Goal: Transaction & Acquisition: Book appointment/travel/reservation

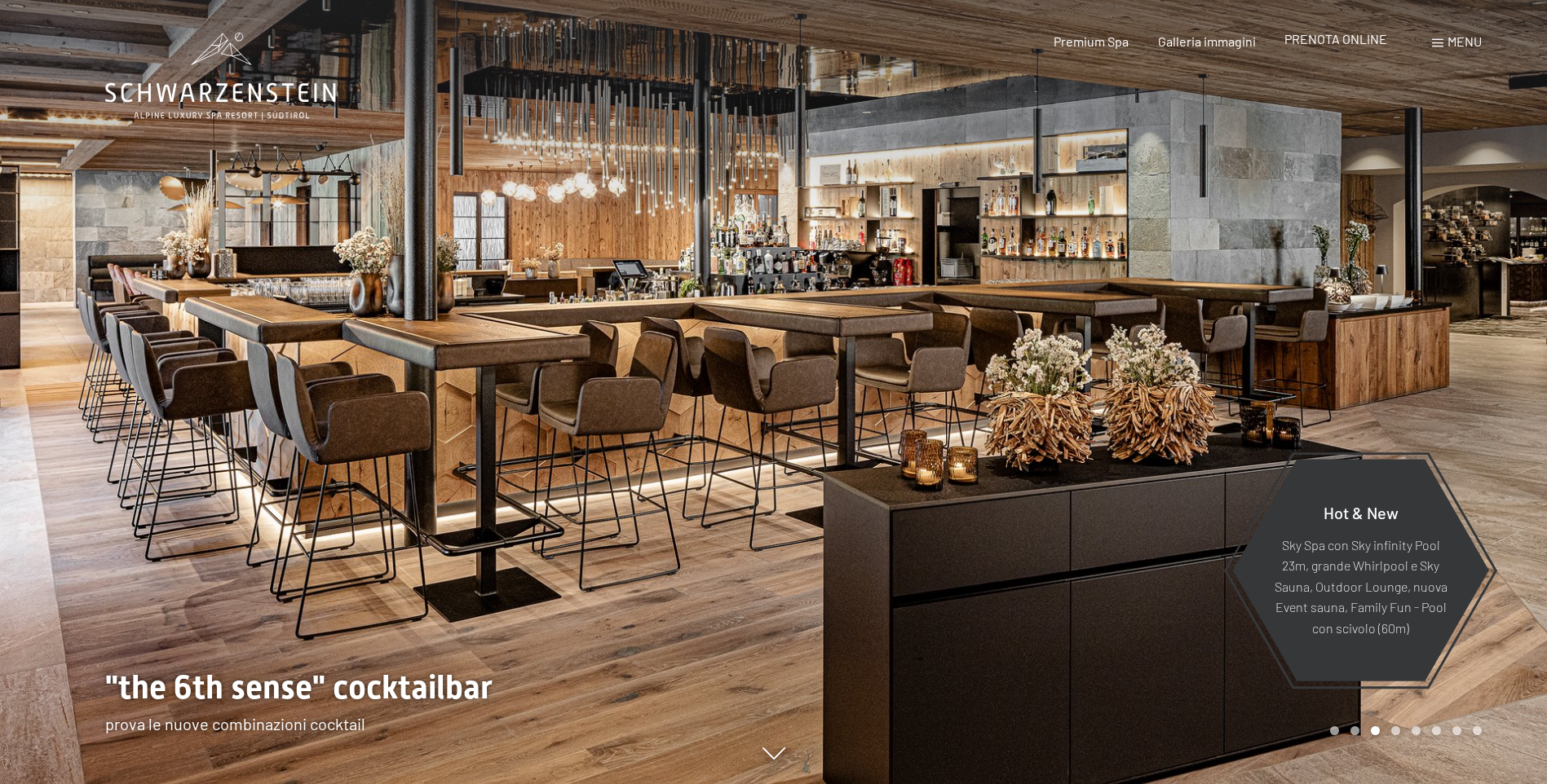
click at [1331, 40] on span "PRENOTA ONLINE" at bounding box center [1336, 38] width 103 height 16
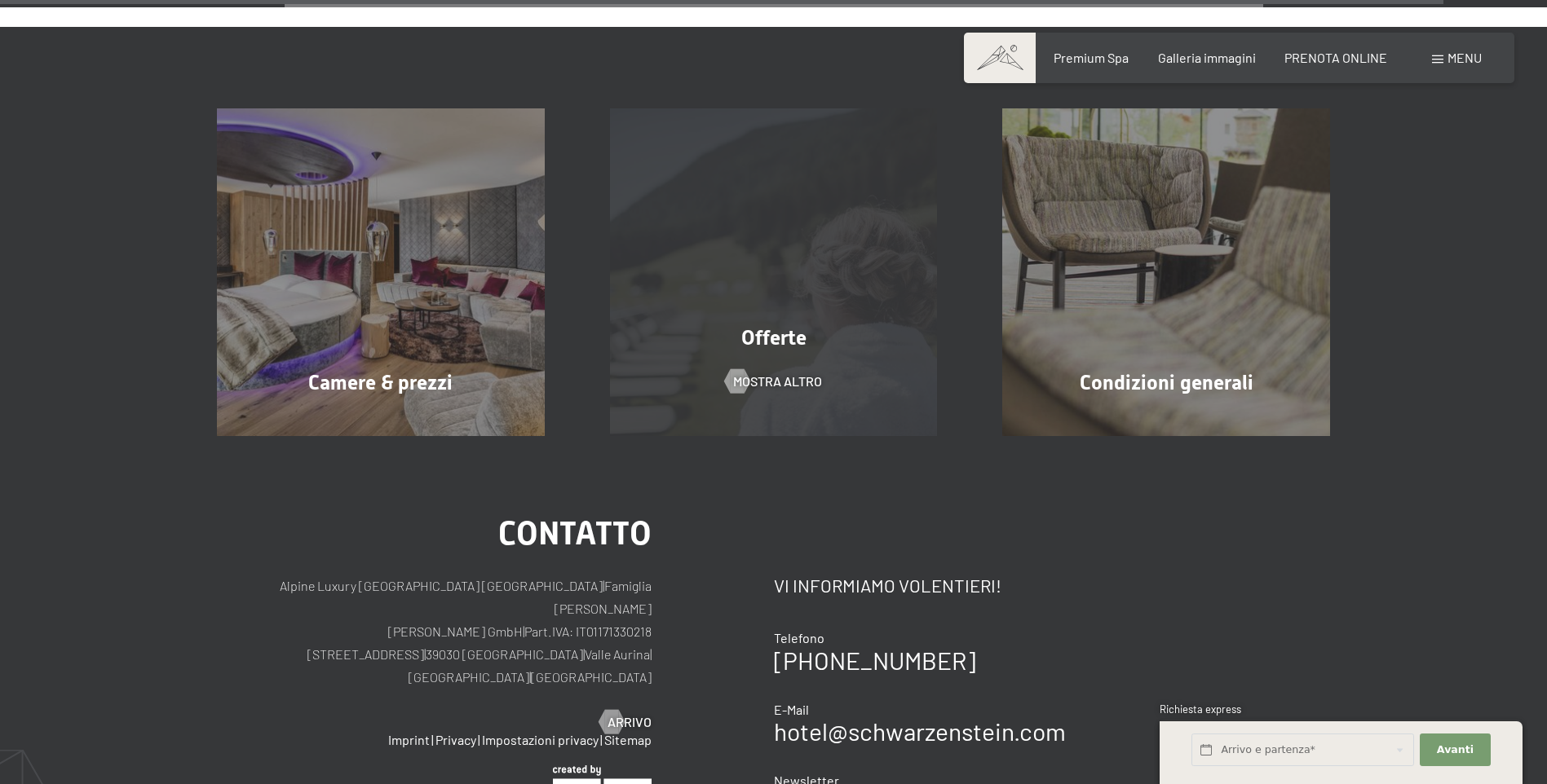
scroll to position [5224, 0]
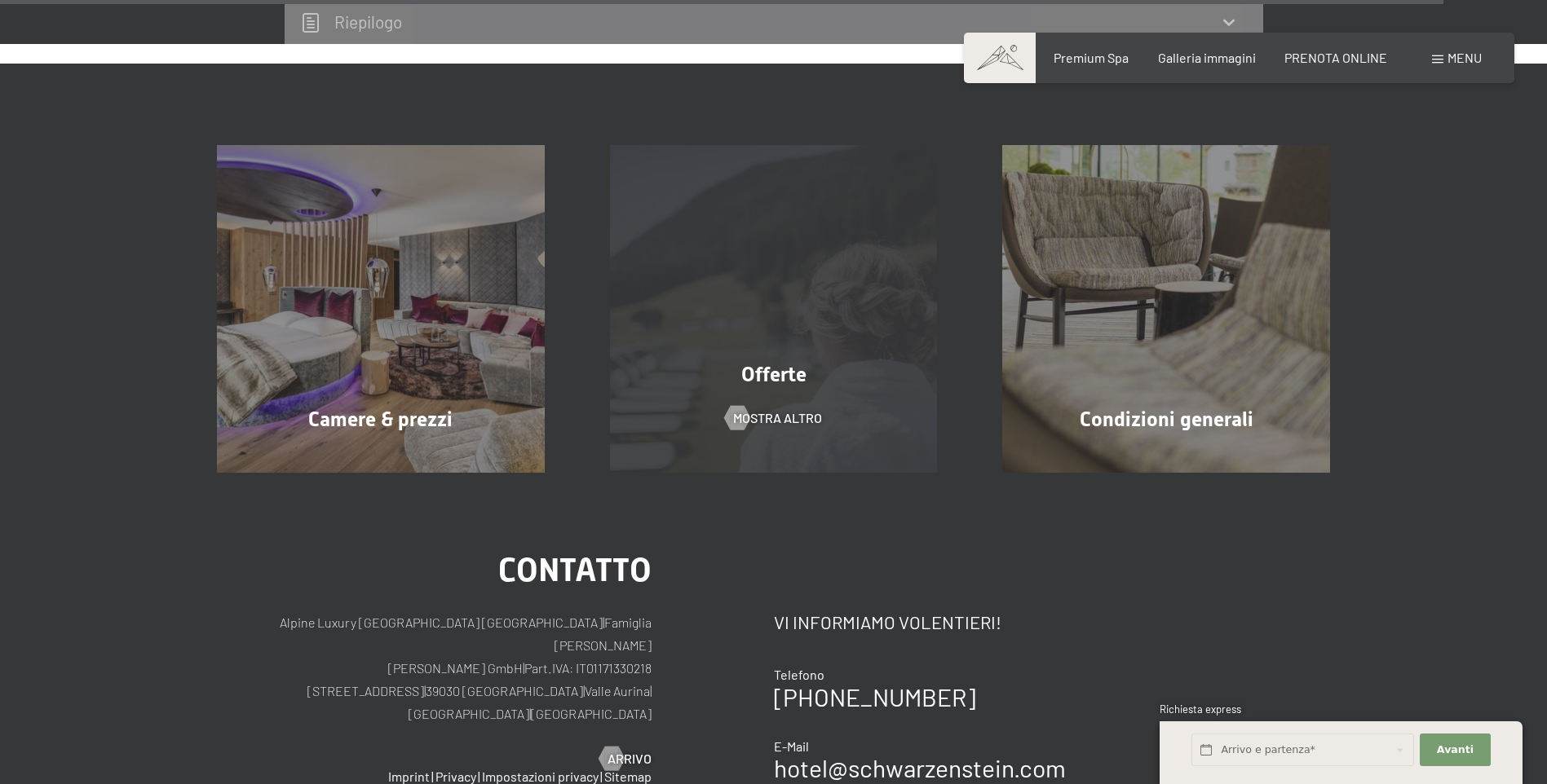
click at [779, 363] on span "Offerte" at bounding box center [774, 374] width 66 height 23
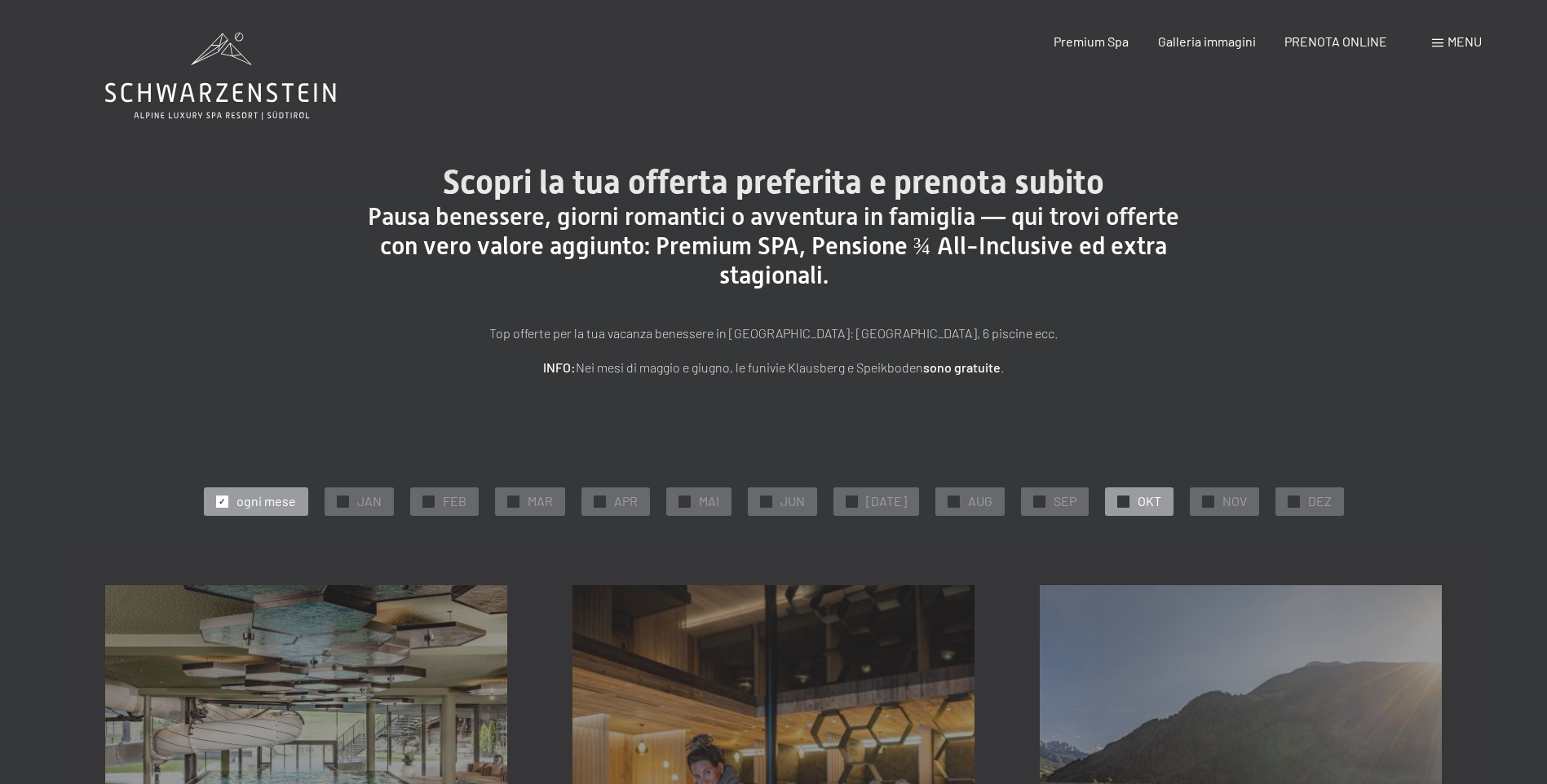
click at [1117, 505] on div at bounding box center [1123, 502] width 12 height 12
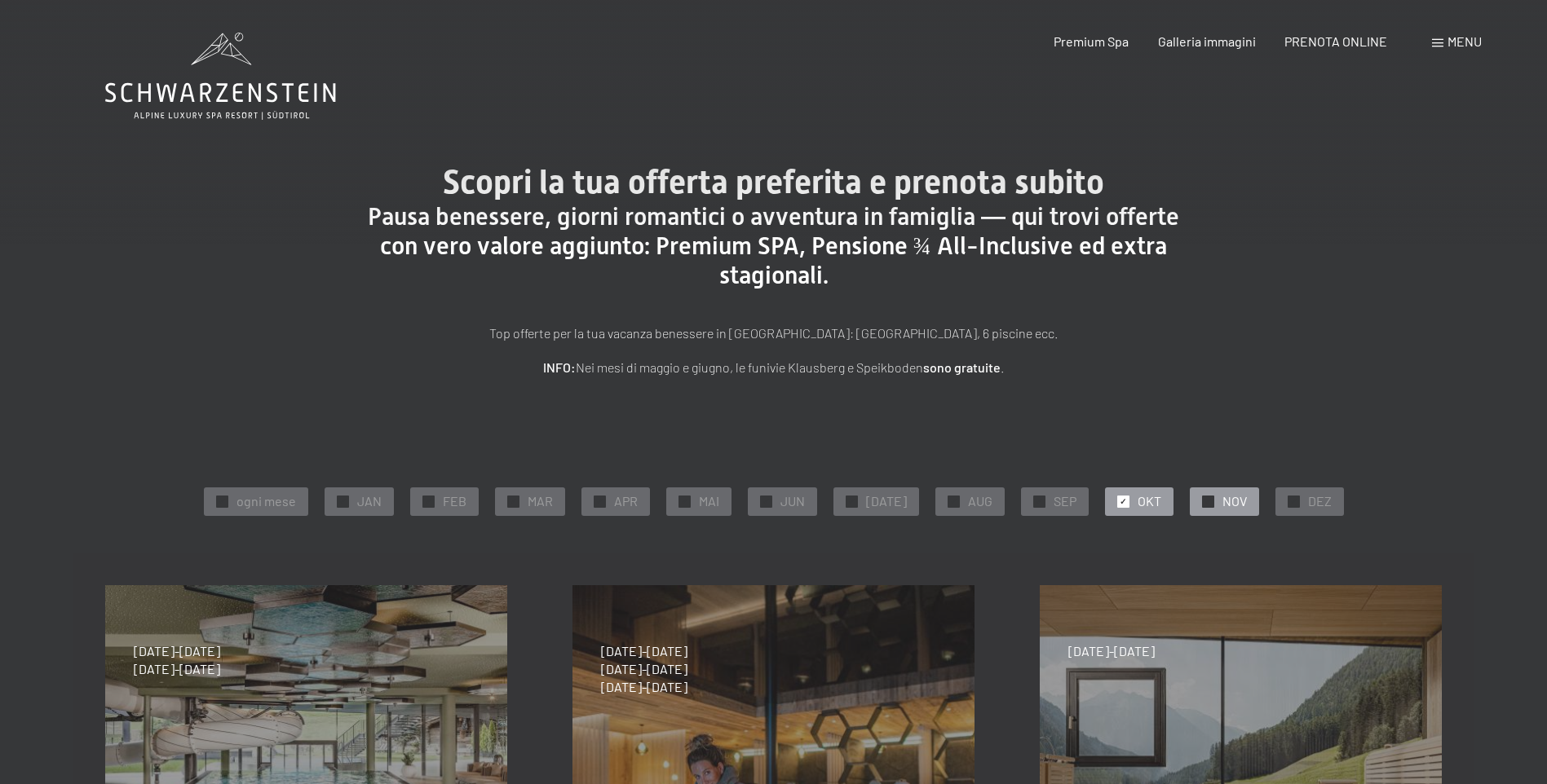
click at [1205, 498] on span "✓" at bounding box center [1207, 502] width 7 height 11
click at [1120, 503] on span "✓" at bounding box center [1123, 502] width 7 height 11
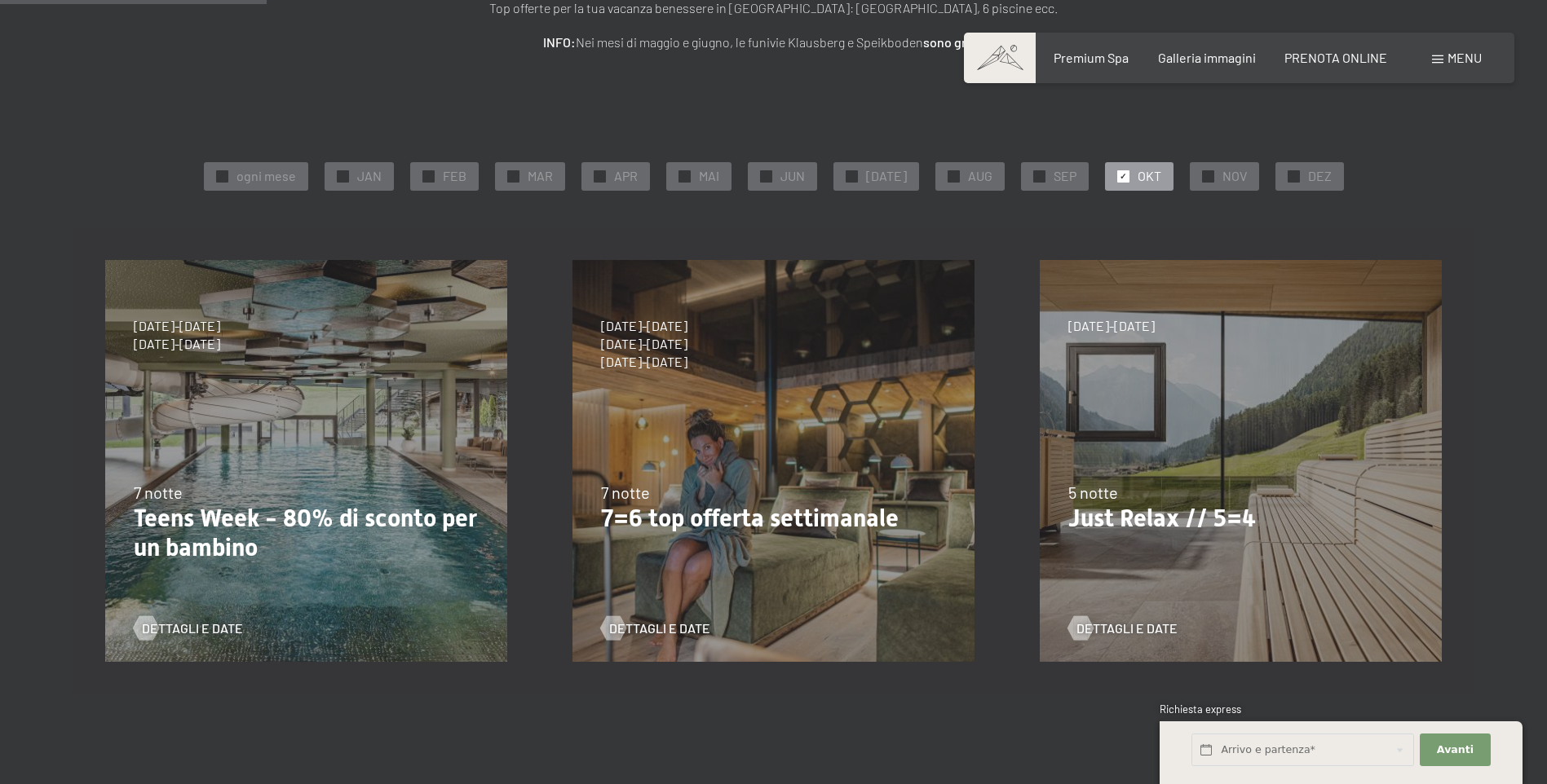
scroll to position [326, 0]
click at [687, 628] on span "Dettagli e Date" at bounding box center [676, 627] width 101 height 18
click at [1205, 173] on span "✓" at bounding box center [1207, 175] width 7 height 11
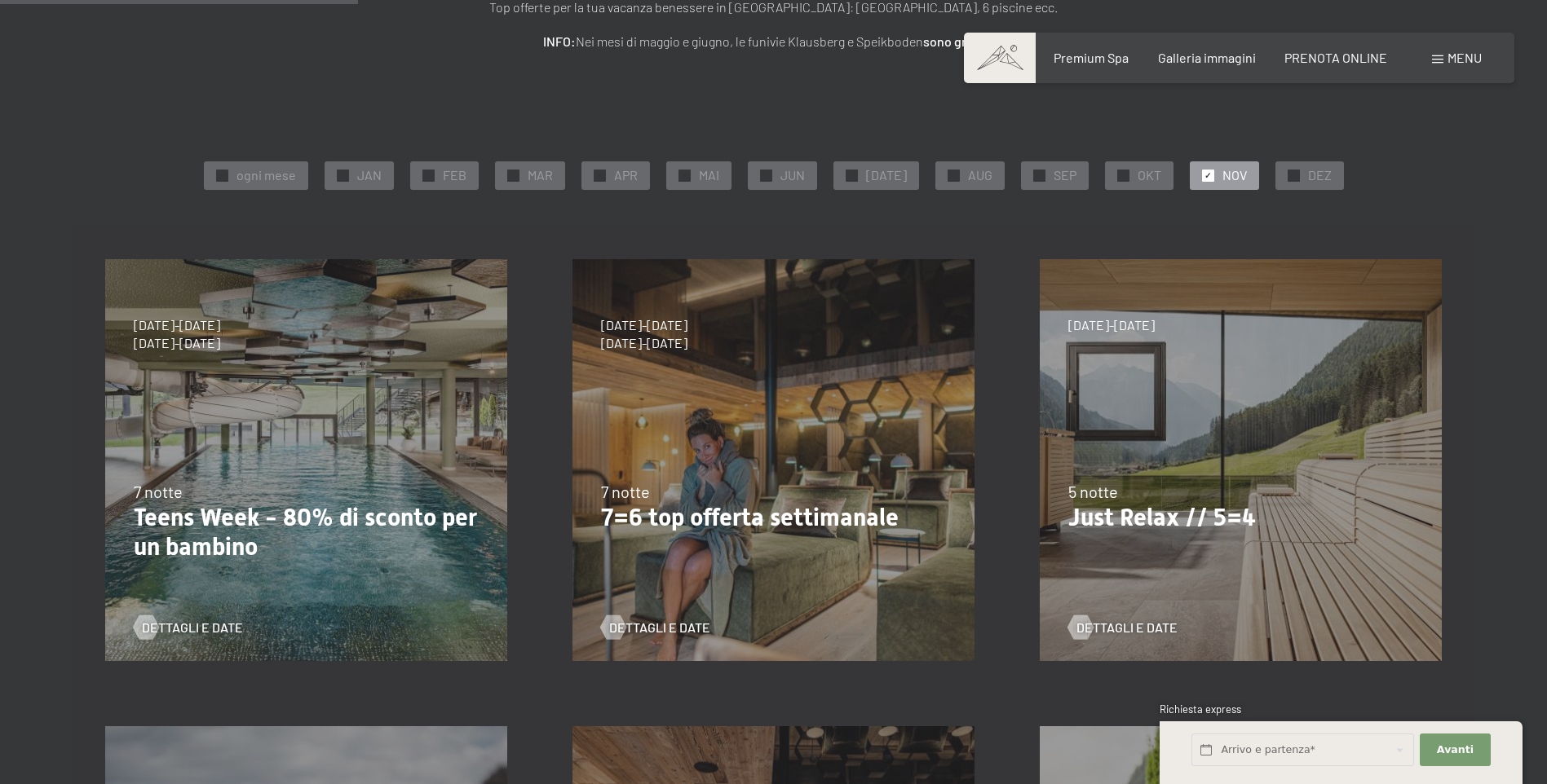
click at [1143, 525] on p "Just Relax // 5=4" at bounding box center [1241, 517] width 345 height 29
click at [1131, 626] on span "Dettagli e Date" at bounding box center [1144, 627] width 101 height 18
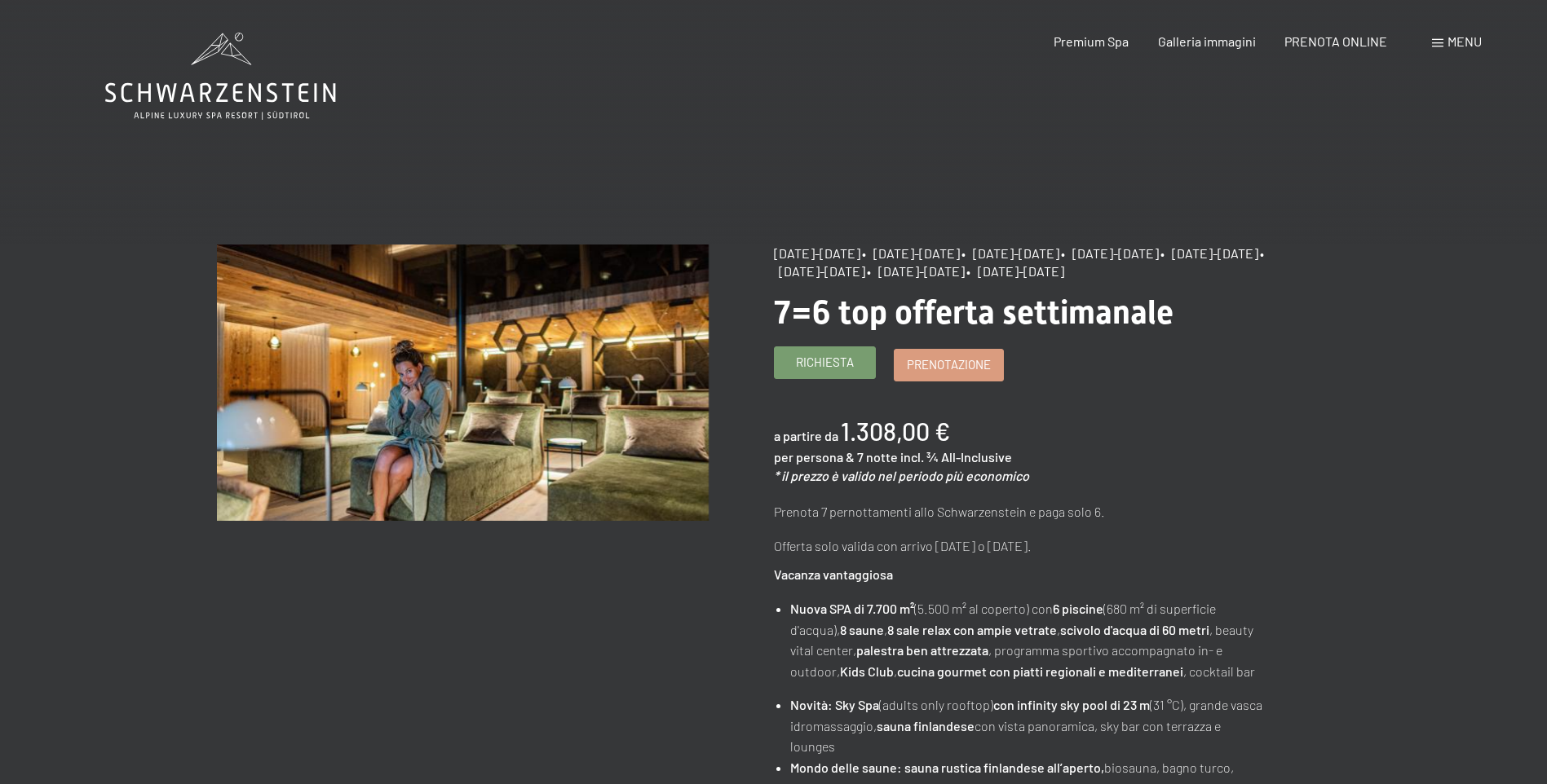
click at [830, 371] on span "Richiesta" at bounding box center [825, 362] width 58 height 17
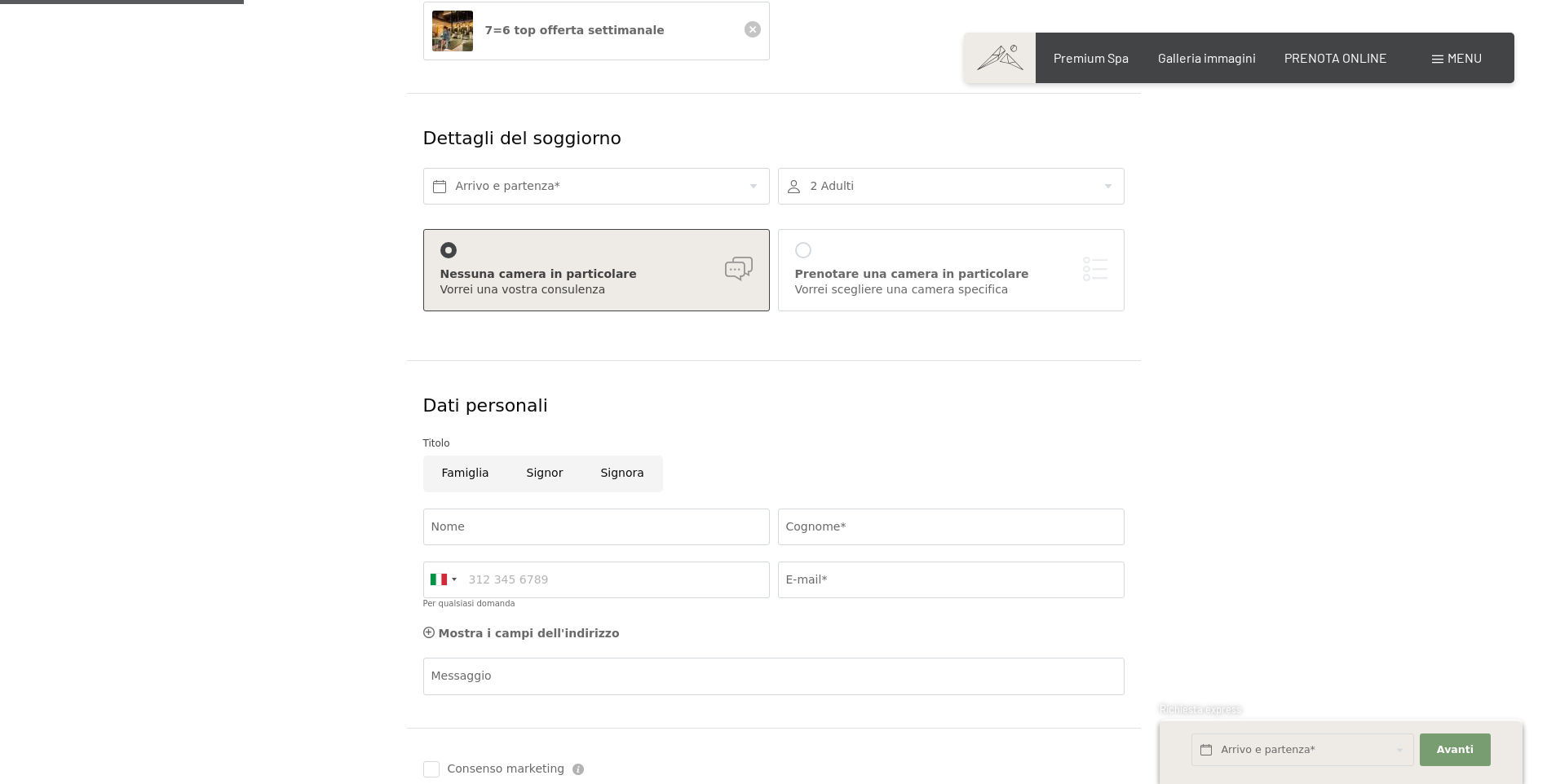
scroll to position [245, 0]
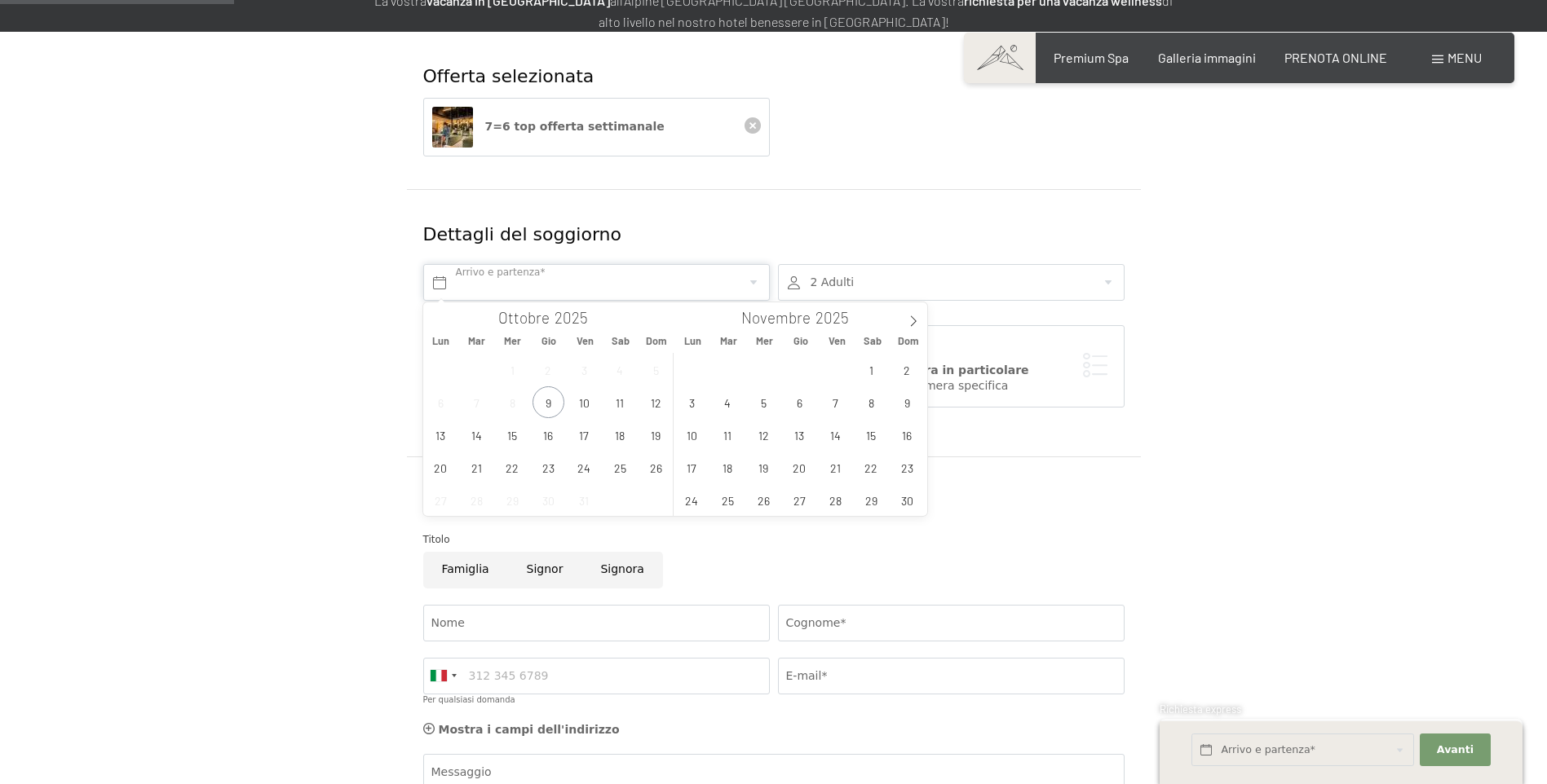
click at [591, 281] on input "text" at bounding box center [596, 282] width 346 height 37
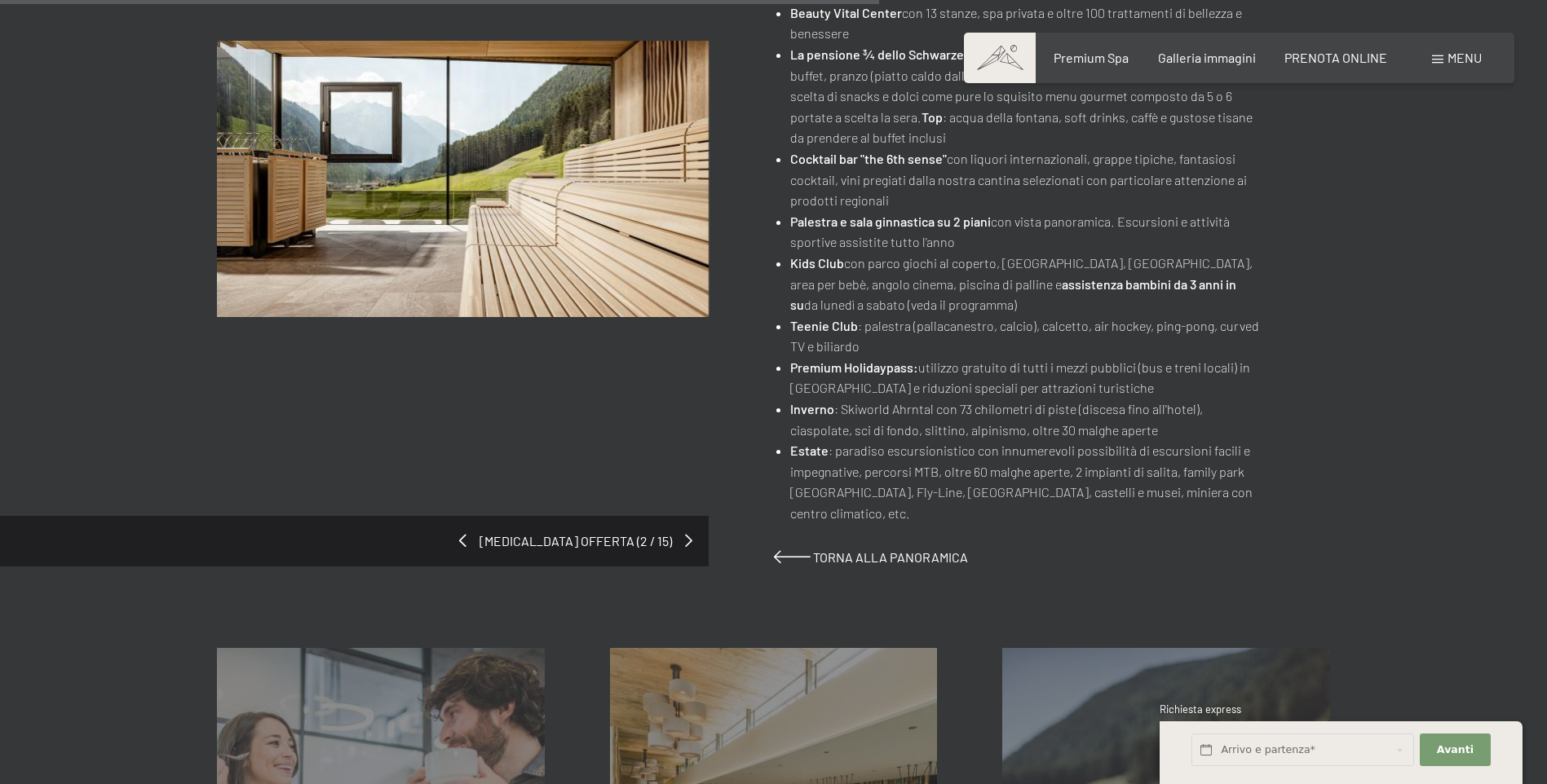
scroll to position [906, 0]
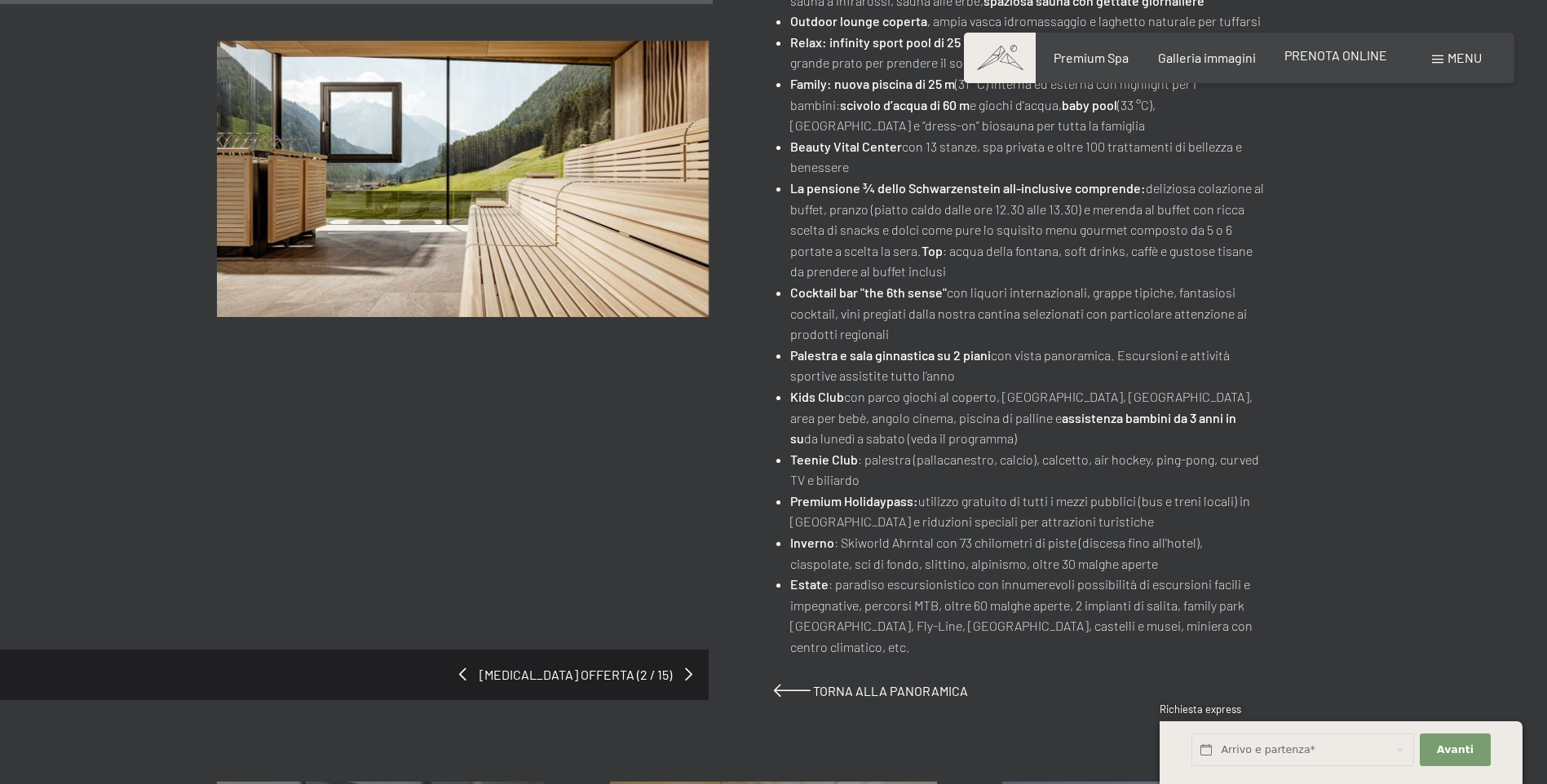
click at [1313, 59] on span "PRENOTA ONLINE" at bounding box center [1336, 54] width 103 height 16
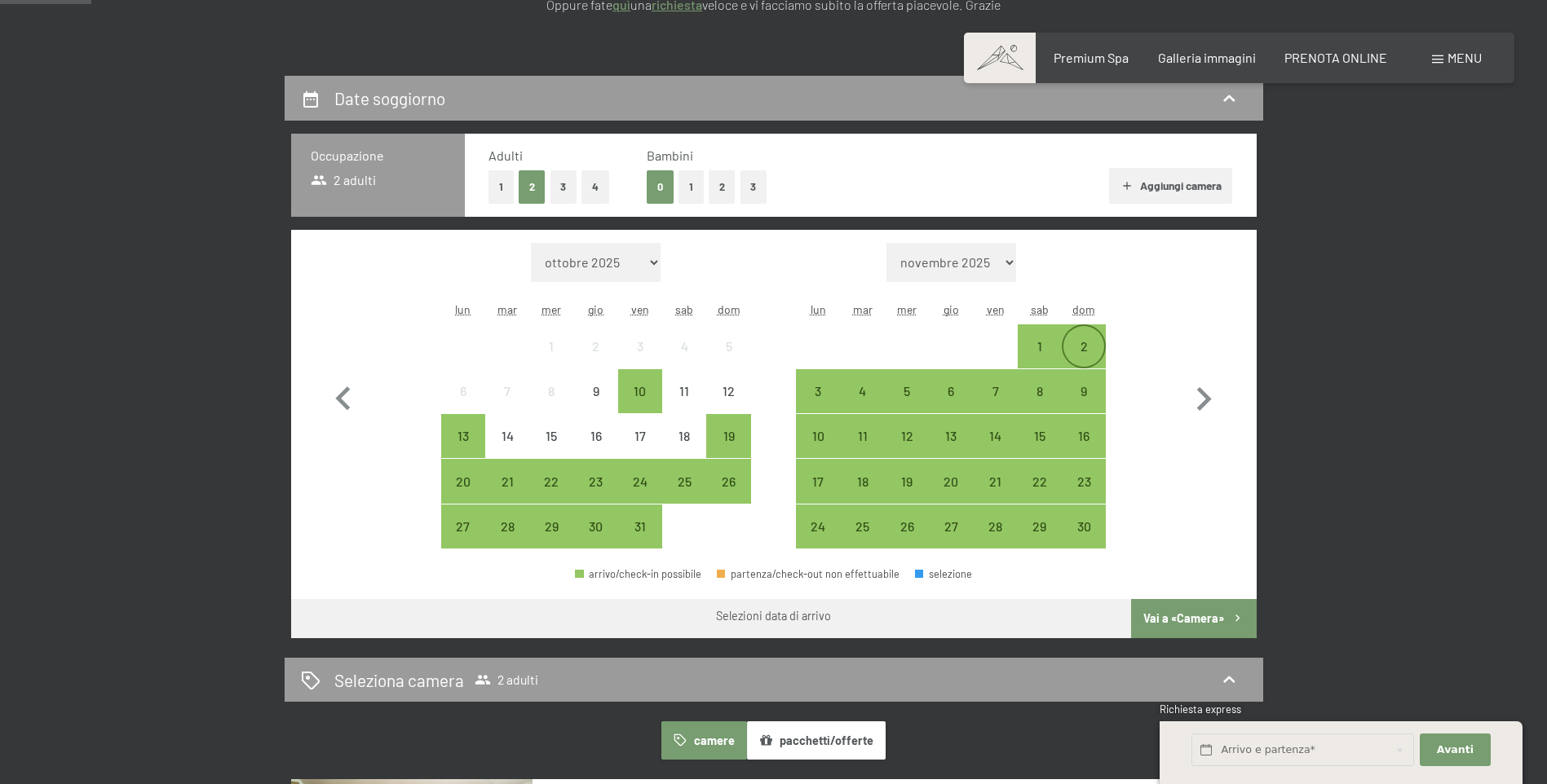
click at [1083, 346] on div "2" at bounding box center [1084, 359] width 40 height 40
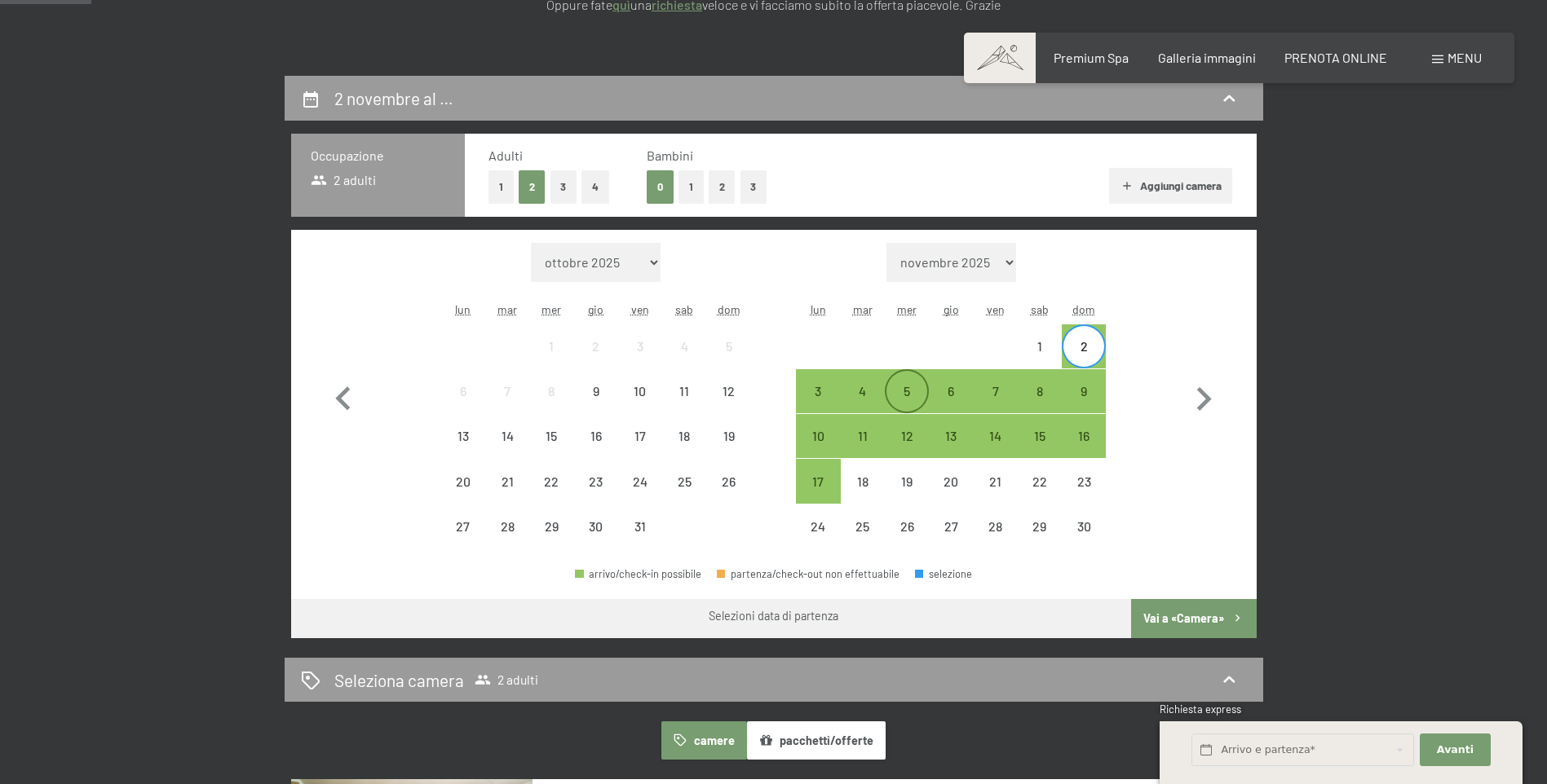
click at [908, 393] on div "5" at bounding box center [906, 404] width 40 height 40
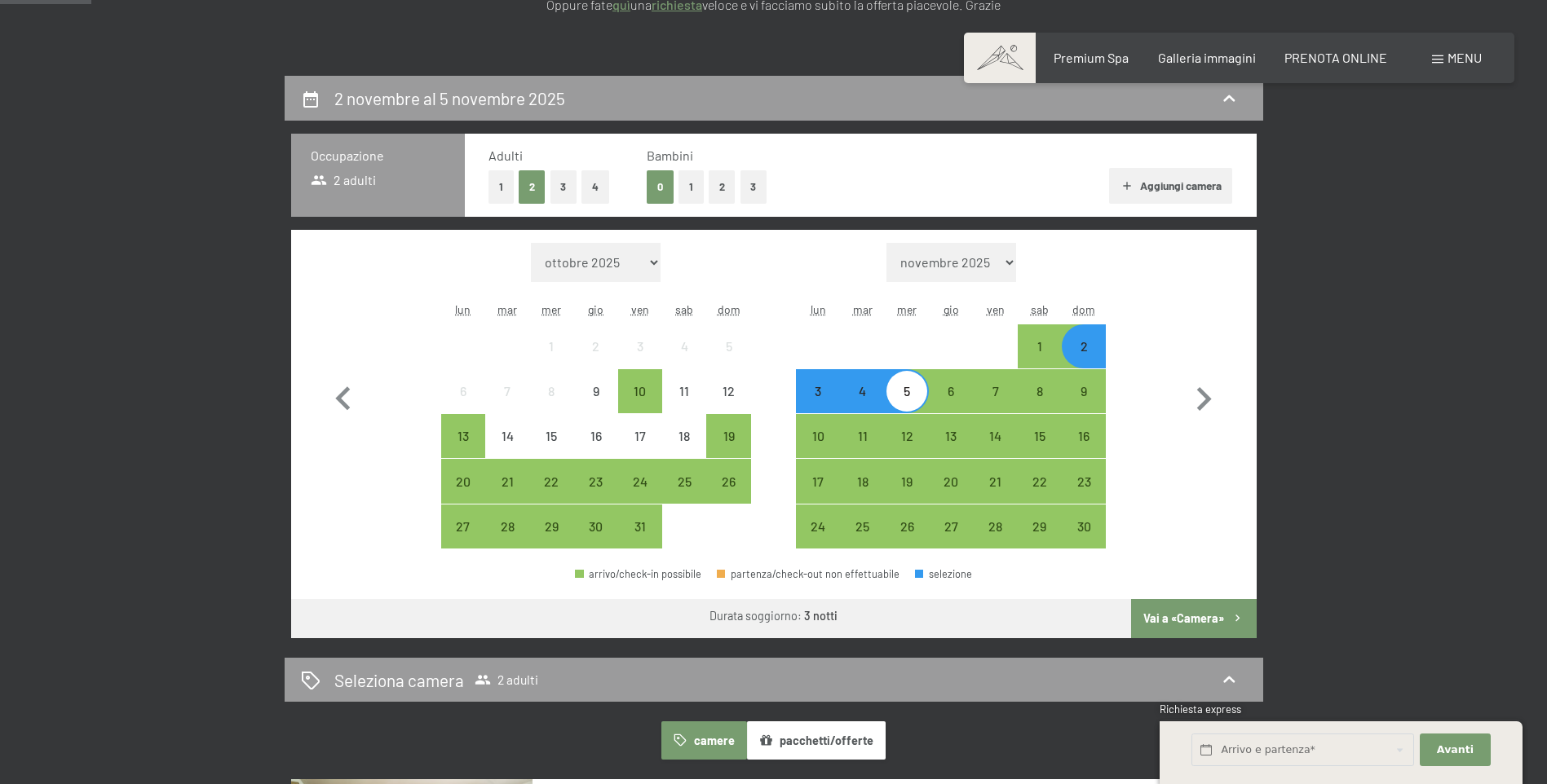
click at [1193, 619] on button "Vai a «Camera»" at bounding box center [1193, 619] width 125 height 39
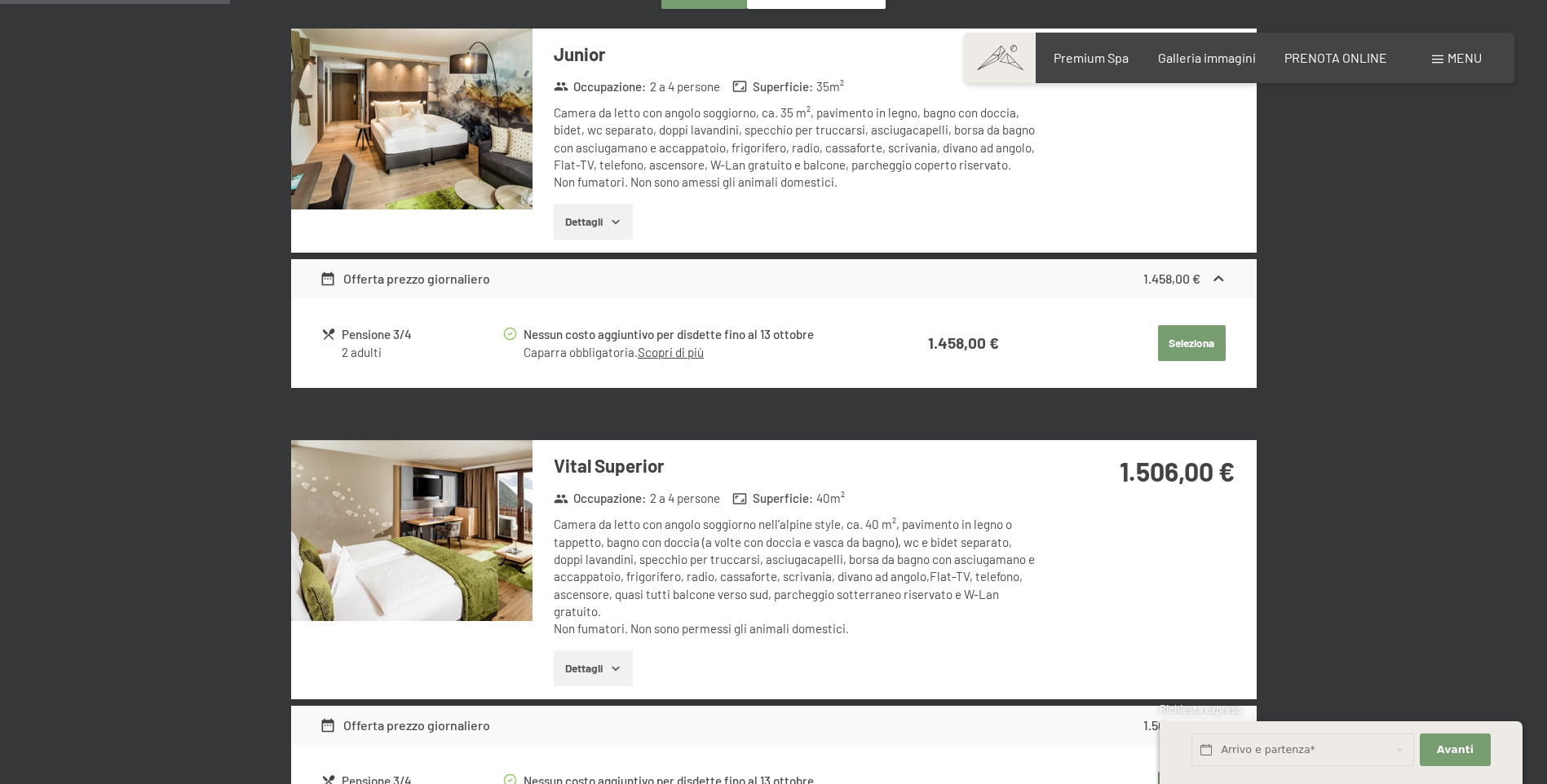
scroll to position [565, 0]
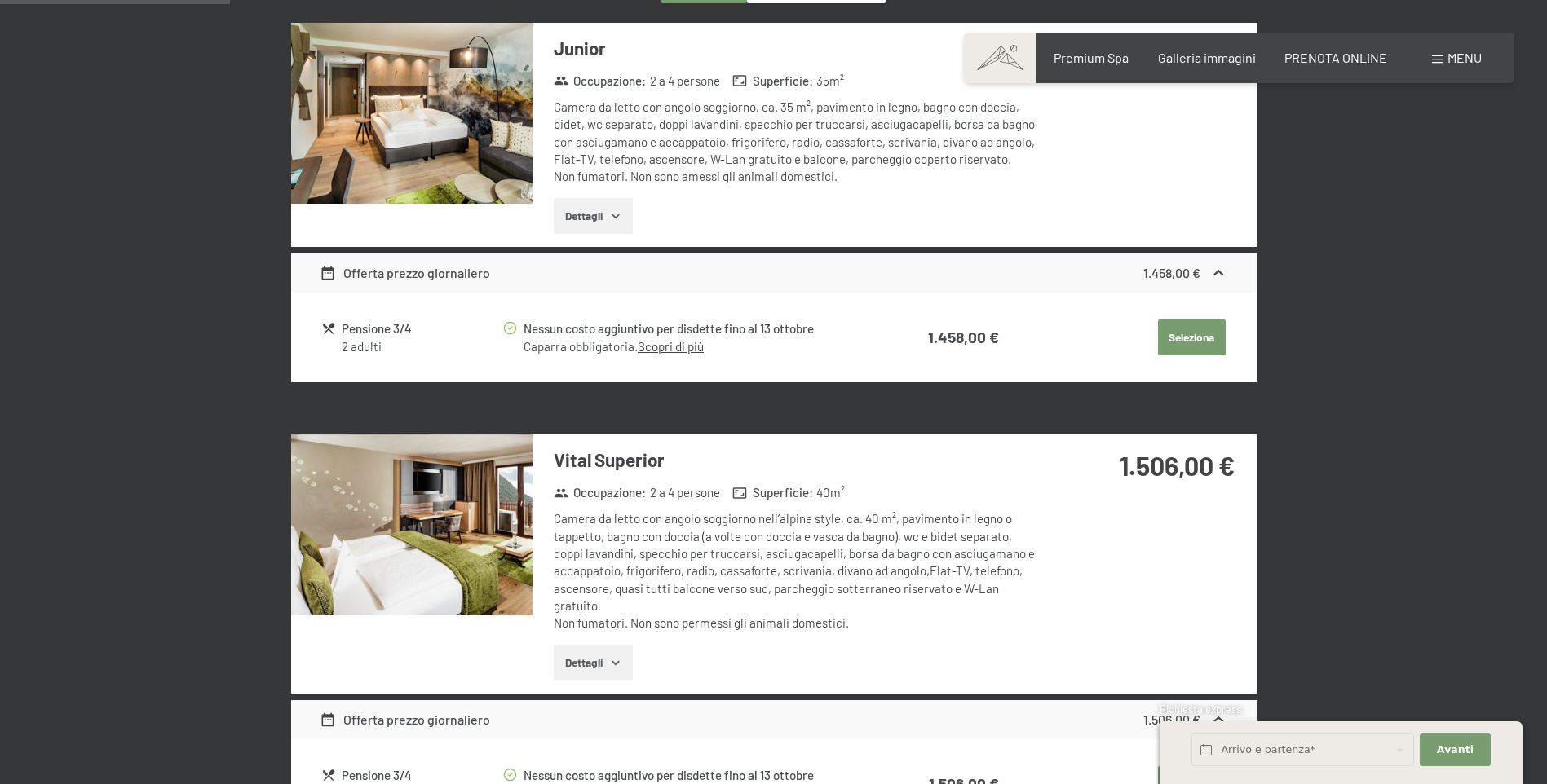
click at [618, 215] on icon "button" at bounding box center [615, 216] width 13 height 13
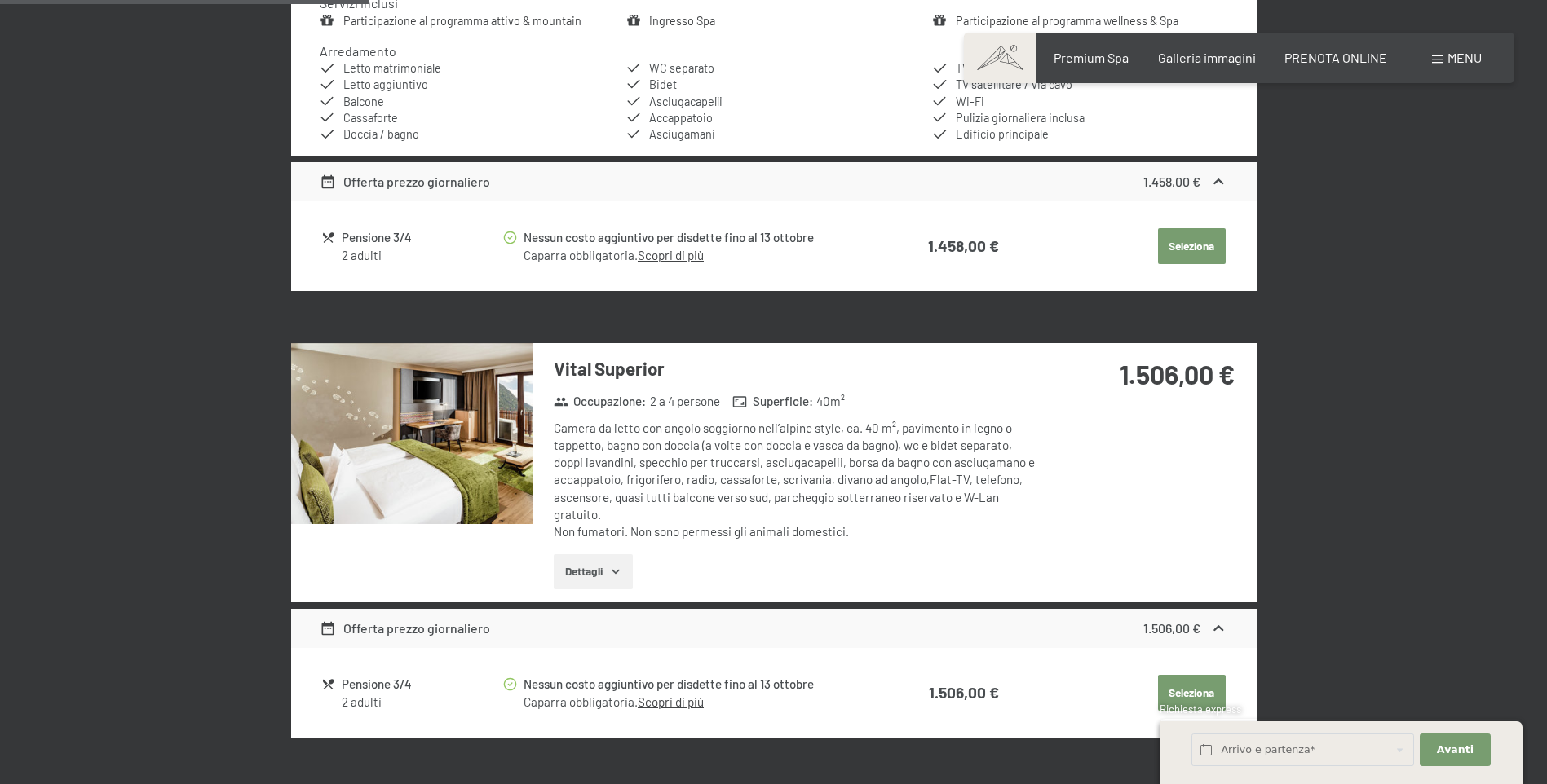
scroll to position [972, 0]
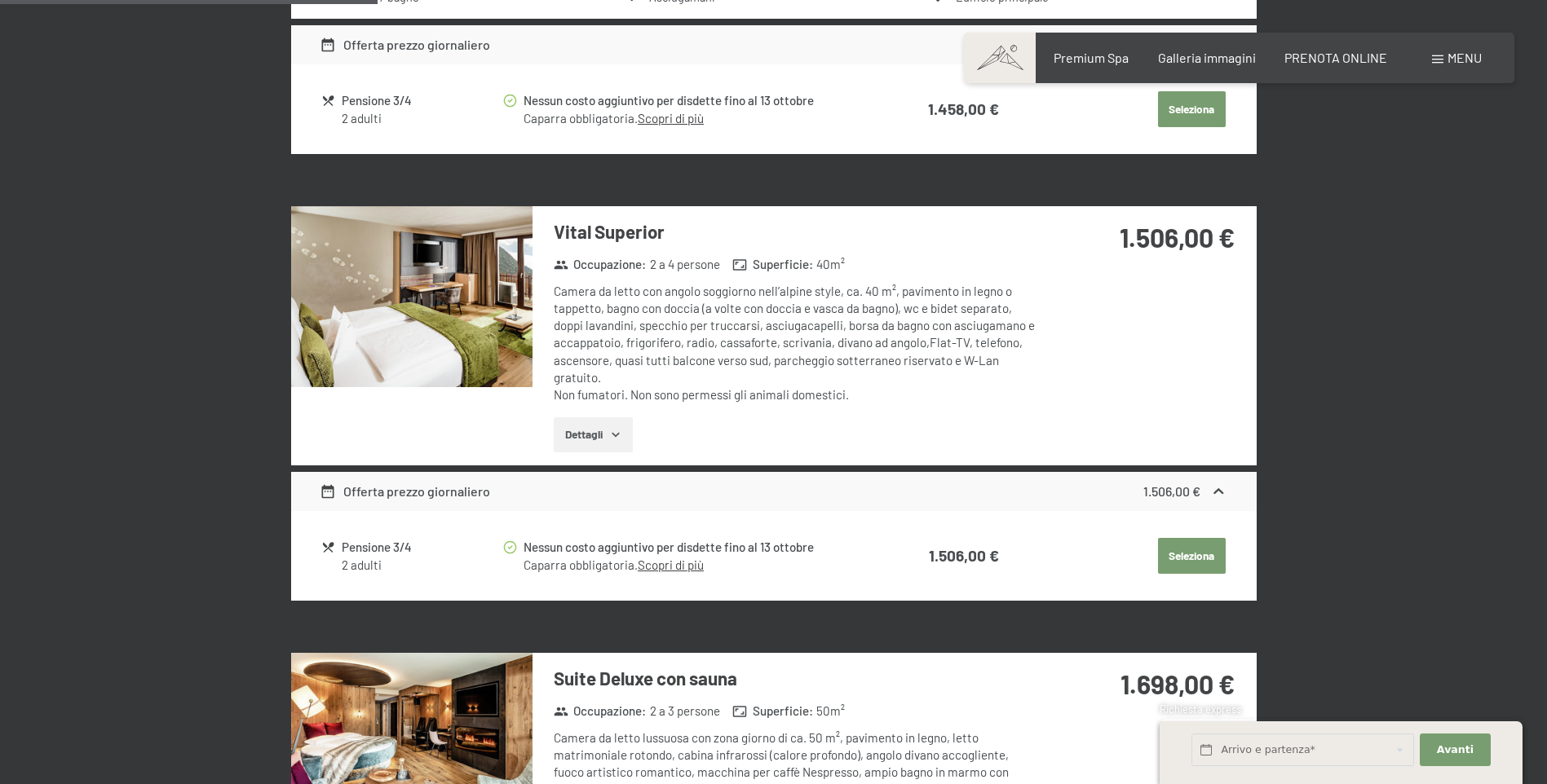
click at [617, 434] on span "Consenso marketing*" at bounding box center [678, 439] width 123 height 16
click at [609, 434] on input "Consenso marketing*" at bounding box center [600, 439] width 16 height 16
click at [617, 433] on span "Consenso marketing*" at bounding box center [678, 439] width 123 height 16
click at [609, 433] on input "Consenso marketing*" at bounding box center [600, 439] width 16 height 16
checkbox input "false"
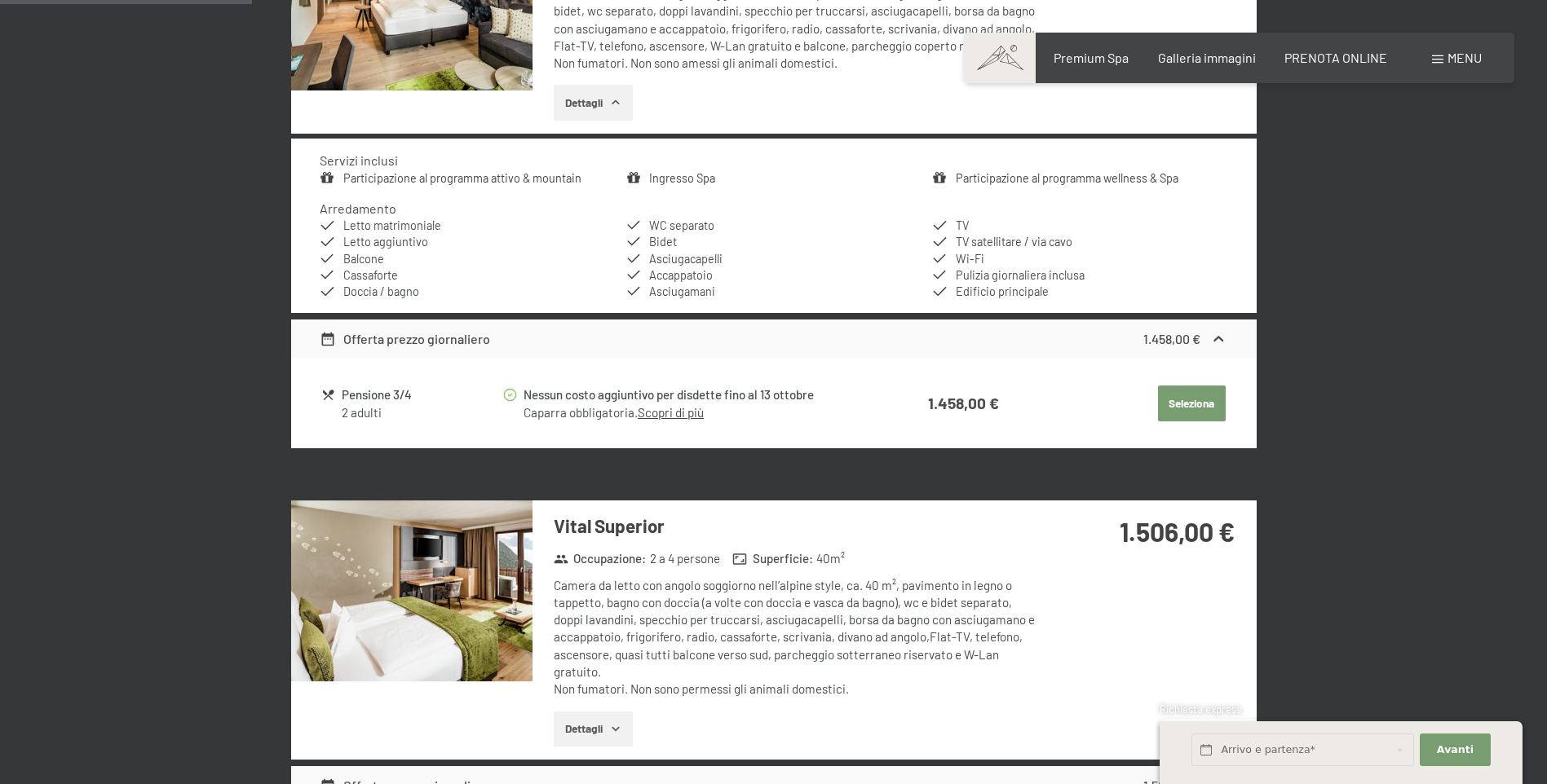
scroll to position [646, 0]
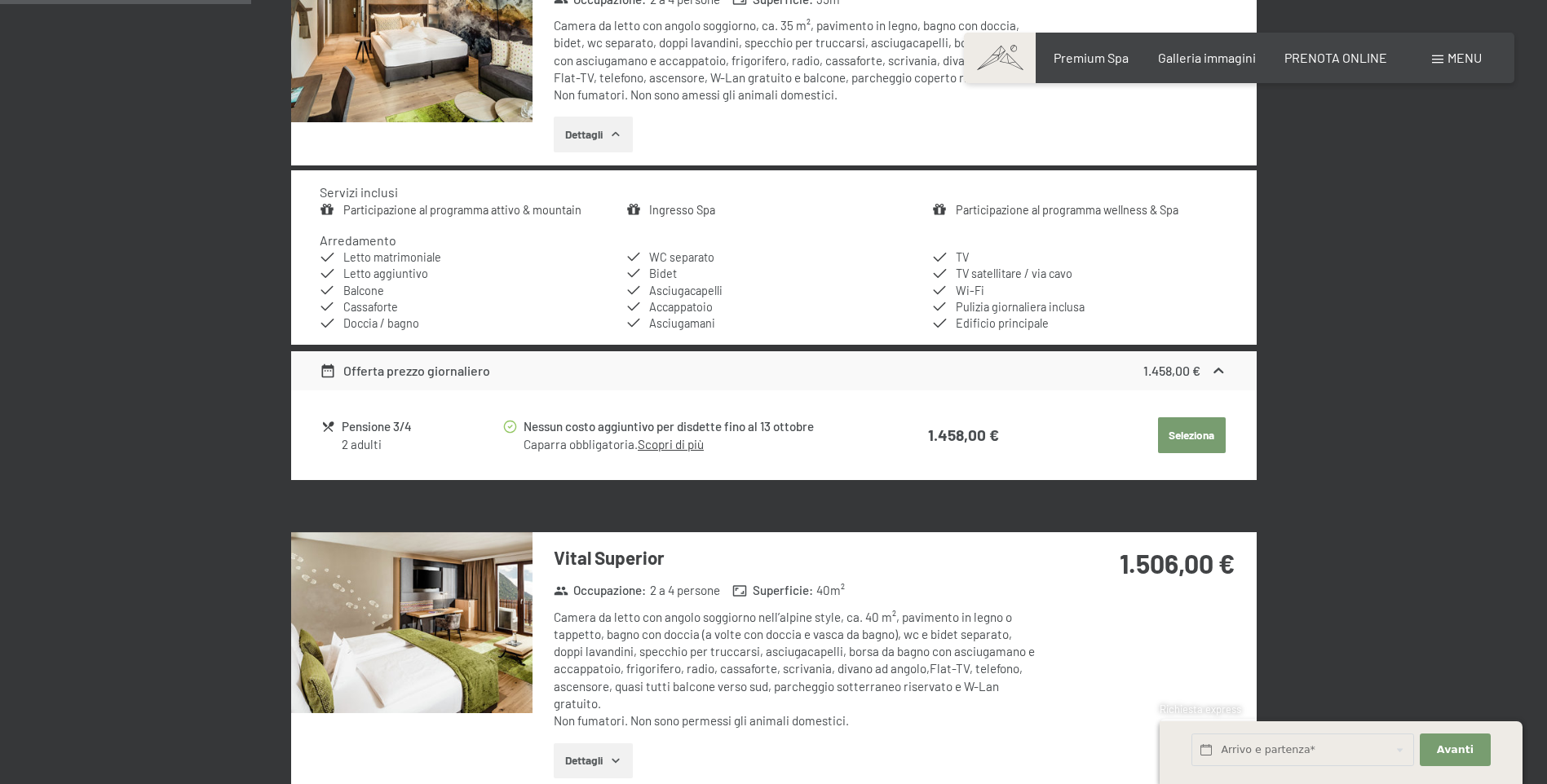
click at [618, 130] on icon "button" at bounding box center [615, 134] width 13 height 13
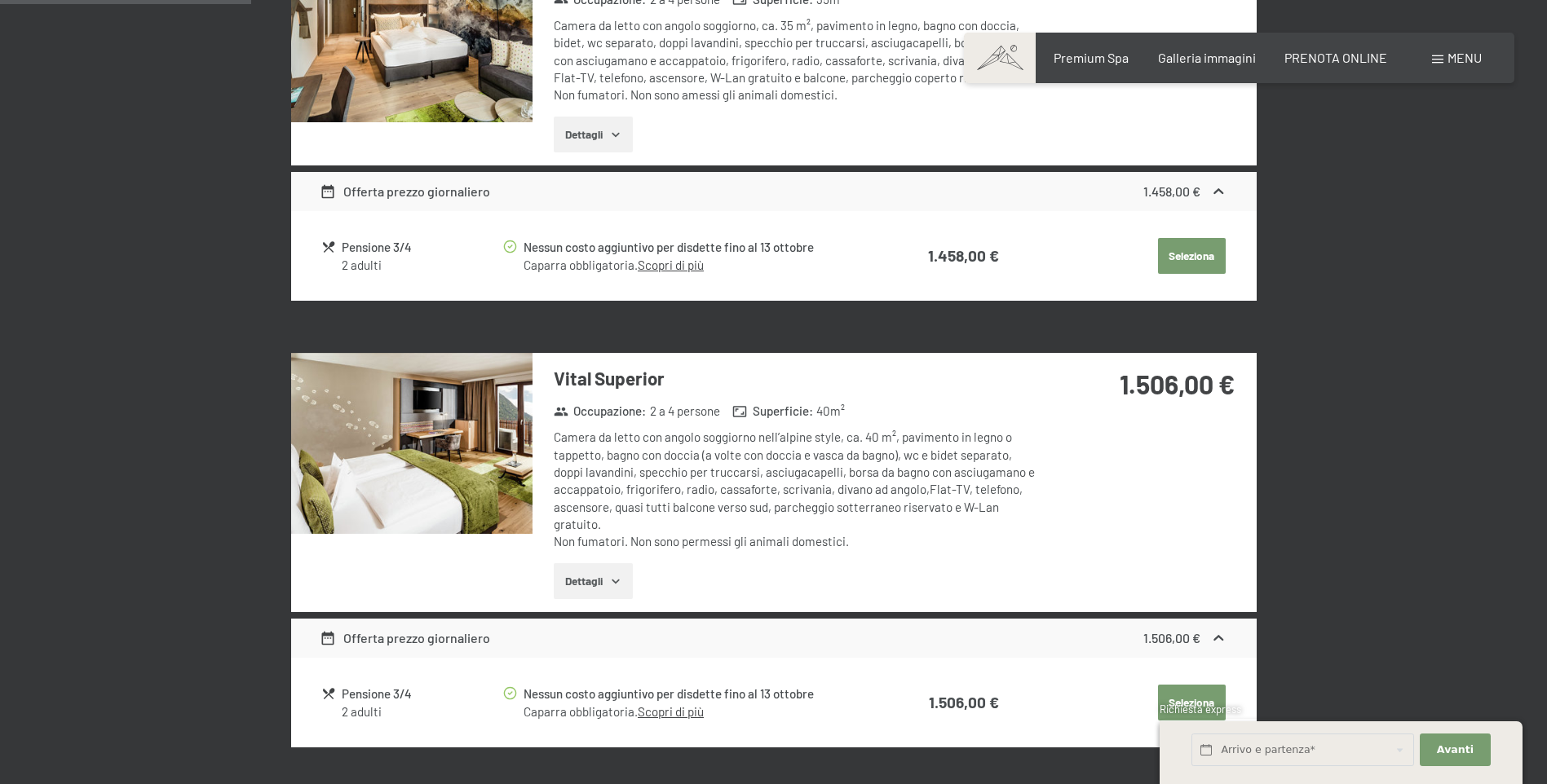
click at [617, 578] on icon "button" at bounding box center [615, 581] width 13 height 13
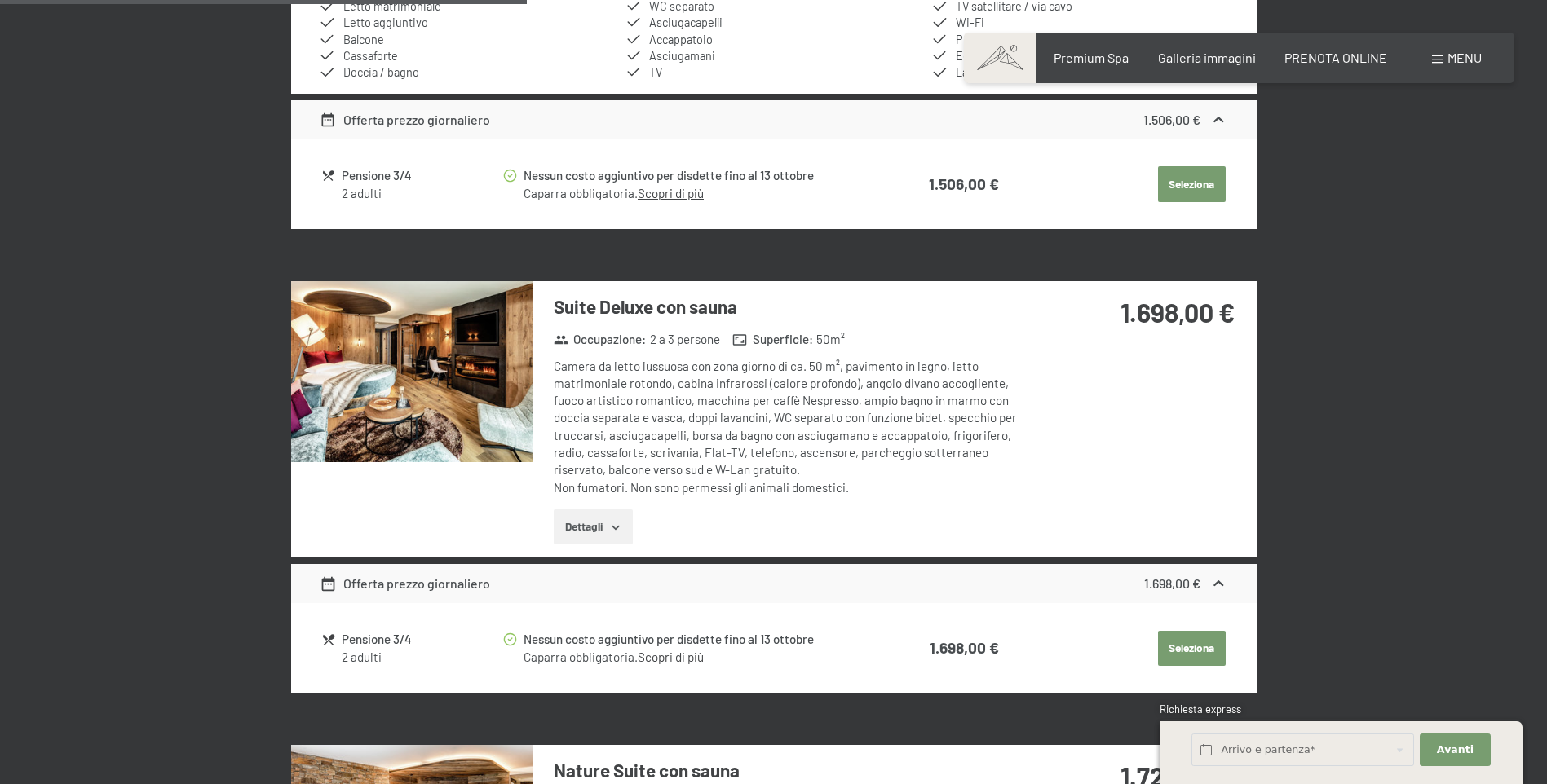
scroll to position [1380, 0]
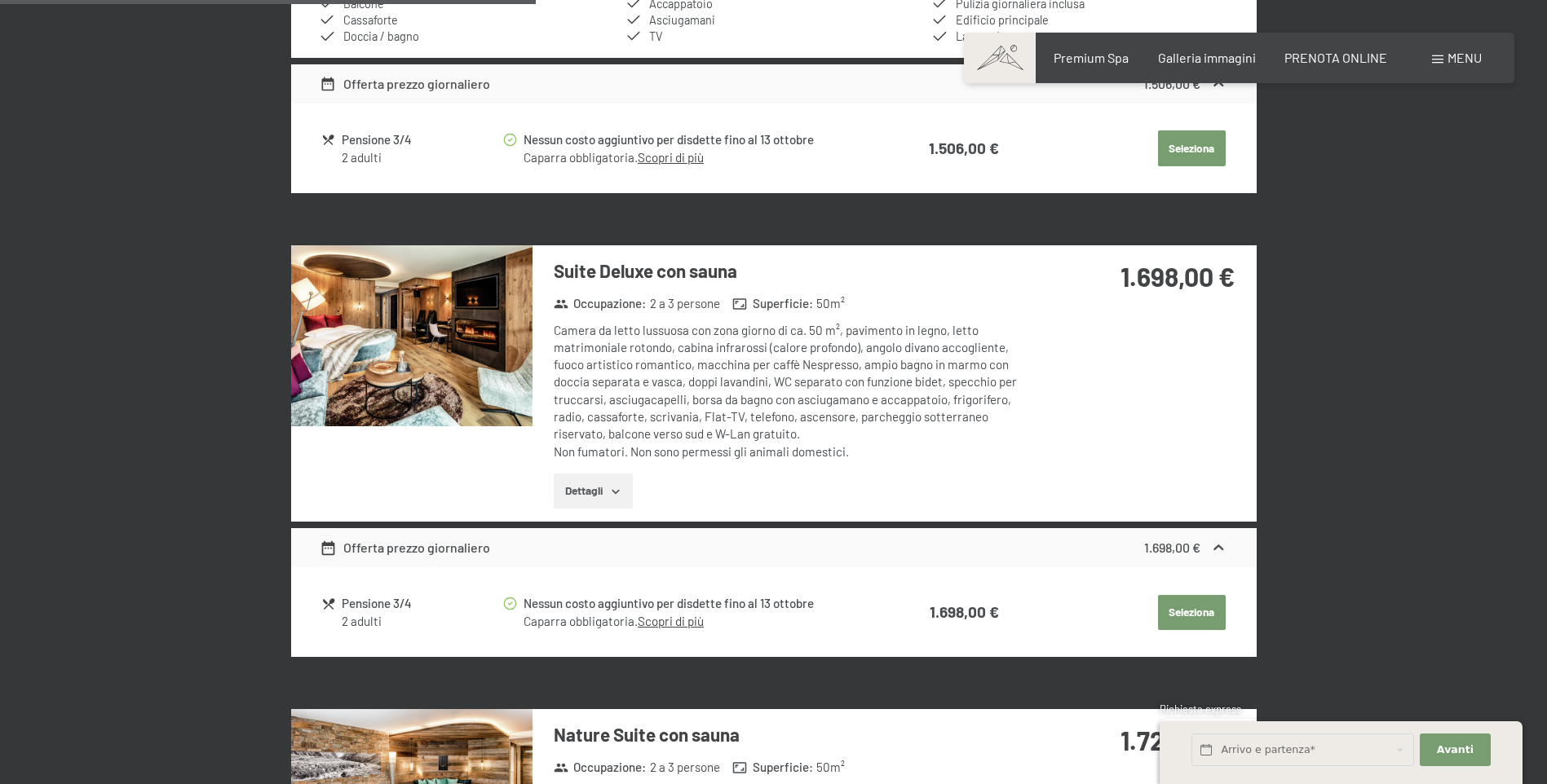
click at [614, 491] on icon "button" at bounding box center [615, 491] width 8 height 4
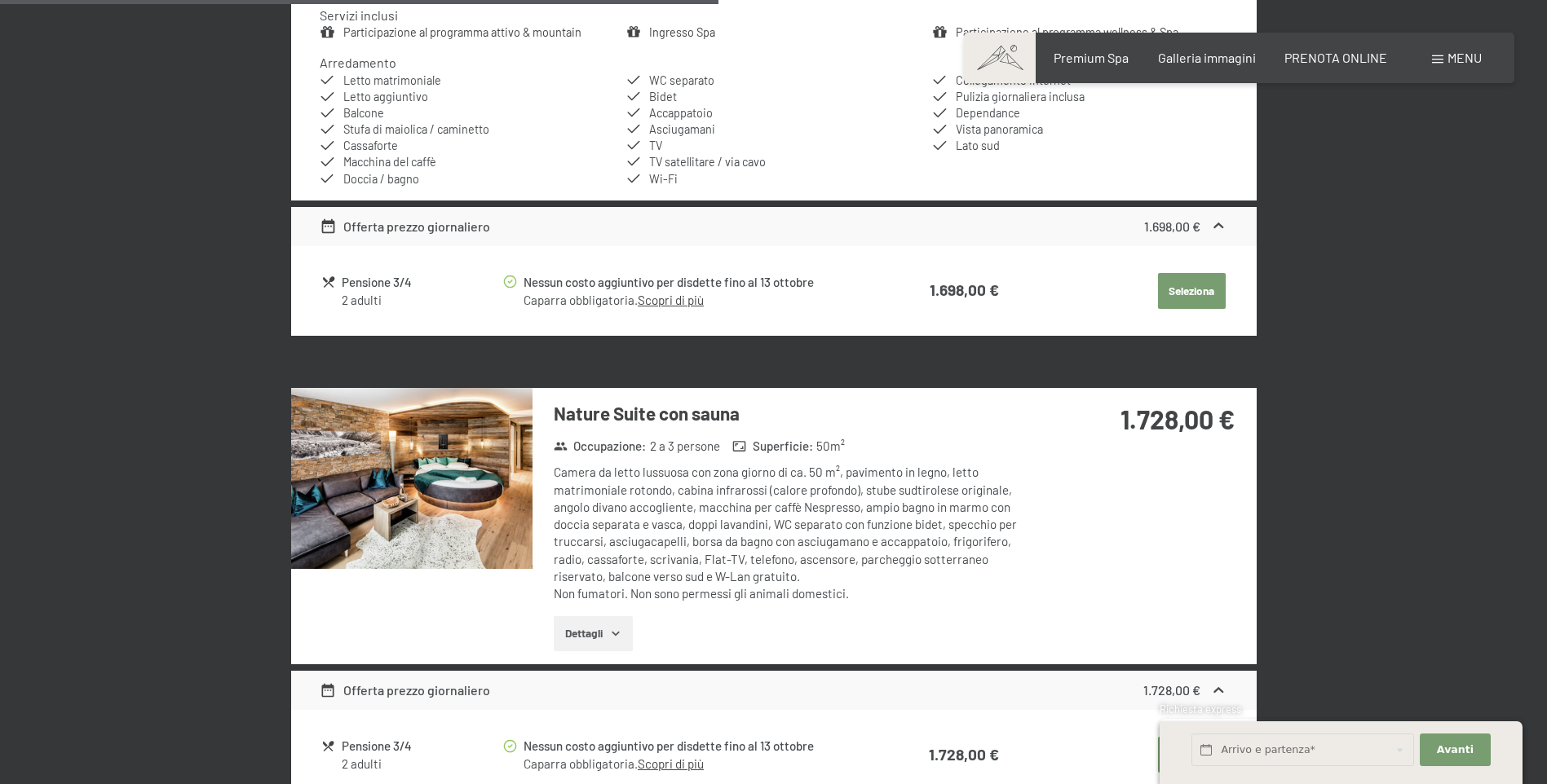
scroll to position [1951, 0]
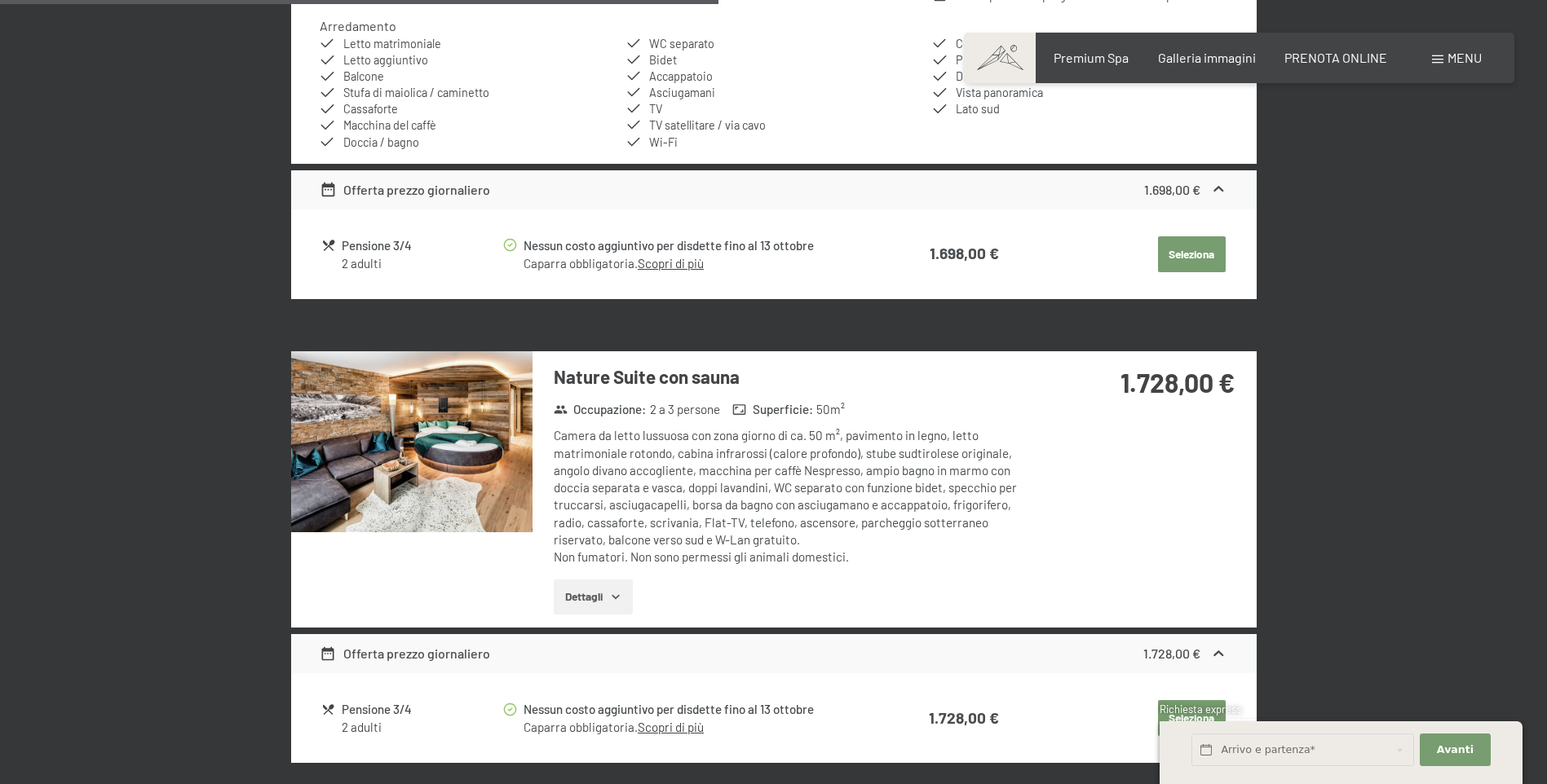
click at [616, 597] on icon "button" at bounding box center [615, 597] width 8 height 4
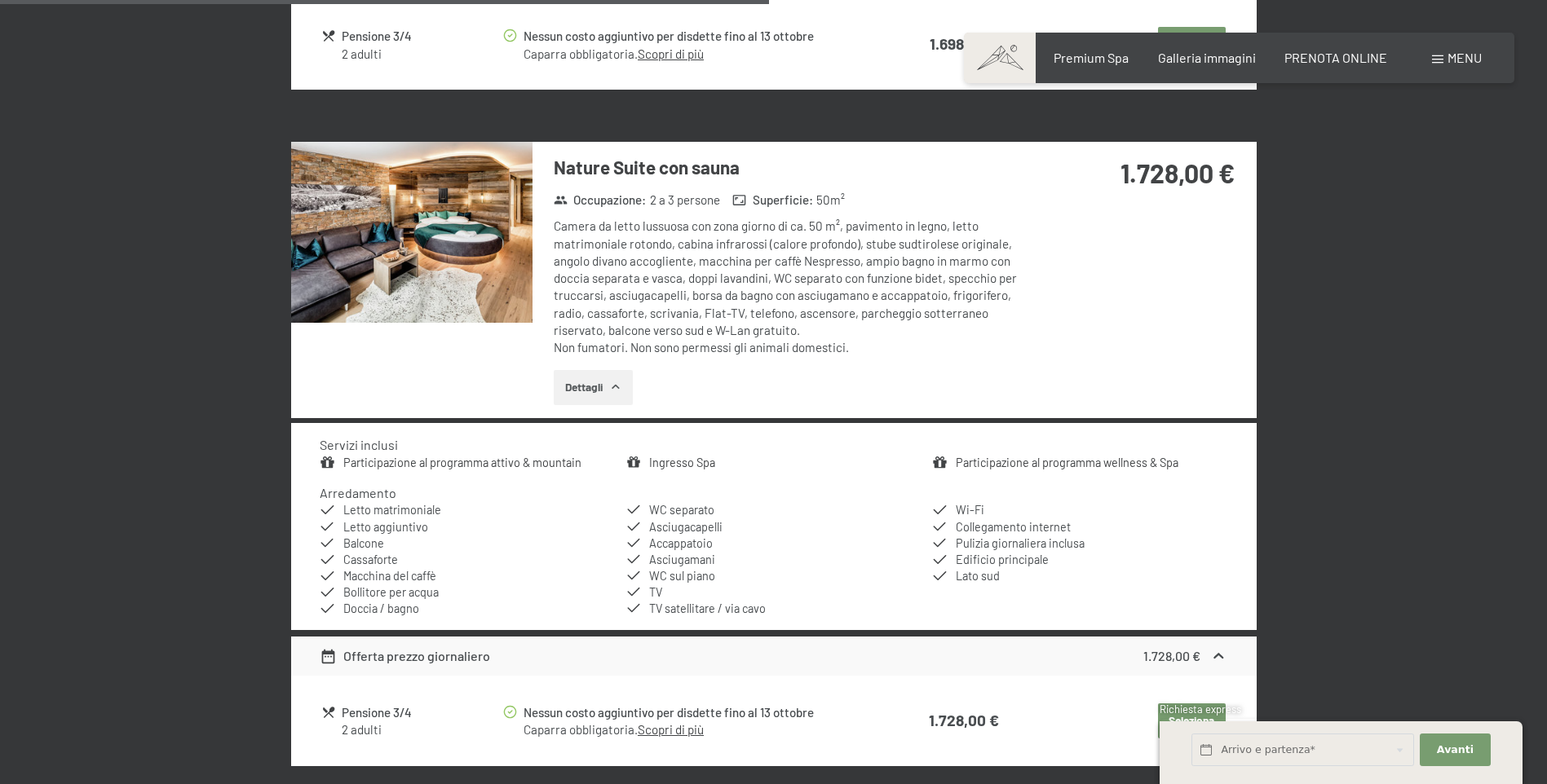
scroll to position [2114, 0]
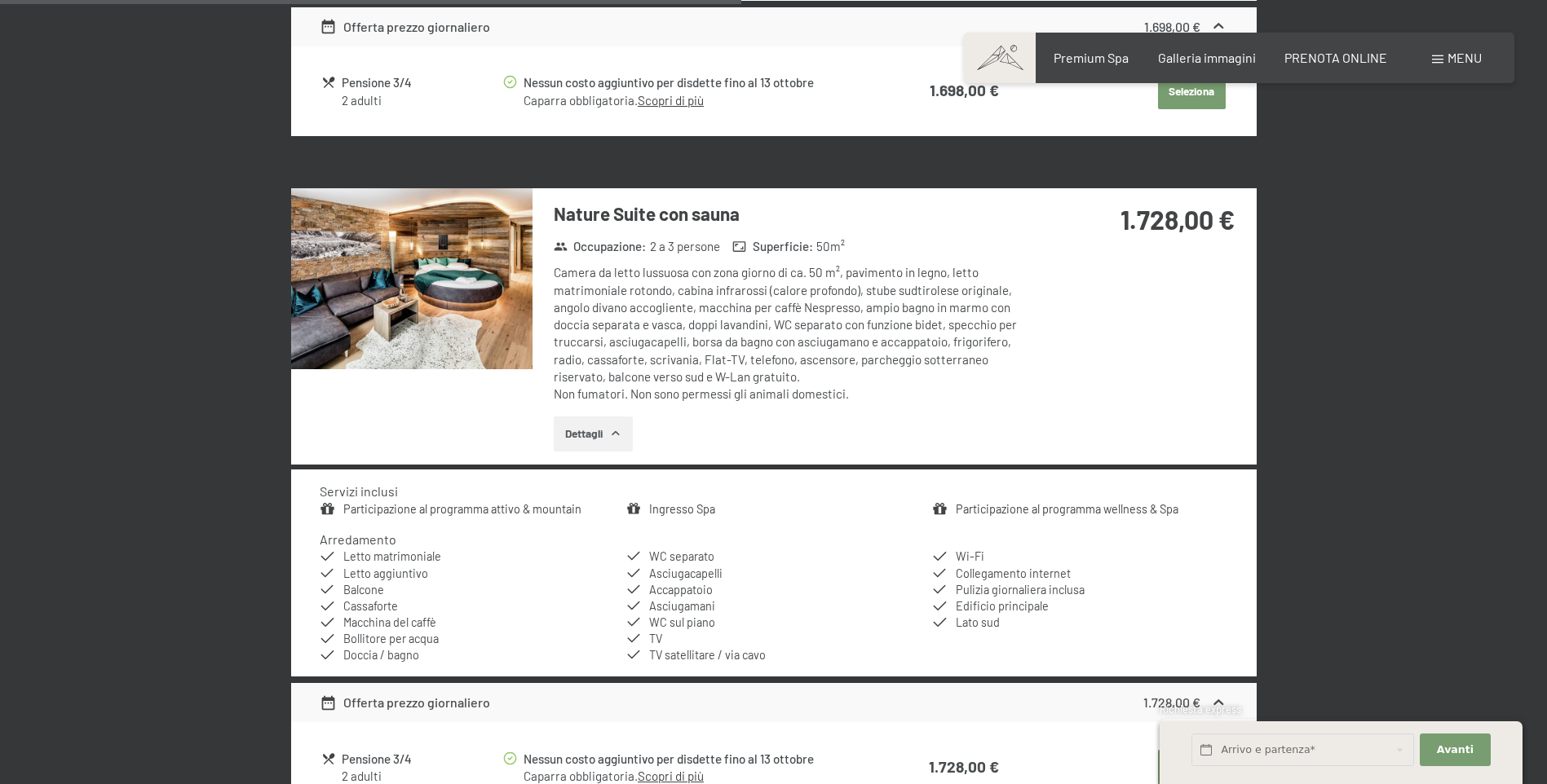
click at [446, 301] on img at bounding box center [411, 279] width 241 height 181
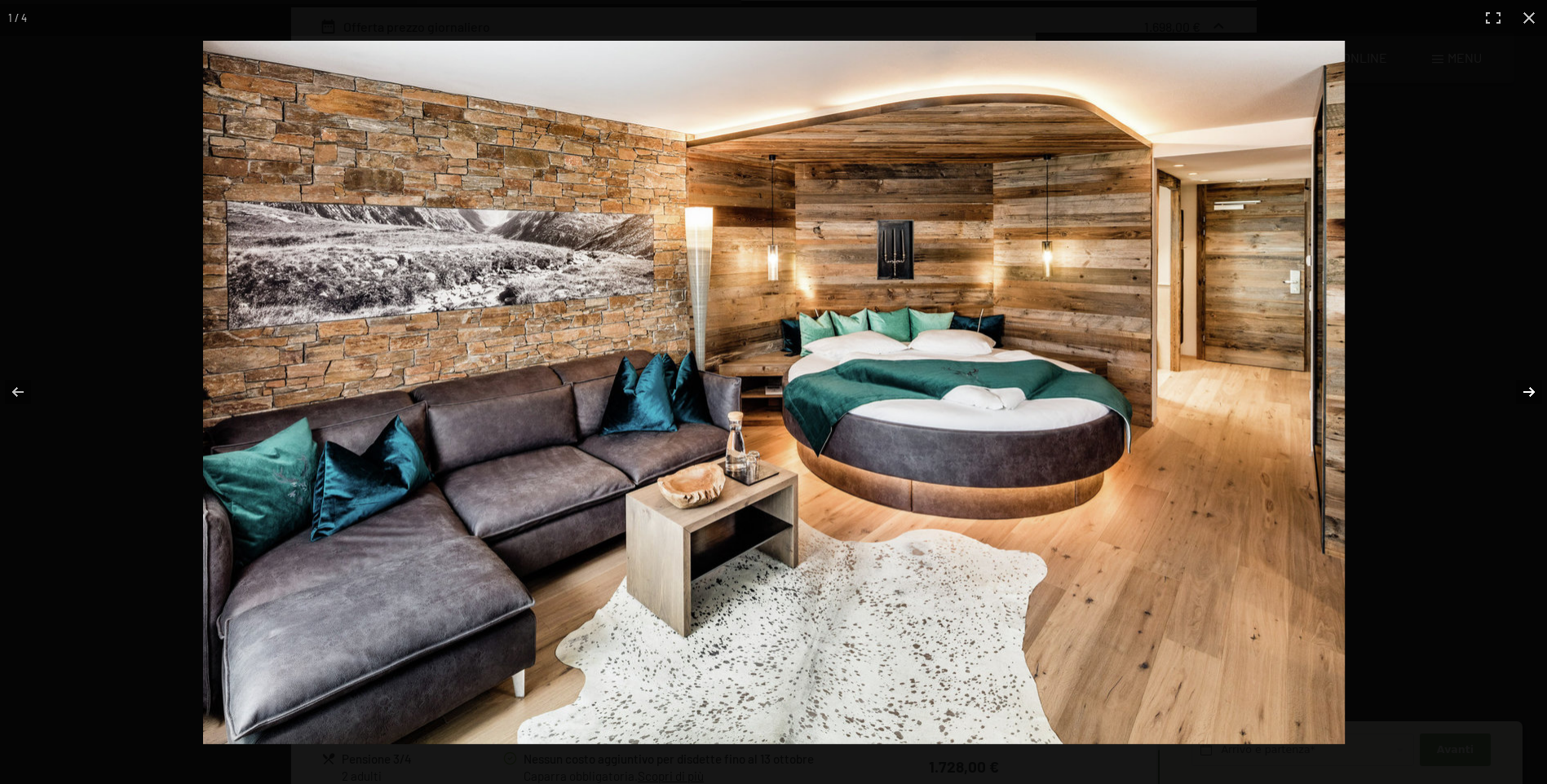
click at [1529, 390] on button "button" at bounding box center [1518, 392] width 57 height 82
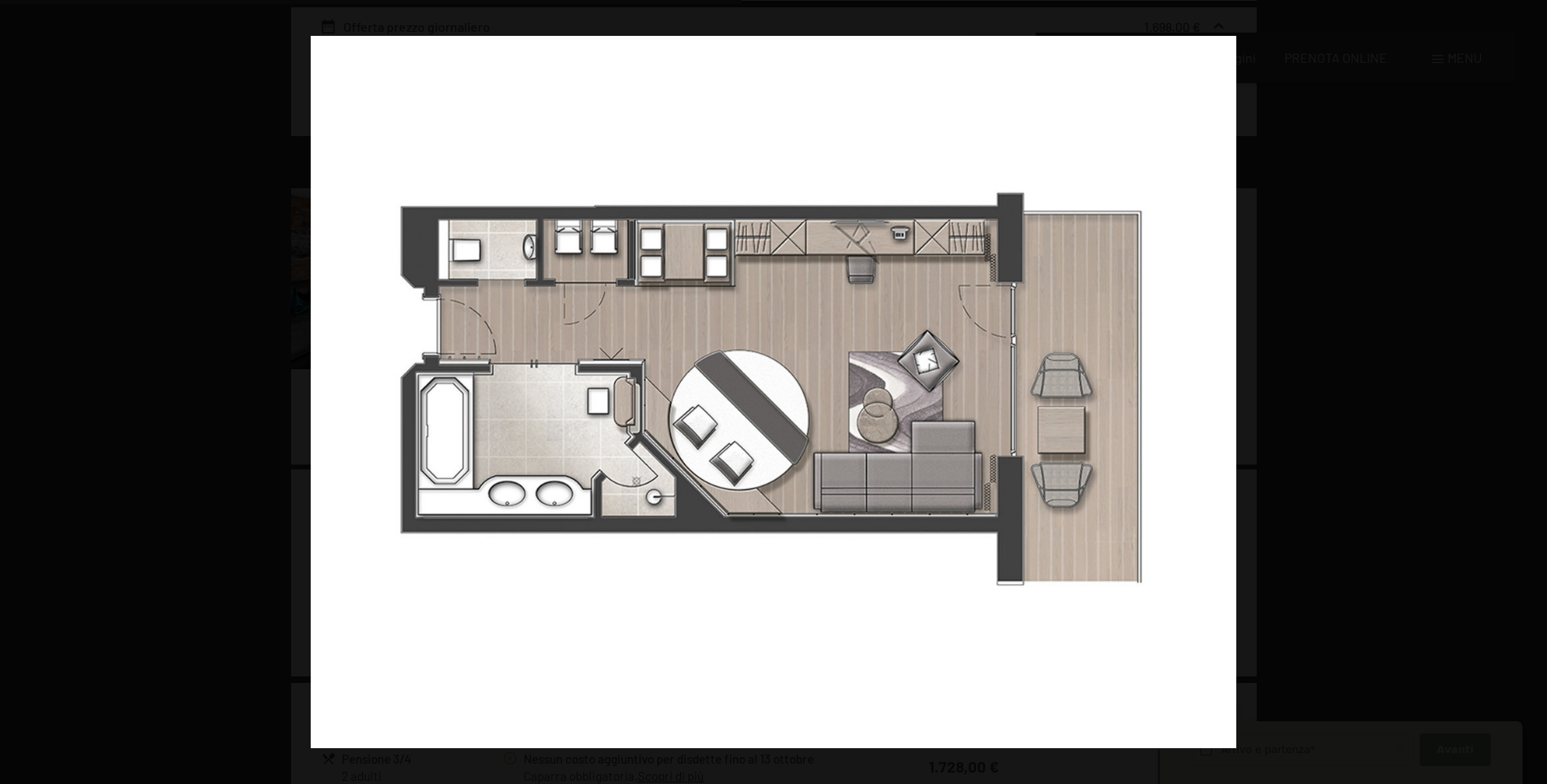
click at [1529, 390] on button "button" at bounding box center [1518, 392] width 57 height 82
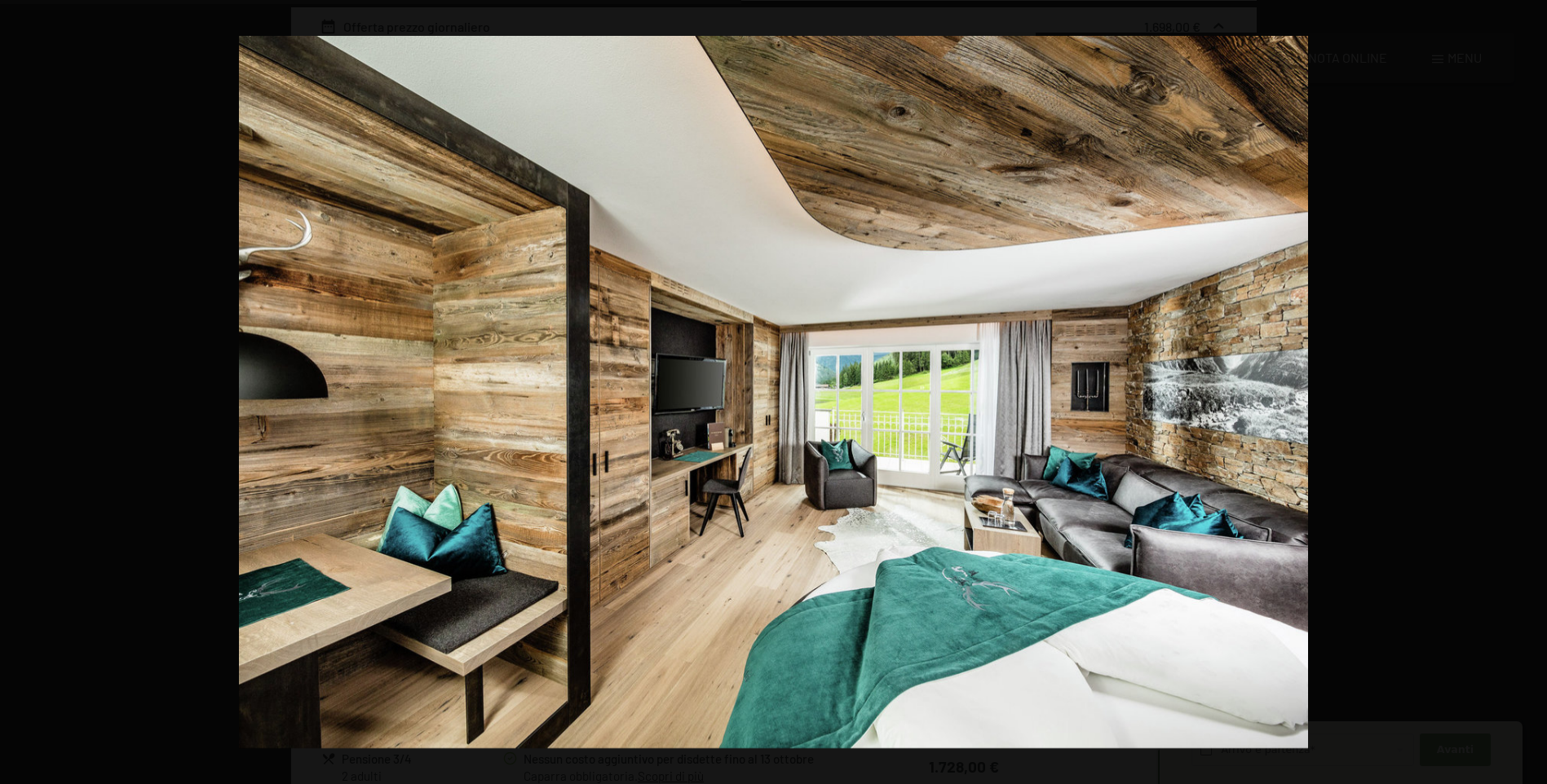
click at [1529, 390] on button "button" at bounding box center [1518, 392] width 57 height 82
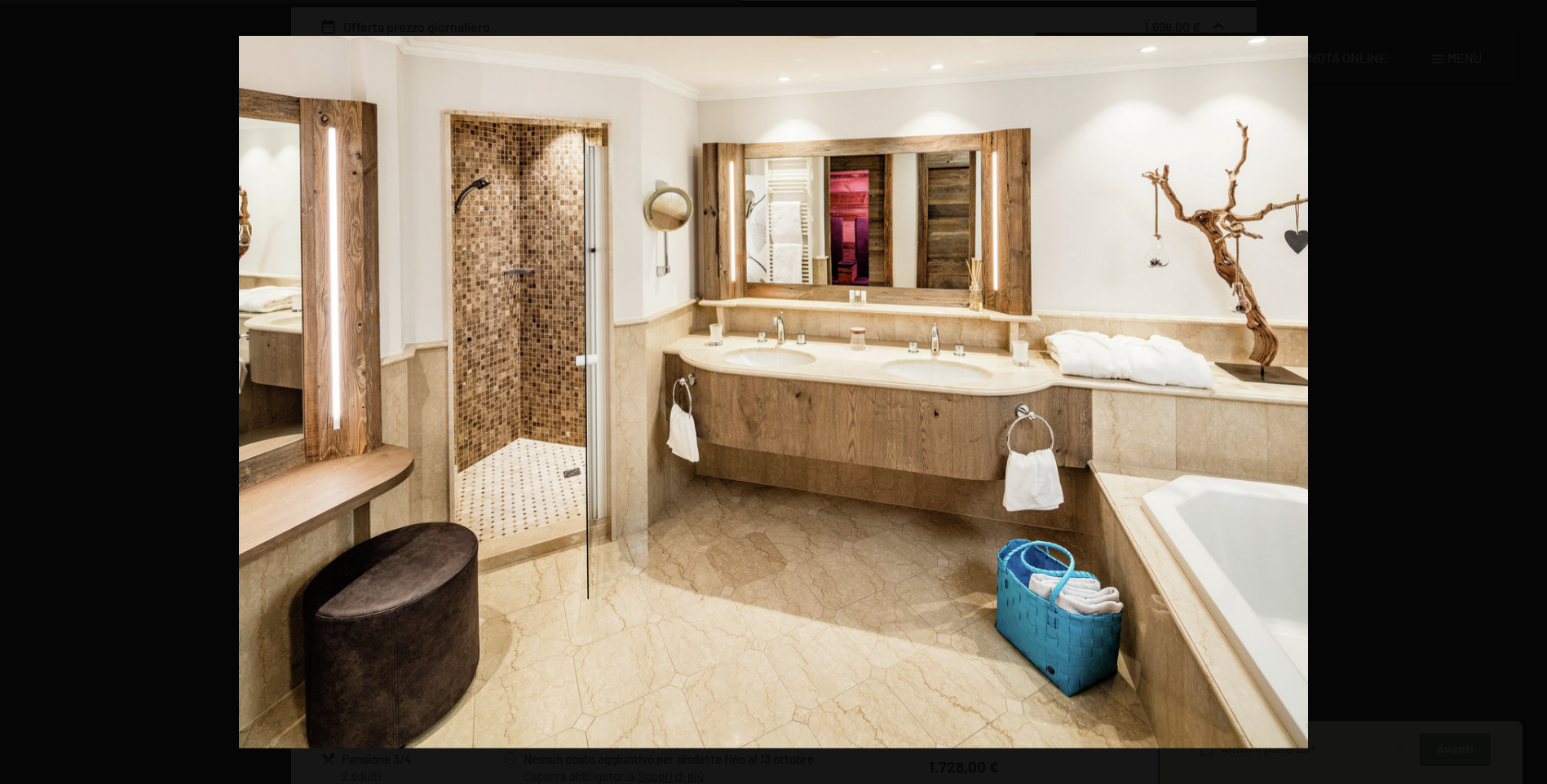
click at [1529, 390] on button "button" at bounding box center [1518, 392] width 57 height 82
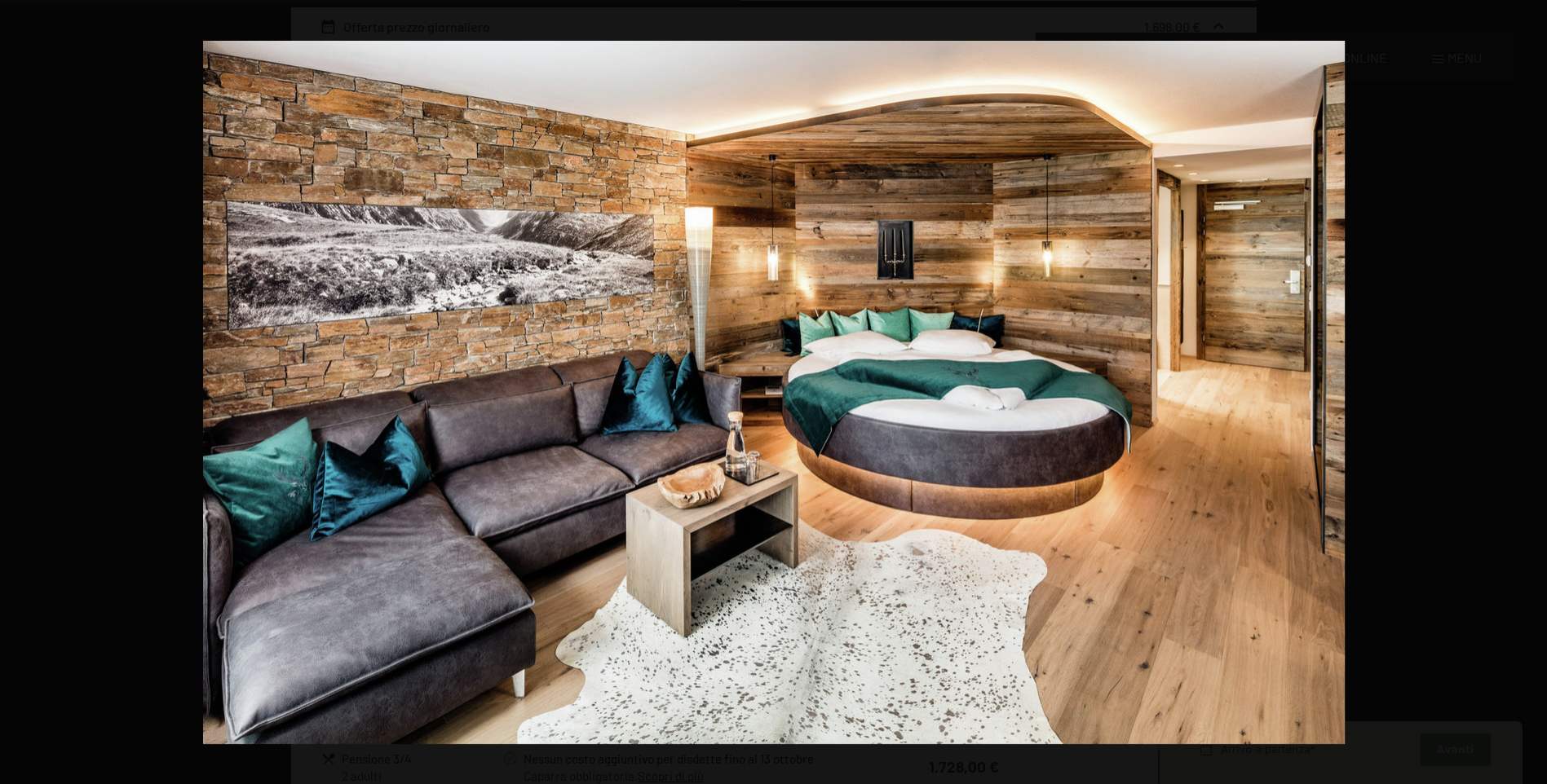
click at [1529, 390] on button "button" at bounding box center [1518, 392] width 57 height 82
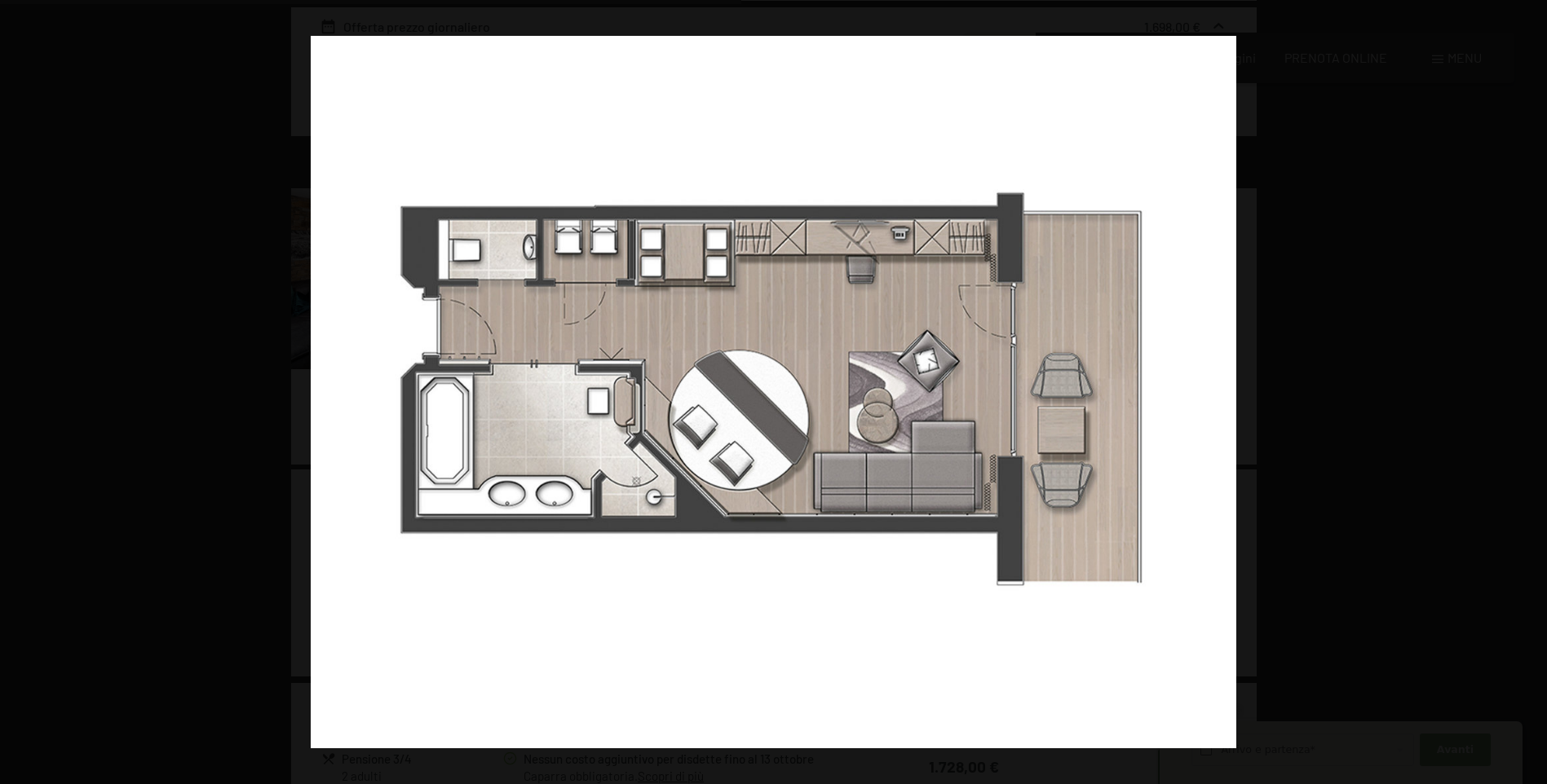
click at [1529, 390] on button "button" at bounding box center [1518, 392] width 57 height 82
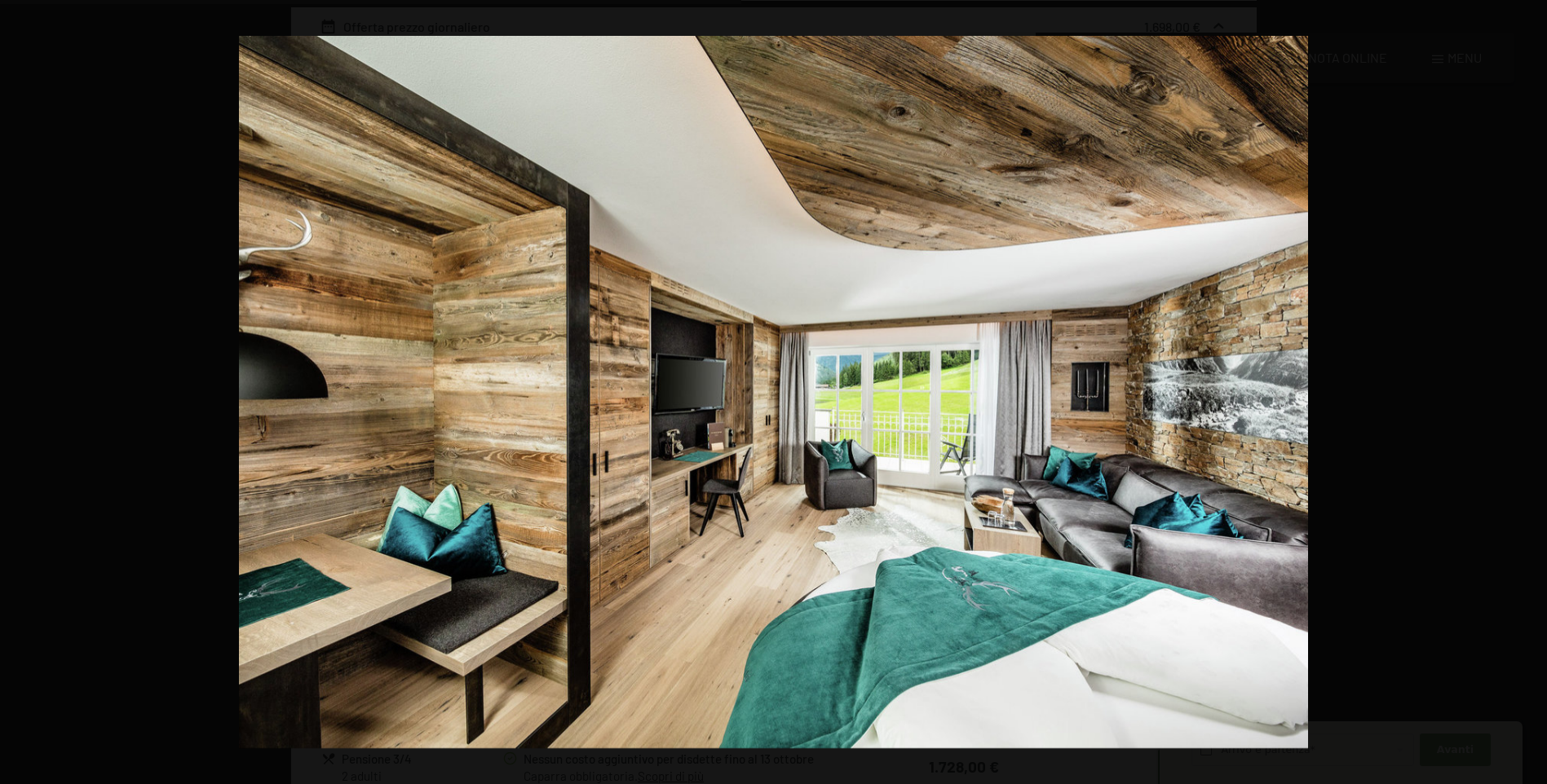
click at [1529, 390] on button "button" at bounding box center [1518, 392] width 57 height 82
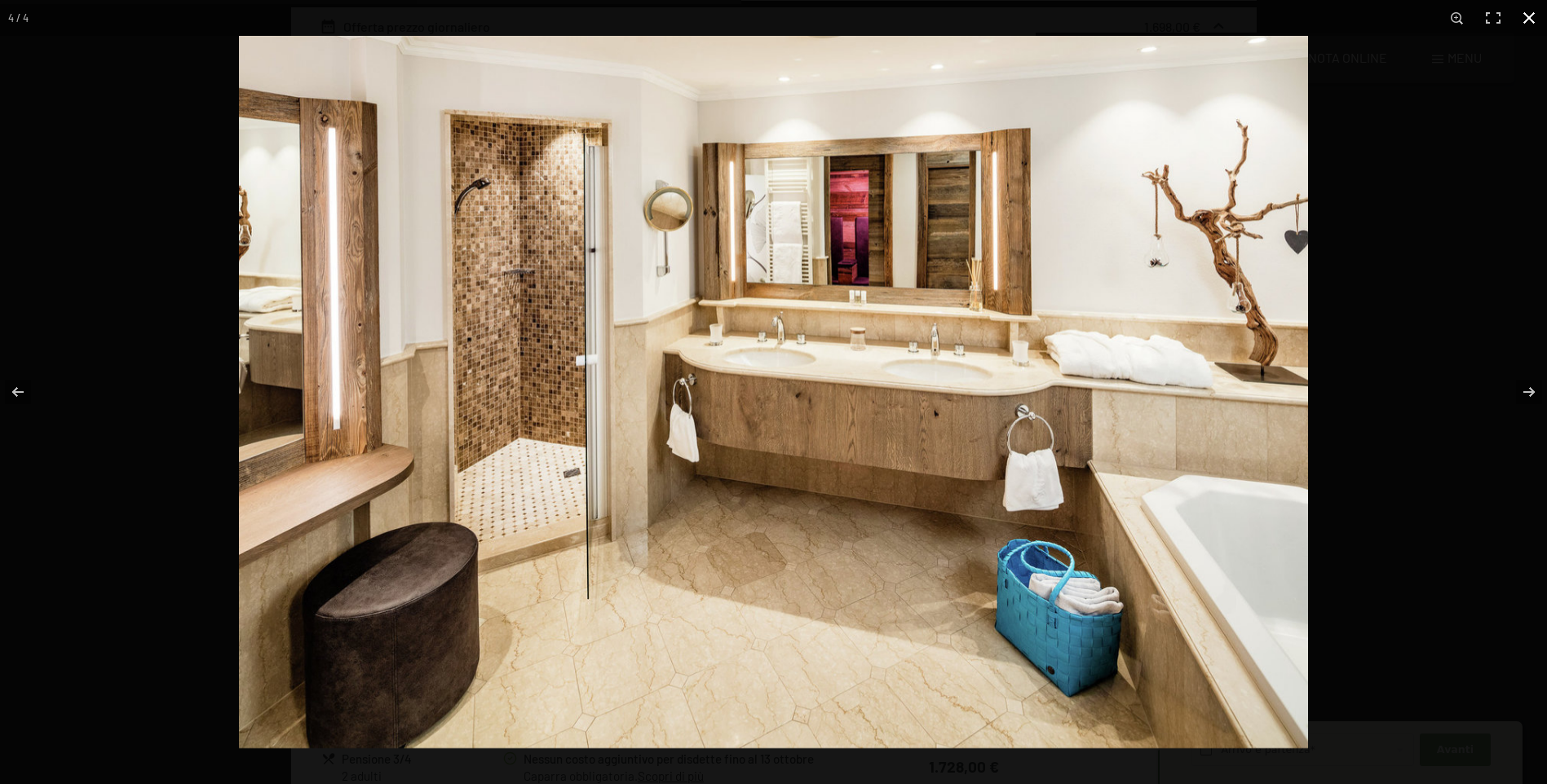
click at [1532, 18] on button "button" at bounding box center [1529, 18] width 36 height 36
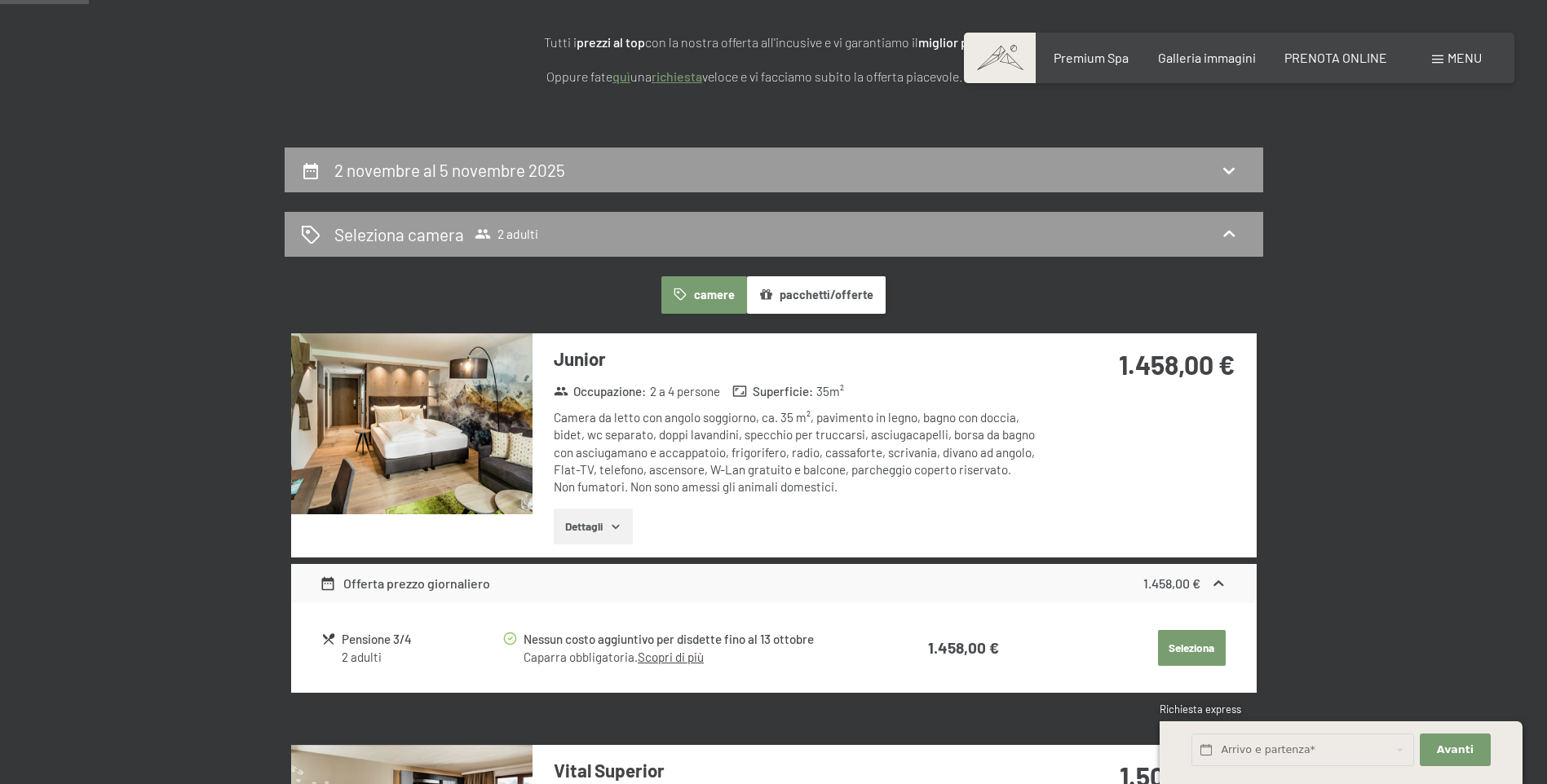
scroll to position [321, 0]
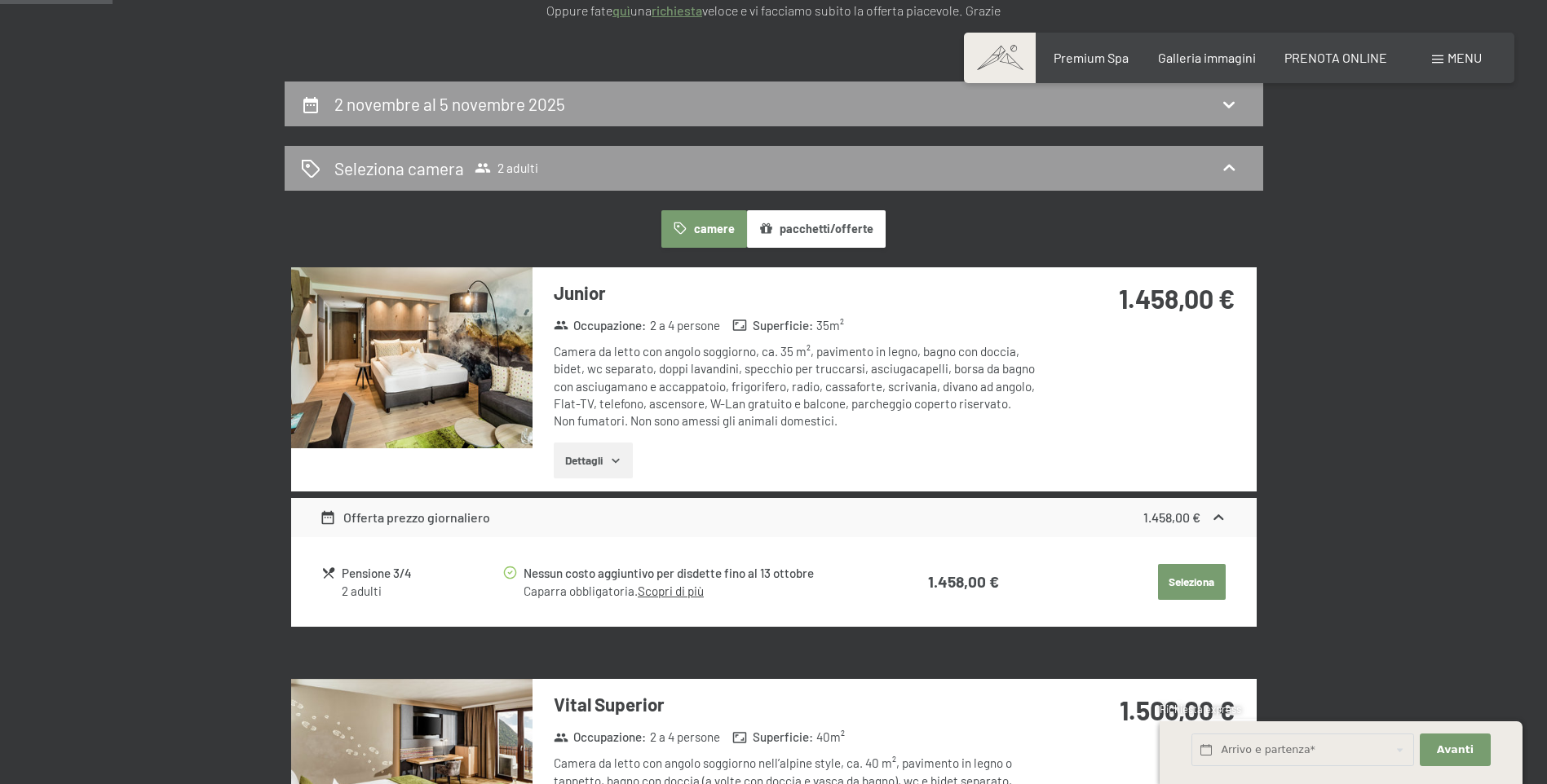
click at [356, 385] on img at bounding box center [411, 357] width 241 height 181
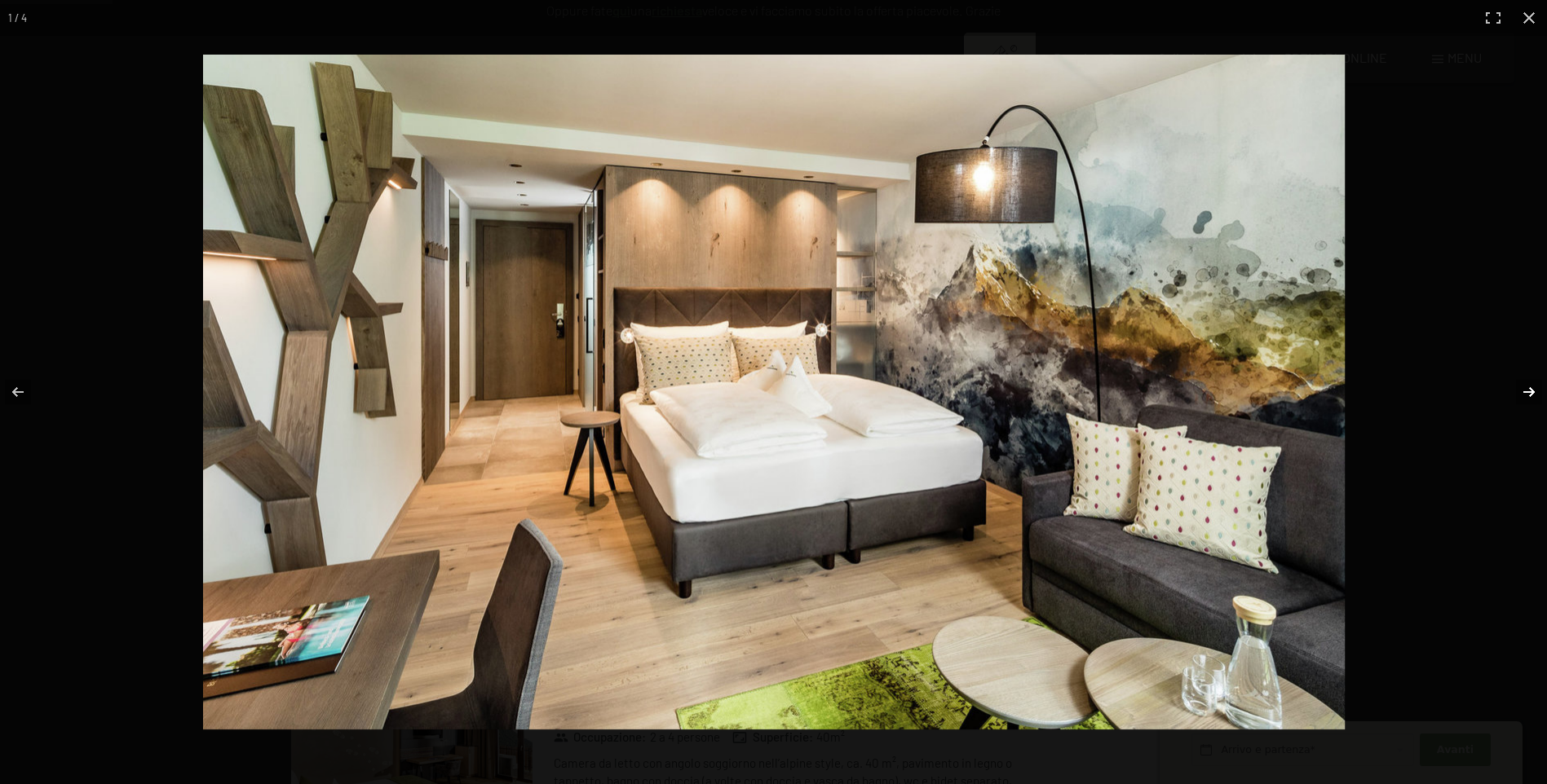
click at [1528, 391] on button "button" at bounding box center [1518, 392] width 57 height 82
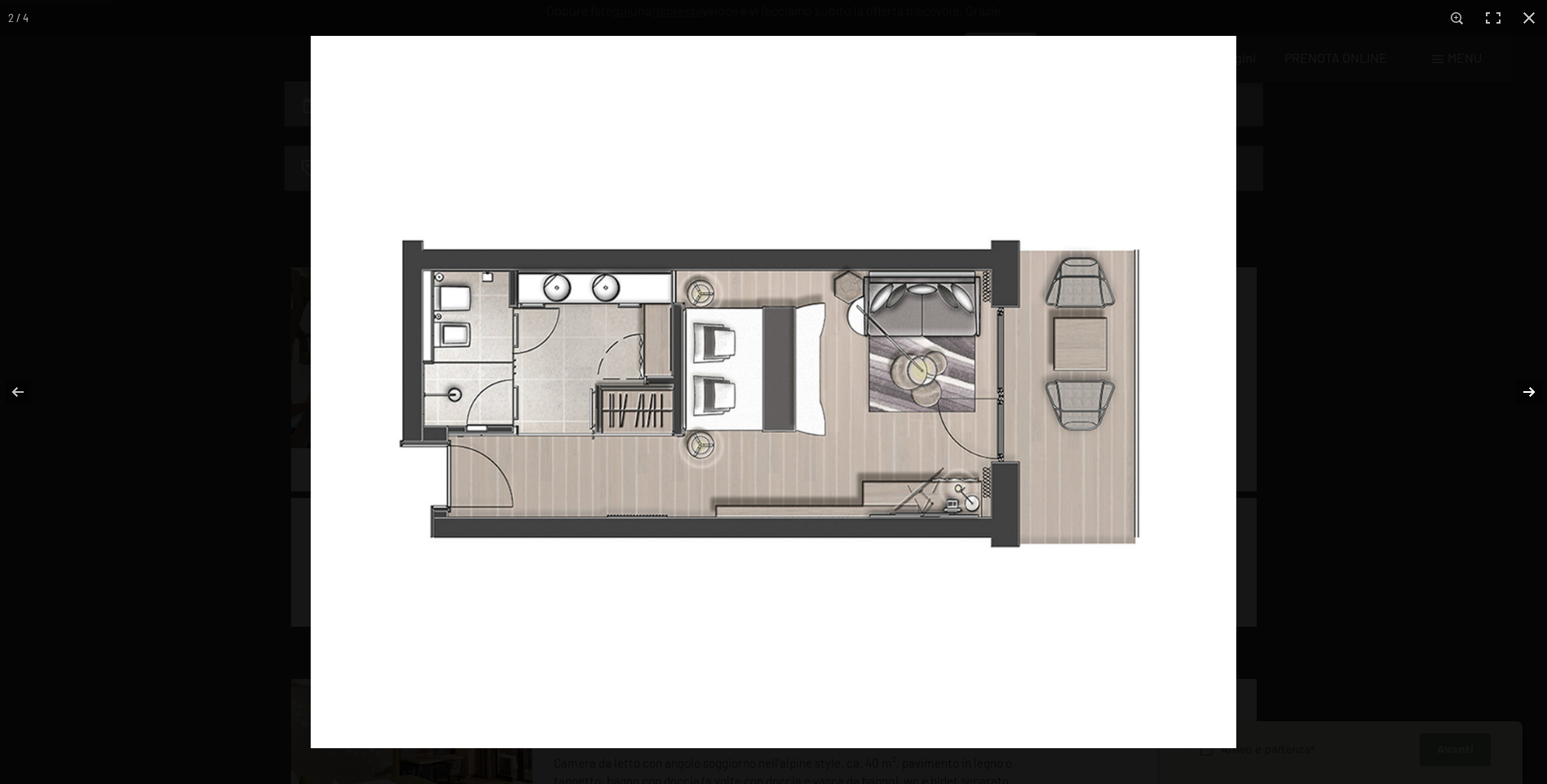
click at [1528, 391] on button "button" at bounding box center [1518, 392] width 57 height 82
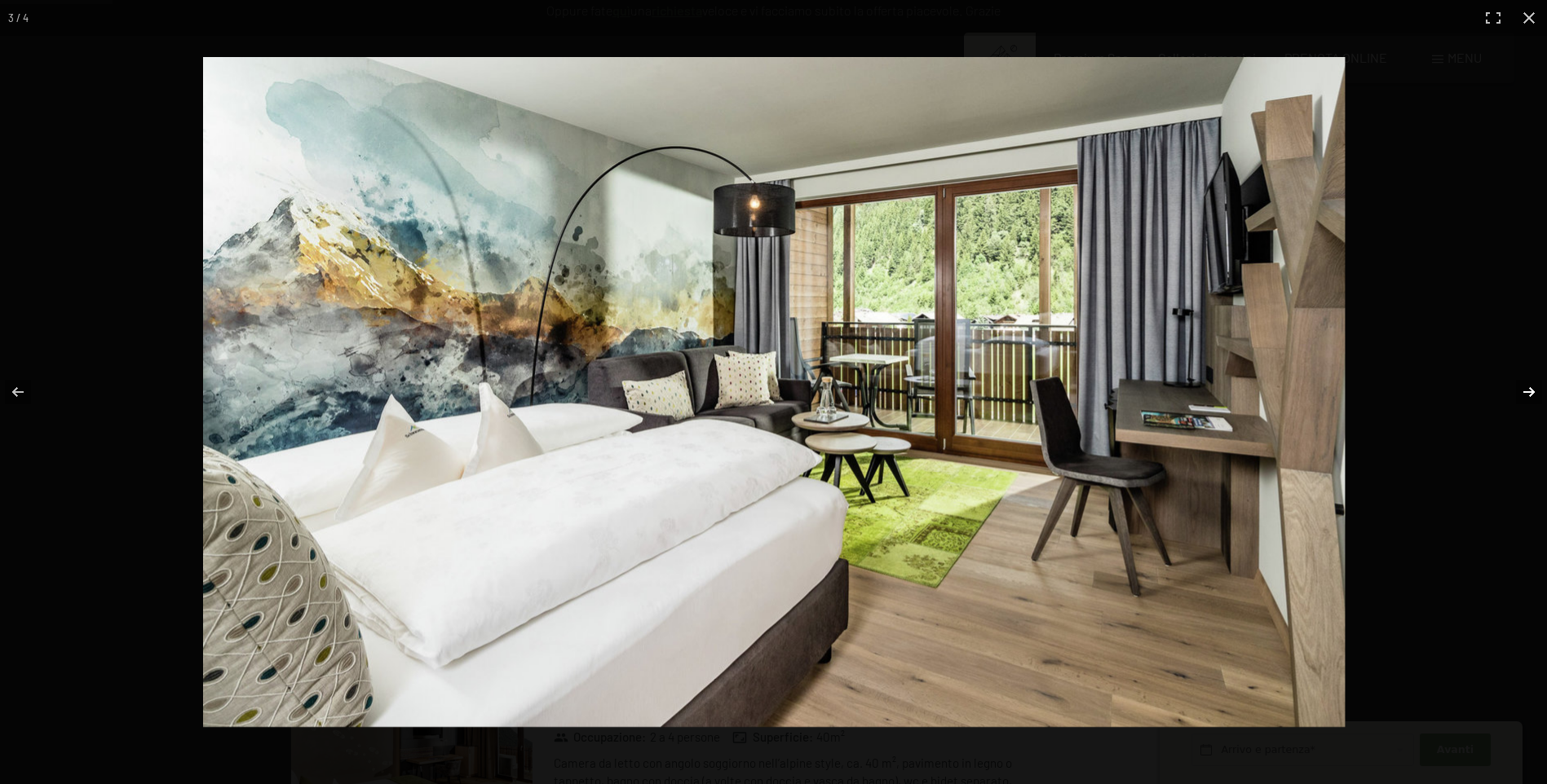
click at [1528, 391] on button "button" at bounding box center [1518, 392] width 57 height 82
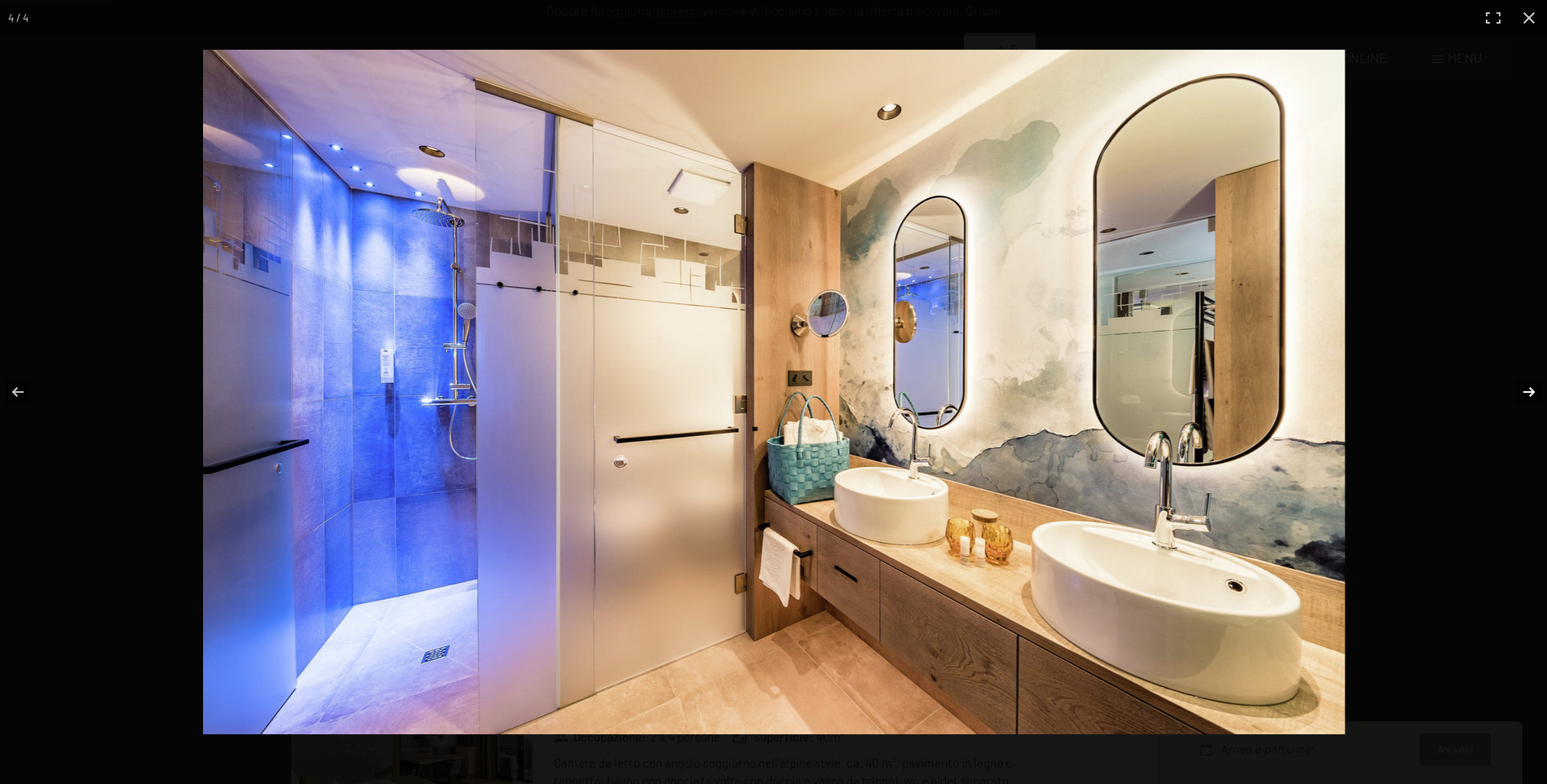
click at [1528, 391] on button "button" at bounding box center [1518, 392] width 57 height 82
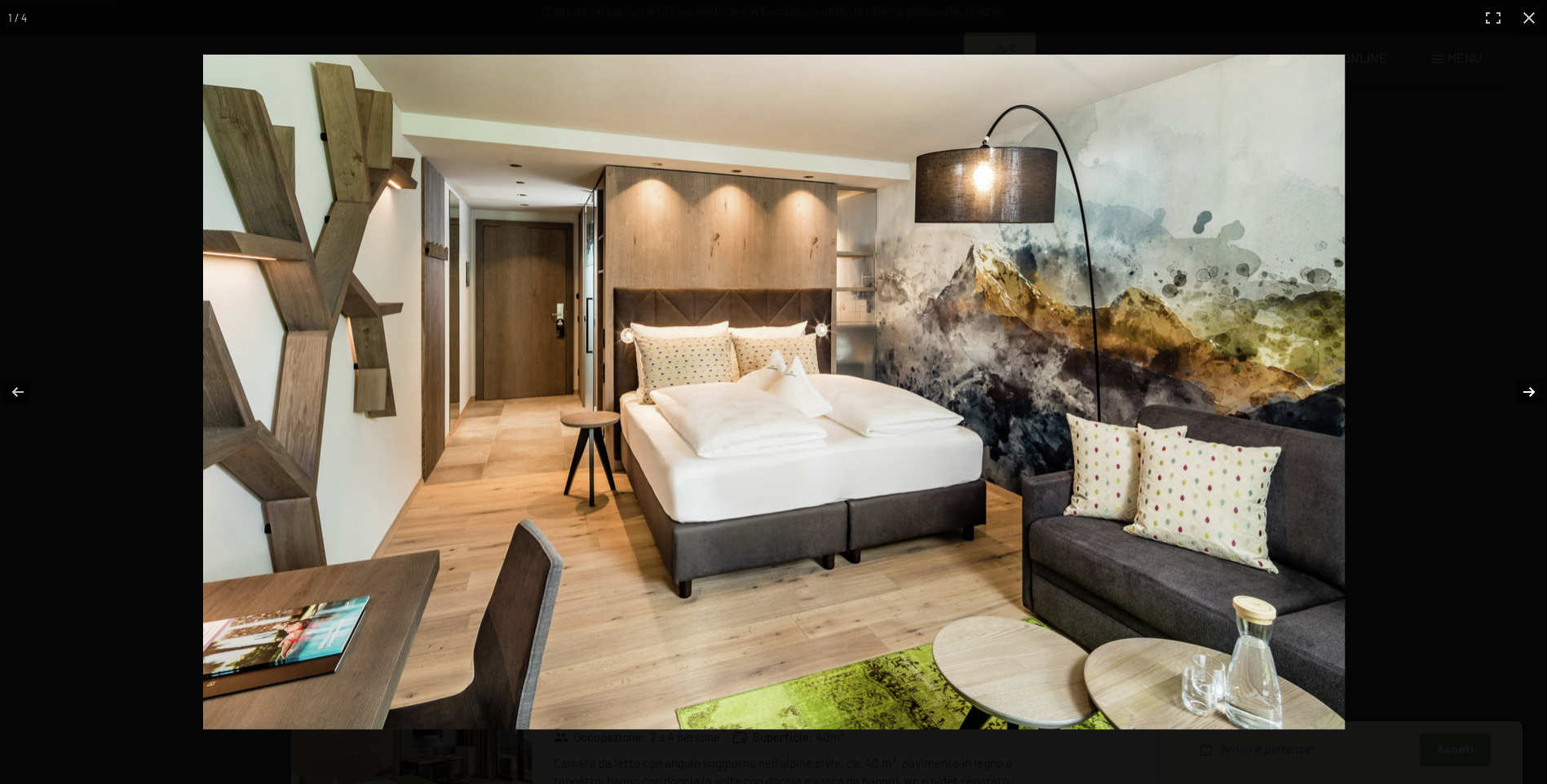
click at [1528, 391] on button "button" at bounding box center [1518, 392] width 57 height 82
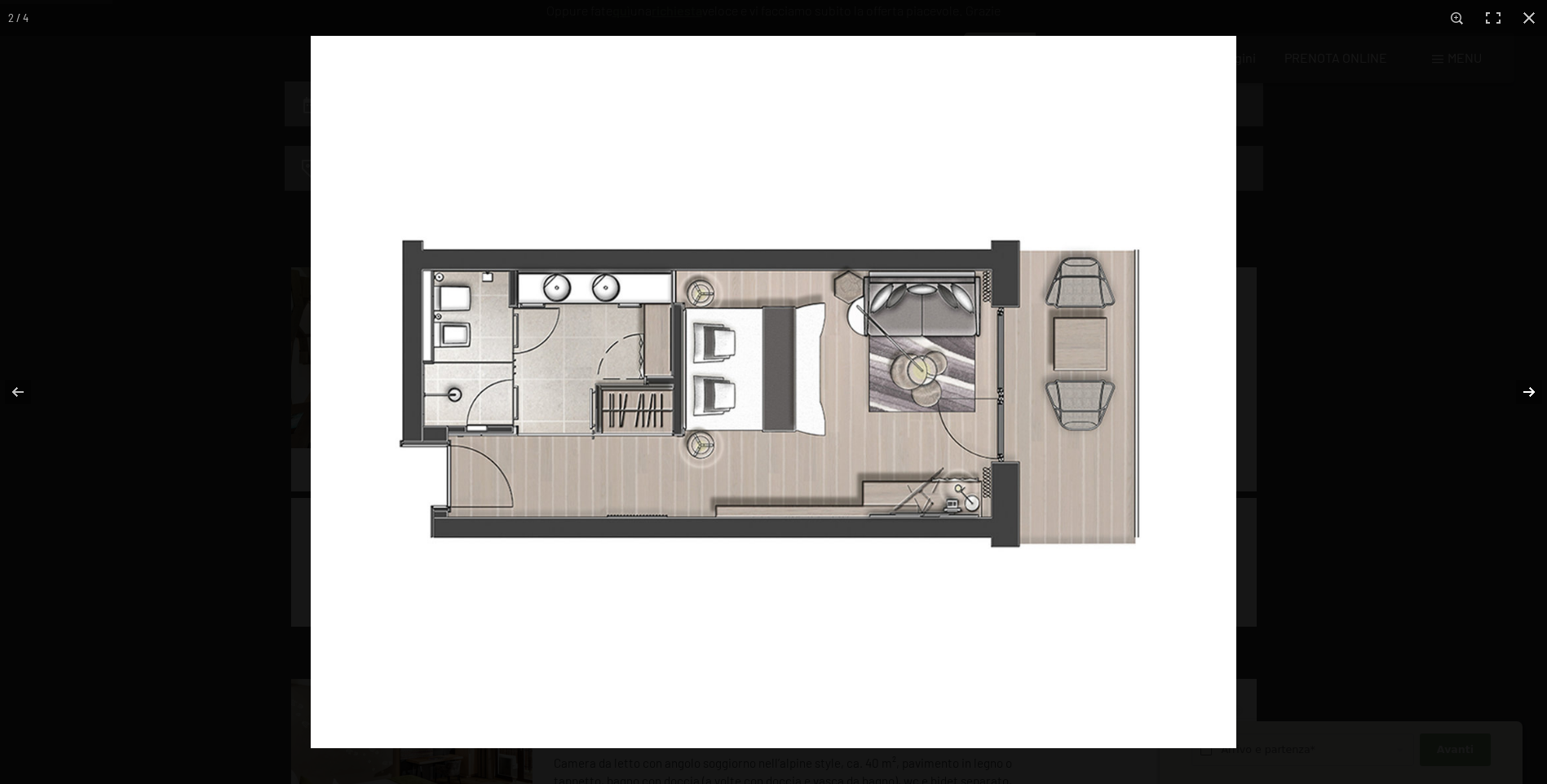
click at [1528, 391] on button "button" at bounding box center [1518, 392] width 57 height 82
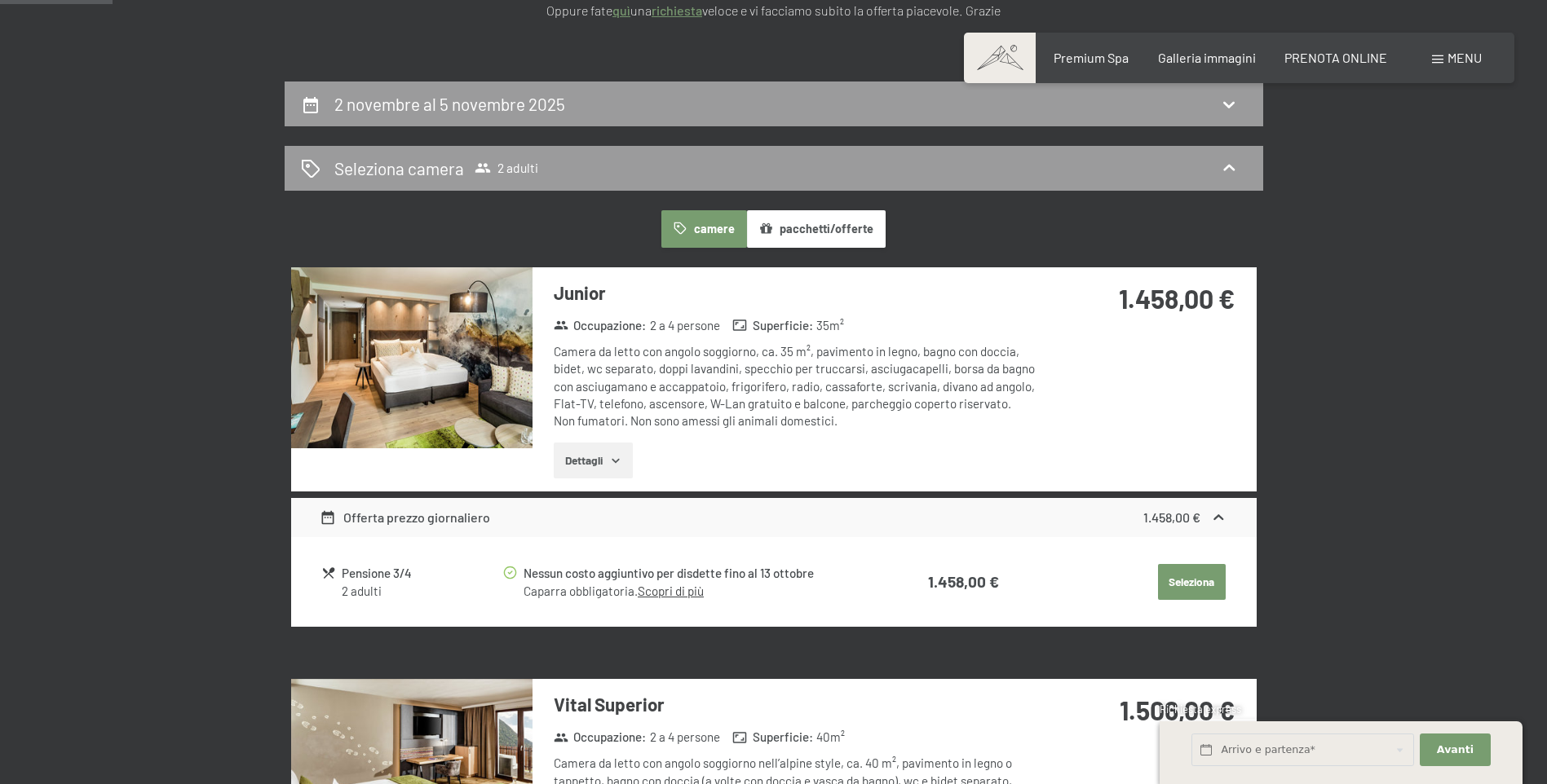
click at [0, 0] on button "button" at bounding box center [0, 0] width 0 height 0
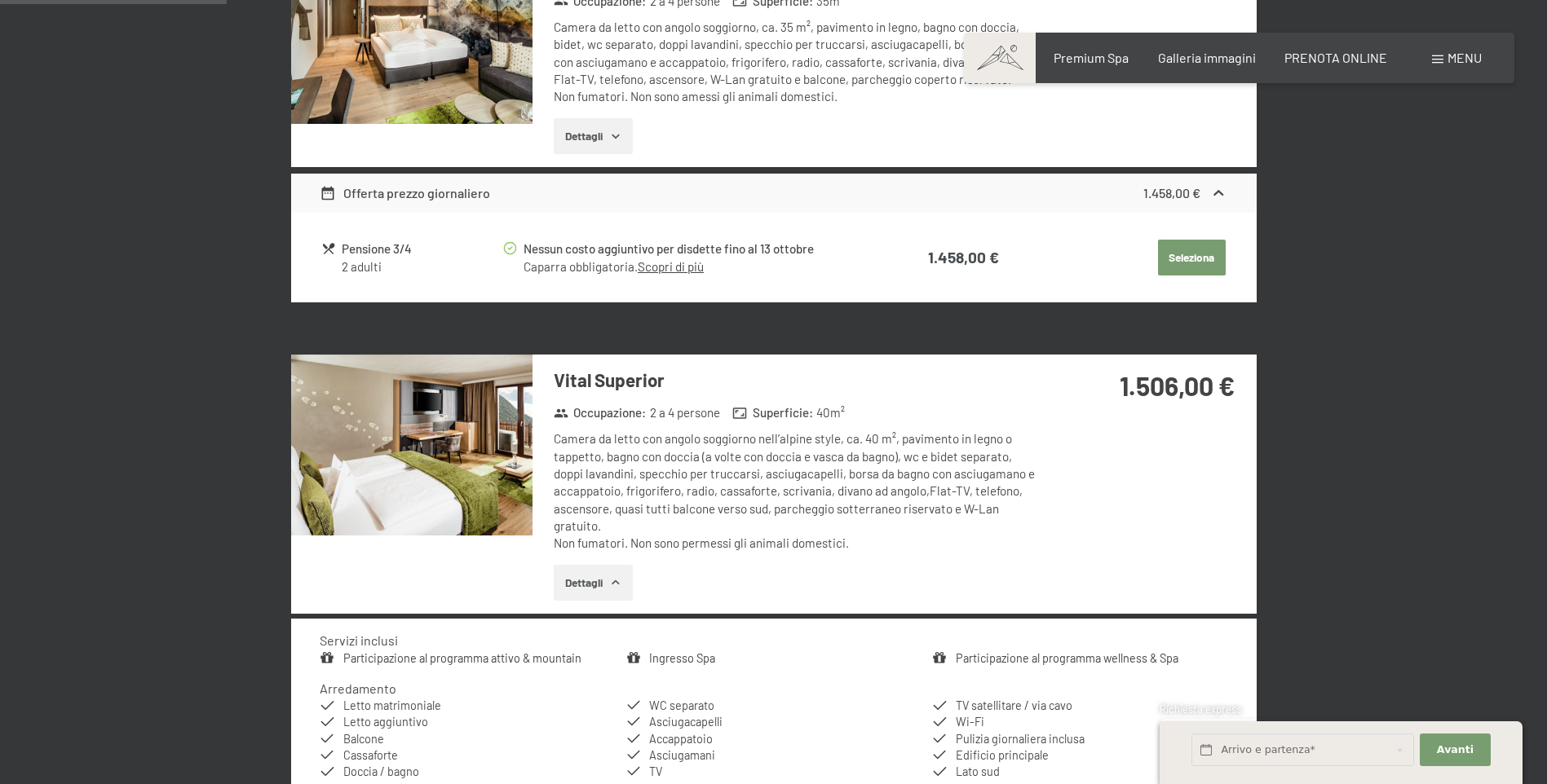
scroll to position [646, 0]
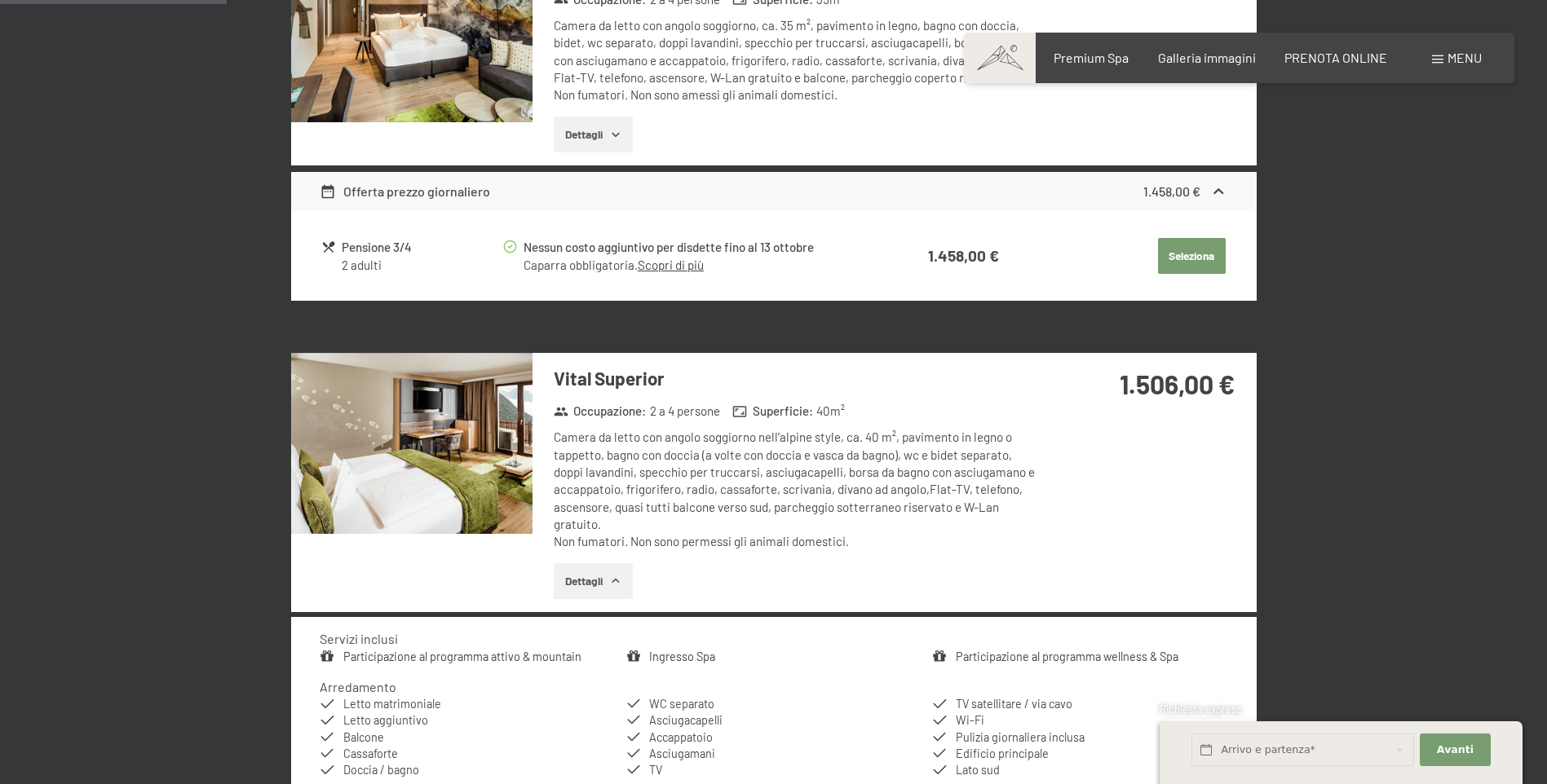
click at [492, 475] on img at bounding box center [411, 443] width 241 height 181
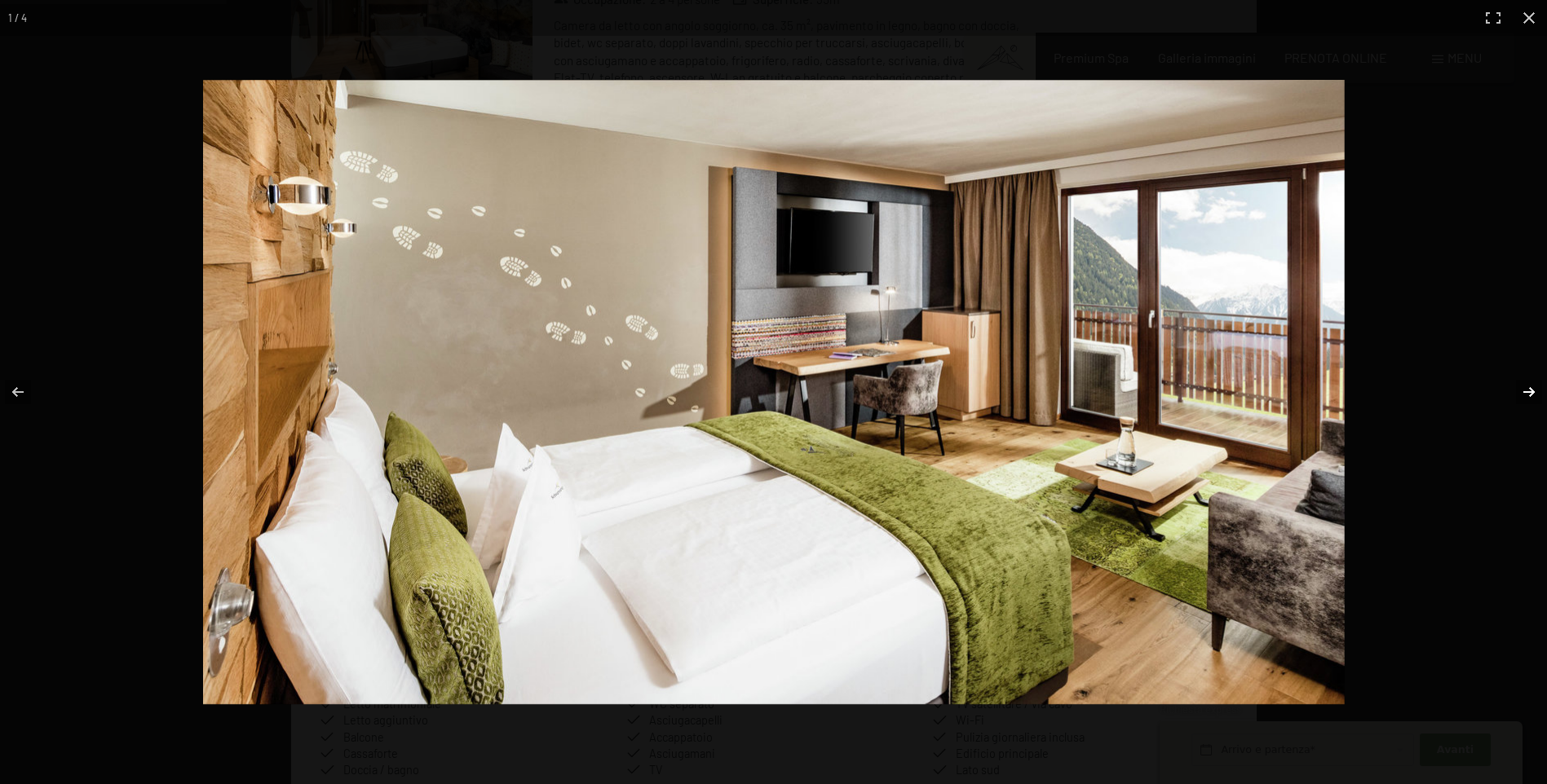
click at [1531, 395] on button "button" at bounding box center [1518, 392] width 57 height 82
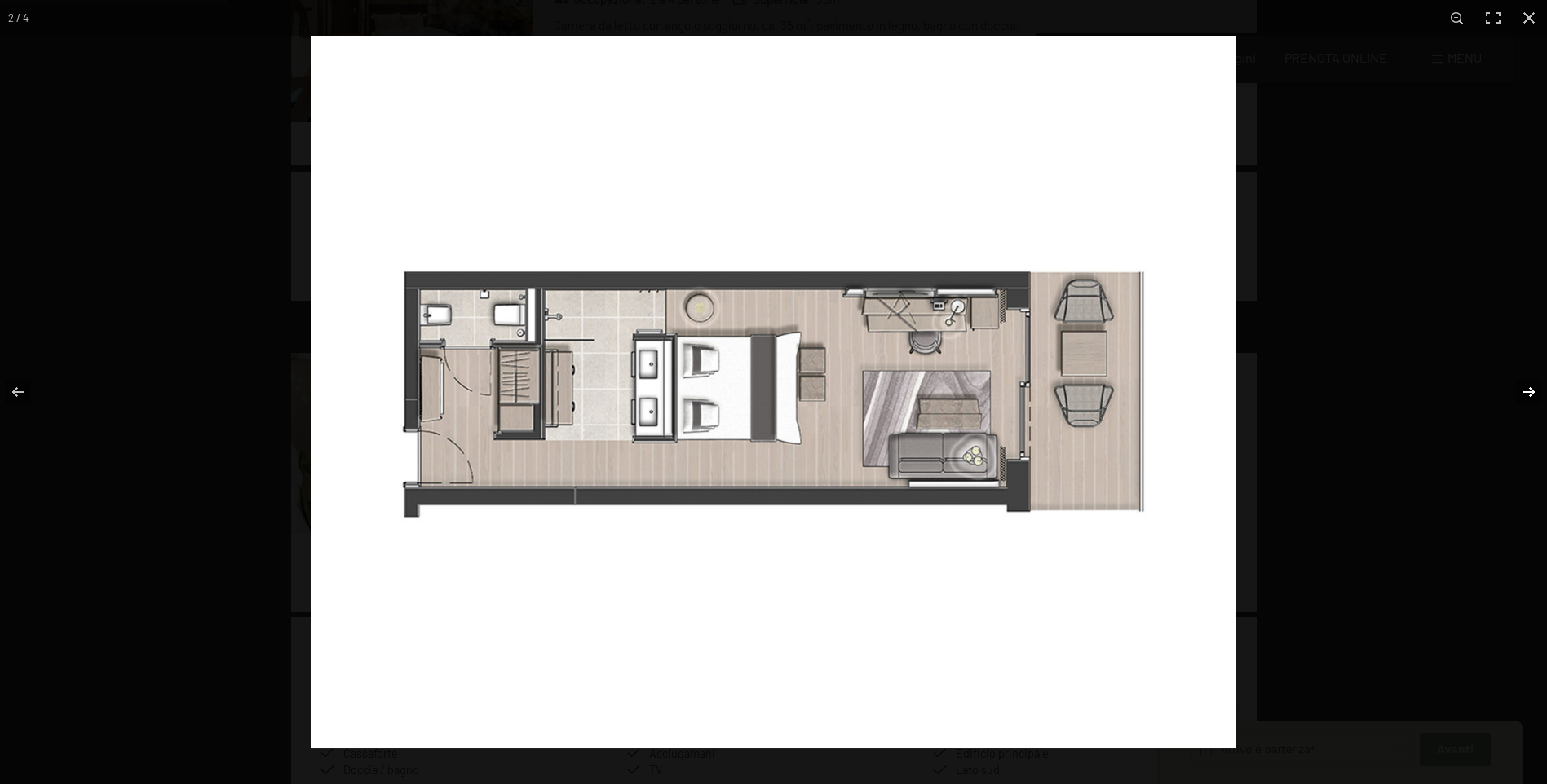
click at [1531, 395] on button "button" at bounding box center [1518, 392] width 57 height 82
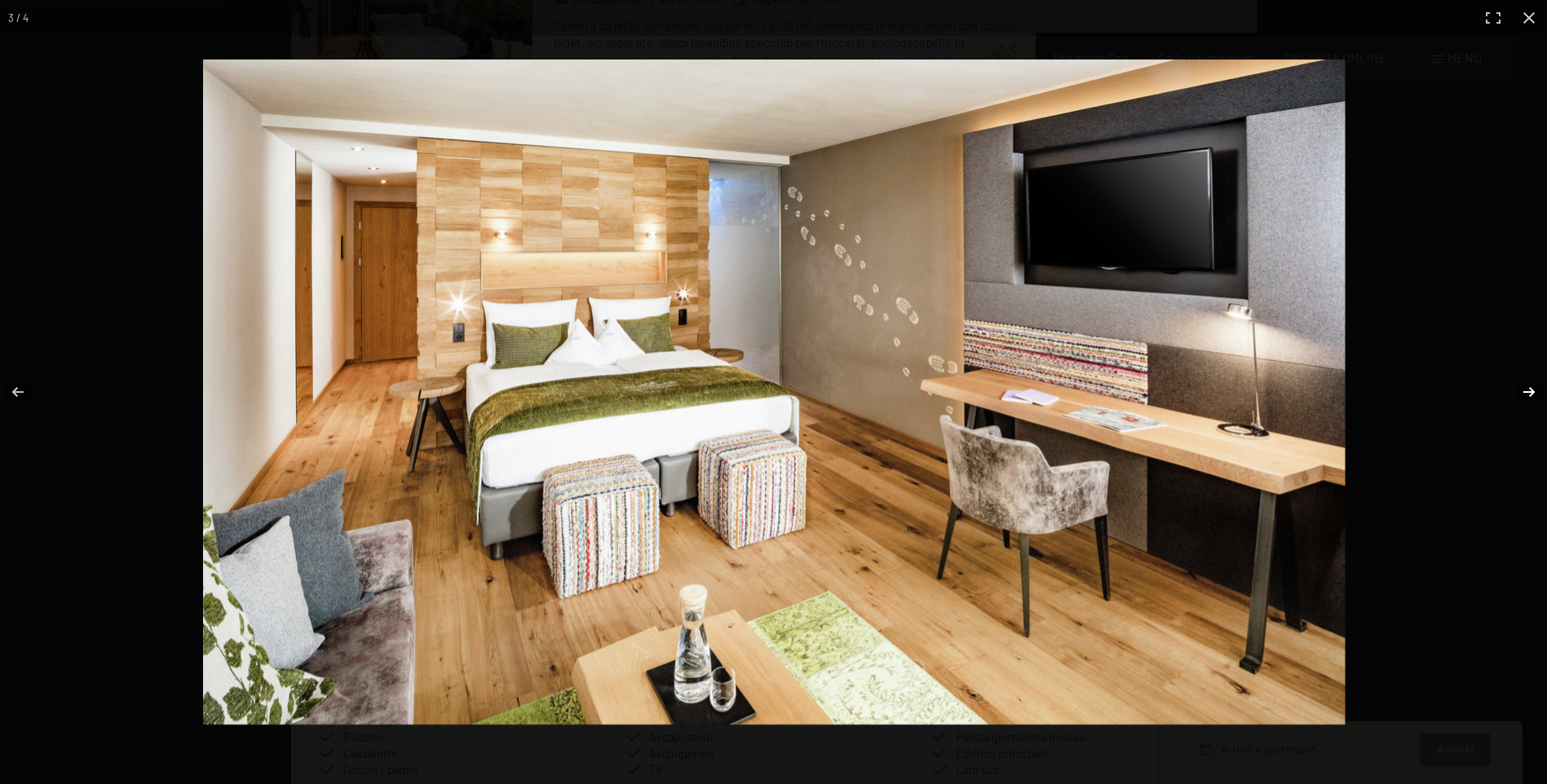
click at [1531, 395] on button "button" at bounding box center [1518, 392] width 57 height 82
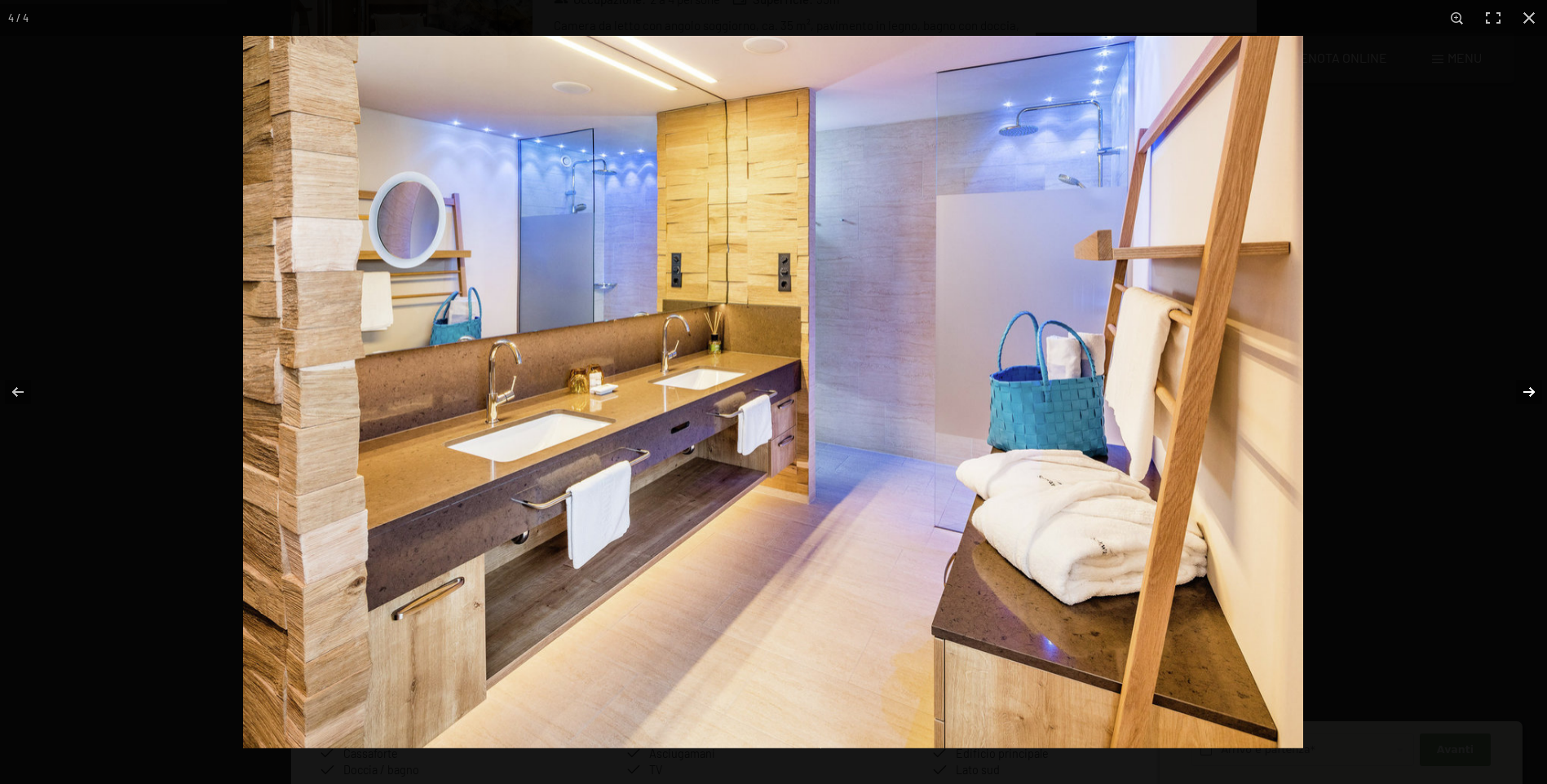
click at [1531, 395] on button "button" at bounding box center [1518, 392] width 57 height 82
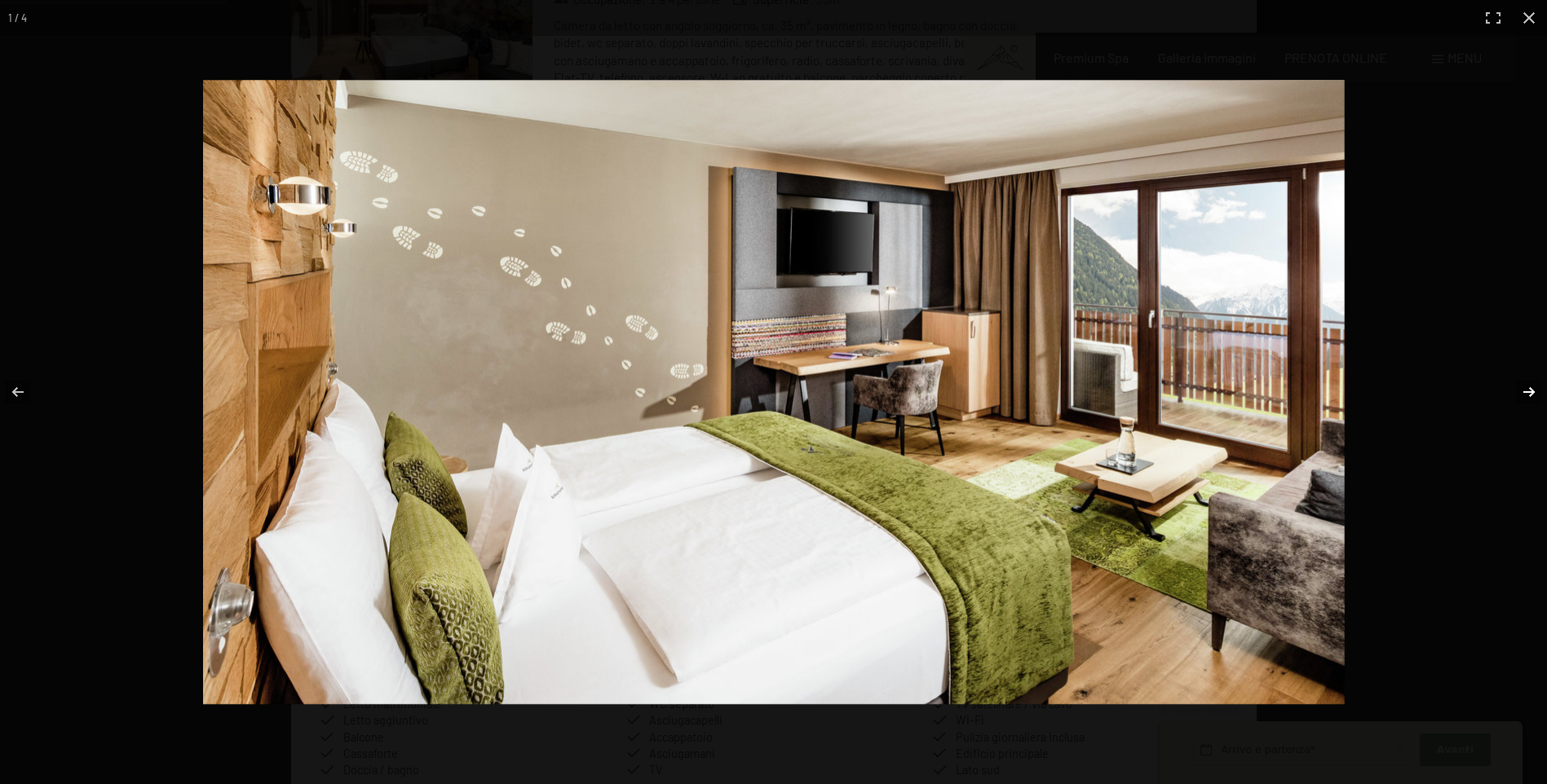
click at [1531, 395] on button "button" at bounding box center [1518, 392] width 57 height 82
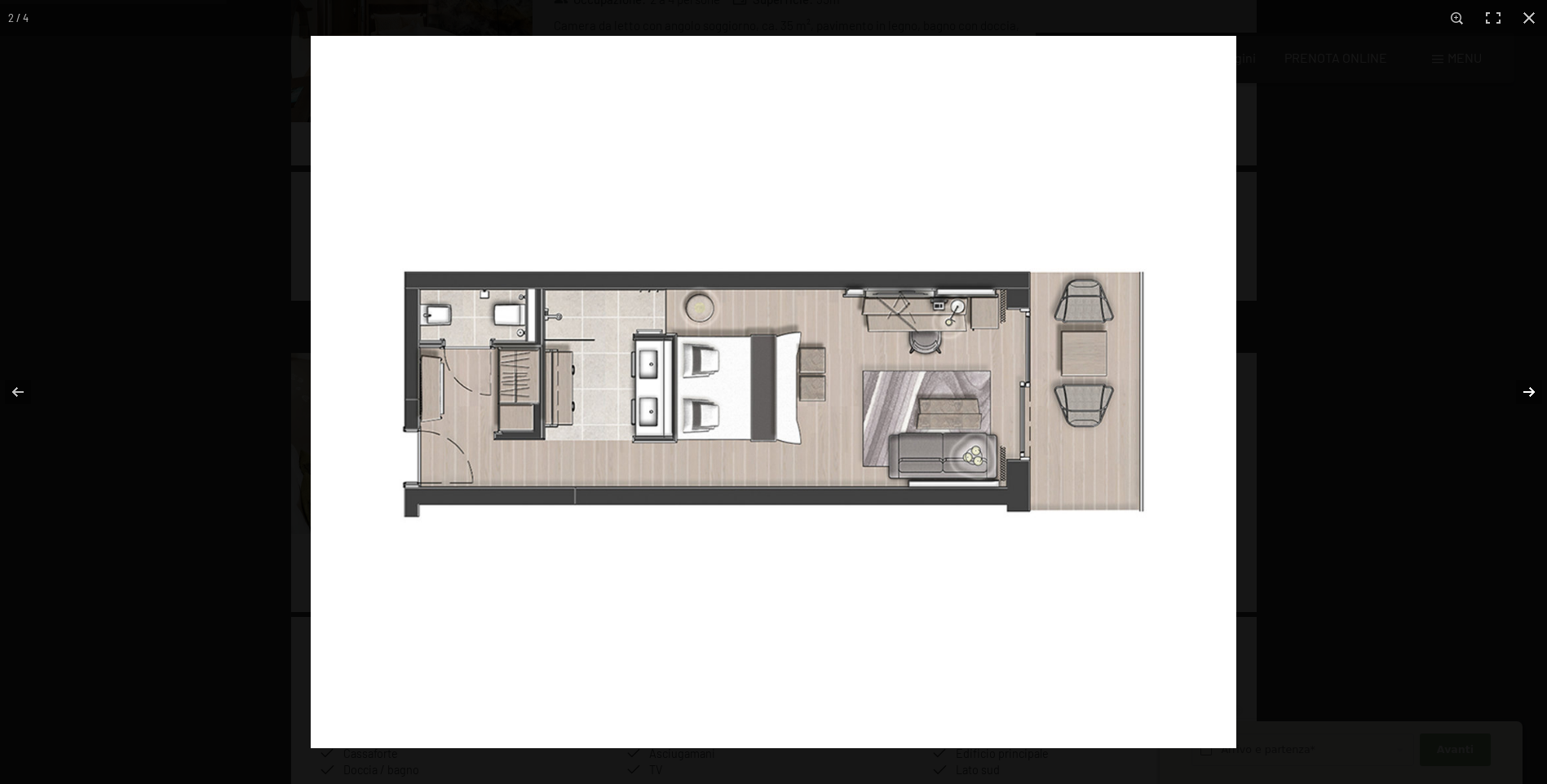
click at [1531, 395] on button "button" at bounding box center [1518, 392] width 57 height 82
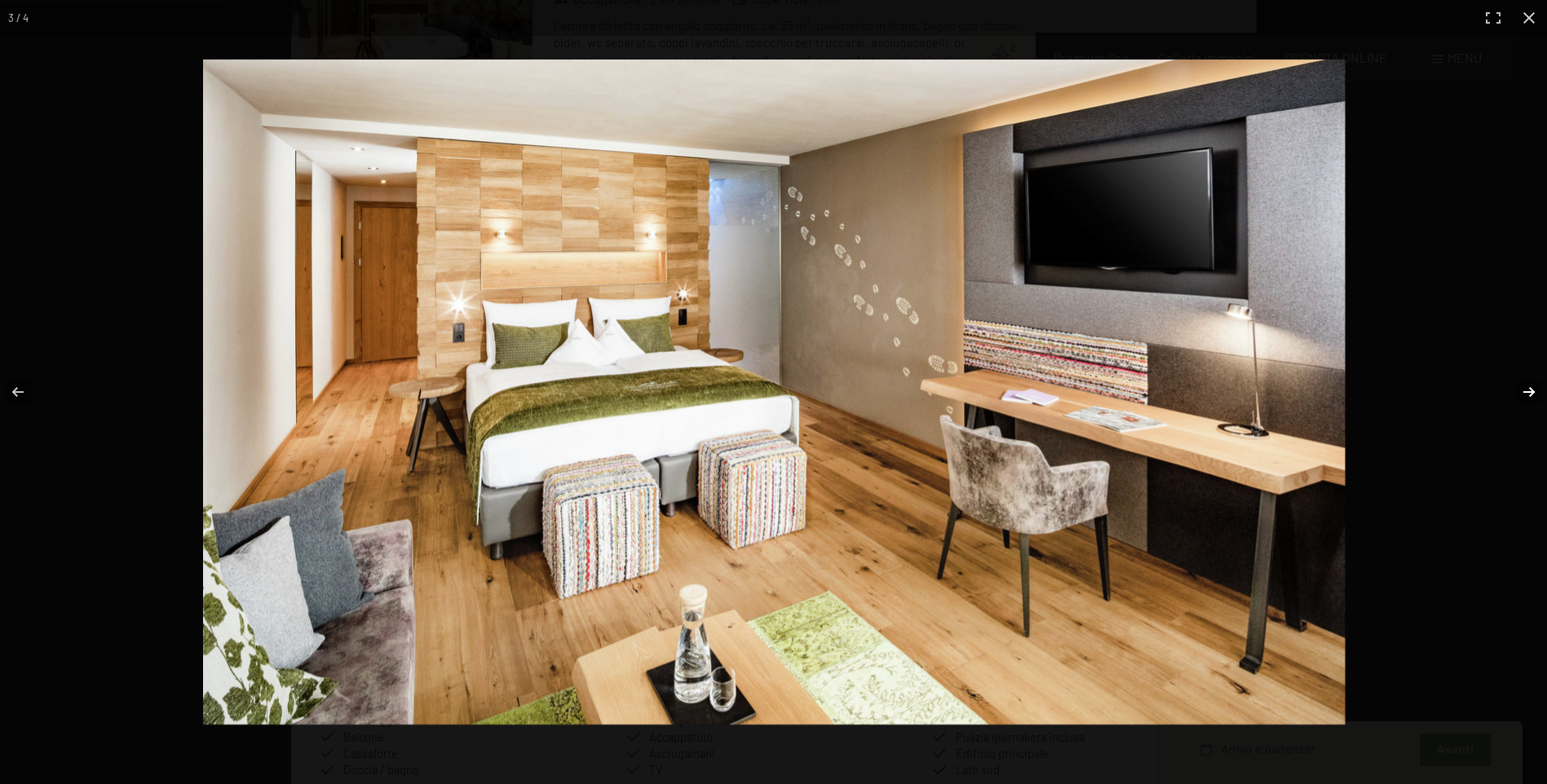
click at [1531, 395] on button "button" at bounding box center [1518, 392] width 57 height 82
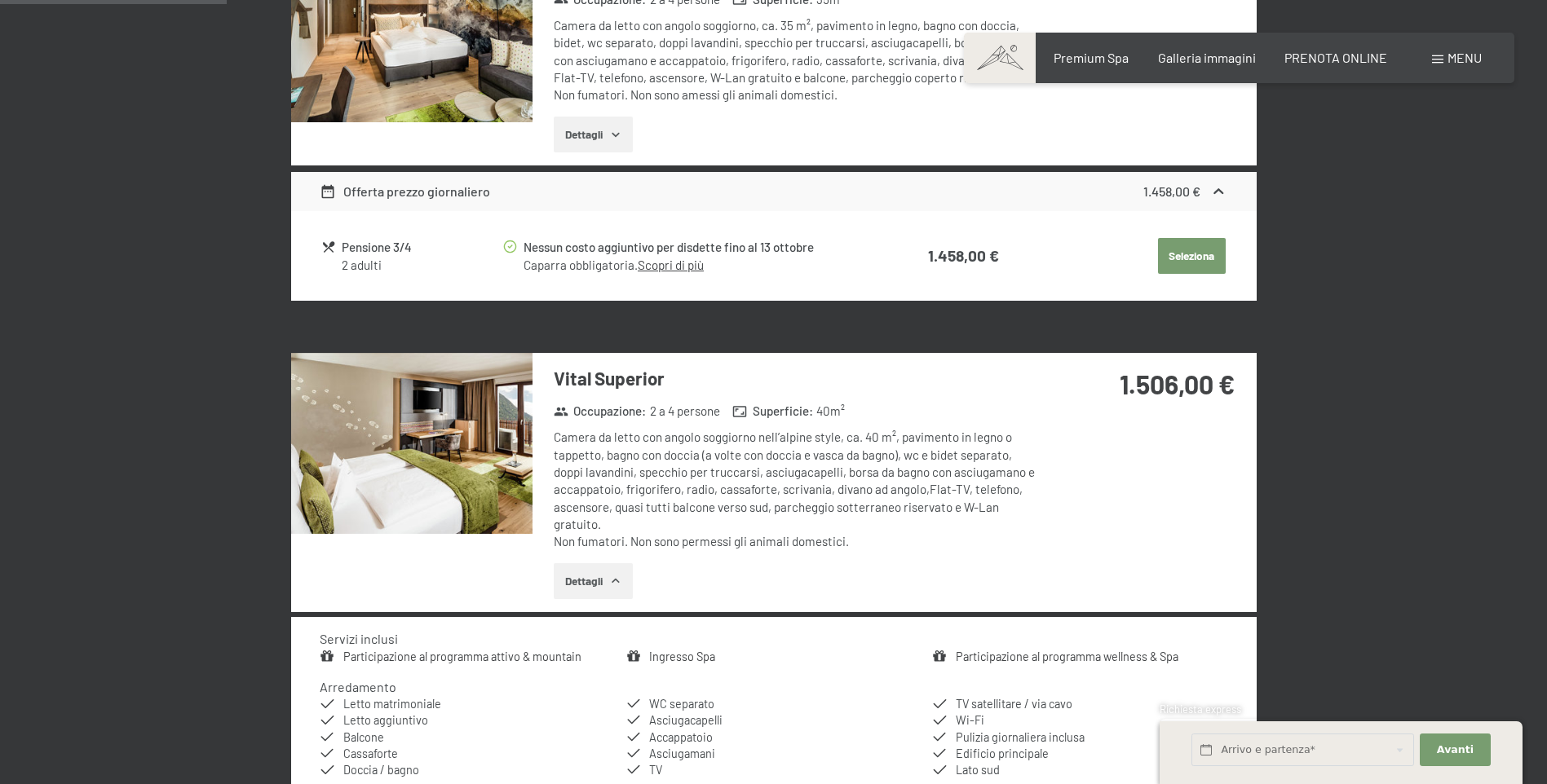
click at [0, 0] on button "button" at bounding box center [0, 0] width 0 height 0
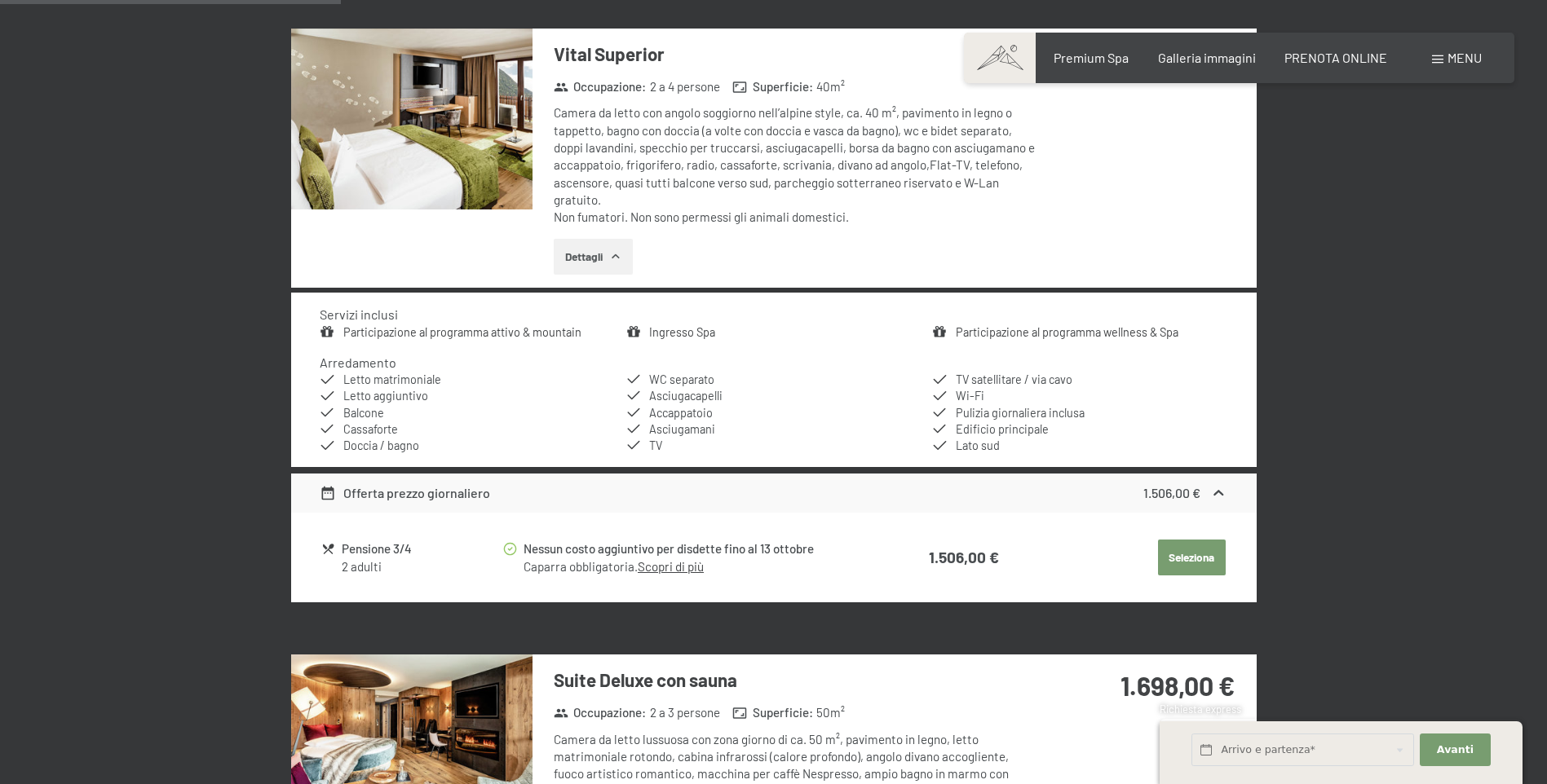
scroll to position [972, 0]
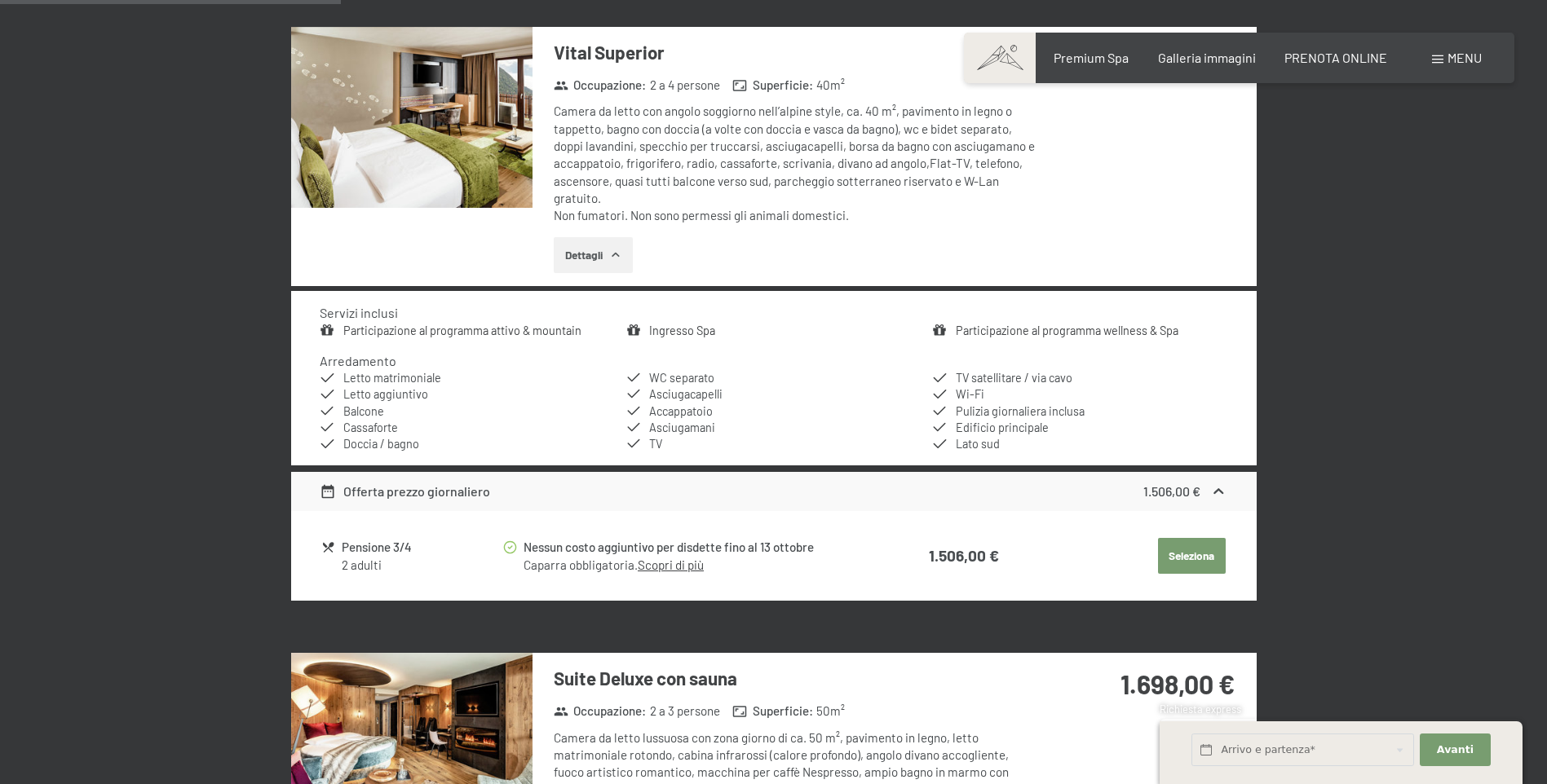
click at [783, 184] on div "Camera da letto con angolo soggiorno nell’alpine style, ca. 40 m², pavimento in…" at bounding box center [796, 164] width 485 height 122
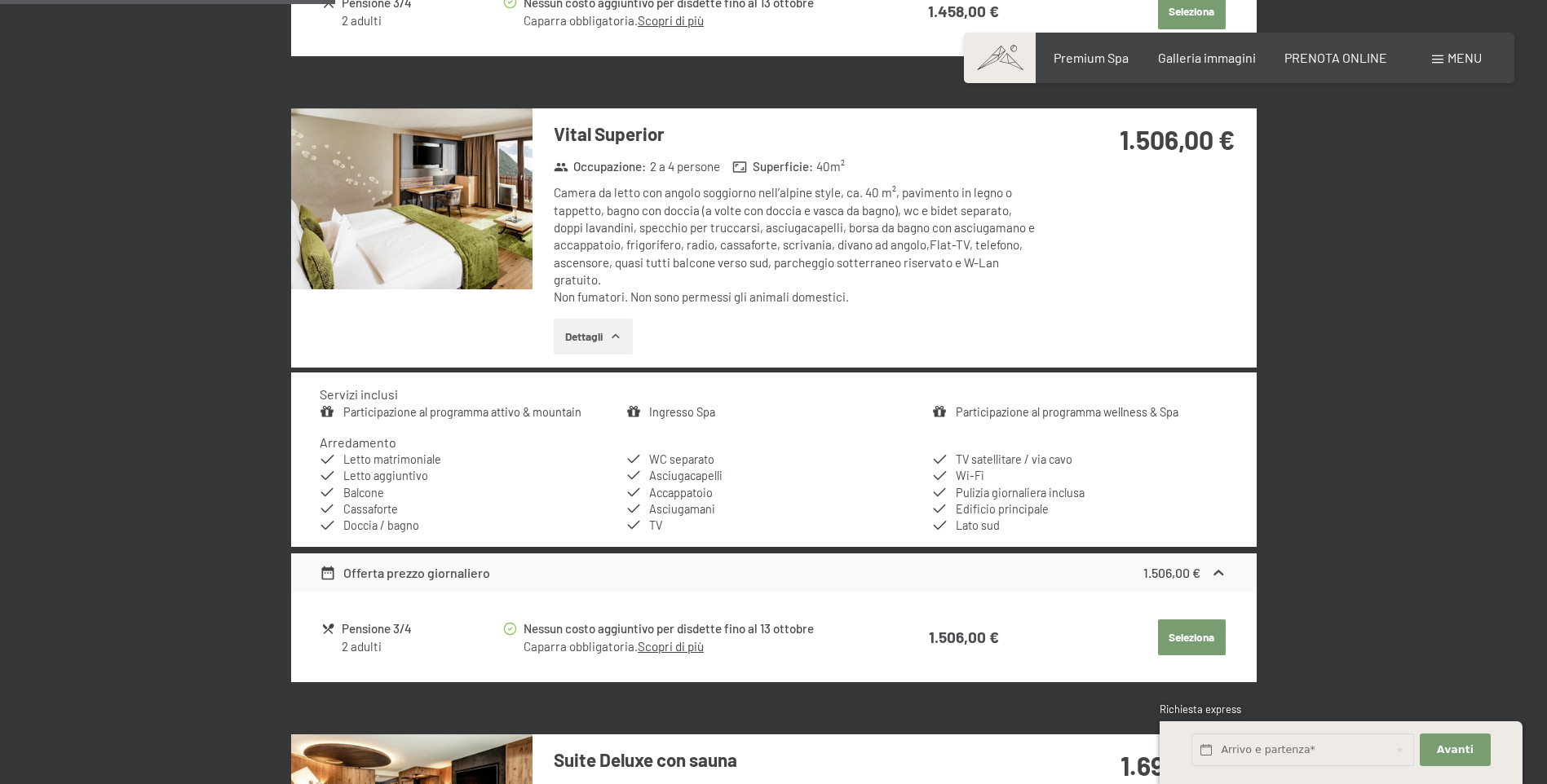
scroll to position [1054, 0]
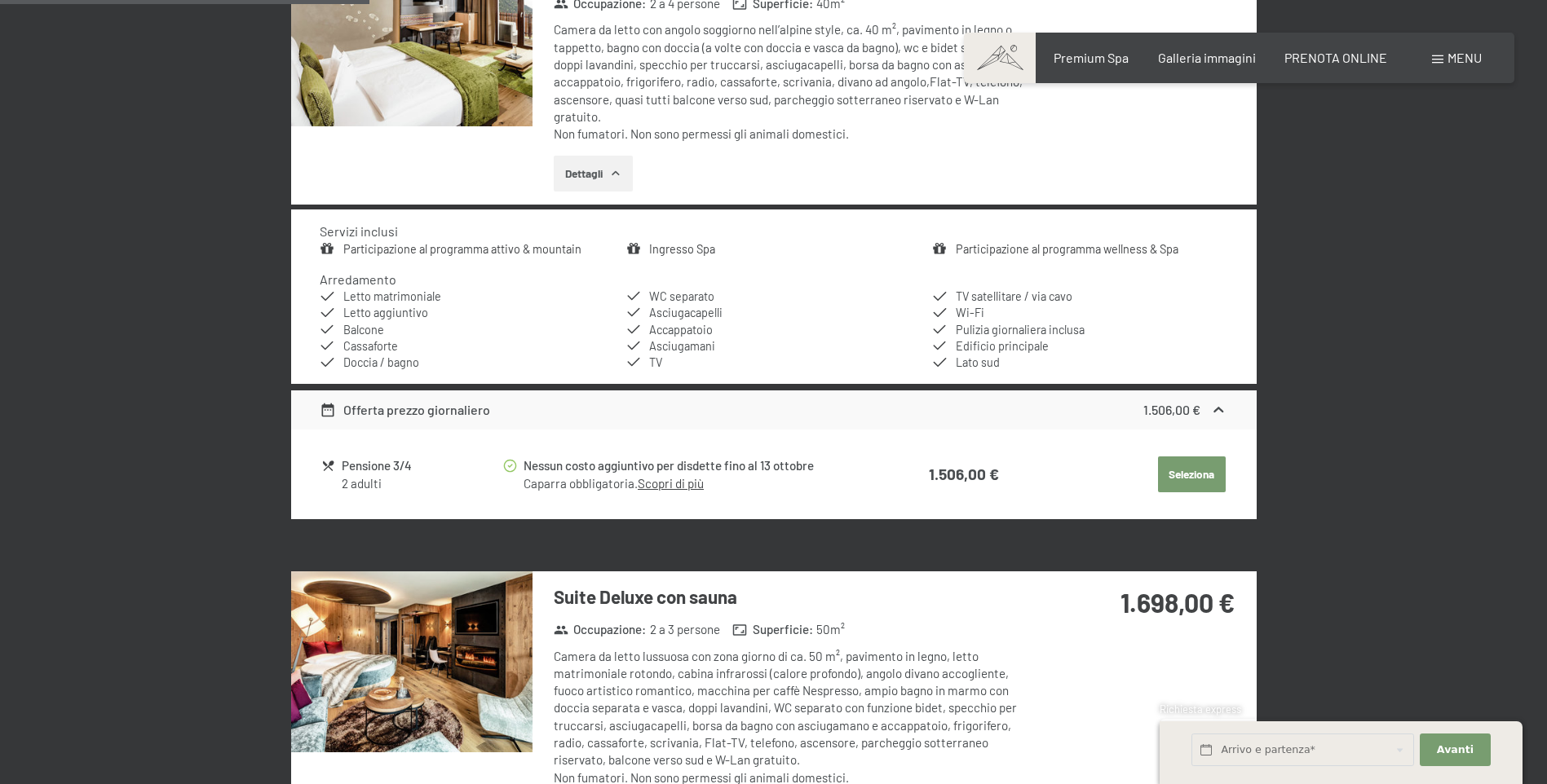
click at [1195, 476] on button "Seleziona" at bounding box center [1191, 475] width 68 height 36
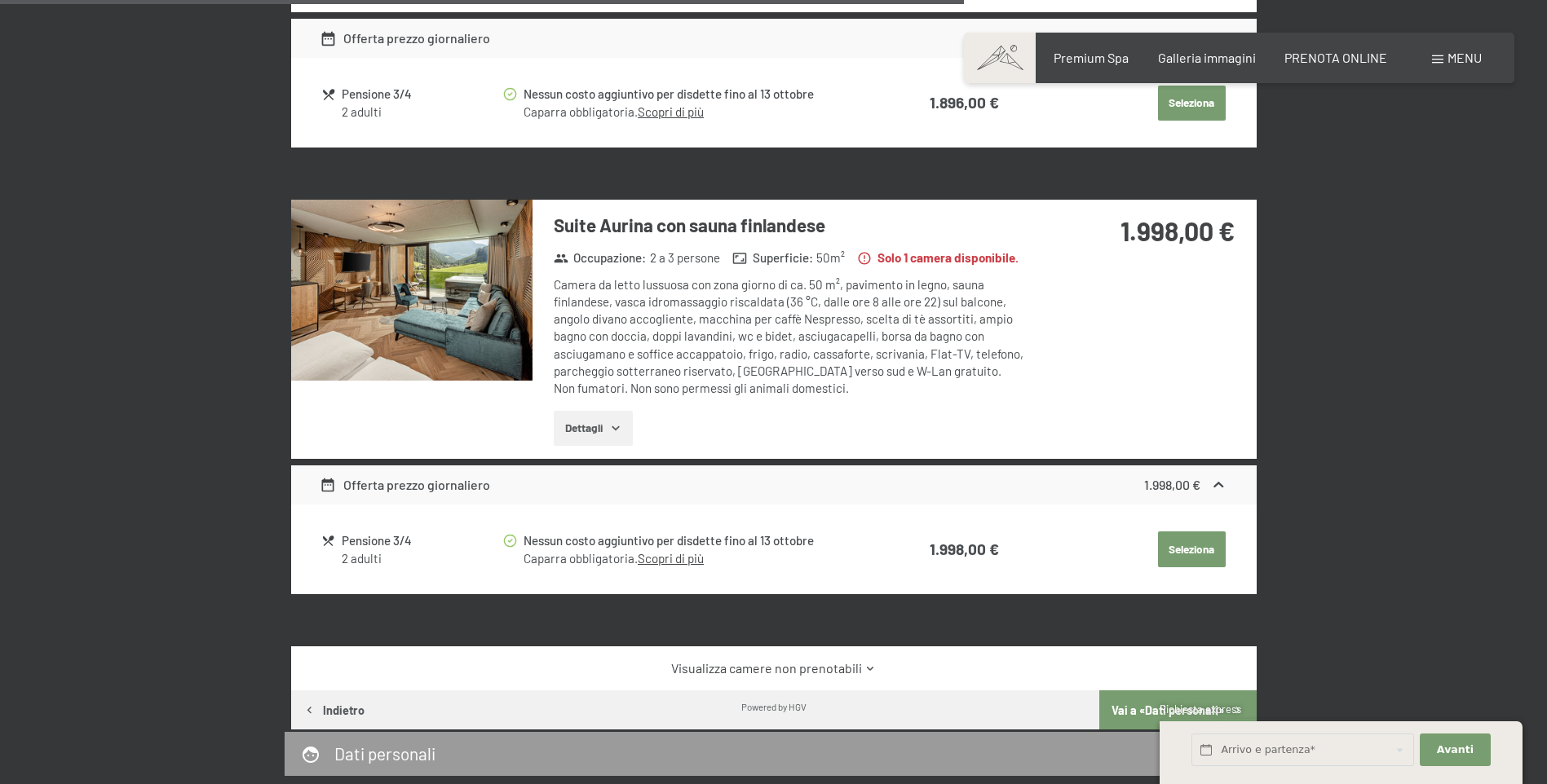
scroll to position [3174, 0]
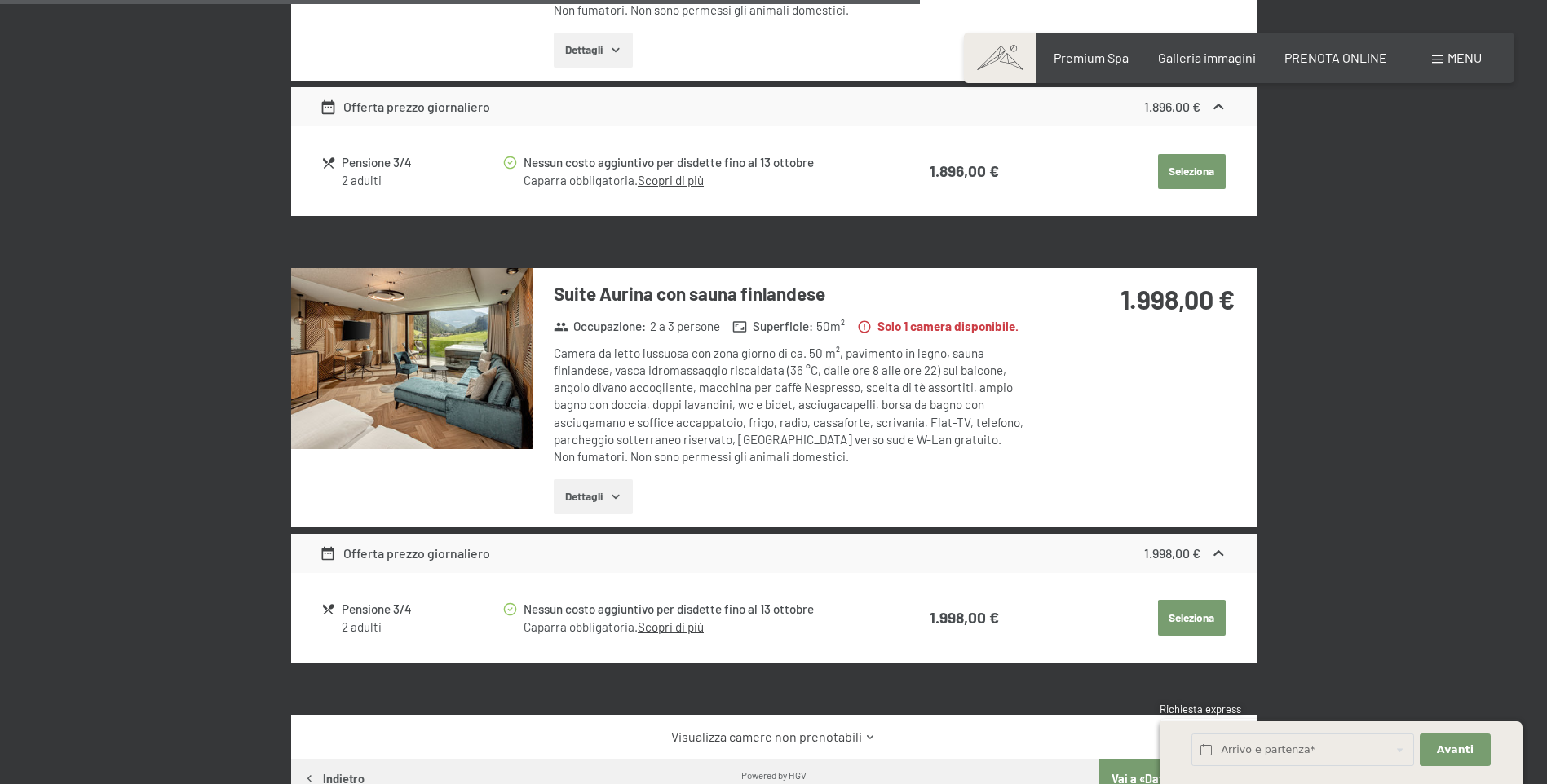
click at [452, 359] on img at bounding box center [411, 358] width 241 height 181
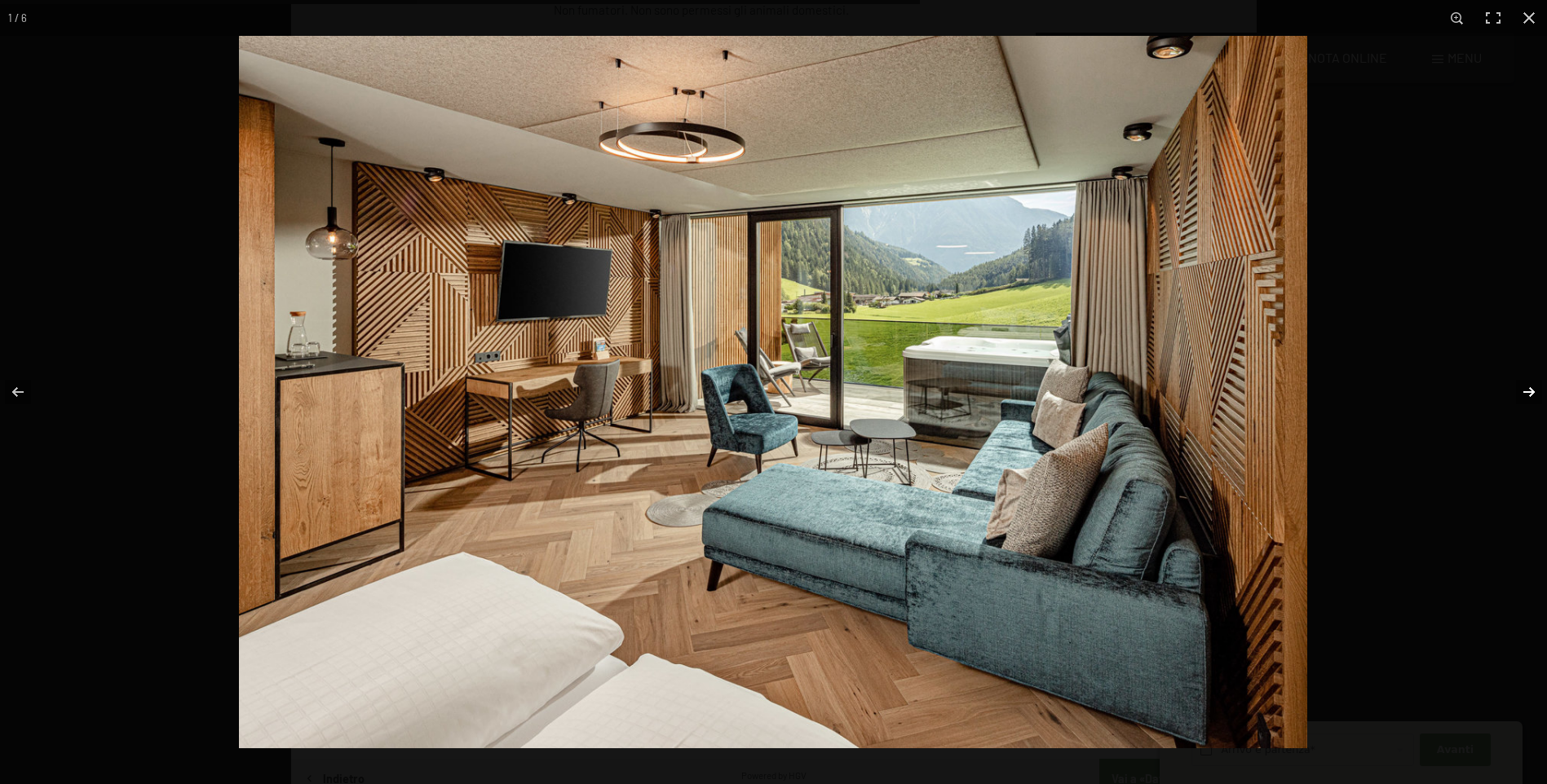
click at [1532, 394] on button "button" at bounding box center [1518, 392] width 57 height 82
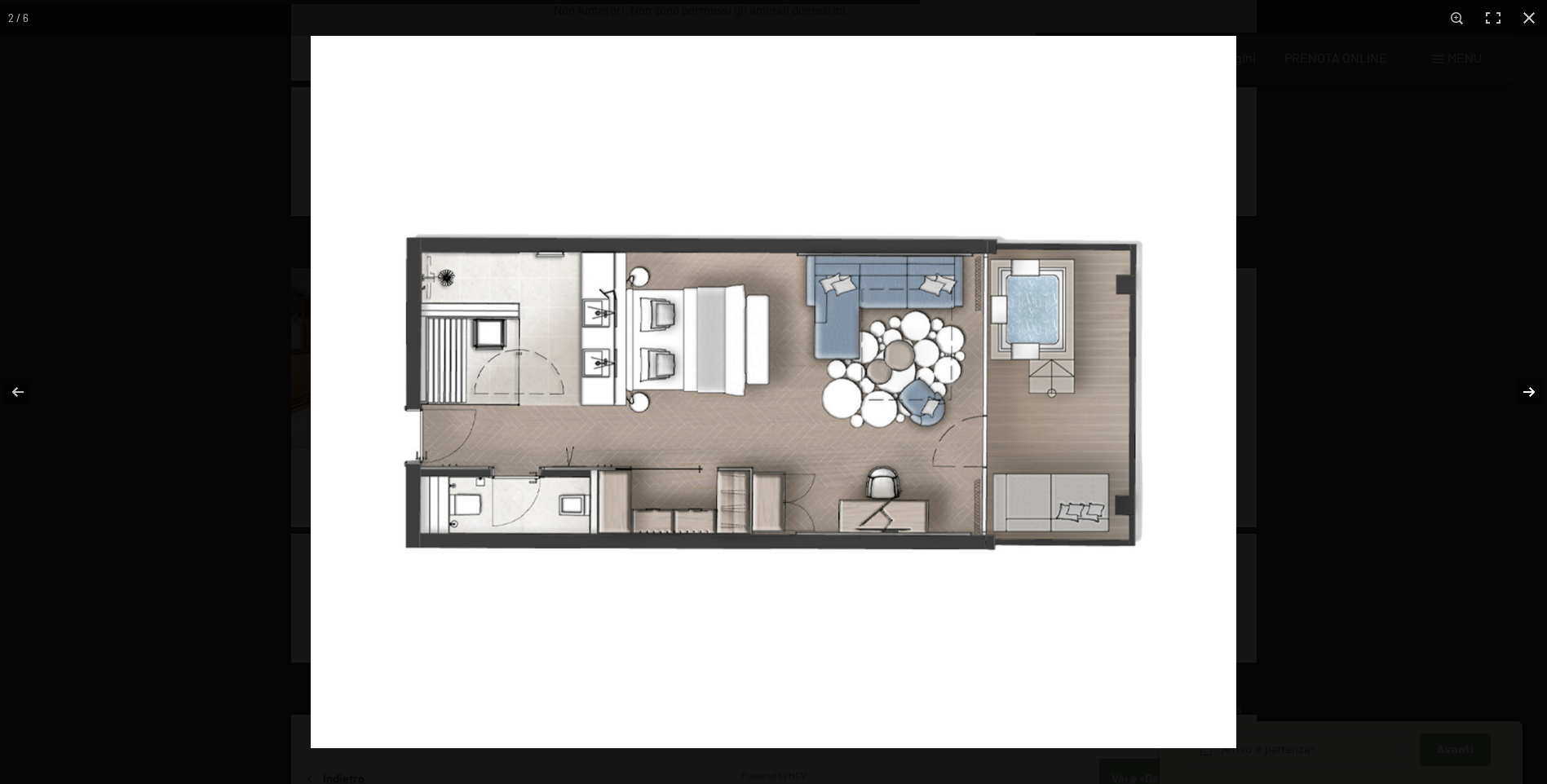
click at [1532, 394] on button "button" at bounding box center [1518, 392] width 57 height 82
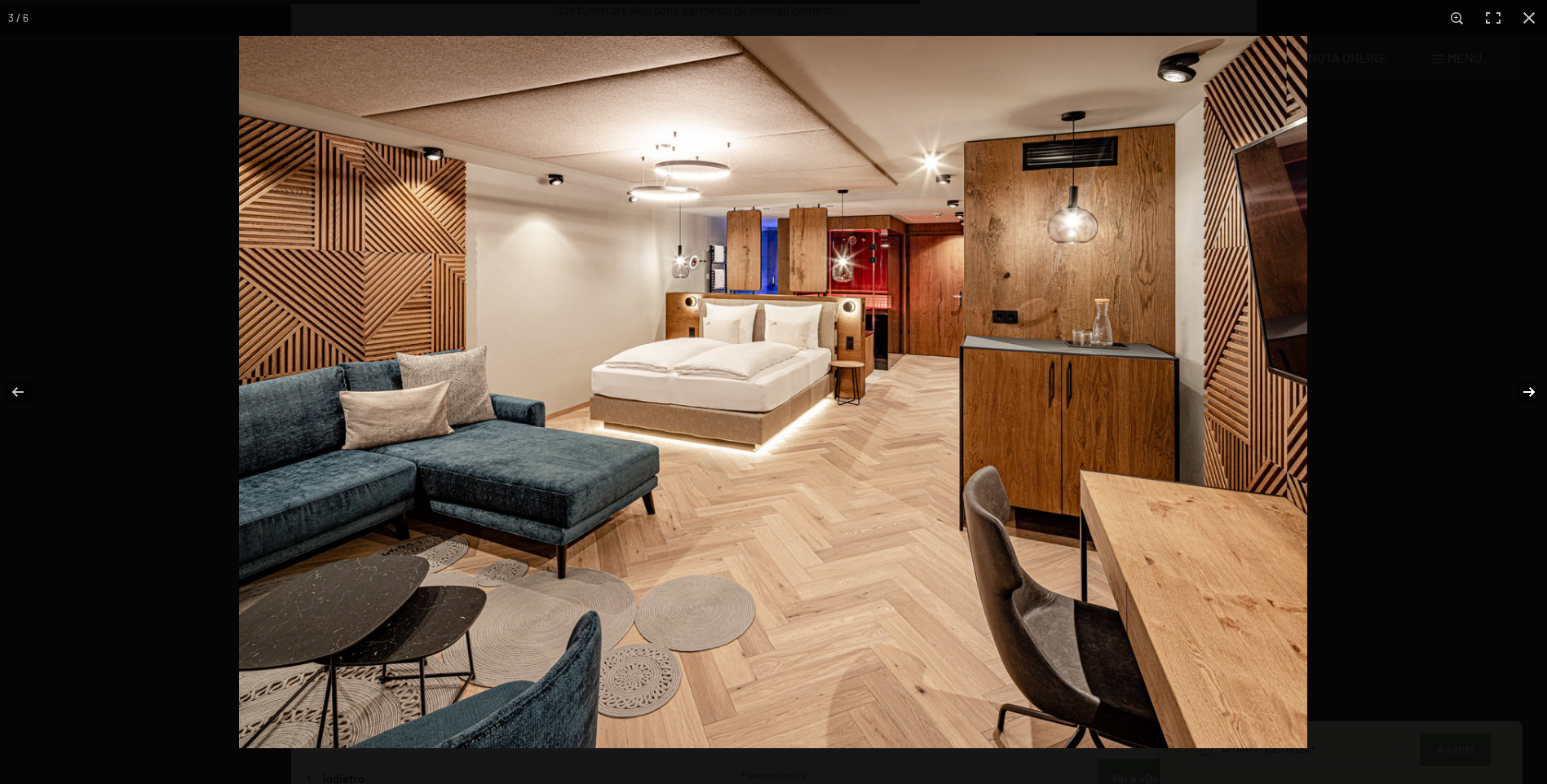
click at [1532, 394] on button "button" at bounding box center [1518, 392] width 57 height 82
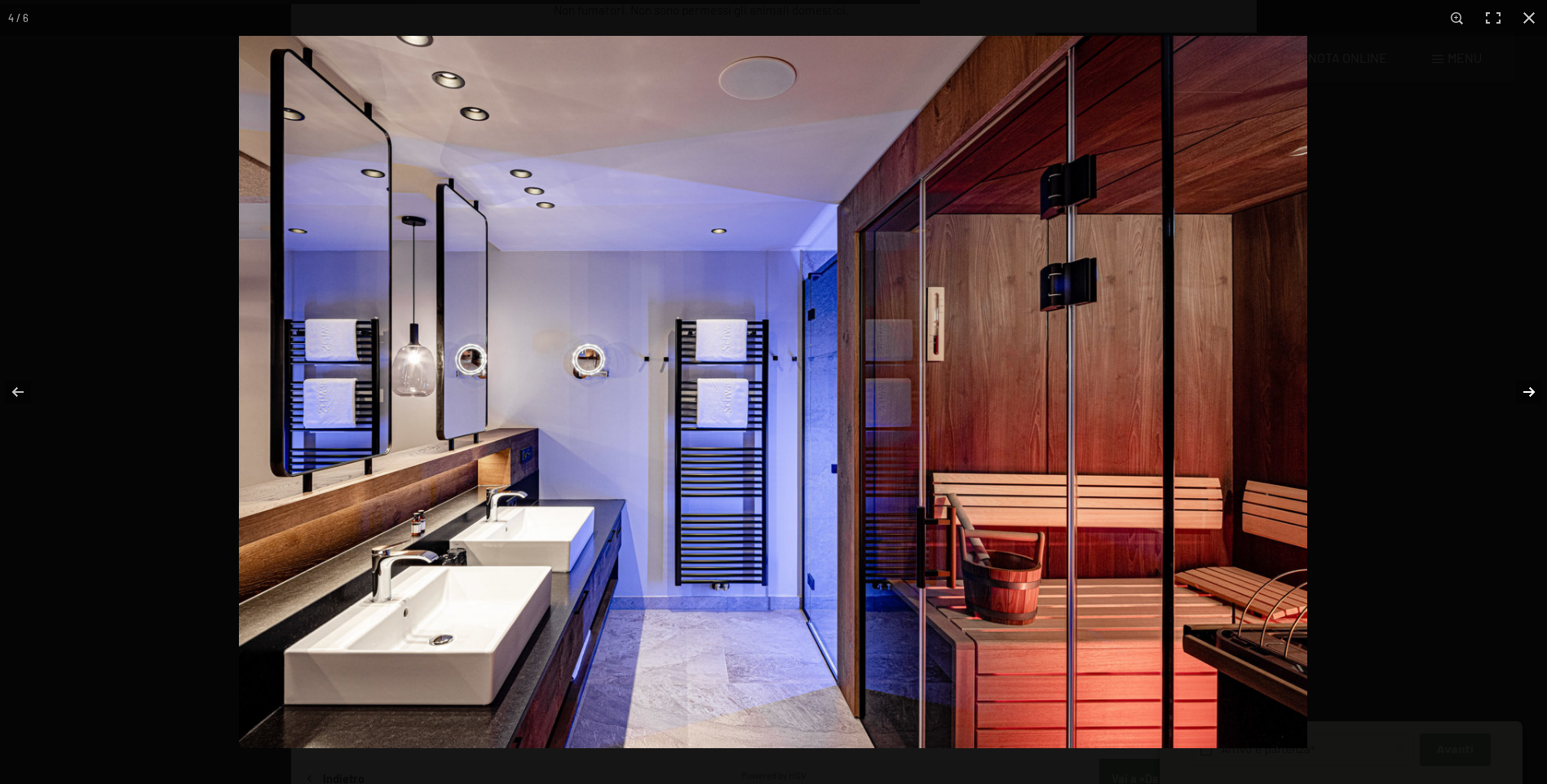
click at [1532, 394] on button "button" at bounding box center [1518, 392] width 57 height 82
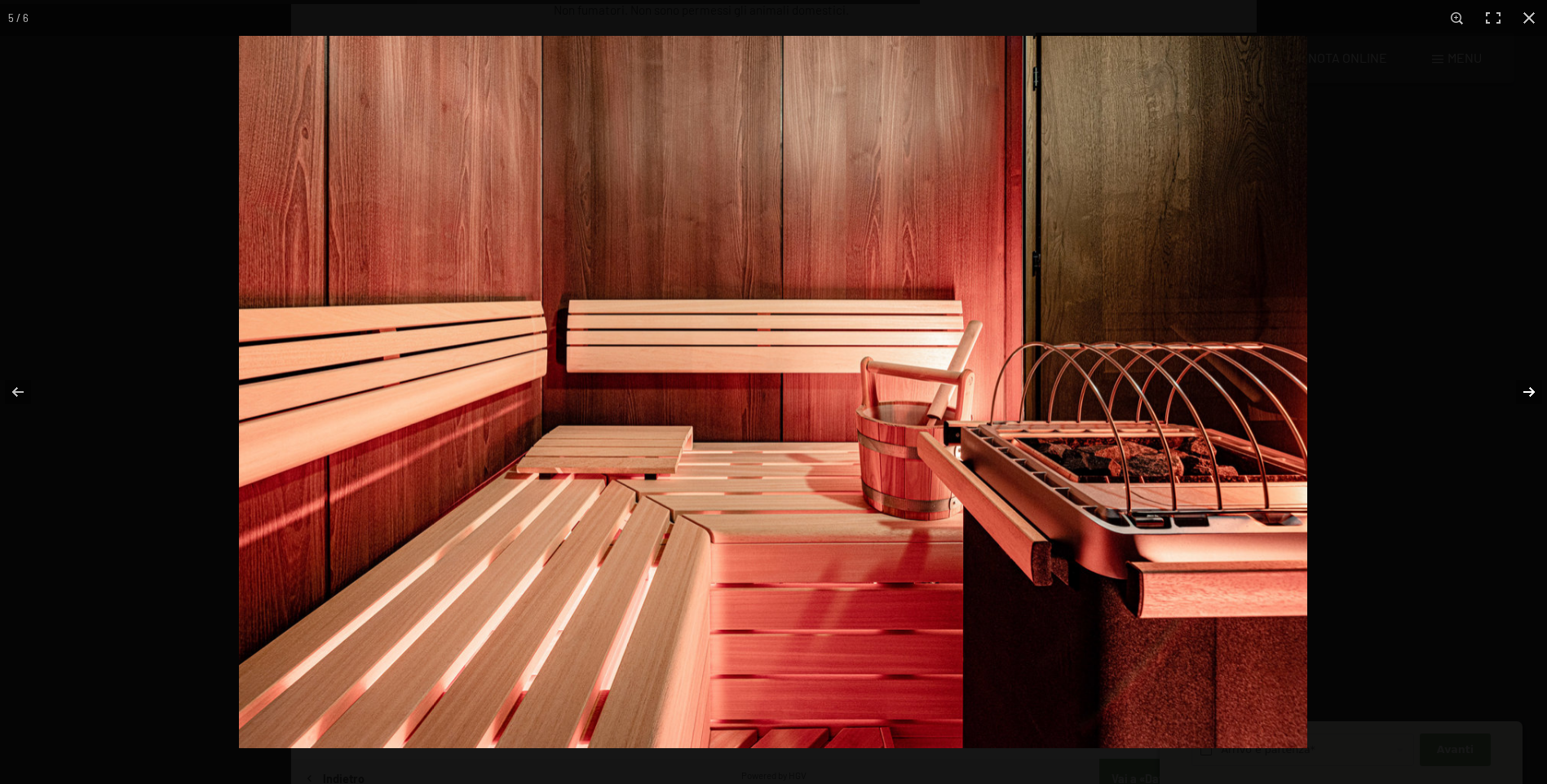
click at [1532, 394] on button "button" at bounding box center [1518, 392] width 57 height 82
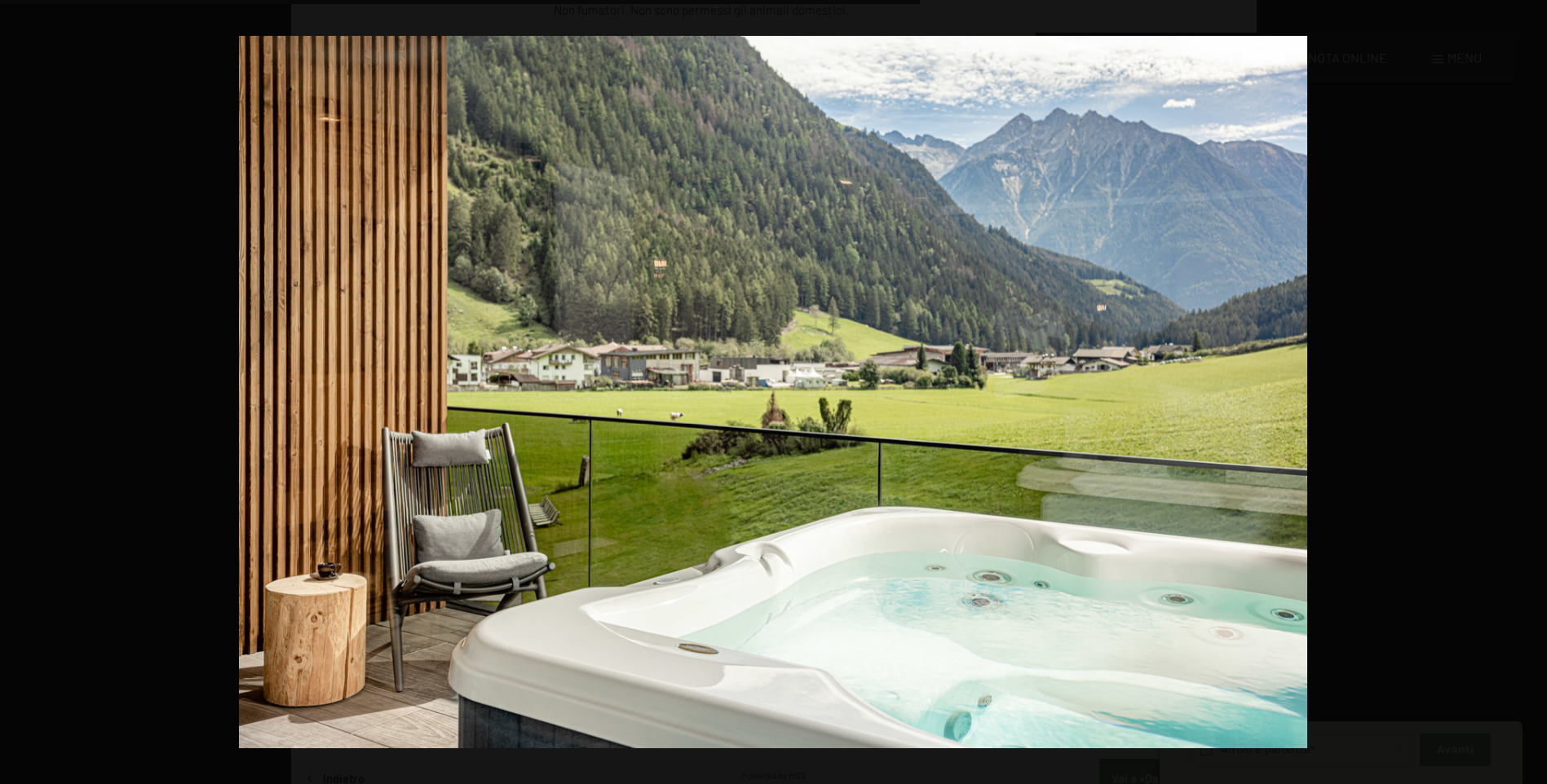
click at [1532, 394] on button "button" at bounding box center [1518, 392] width 57 height 82
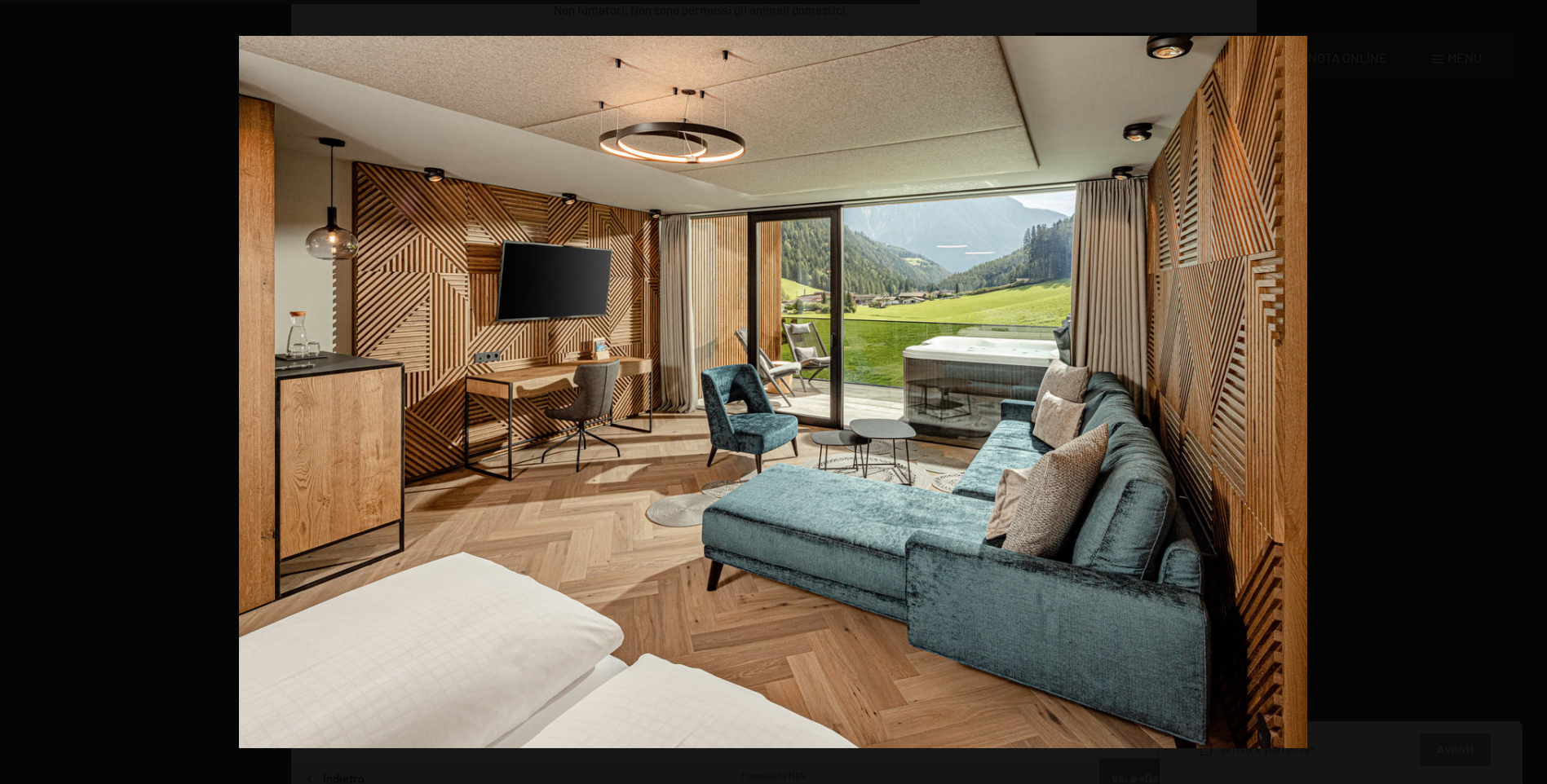
click at [1532, 394] on button "button" at bounding box center [1518, 392] width 57 height 82
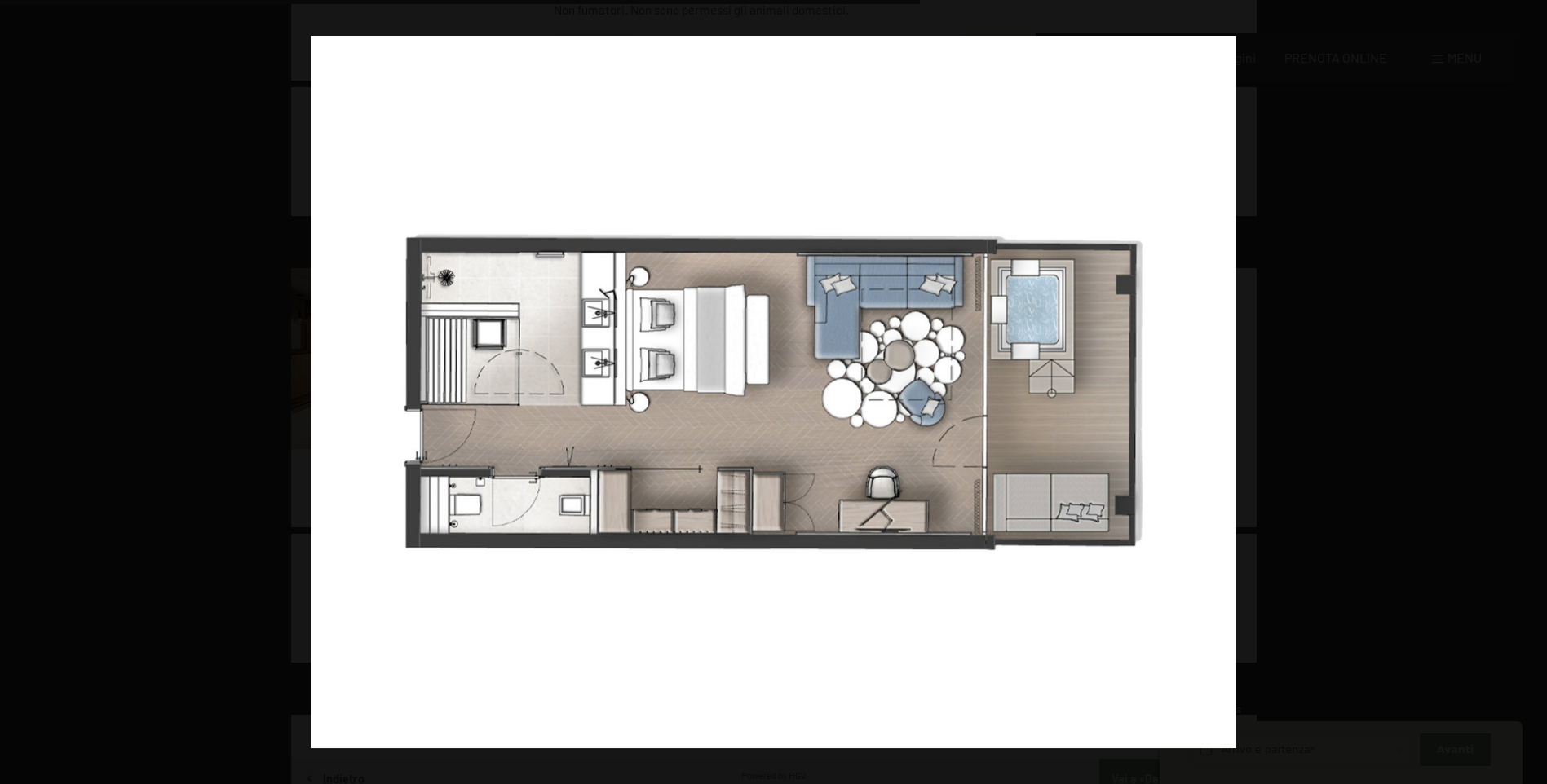
click at [1532, 394] on button "button" at bounding box center [1518, 392] width 57 height 82
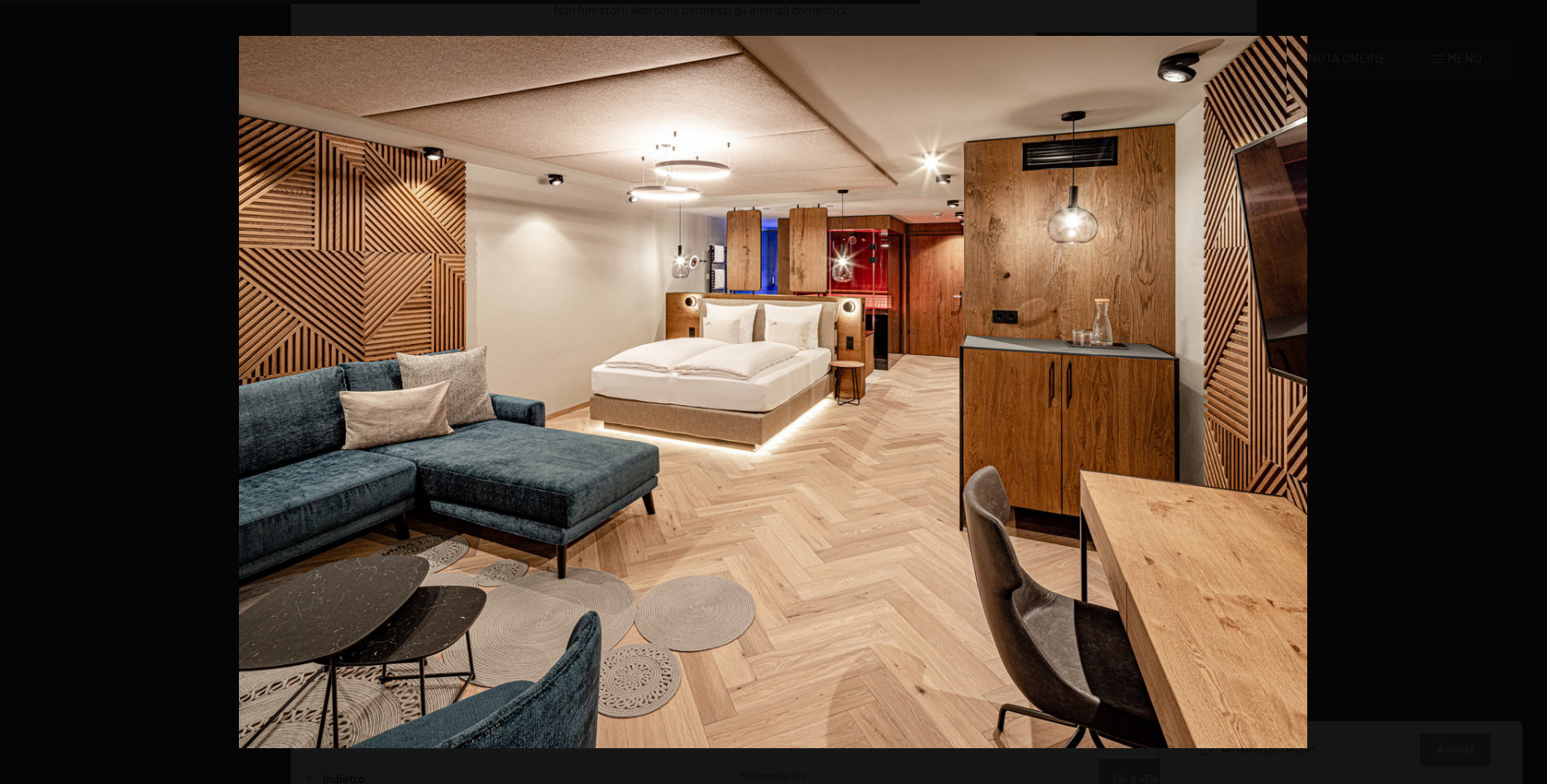
click at [1532, 394] on button "button" at bounding box center [1518, 392] width 57 height 82
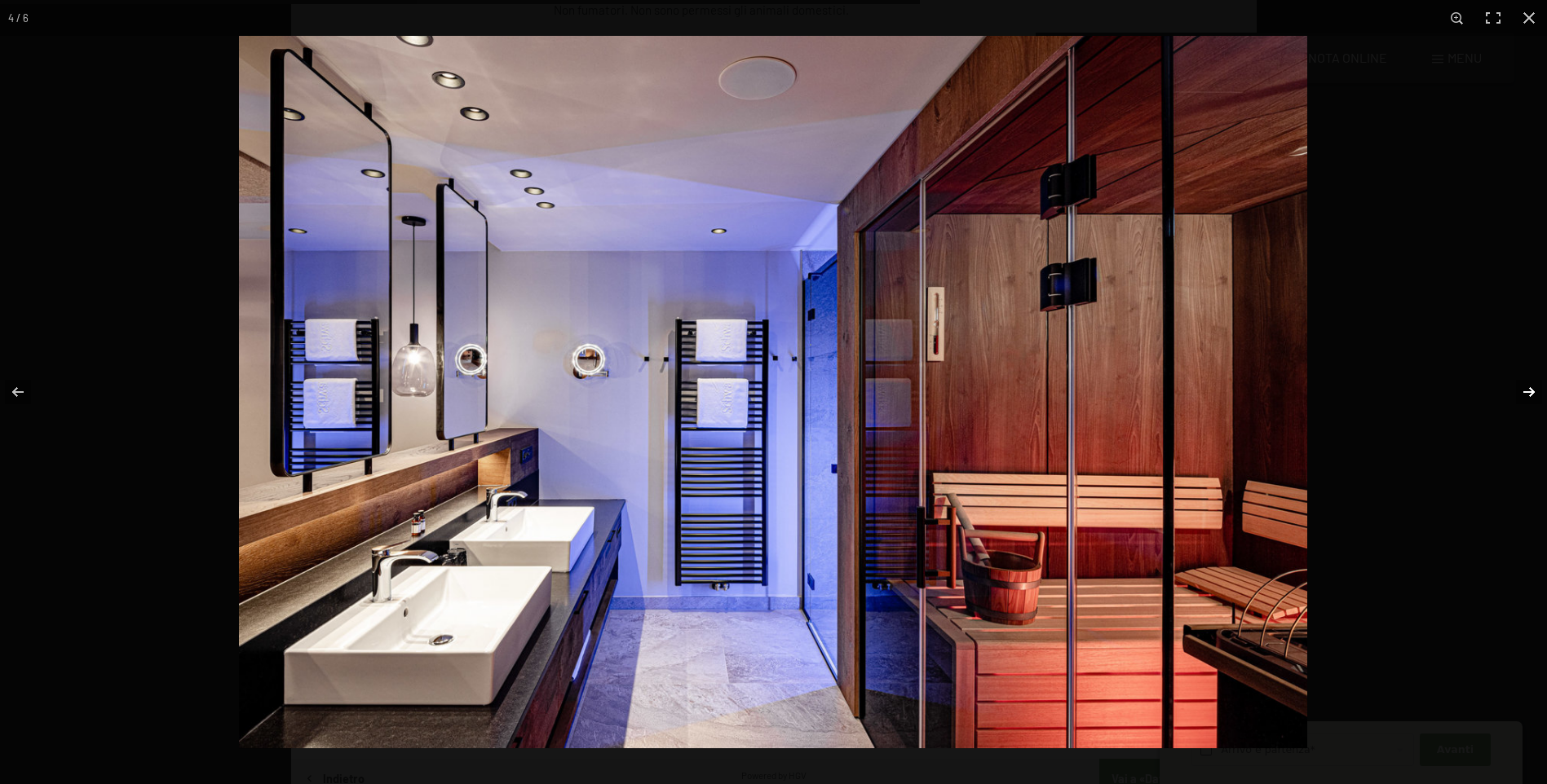
click at [1532, 394] on button "button" at bounding box center [1518, 392] width 57 height 82
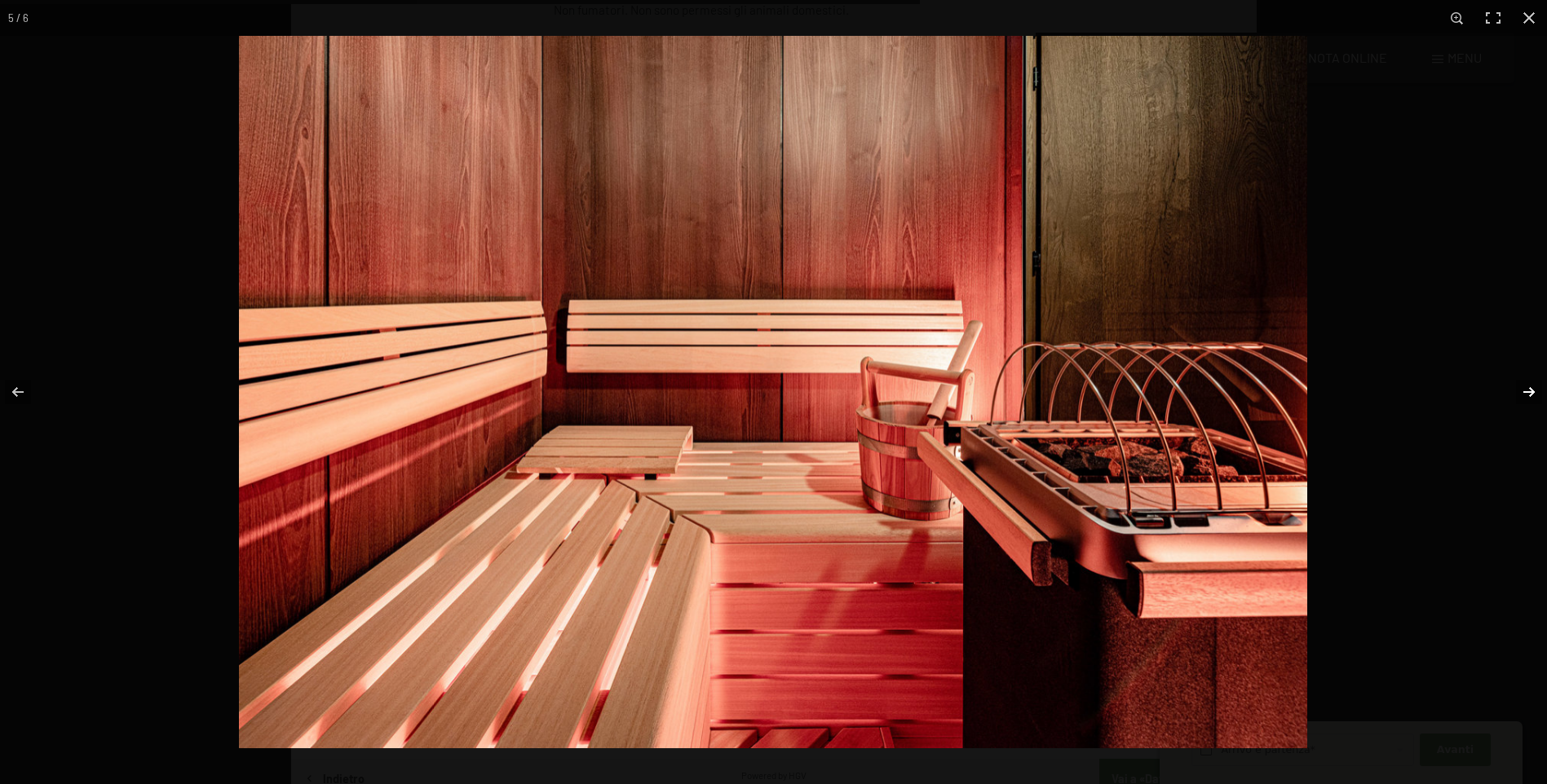
click at [1532, 394] on button "button" at bounding box center [1518, 392] width 57 height 82
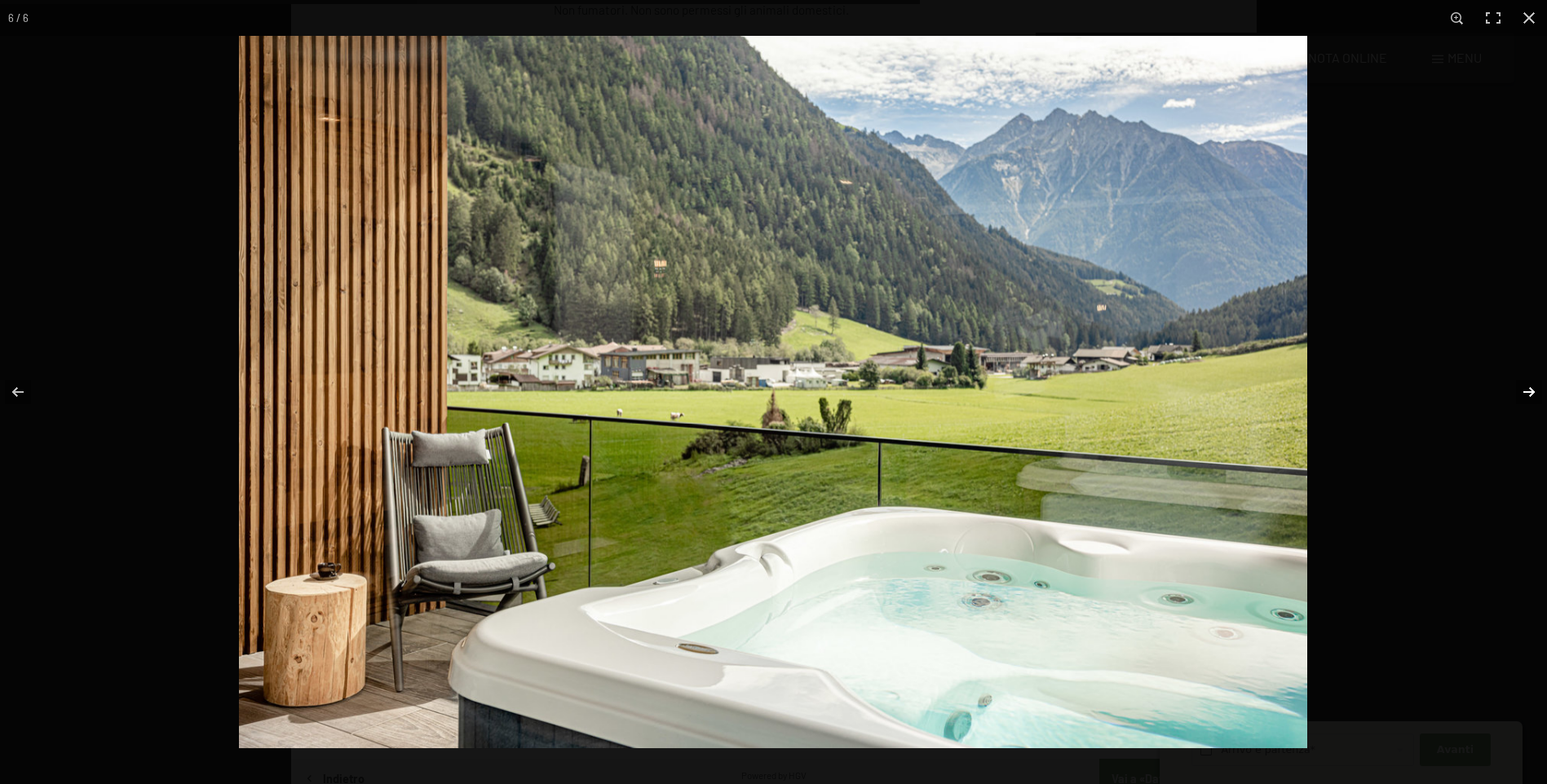
click at [1532, 394] on button "button" at bounding box center [1518, 392] width 57 height 82
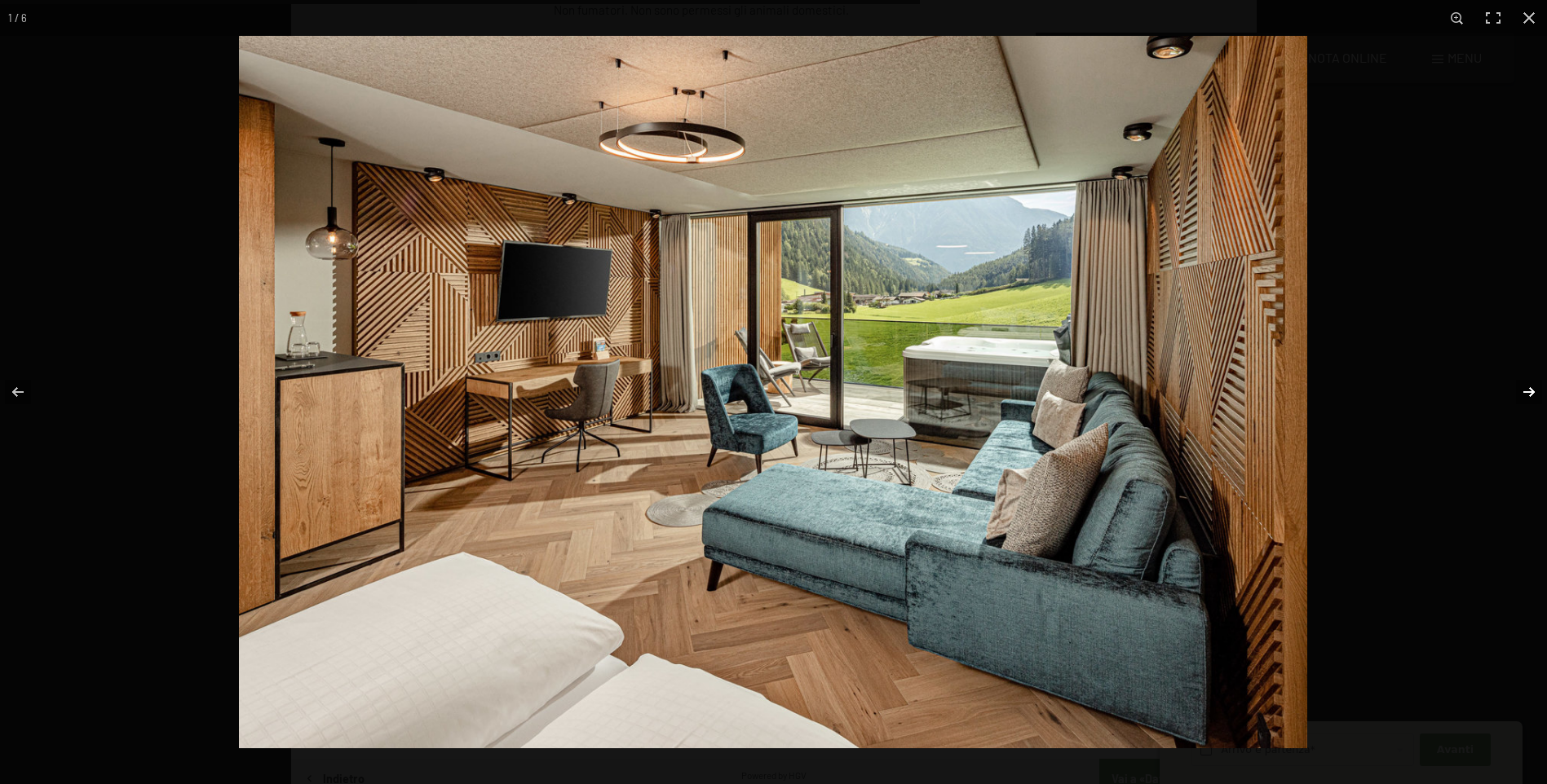
click at [1532, 394] on button "button" at bounding box center [1518, 392] width 57 height 82
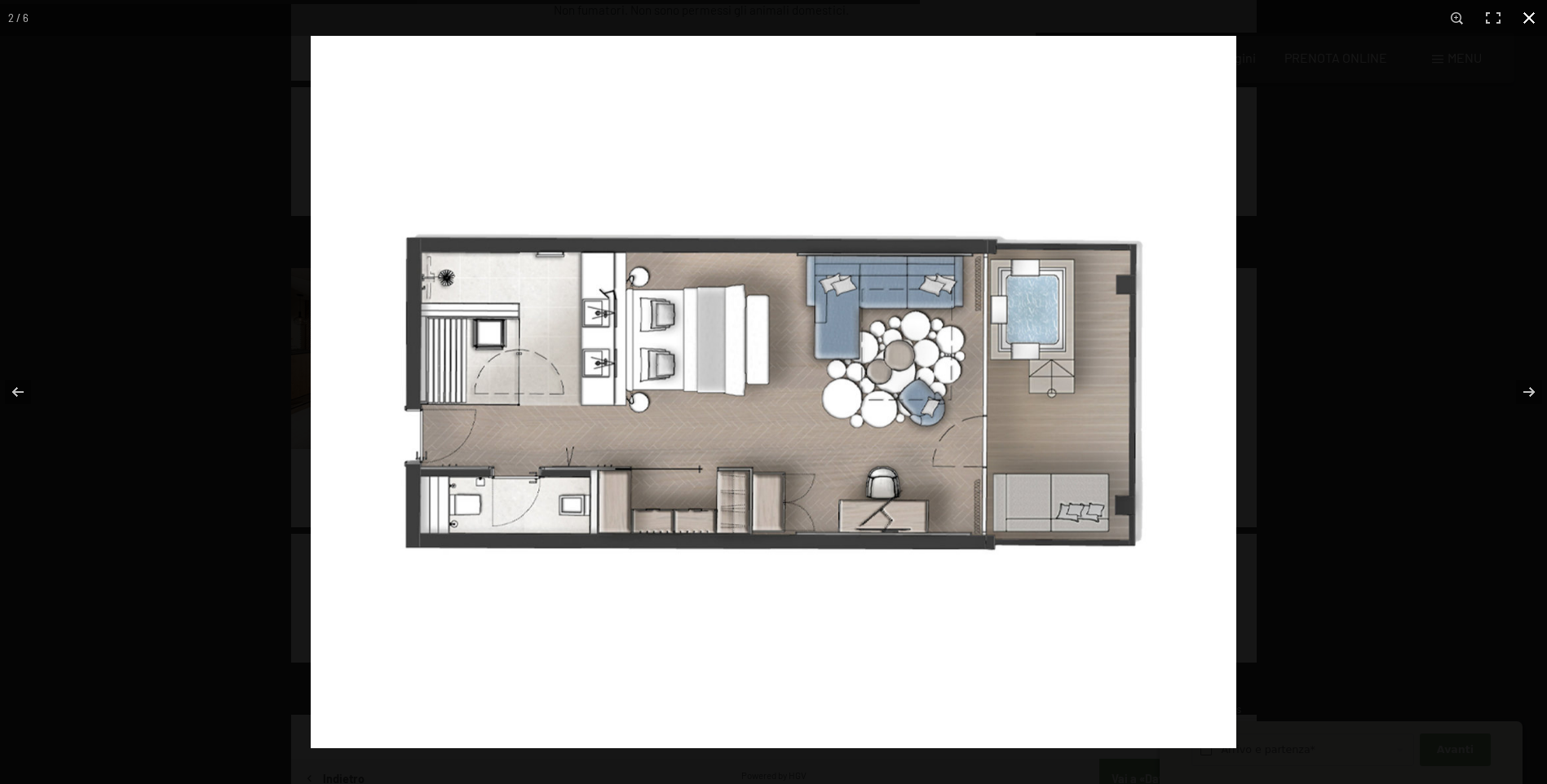
click at [1527, 23] on button "button" at bounding box center [1529, 18] width 36 height 36
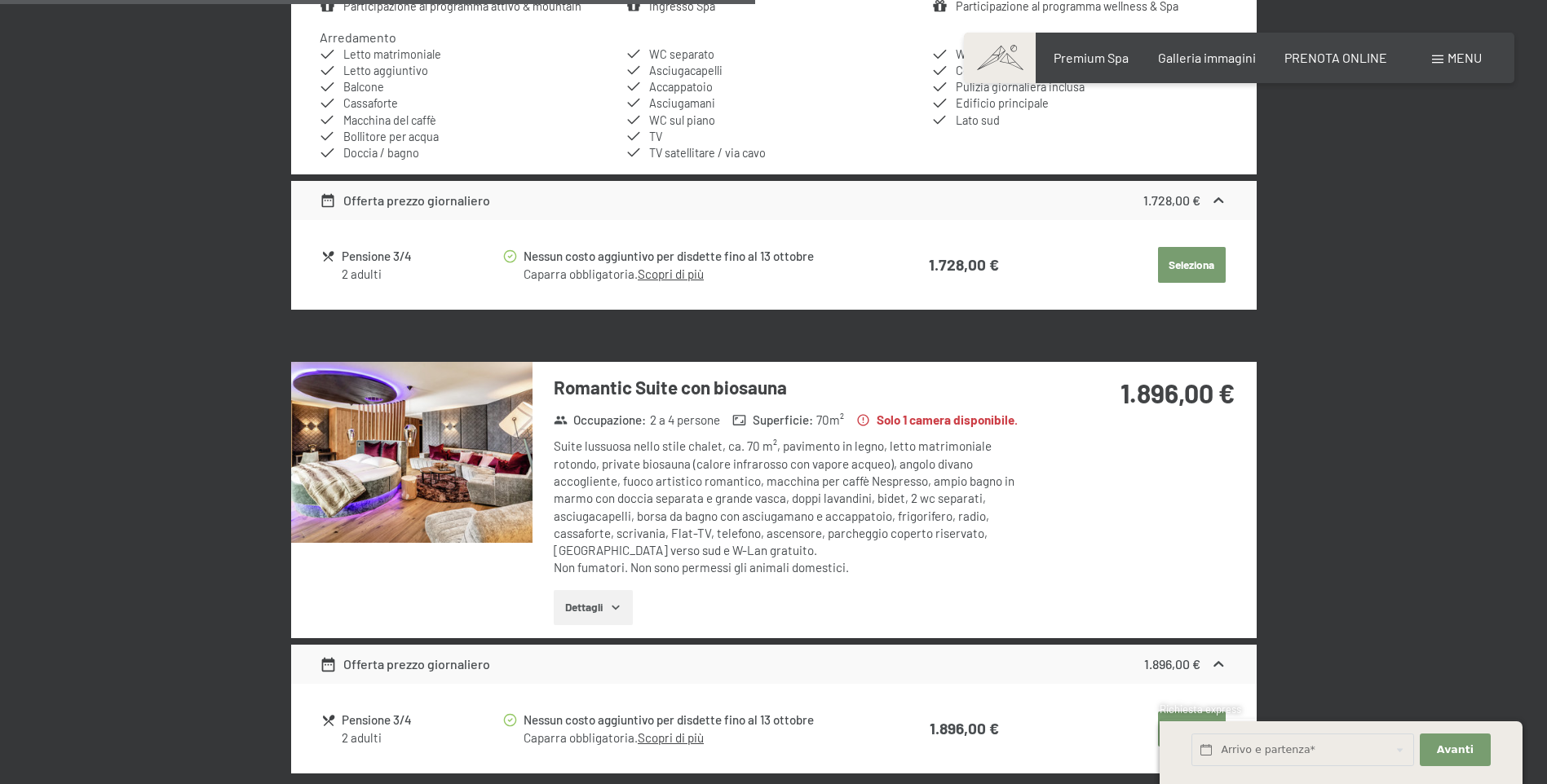
scroll to position [2603, 0]
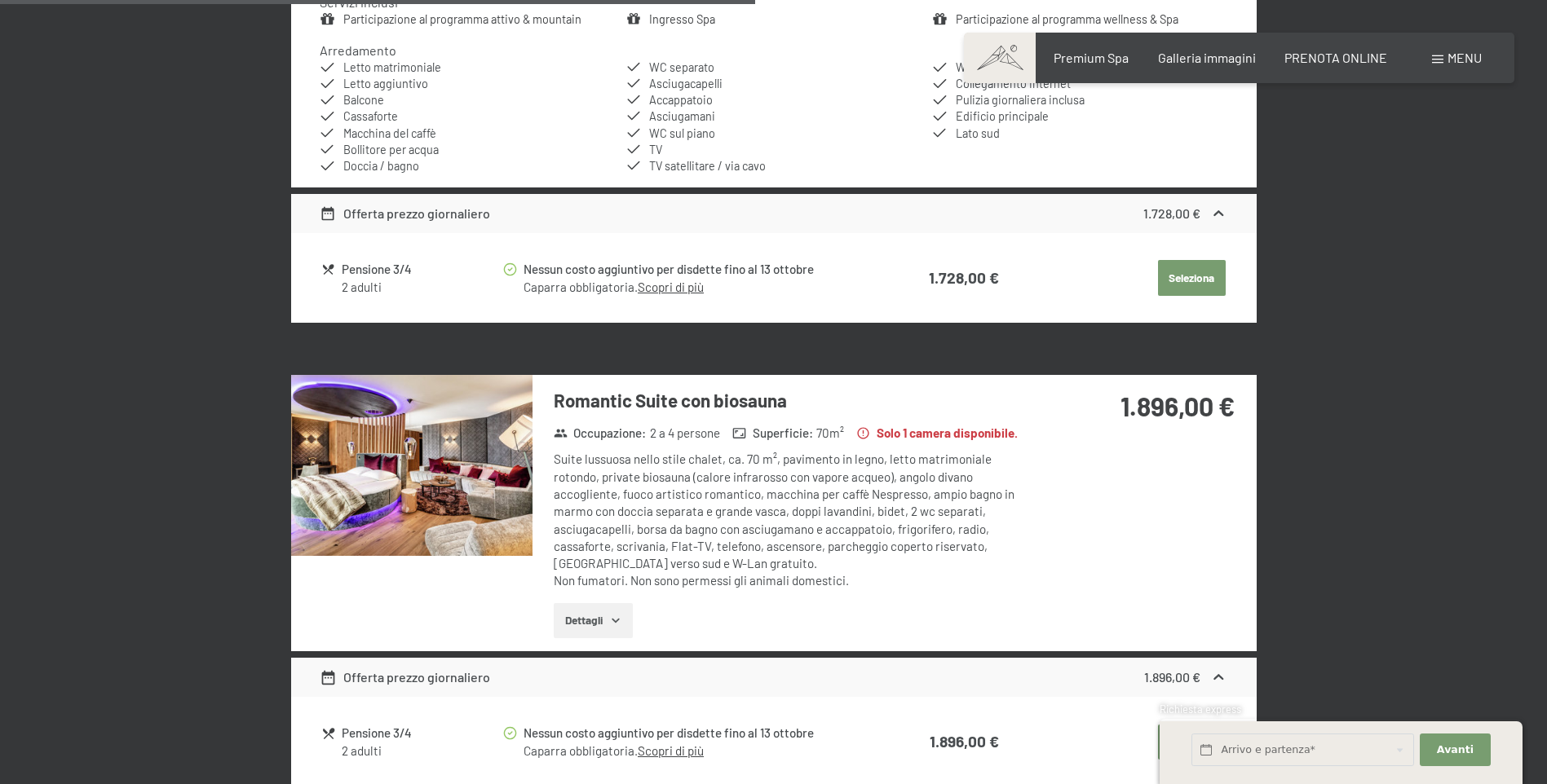
click at [415, 477] on img at bounding box center [411, 465] width 241 height 181
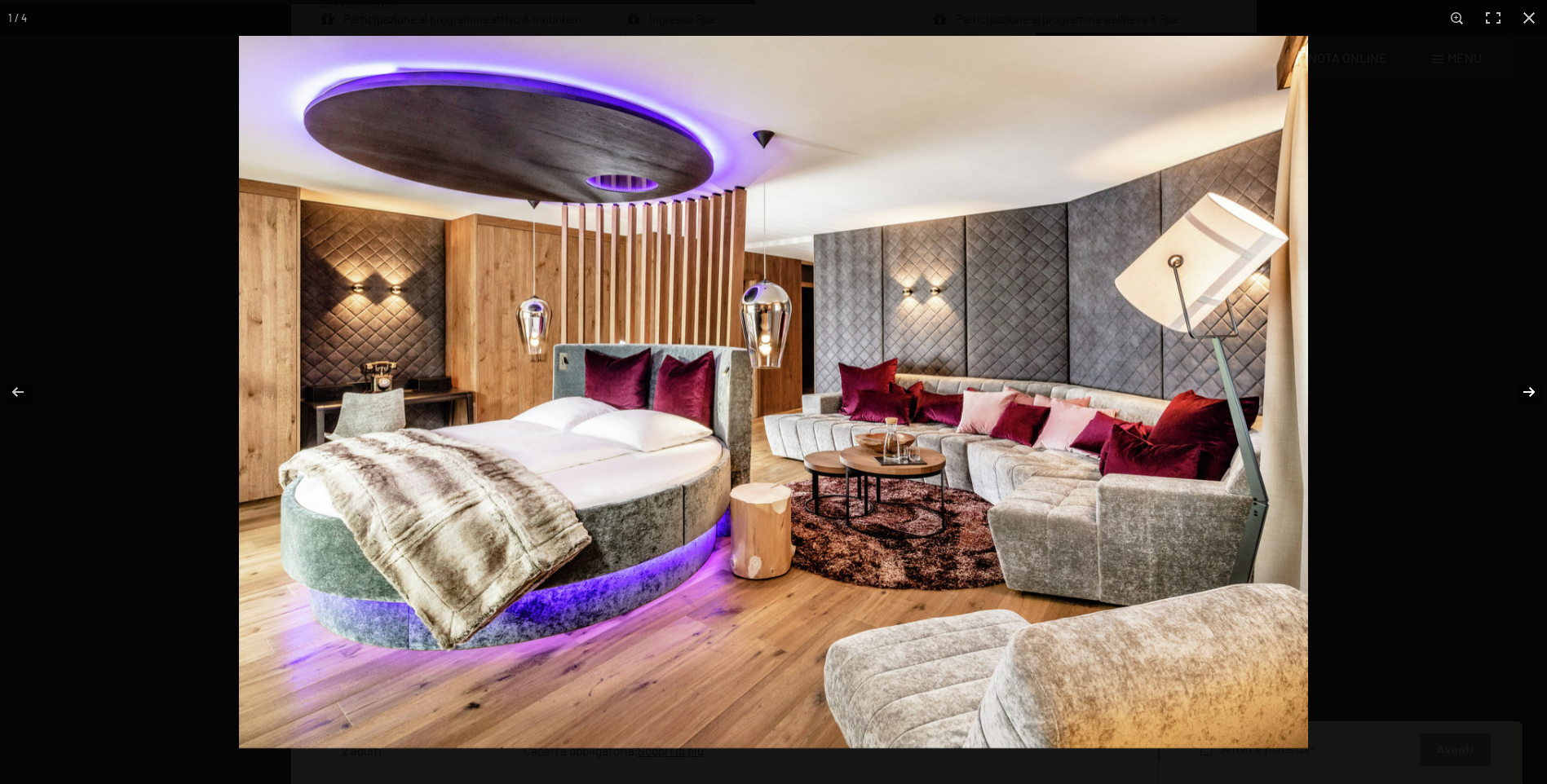
click at [1527, 392] on button "button" at bounding box center [1518, 392] width 57 height 82
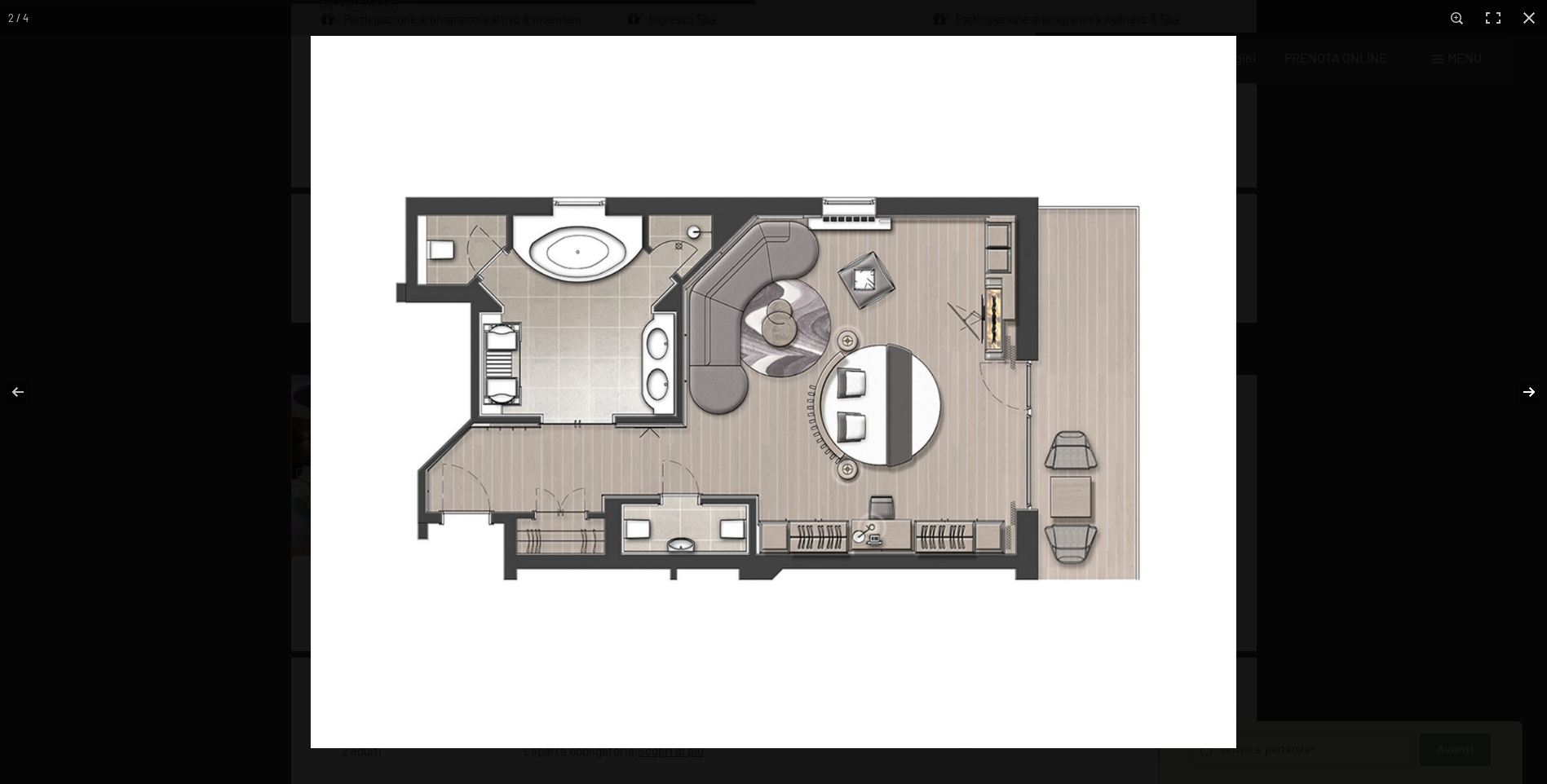
click at [1527, 392] on button "button" at bounding box center [1518, 392] width 57 height 82
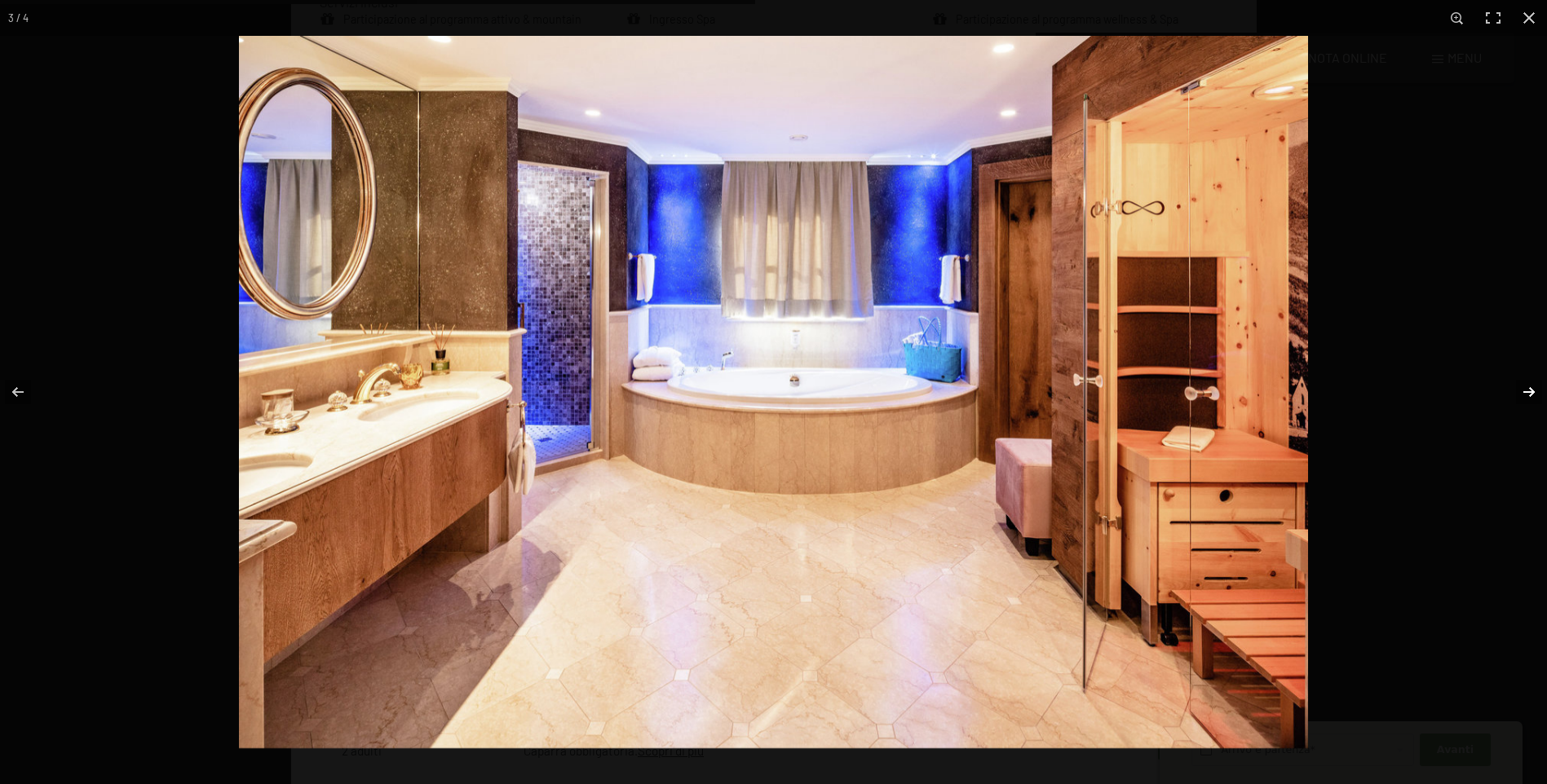
click at [1528, 392] on button "button" at bounding box center [1518, 392] width 57 height 82
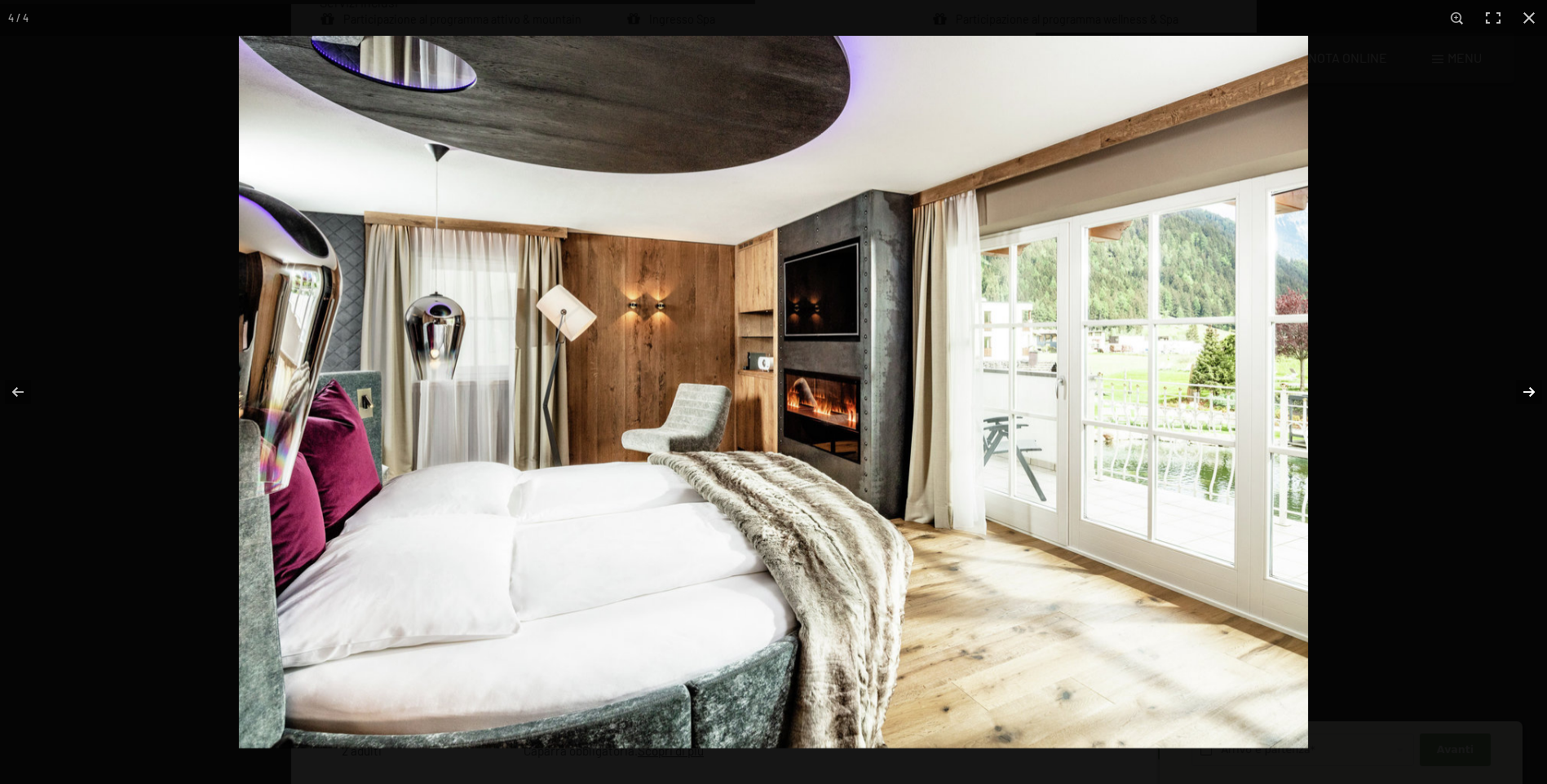
click at [1528, 392] on button "button" at bounding box center [1518, 392] width 57 height 82
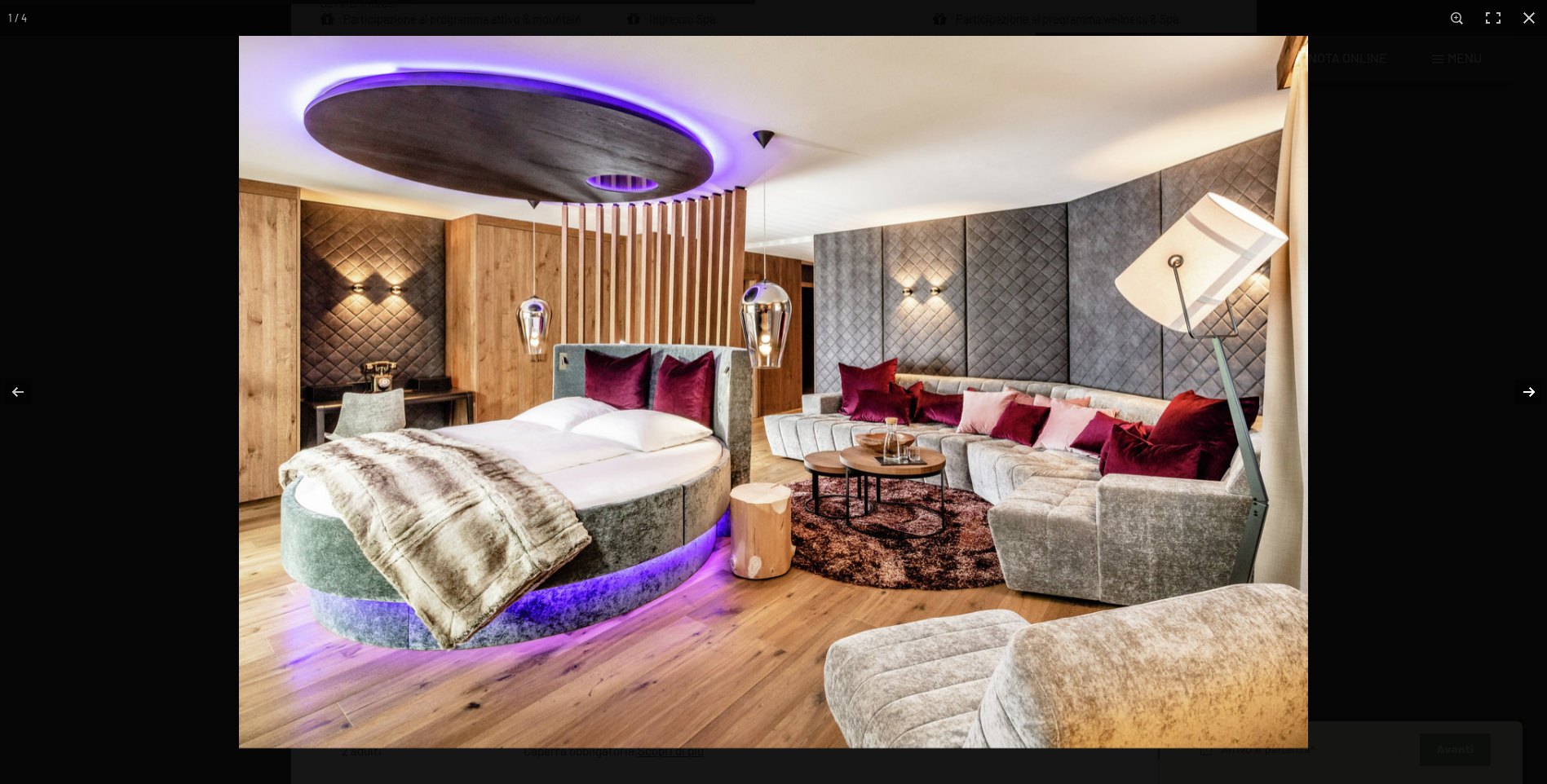
click at [1528, 392] on button "button" at bounding box center [1518, 392] width 57 height 82
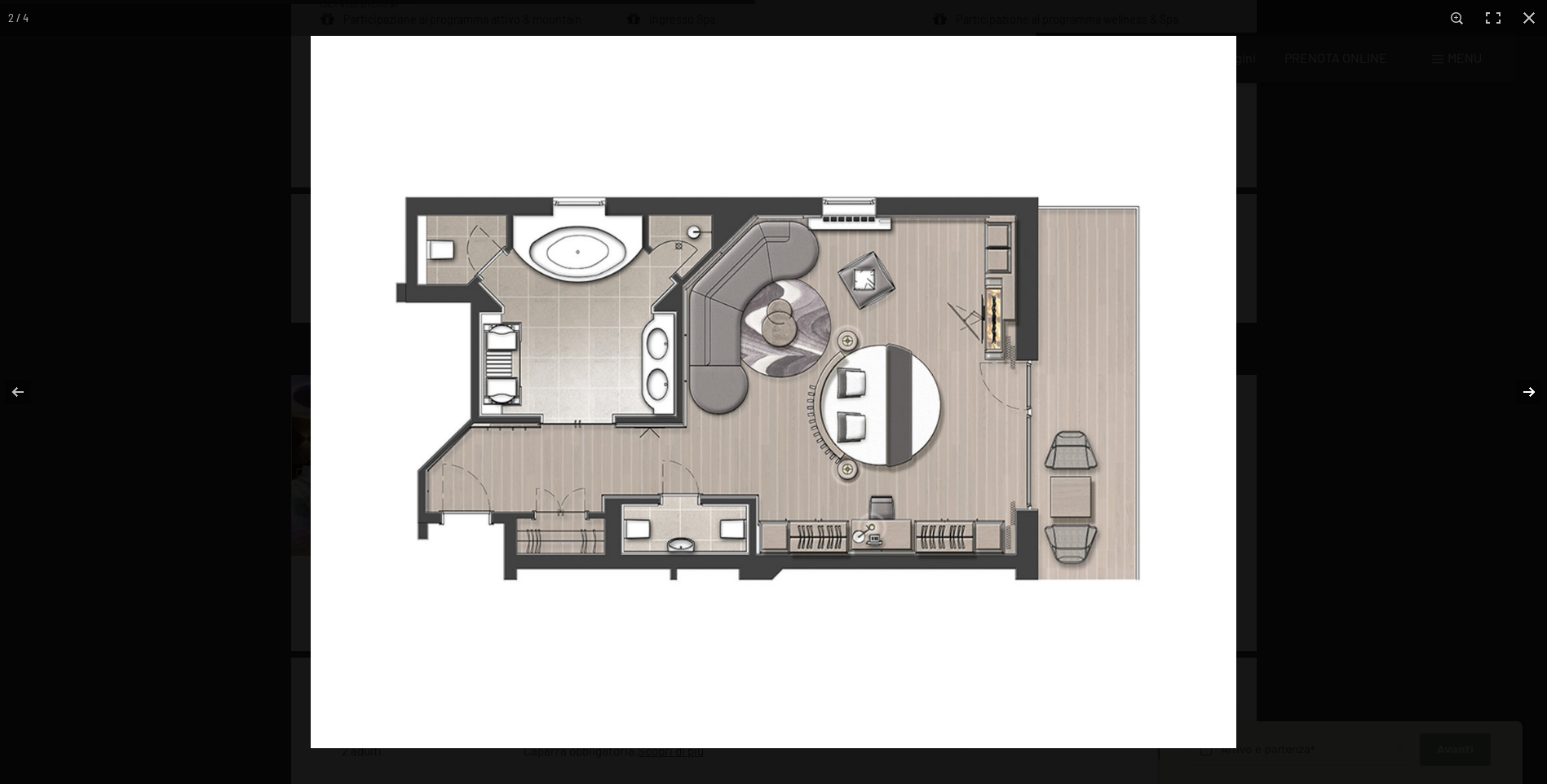
click at [1528, 392] on button "button" at bounding box center [1518, 392] width 57 height 82
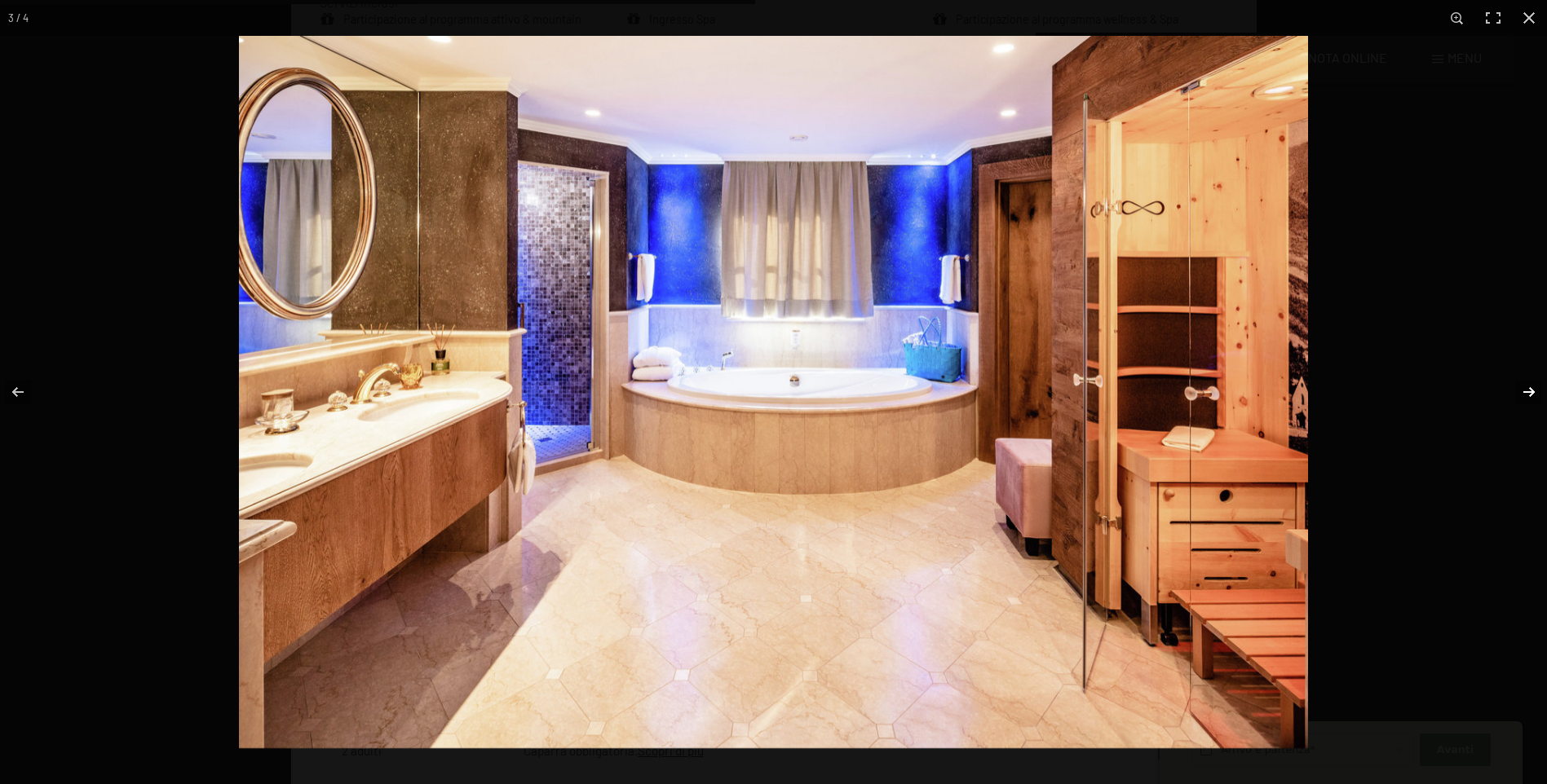
click at [1528, 392] on button "button" at bounding box center [1518, 392] width 57 height 82
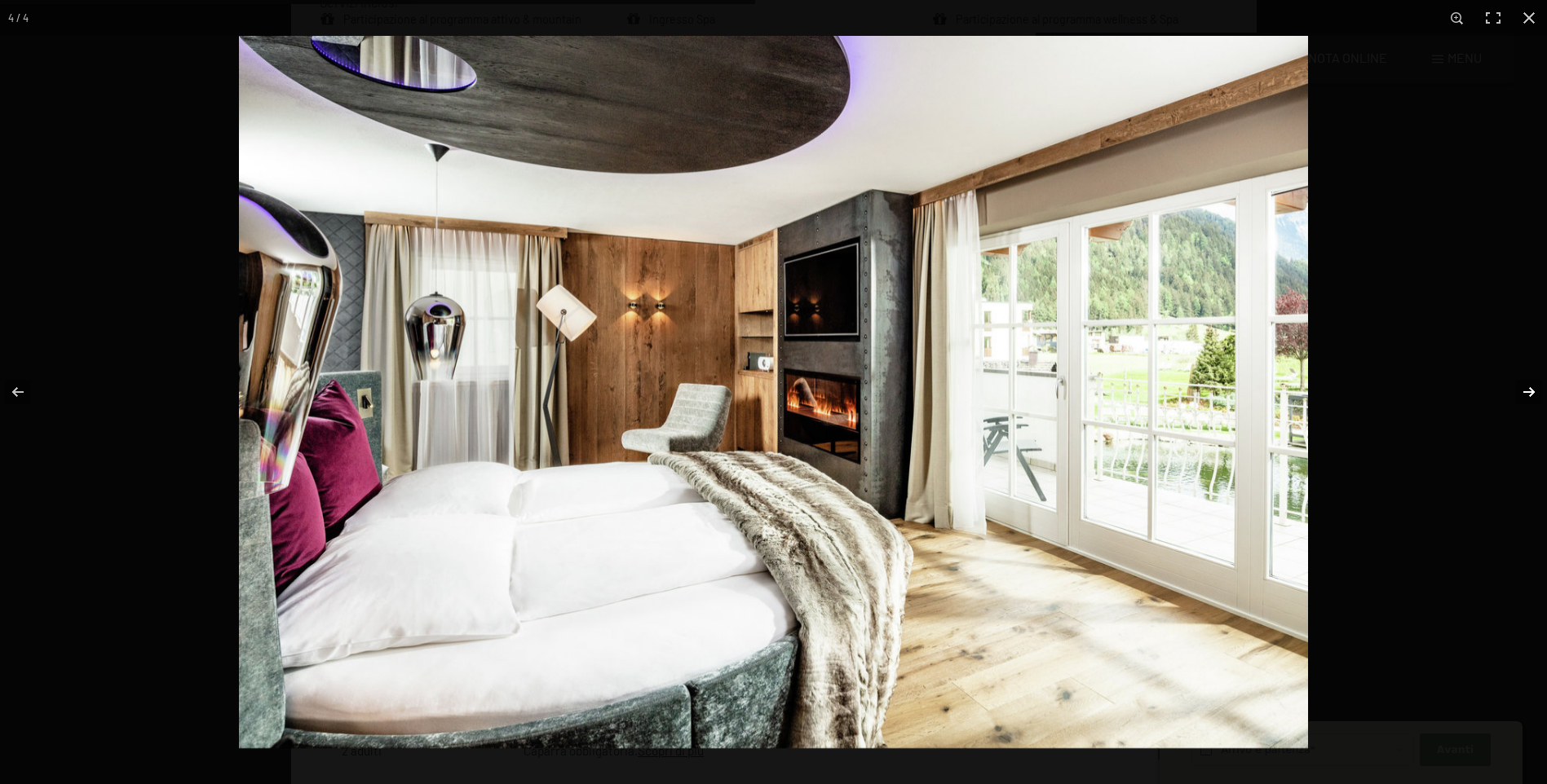
click at [1528, 392] on button "button" at bounding box center [1518, 392] width 57 height 82
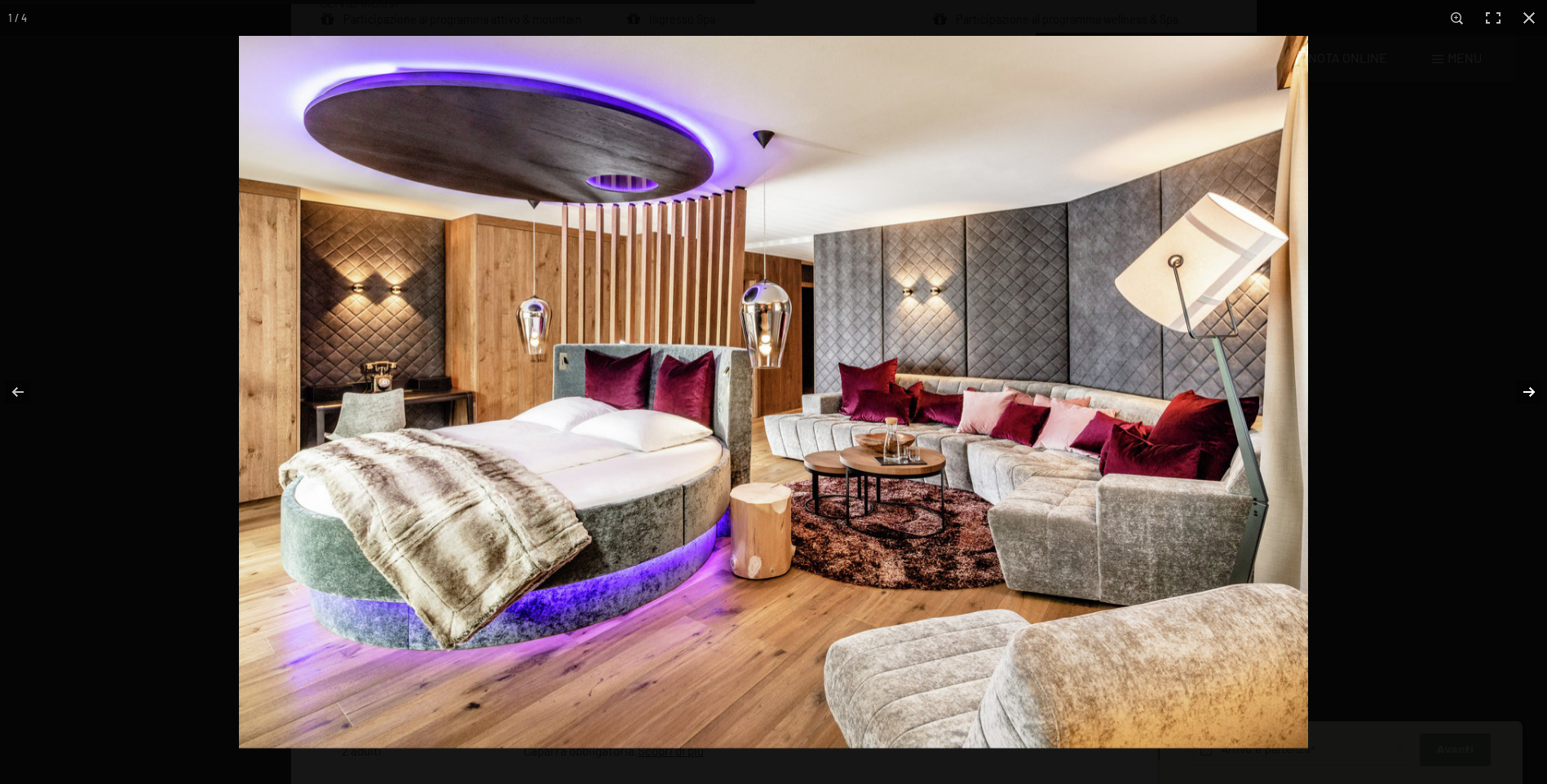
click at [1528, 392] on button "button" at bounding box center [1518, 392] width 57 height 82
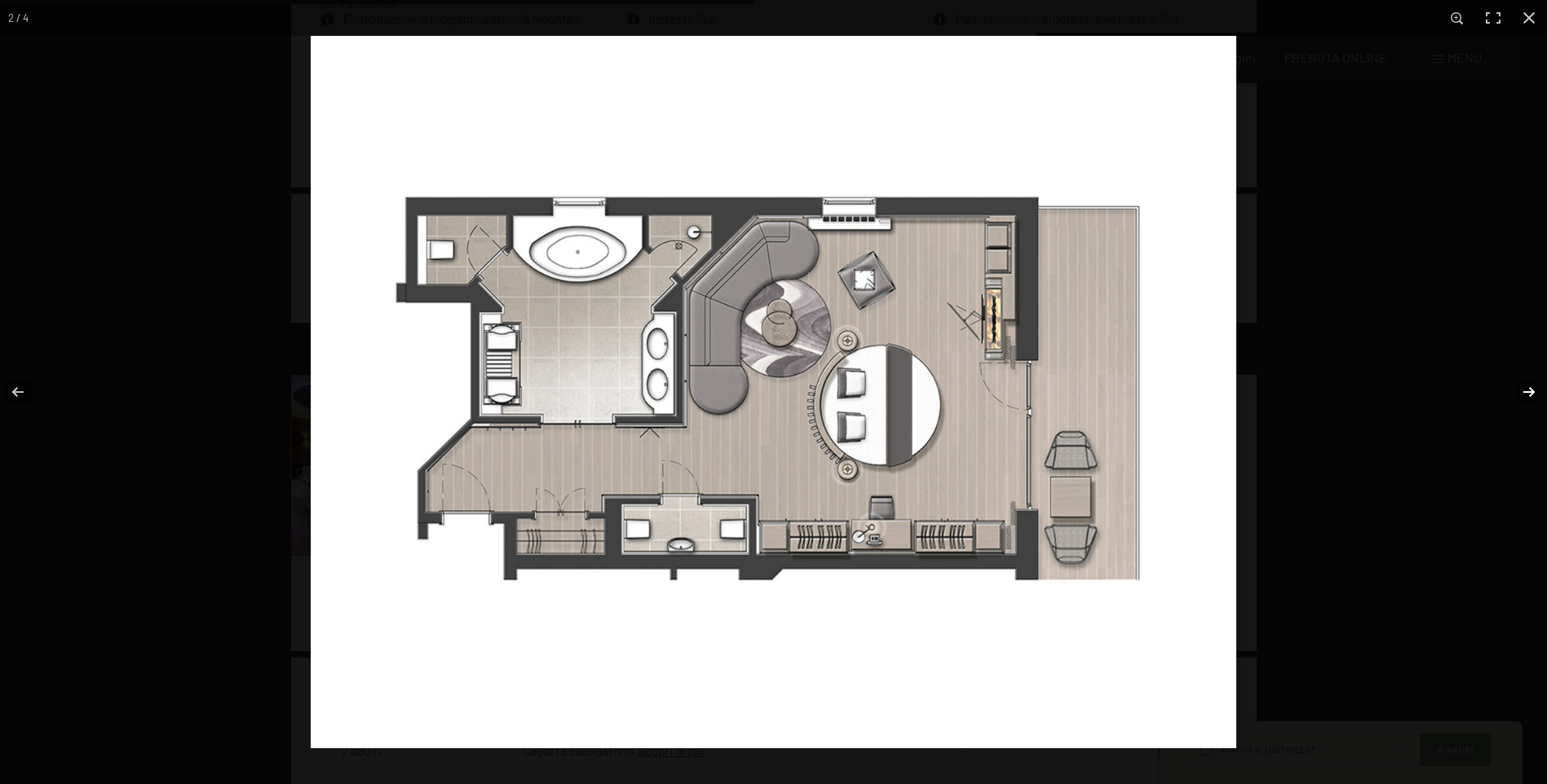
click at [1528, 392] on button "button" at bounding box center [1518, 392] width 57 height 82
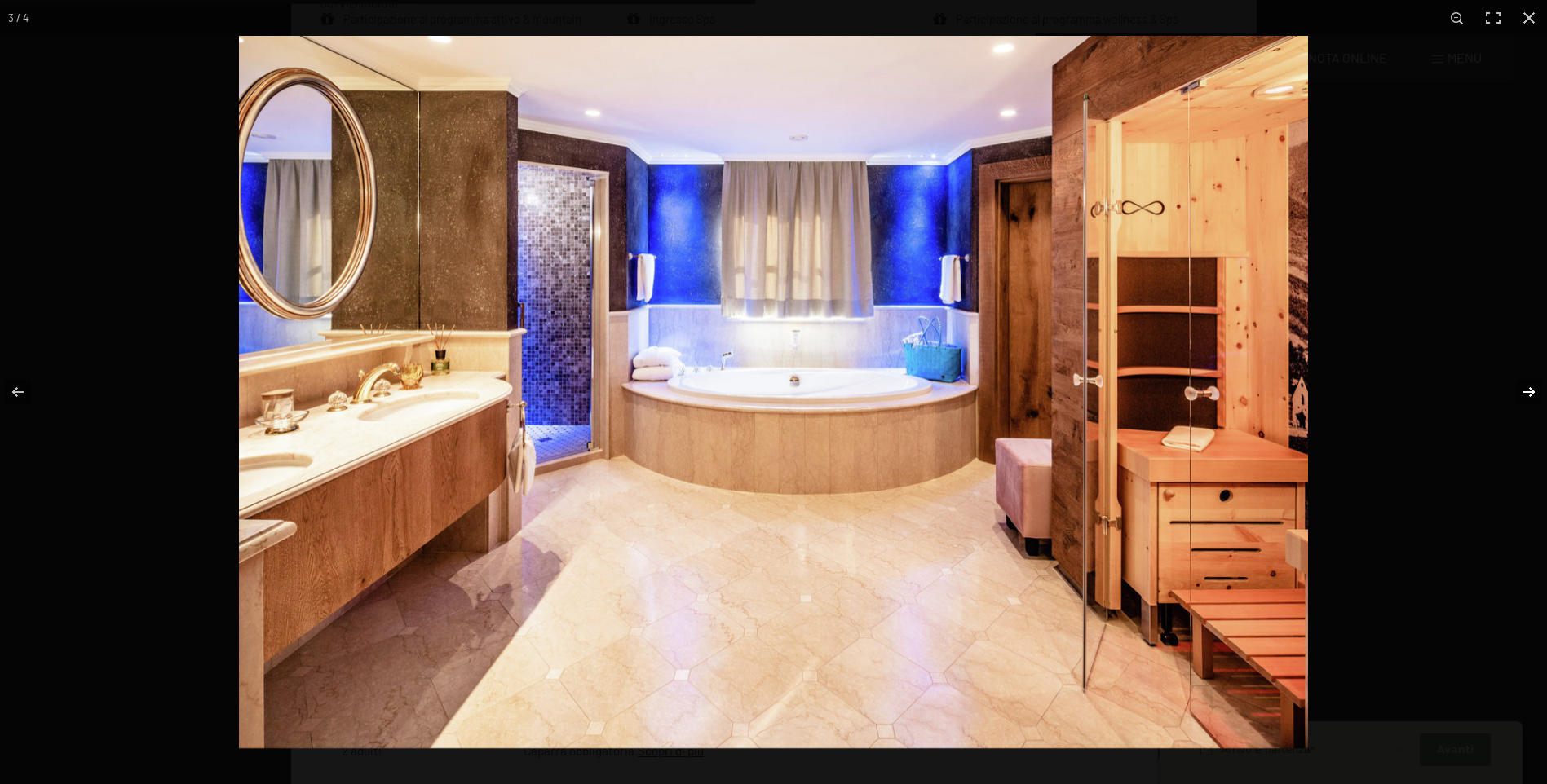
click at [1528, 392] on button "button" at bounding box center [1518, 392] width 57 height 82
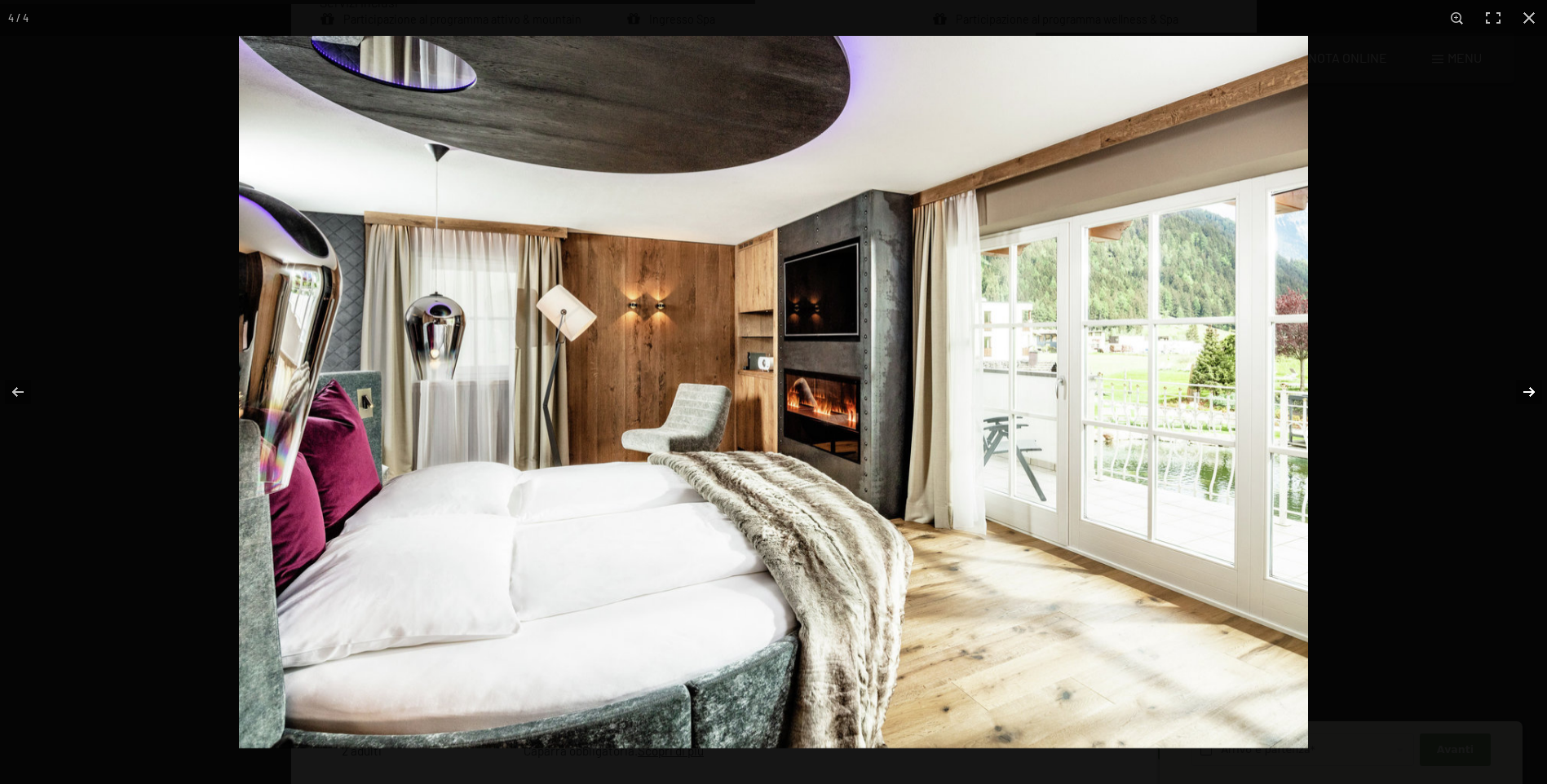
click at [1528, 392] on button "button" at bounding box center [1518, 392] width 57 height 82
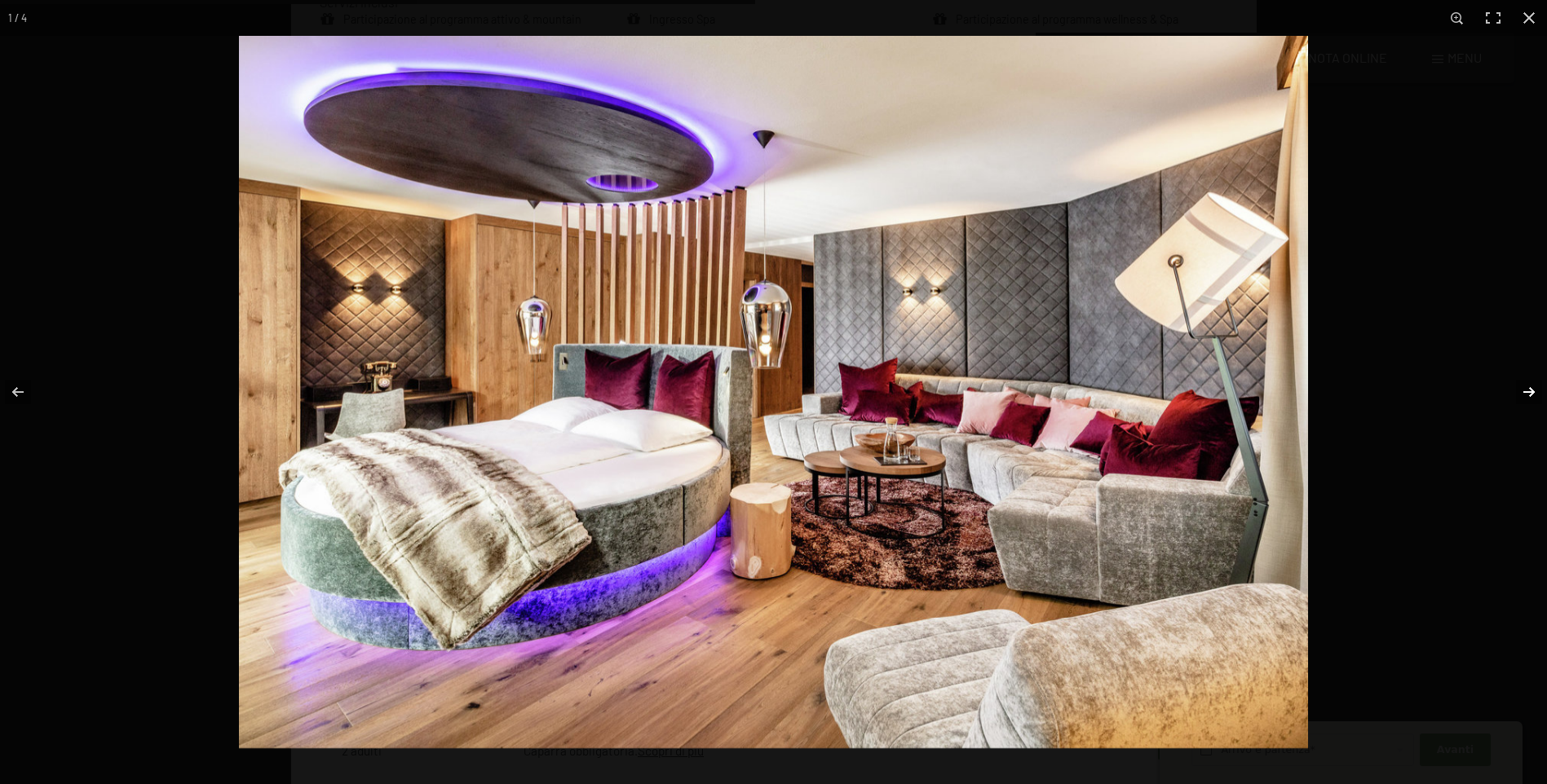
click at [1527, 392] on button "button" at bounding box center [1518, 392] width 57 height 82
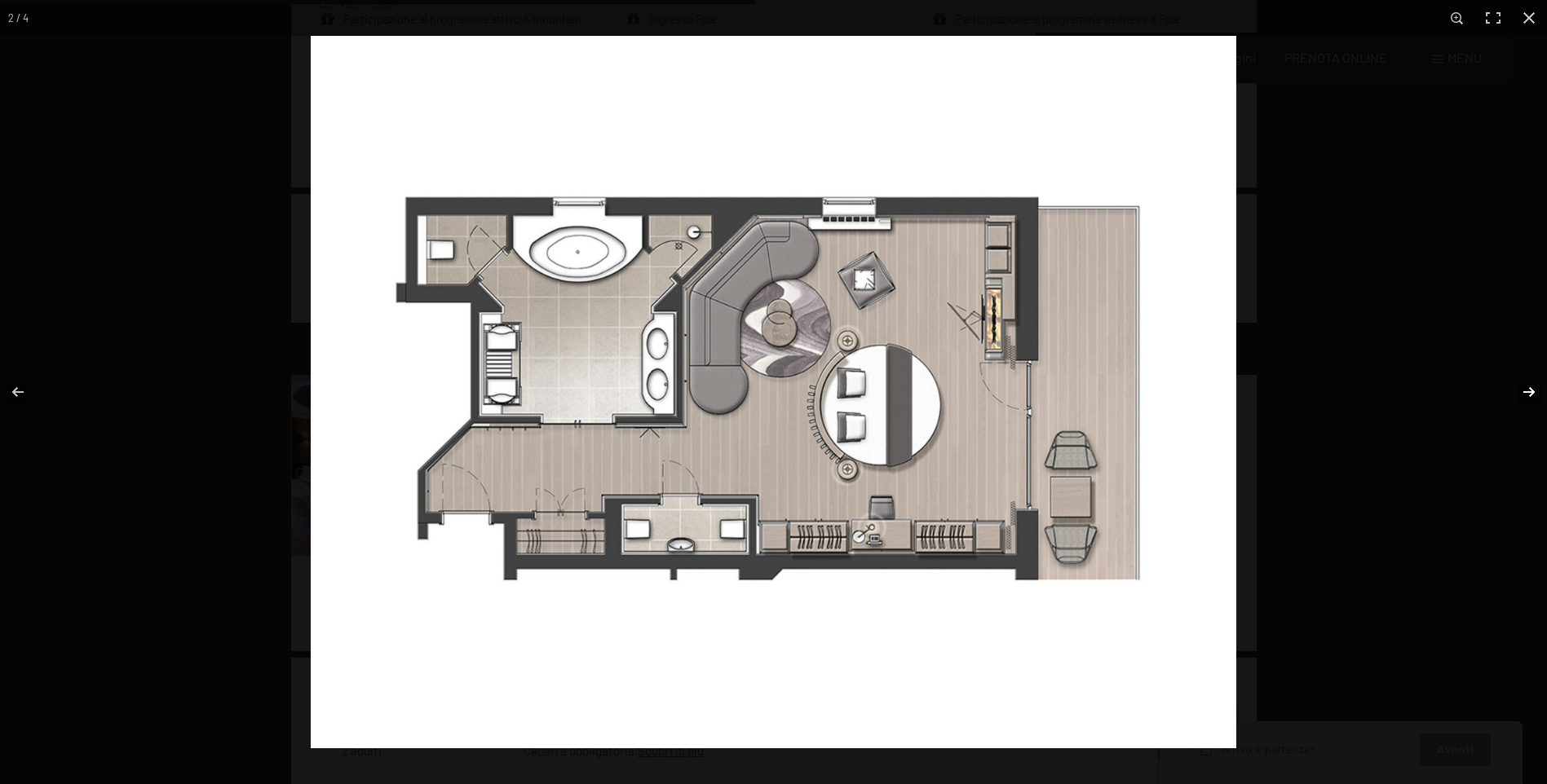
click at [1527, 392] on button "button" at bounding box center [1518, 392] width 57 height 82
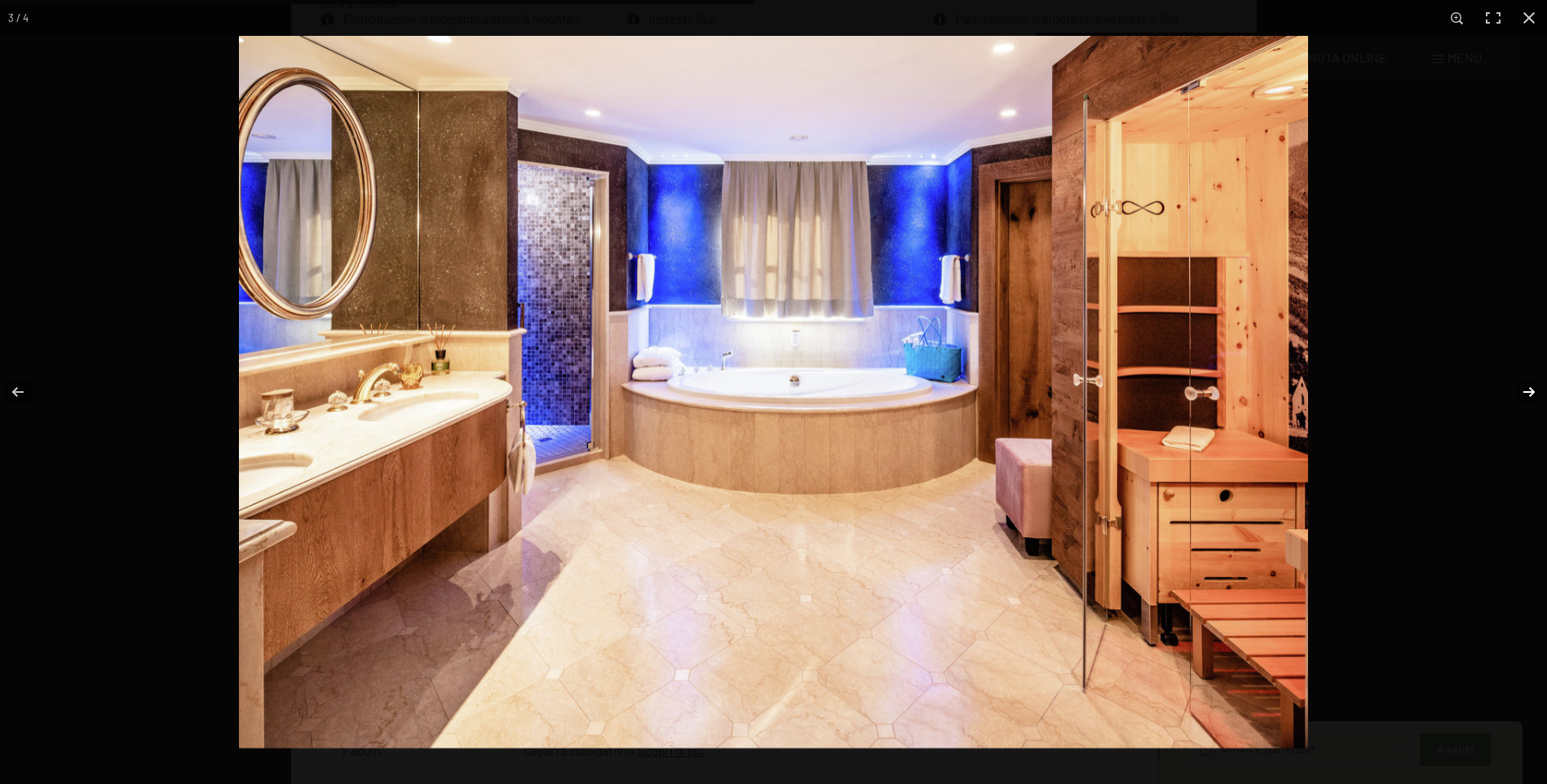
click at [1525, 392] on button "button" at bounding box center [1518, 392] width 57 height 82
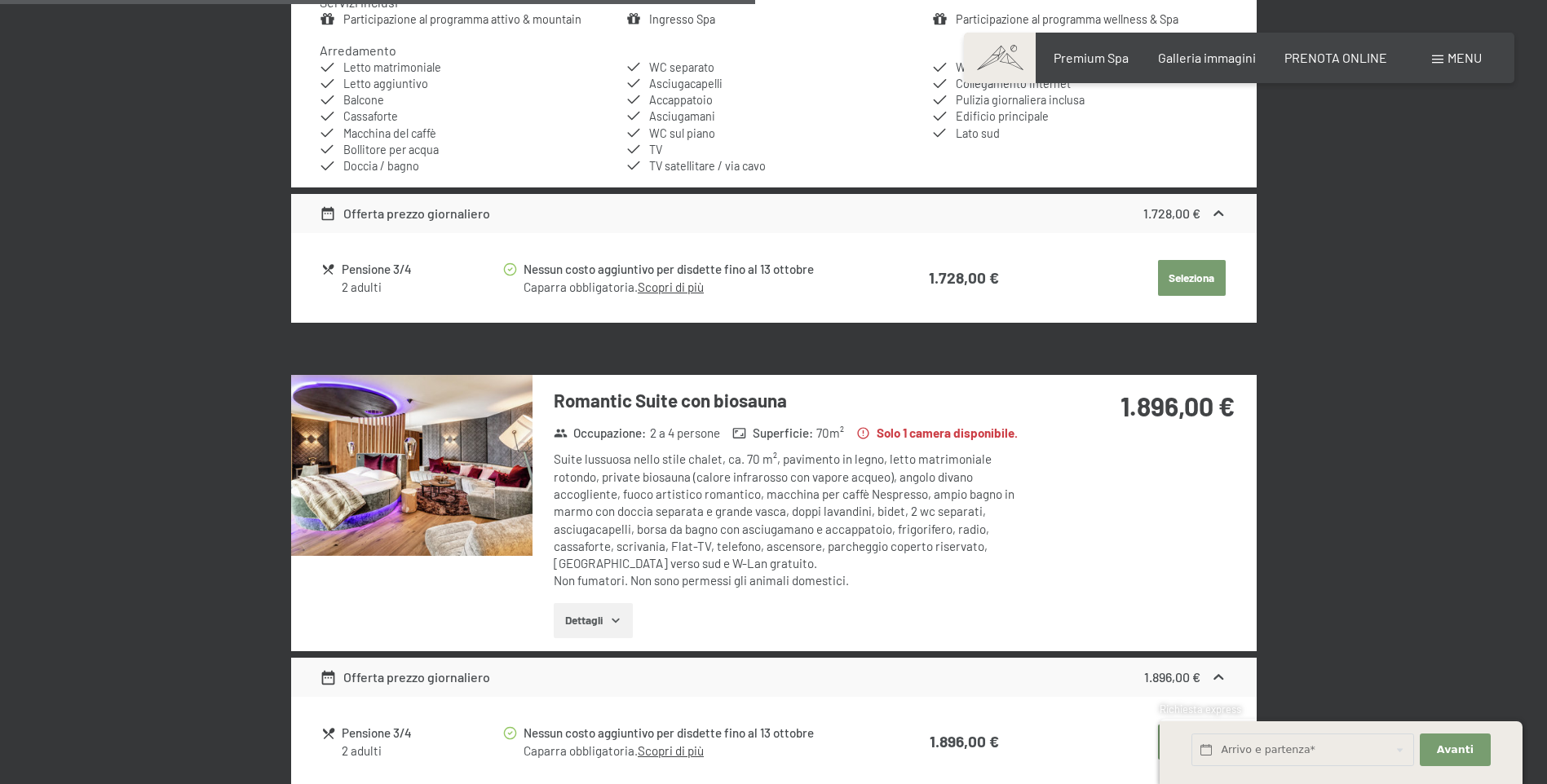
click at [0, 0] on button "button" at bounding box center [0, 0] width 0 height 0
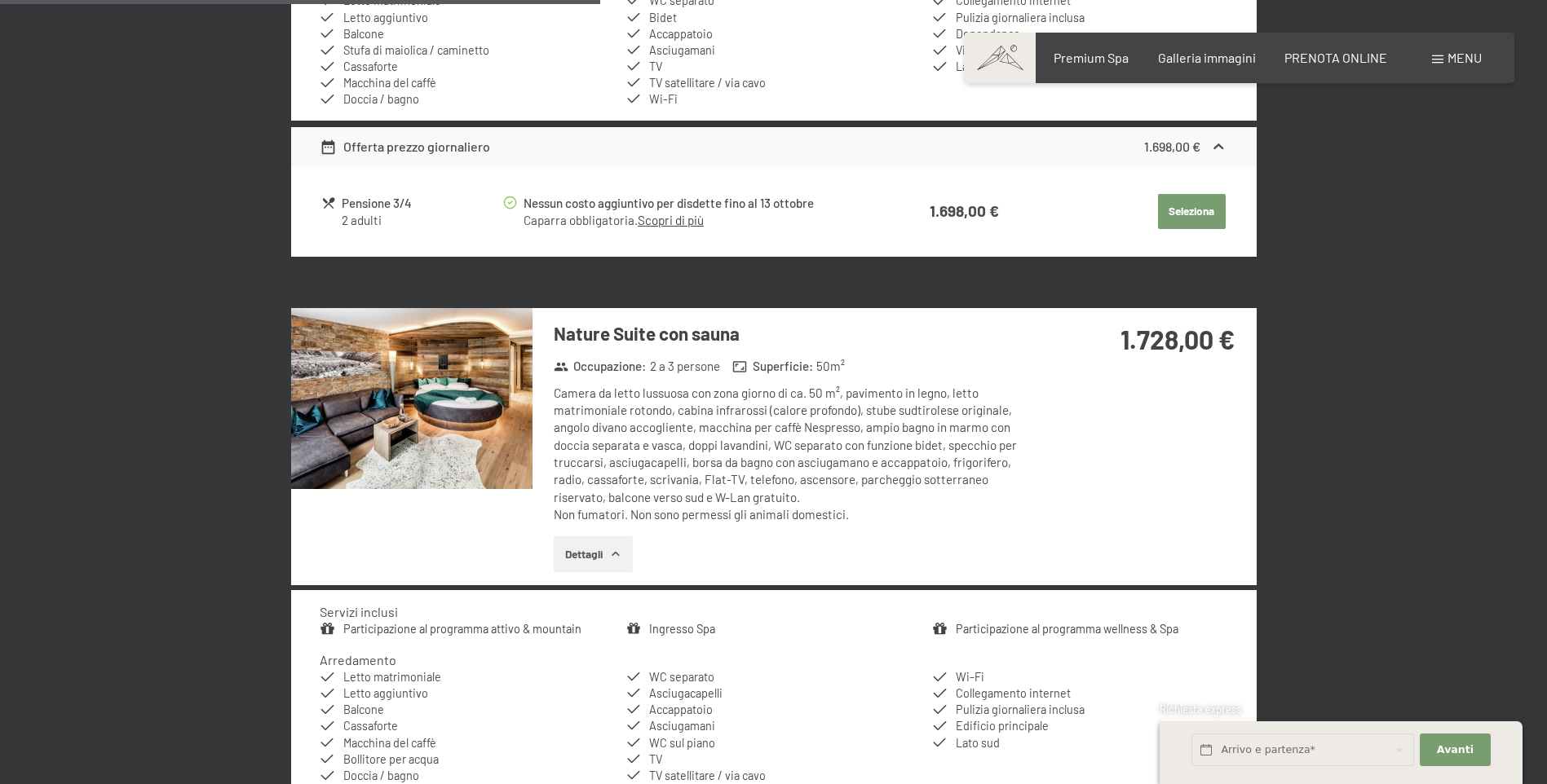
scroll to position [1951, 0]
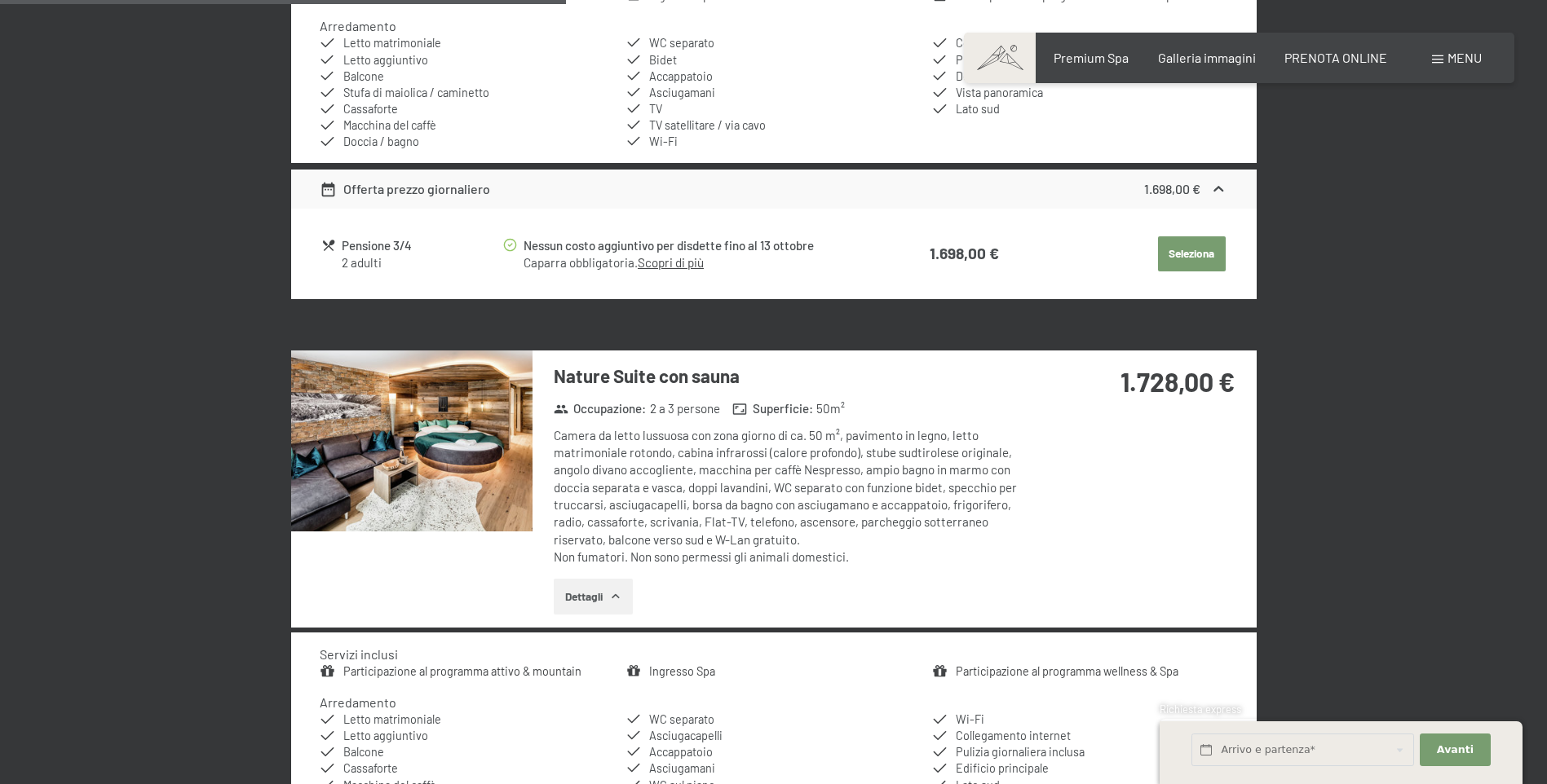
click at [417, 449] on img at bounding box center [411, 441] width 241 height 181
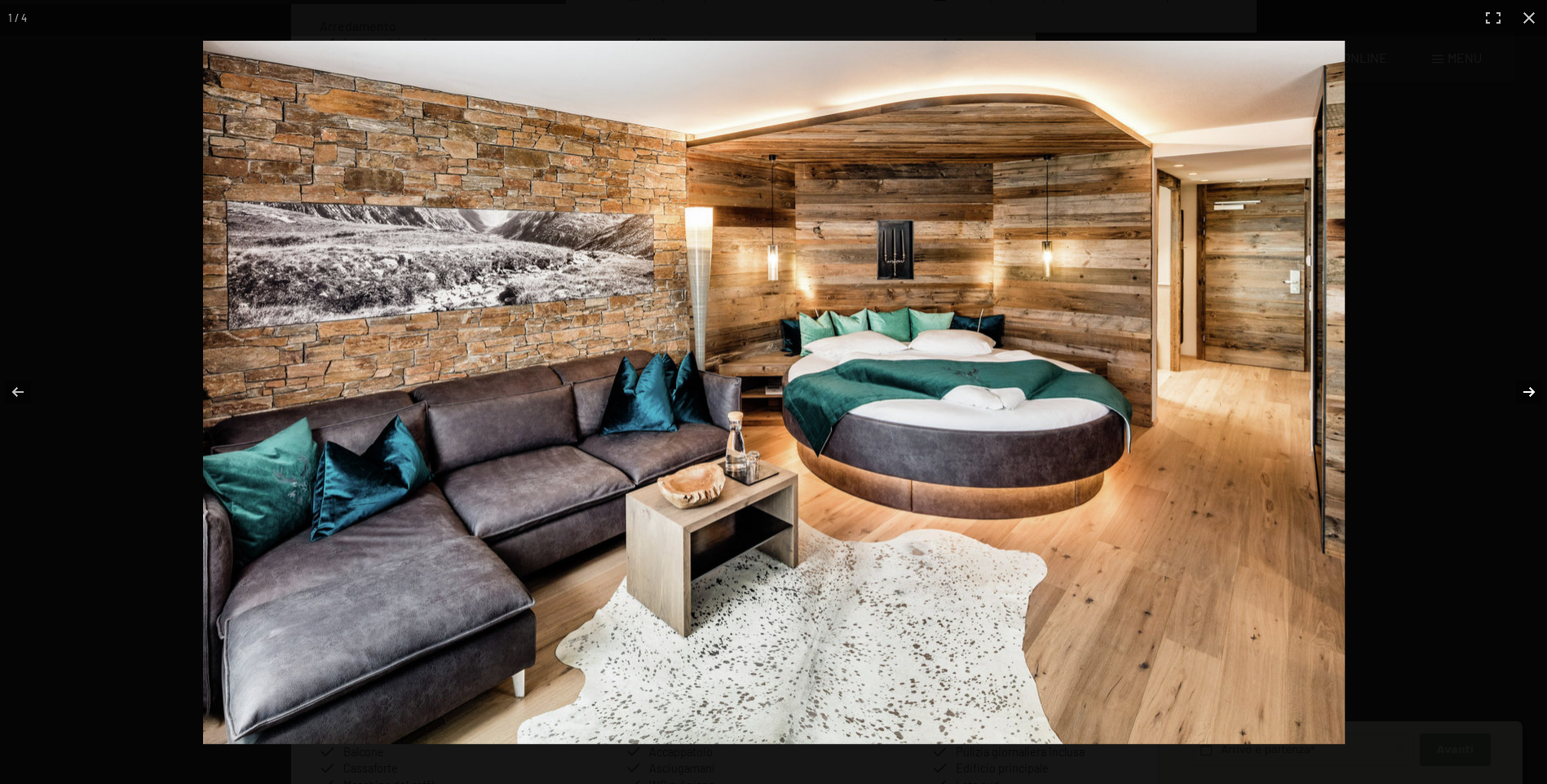
click at [1527, 387] on button "button" at bounding box center [1518, 392] width 57 height 82
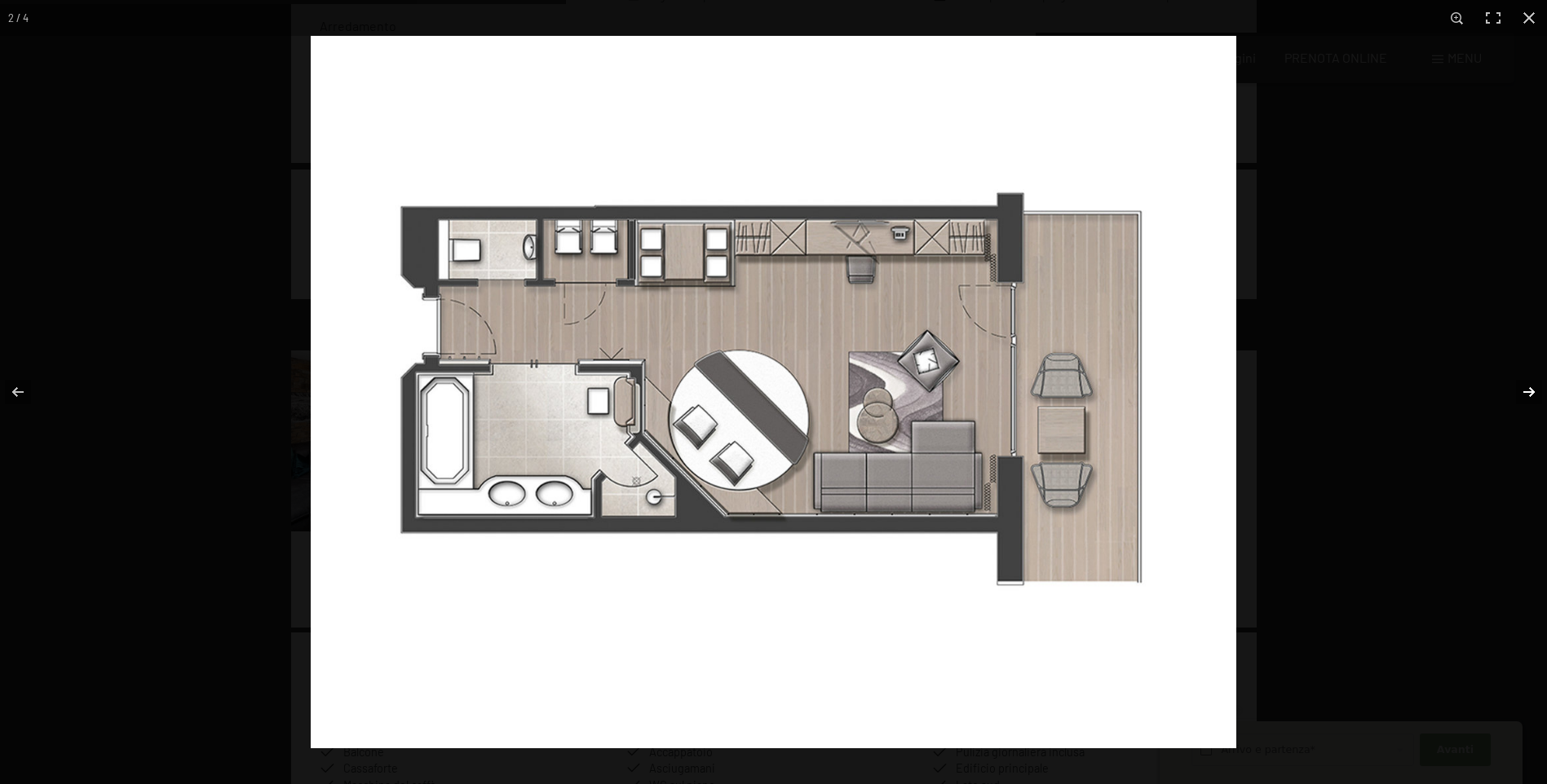
click at [1527, 387] on button "button" at bounding box center [1518, 392] width 57 height 82
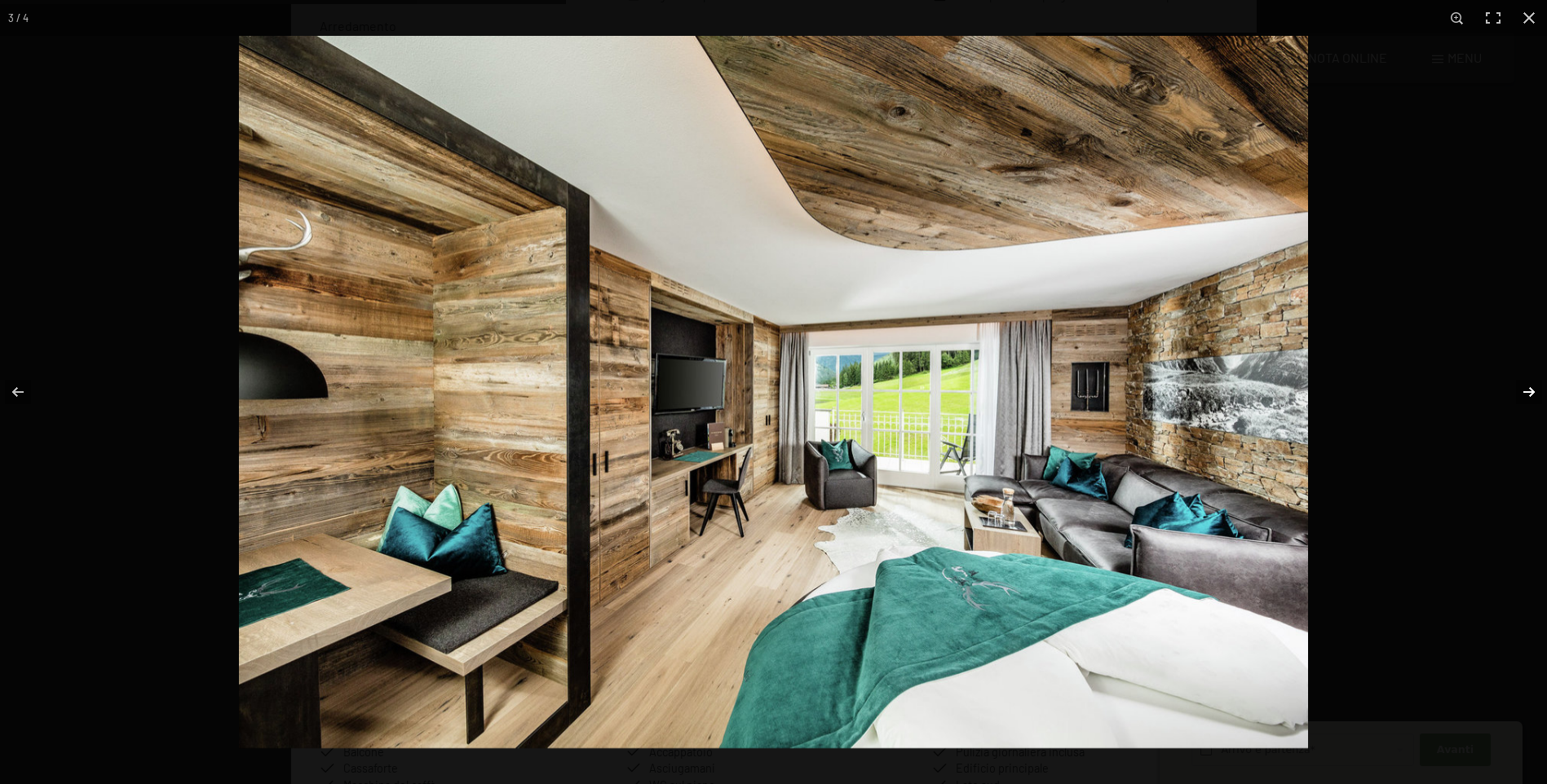
click at [1527, 387] on button "button" at bounding box center [1518, 392] width 57 height 82
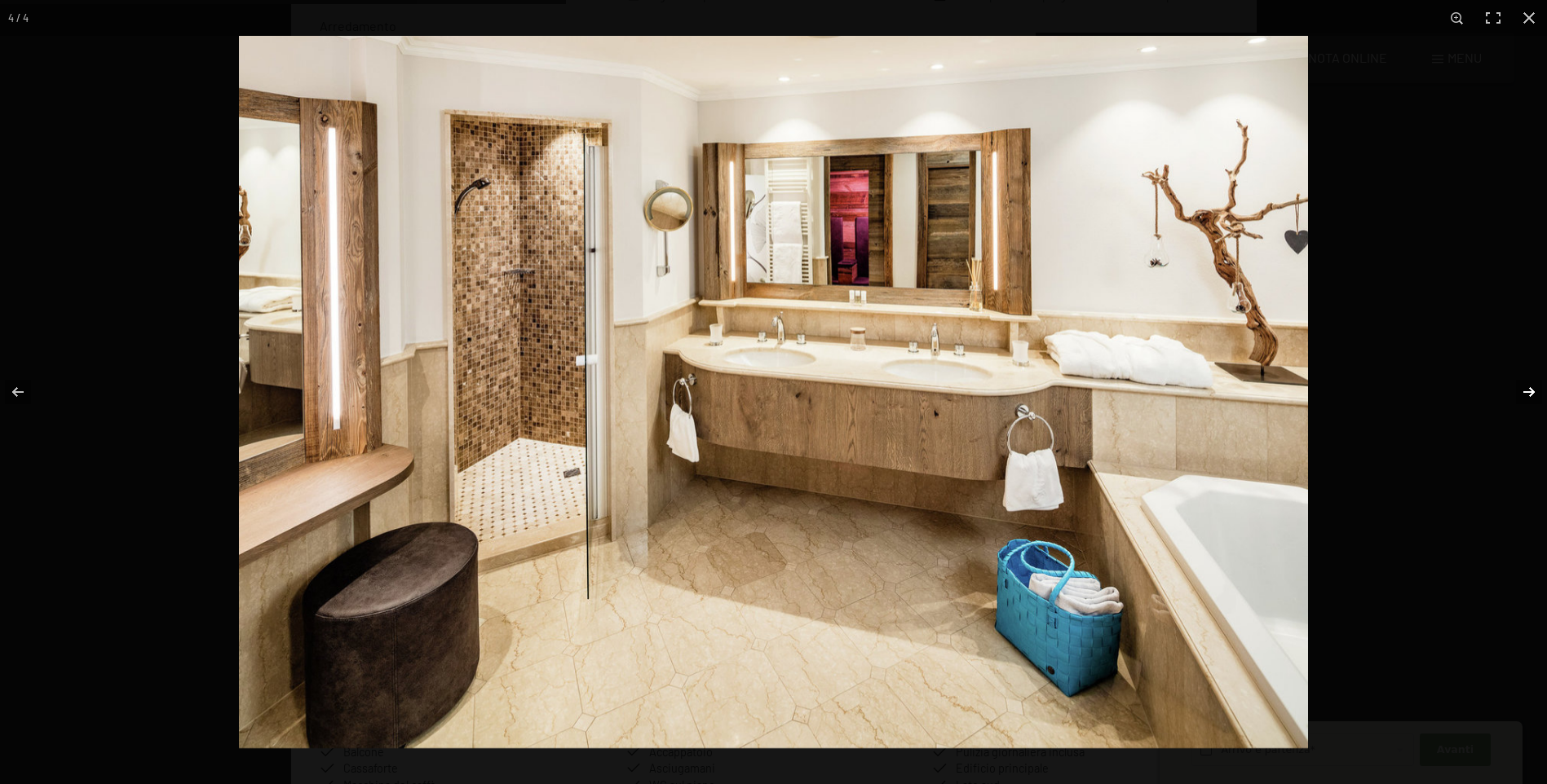
click at [1527, 387] on button "button" at bounding box center [1518, 392] width 57 height 82
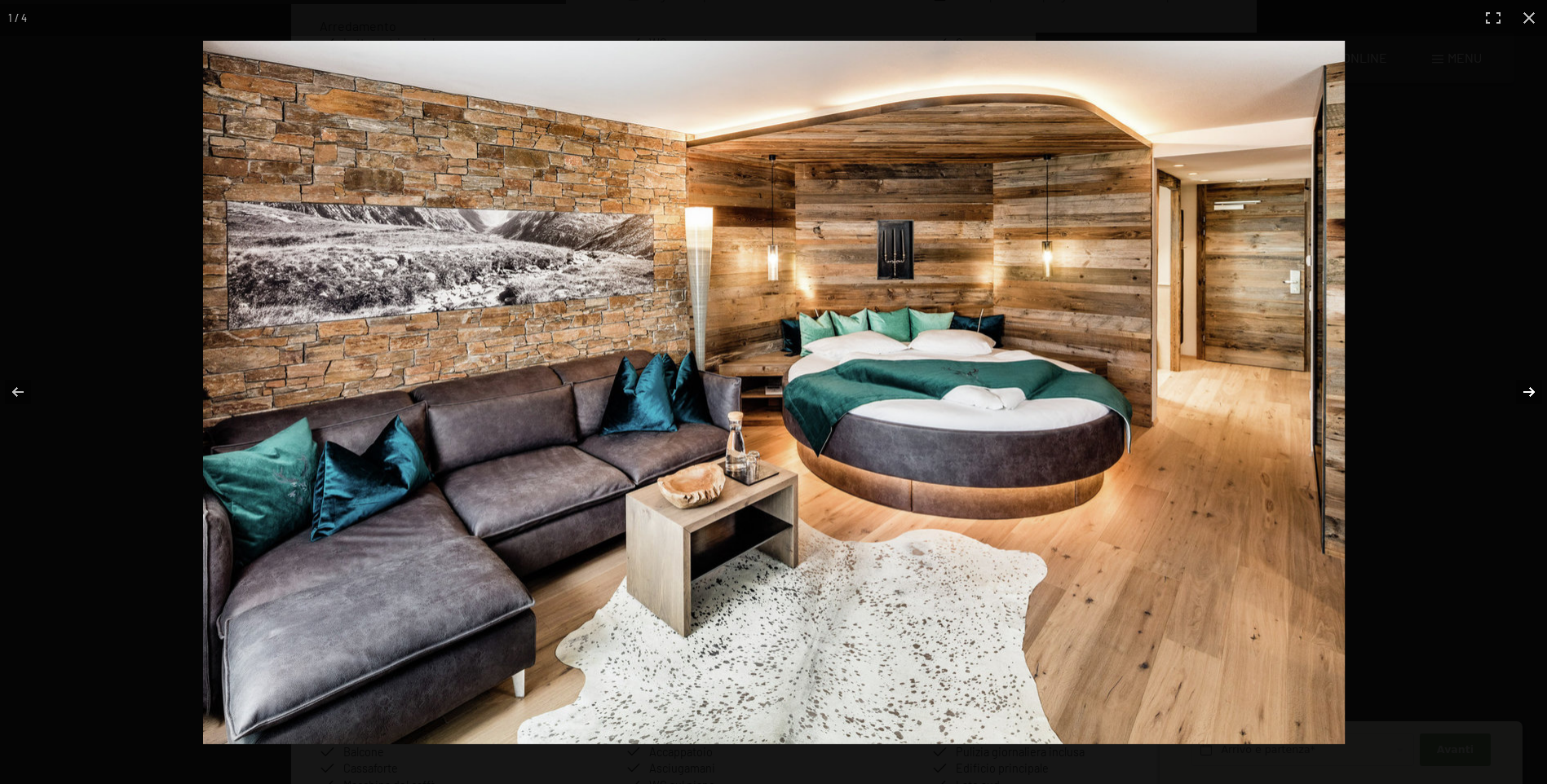
click at [1527, 387] on button "button" at bounding box center [1518, 392] width 57 height 82
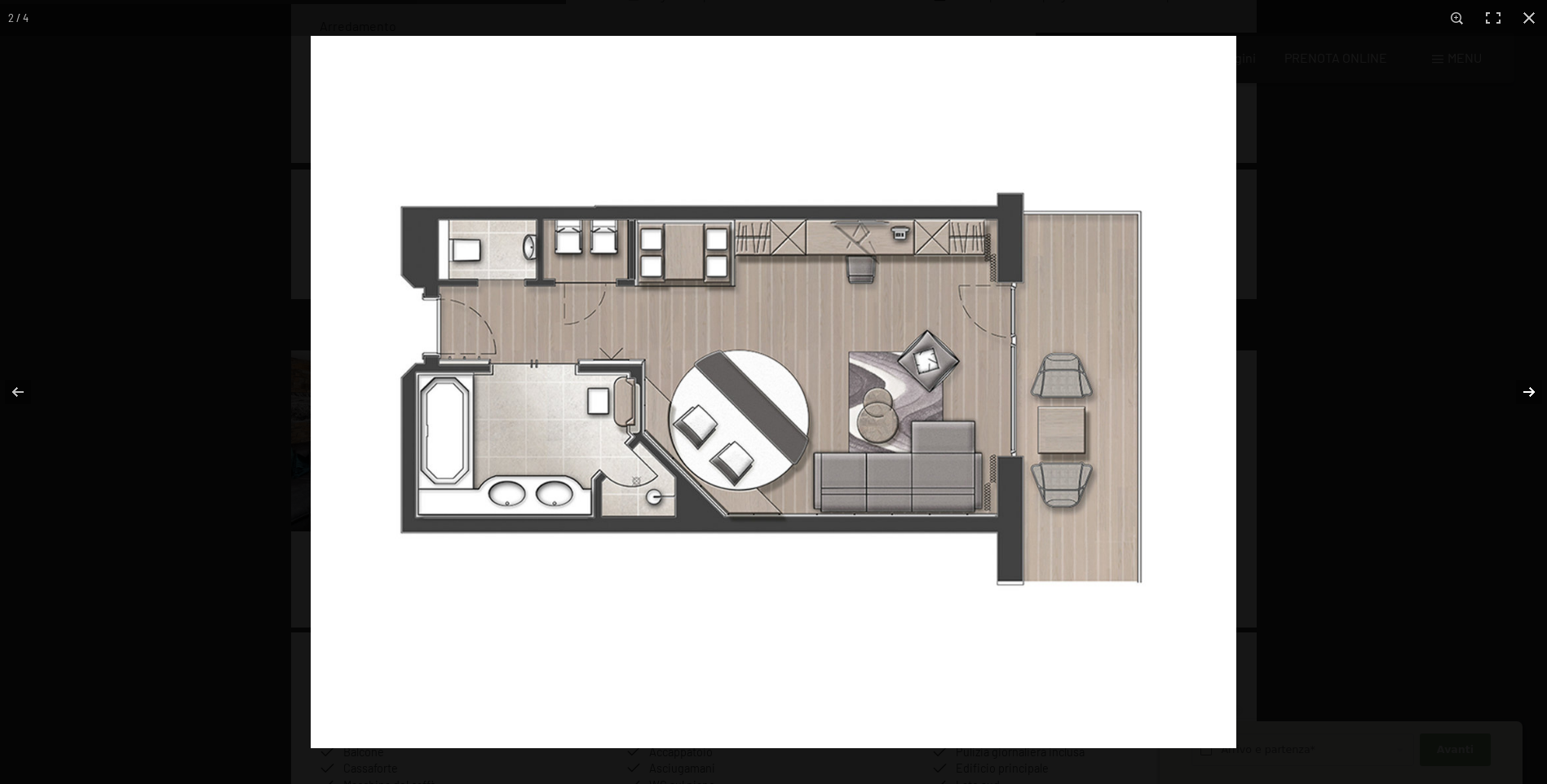
click at [1527, 387] on button "button" at bounding box center [1518, 392] width 57 height 82
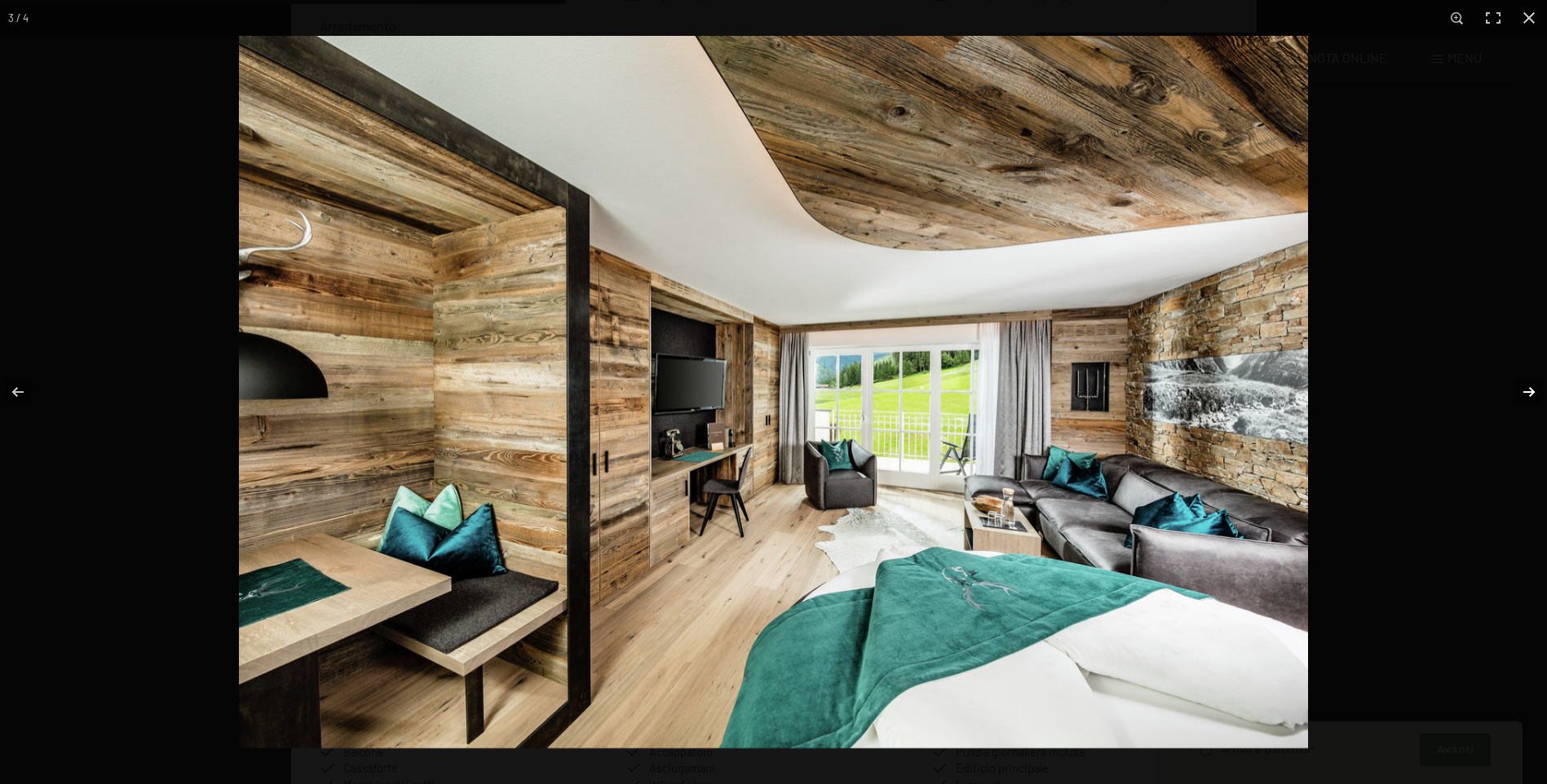
click at [1527, 387] on button "button" at bounding box center [1518, 392] width 57 height 82
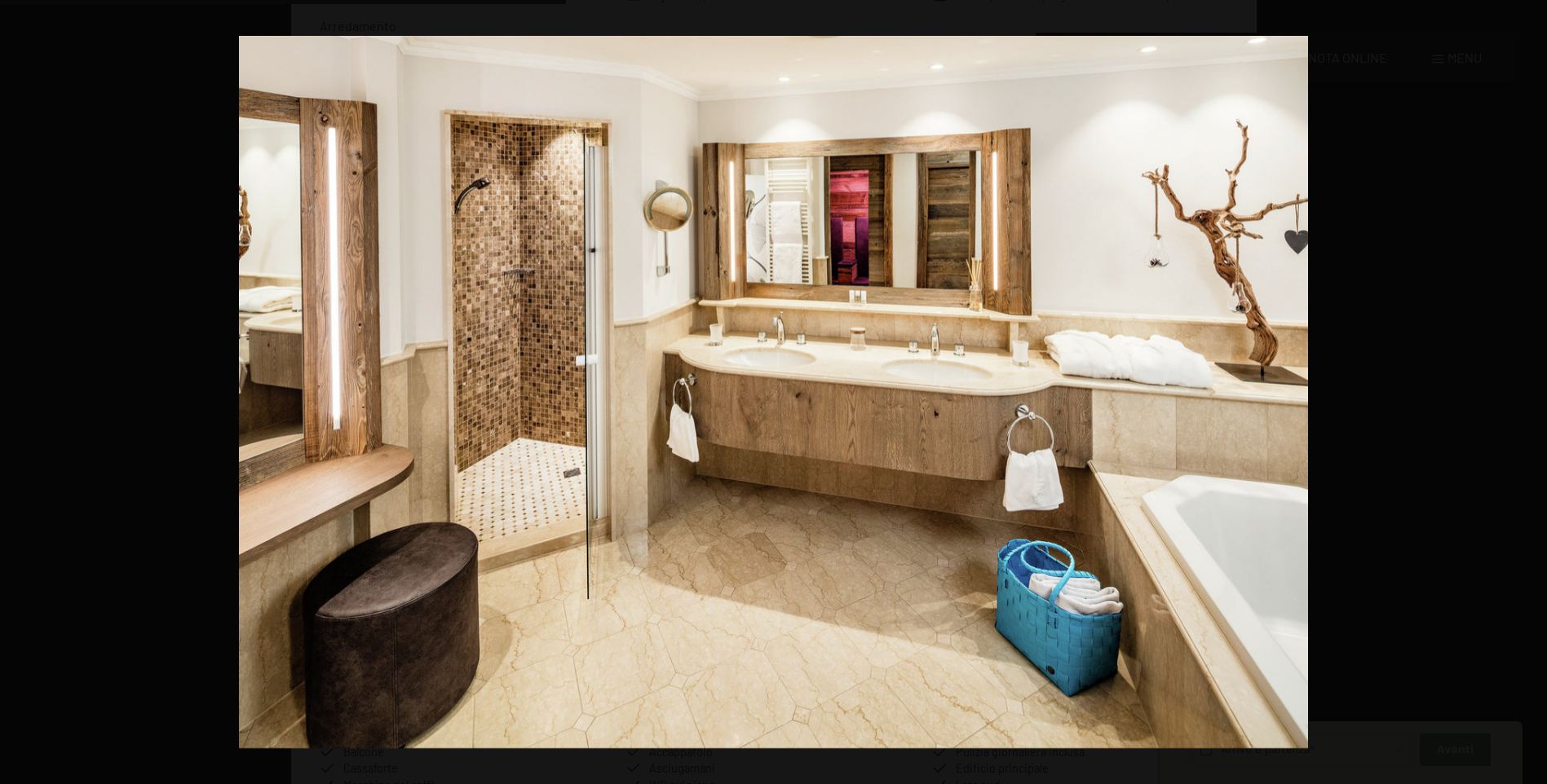
click at [1527, 387] on button "button" at bounding box center [1518, 392] width 57 height 82
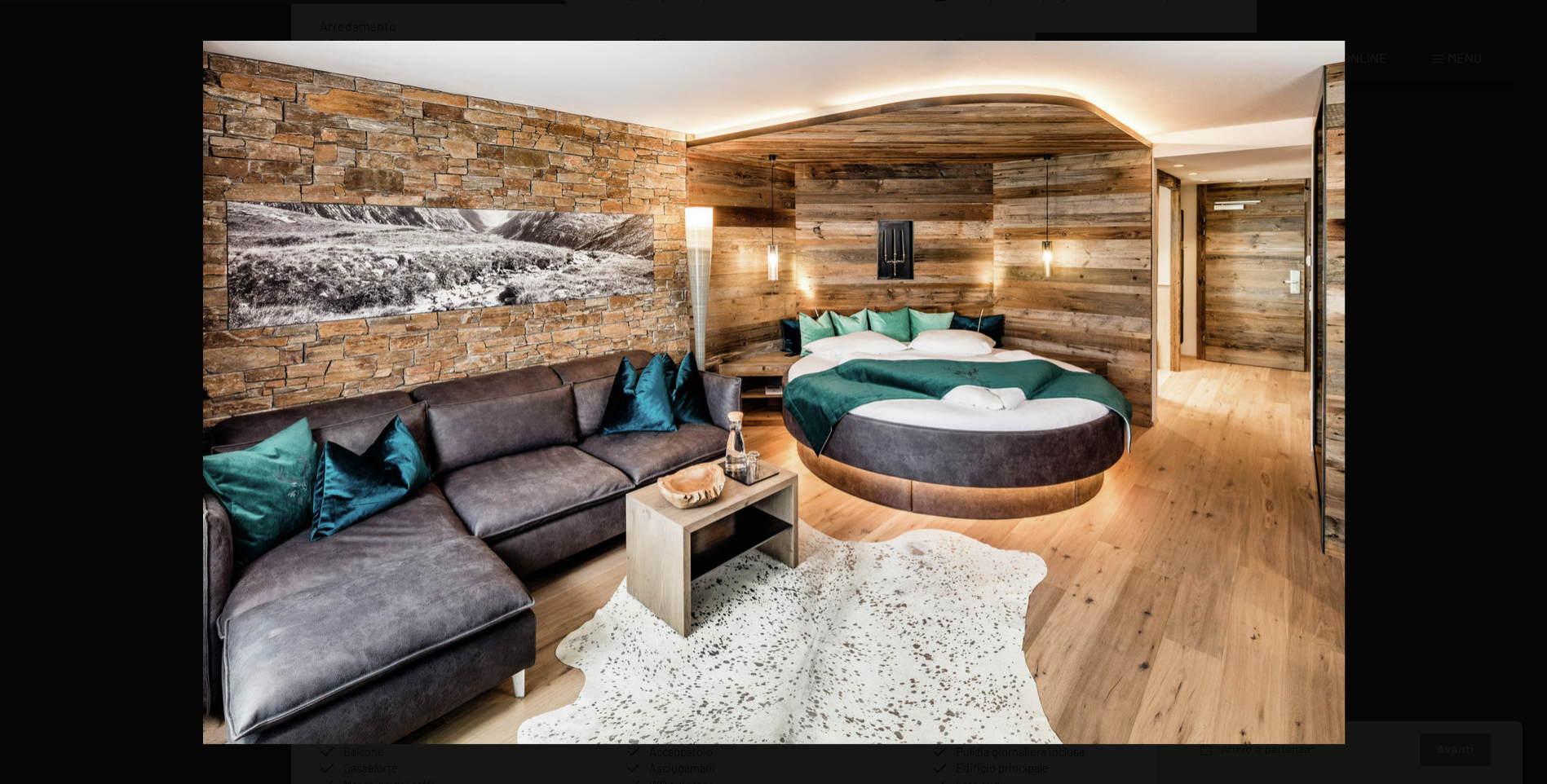
click at [1527, 387] on button "button" at bounding box center [1518, 392] width 57 height 82
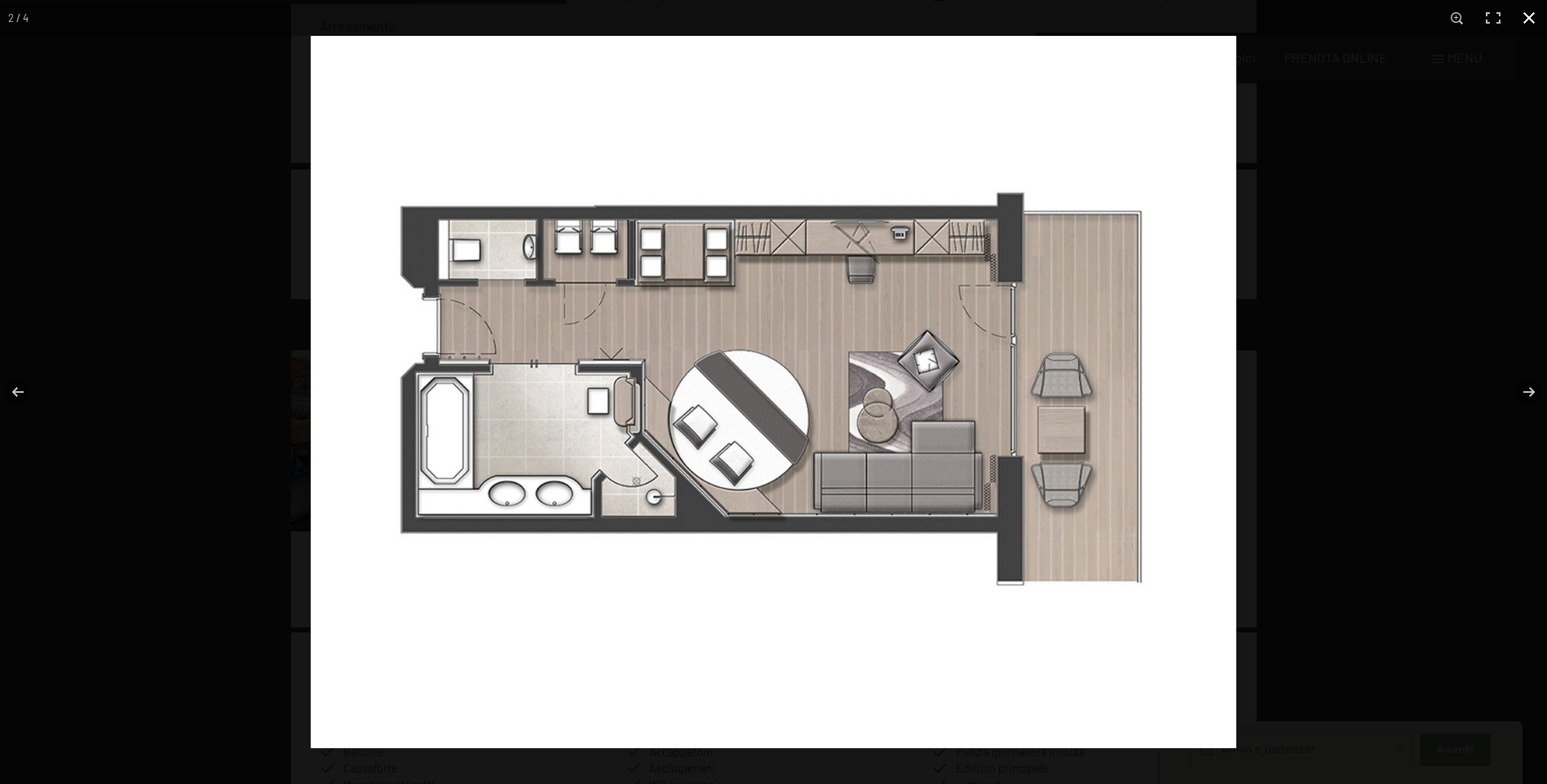
click at [1529, 17] on button "button" at bounding box center [1529, 18] width 36 height 36
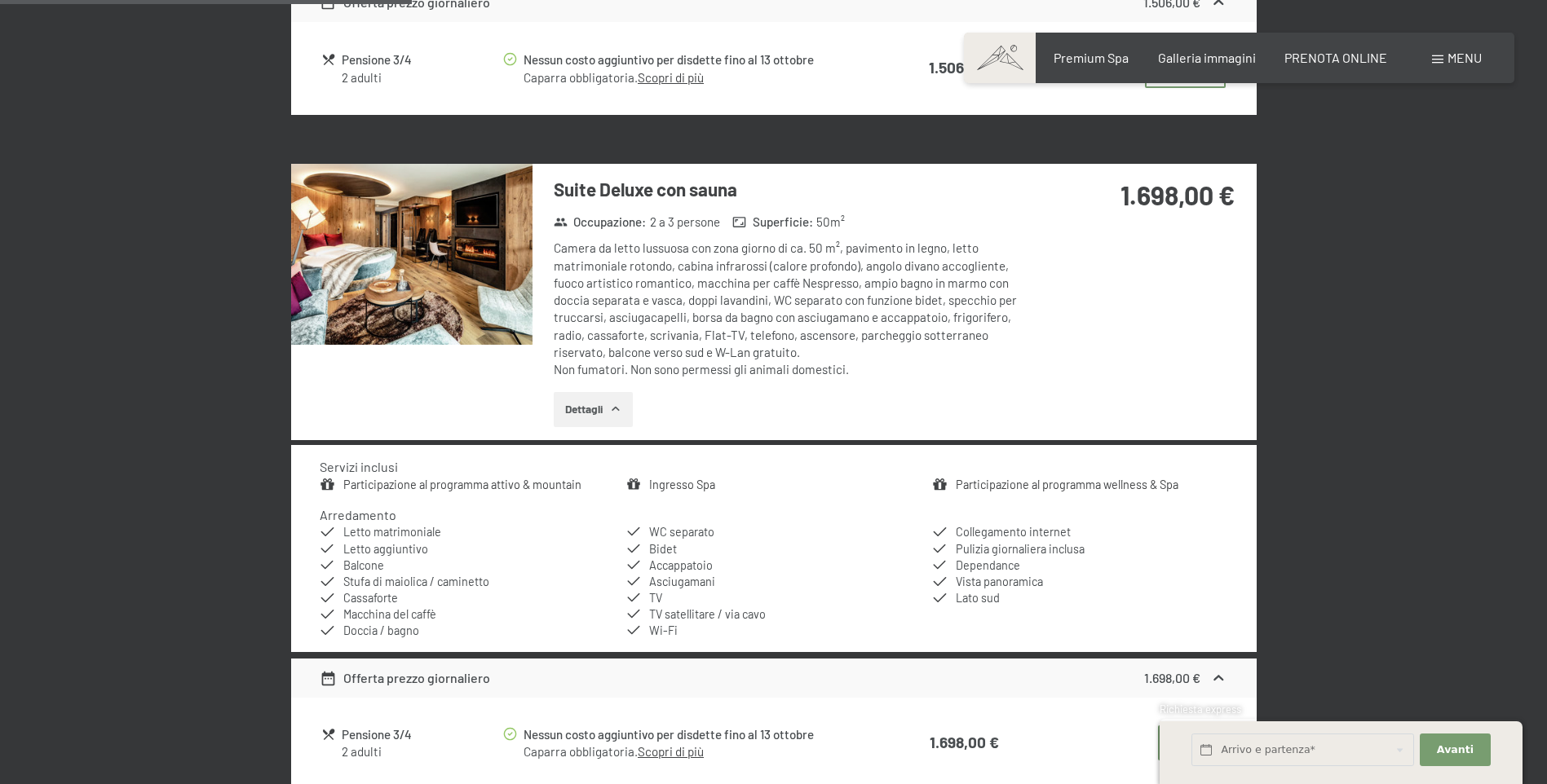
scroll to position [1380, 0]
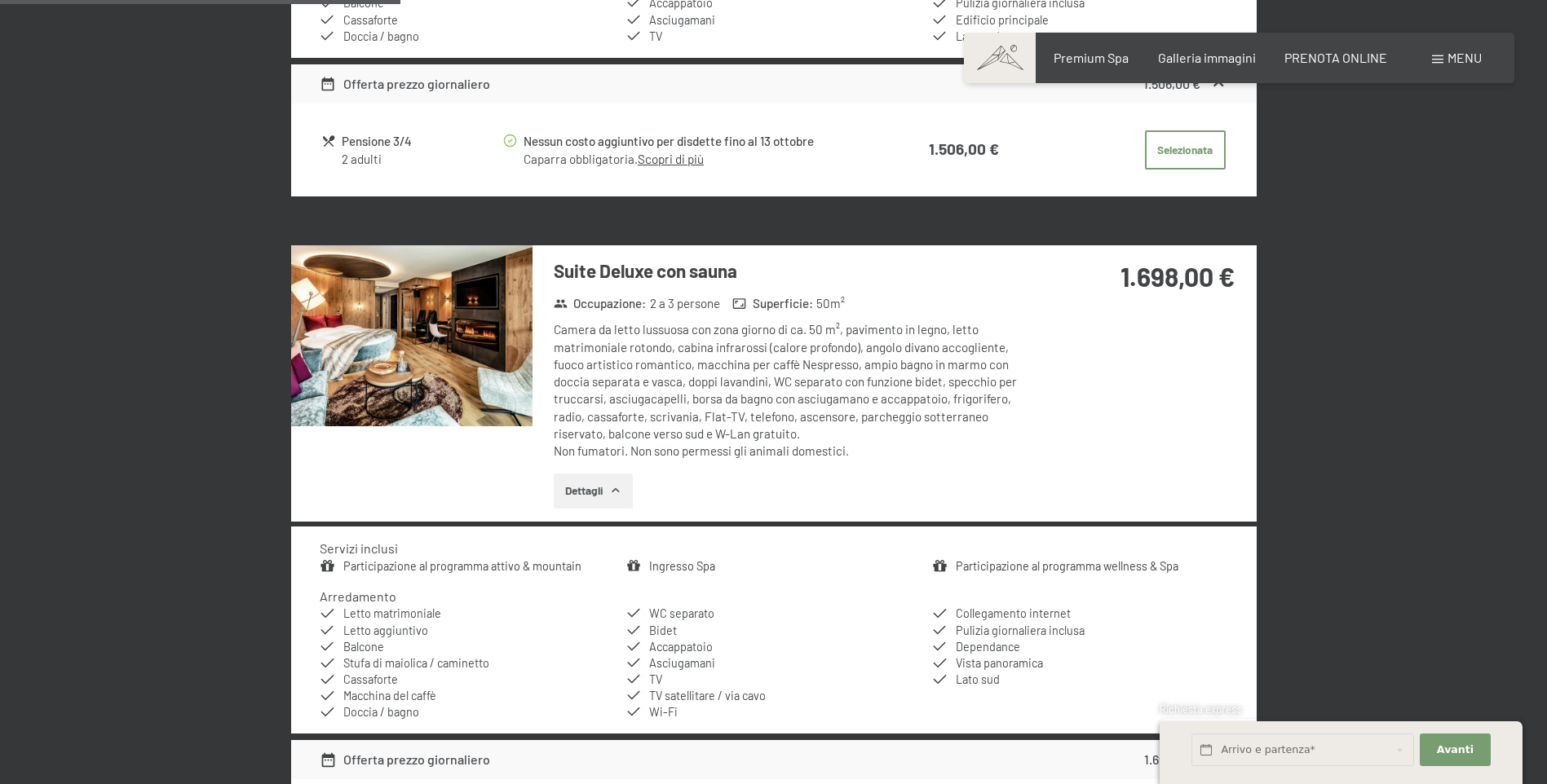
click at [421, 344] on img at bounding box center [411, 336] width 241 height 181
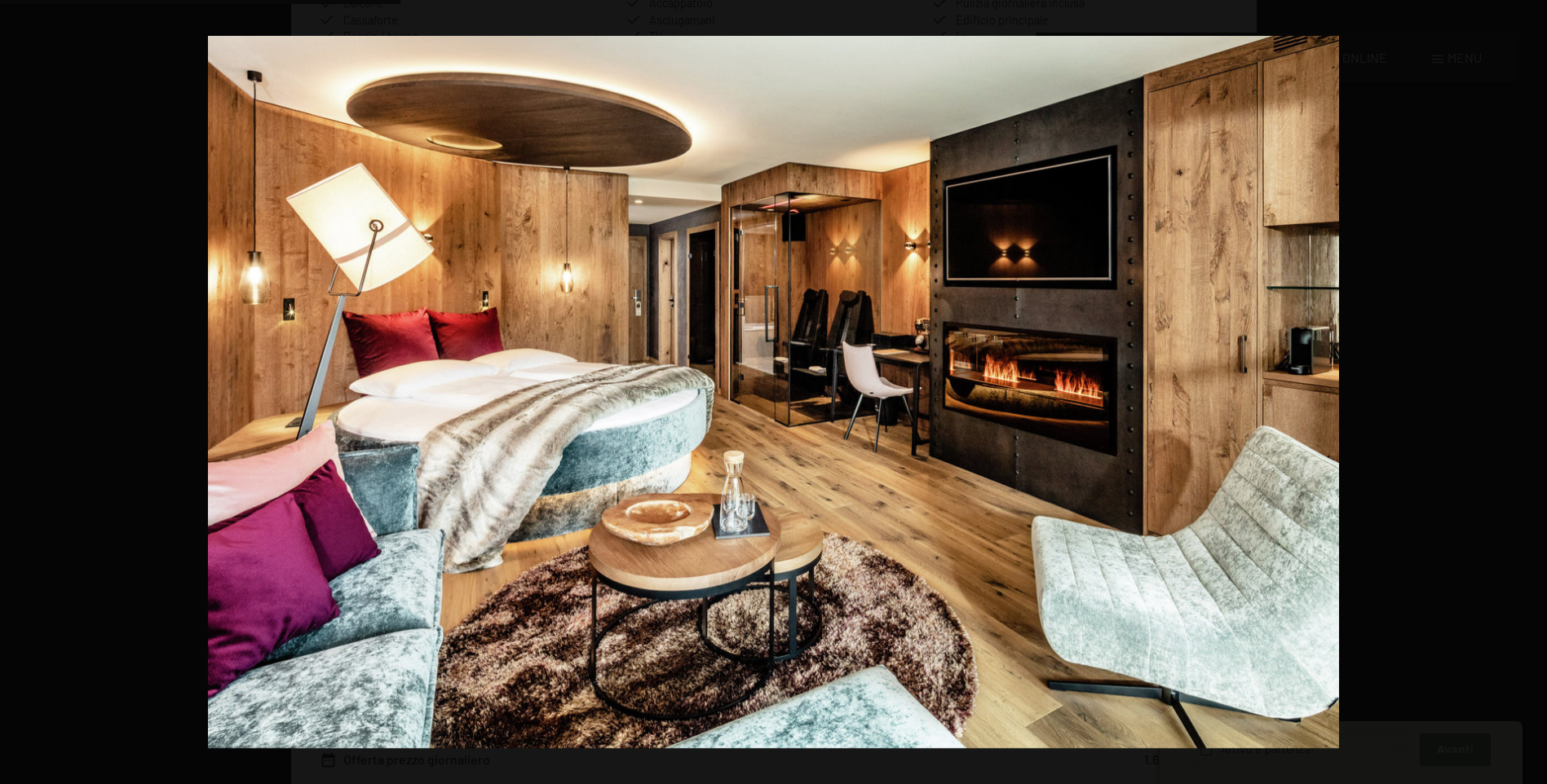
click at [1526, 393] on button "button" at bounding box center [1518, 392] width 57 height 82
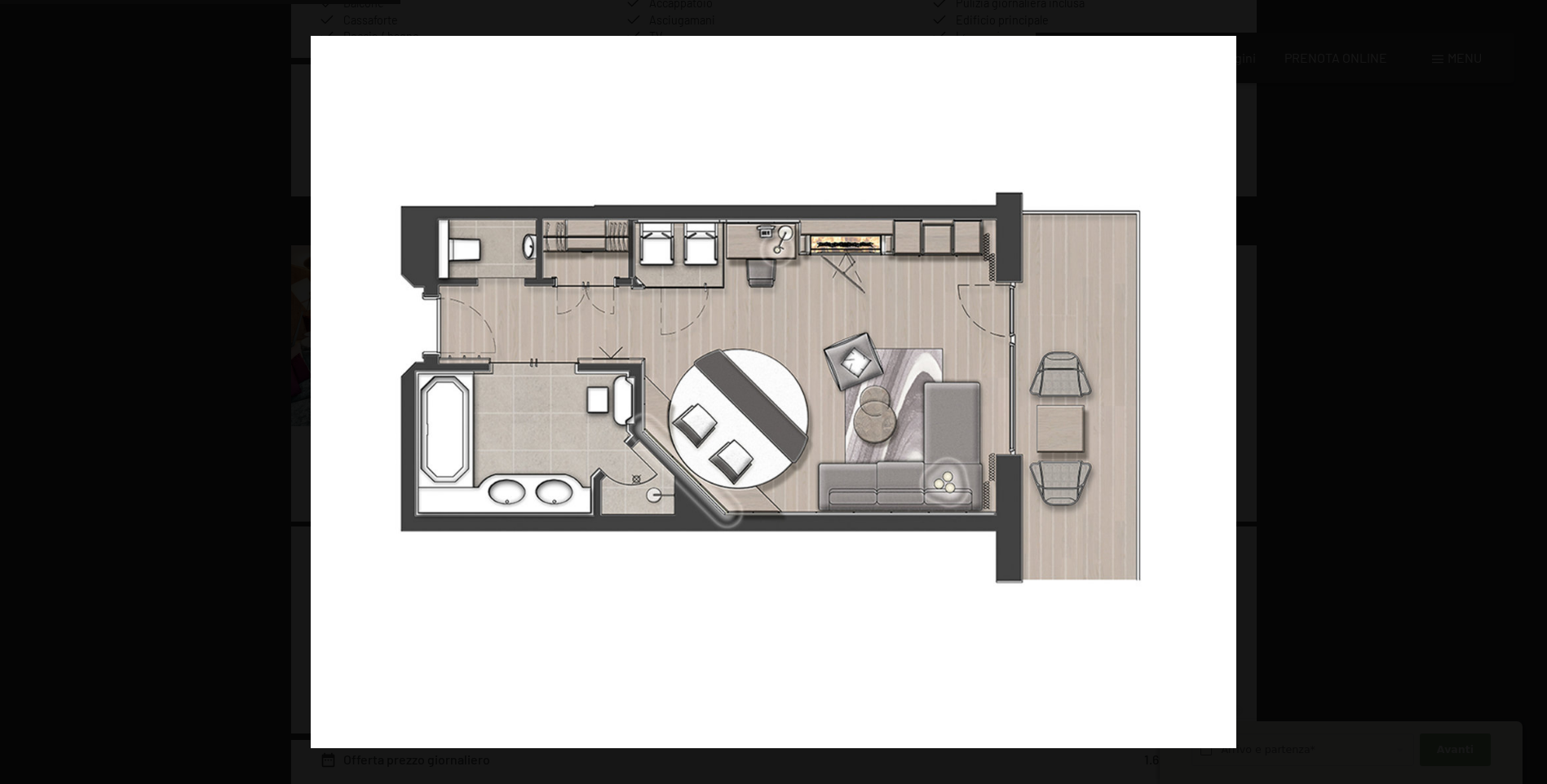
click at [1526, 393] on button "button" at bounding box center [1518, 392] width 57 height 82
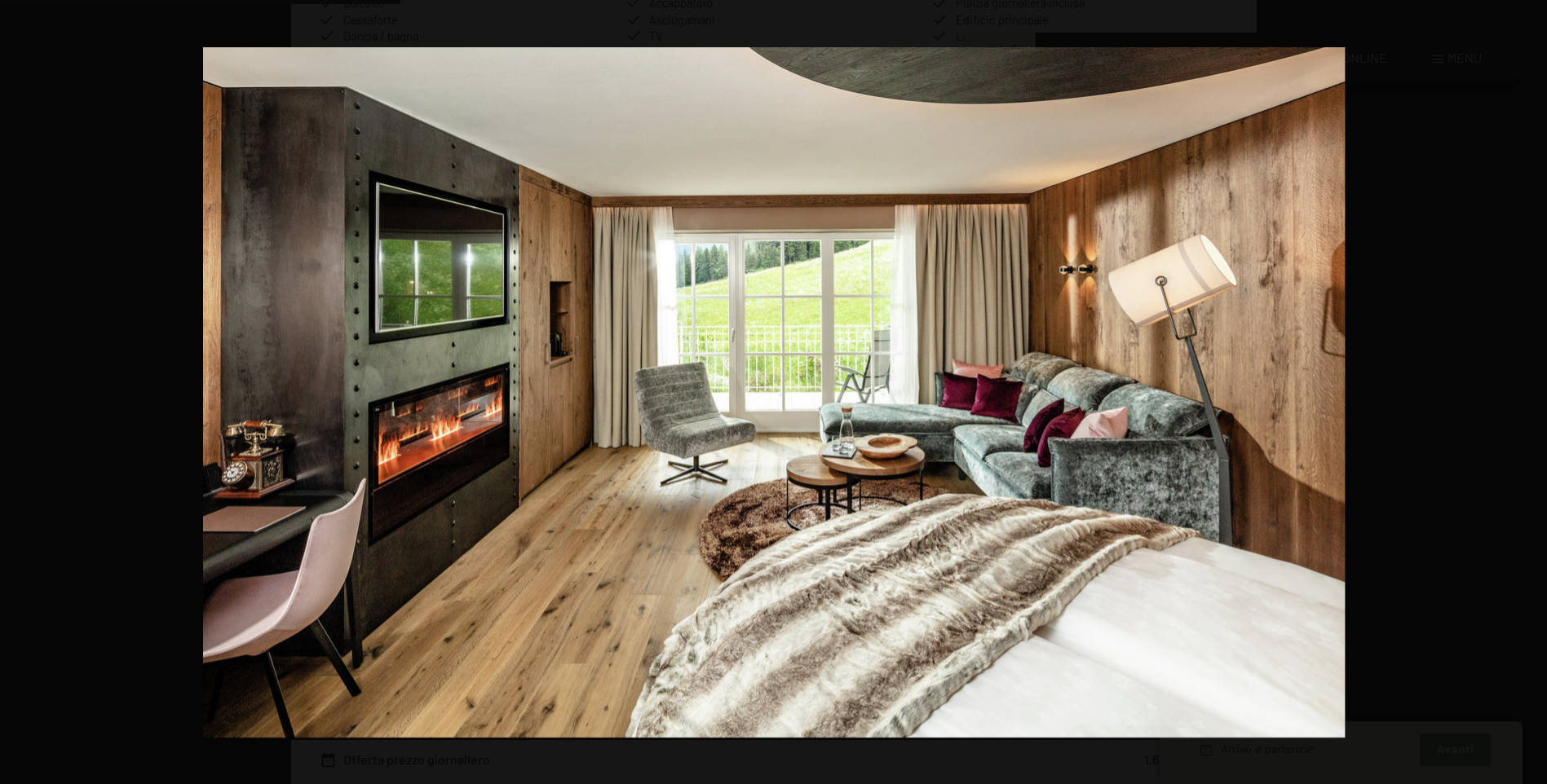
click at [1526, 393] on button "button" at bounding box center [1518, 392] width 57 height 82
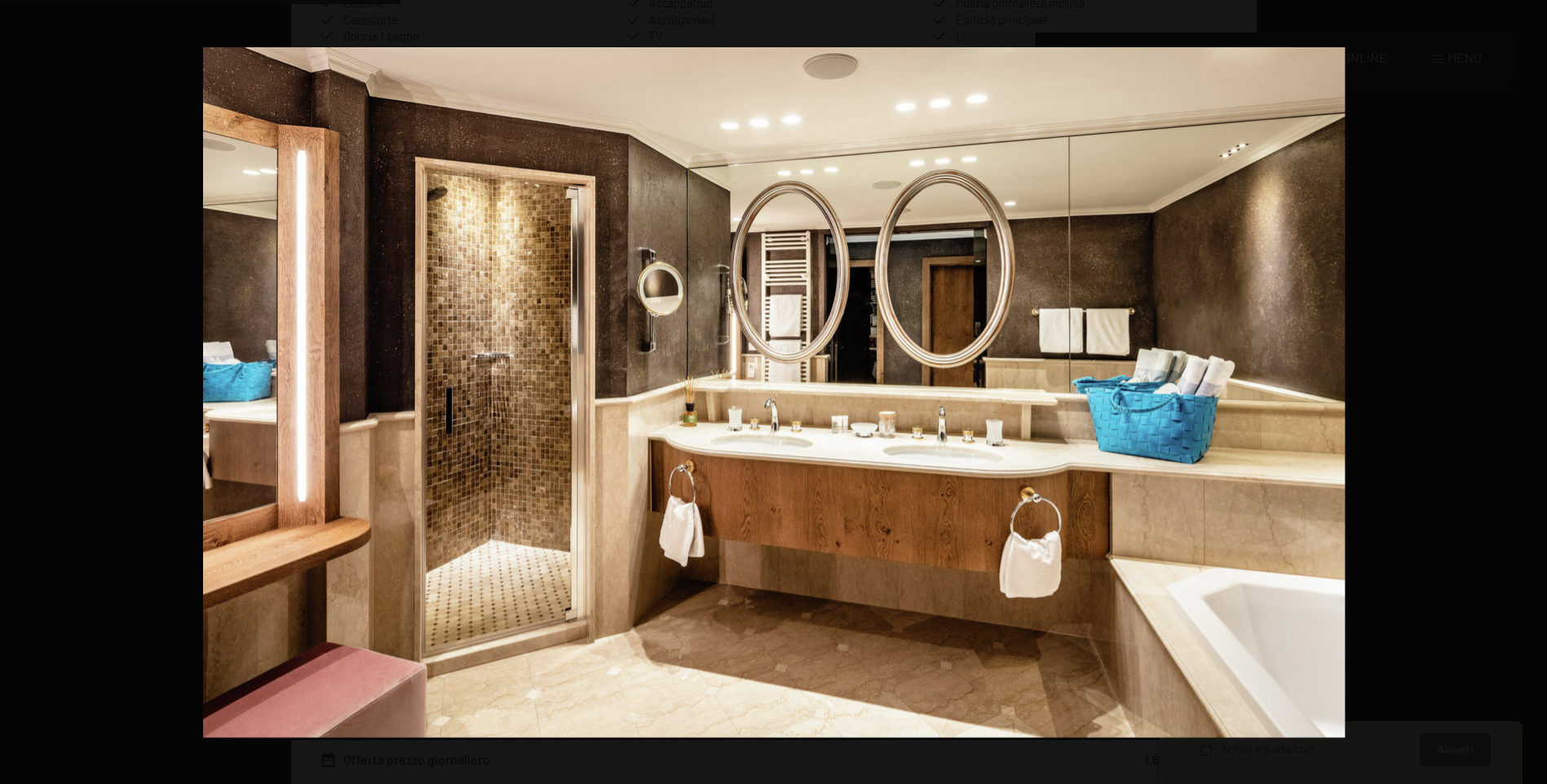
click at [1526, 393] on button "button" at bounding box center [1518, 392] width 57 height 82
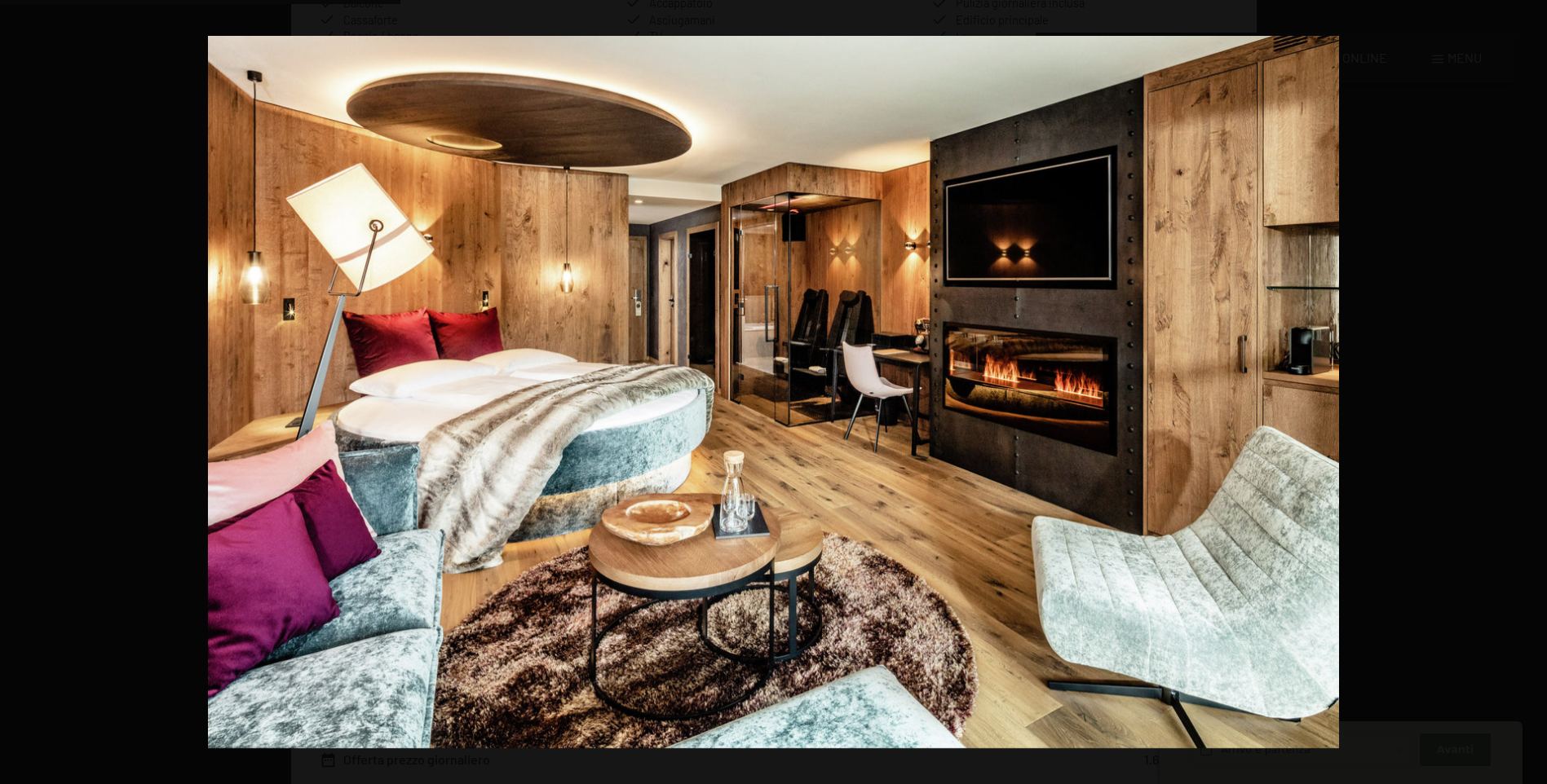
click at [1526, 393] on button "button" at bounding box center [1518, 392] width 57 height 82
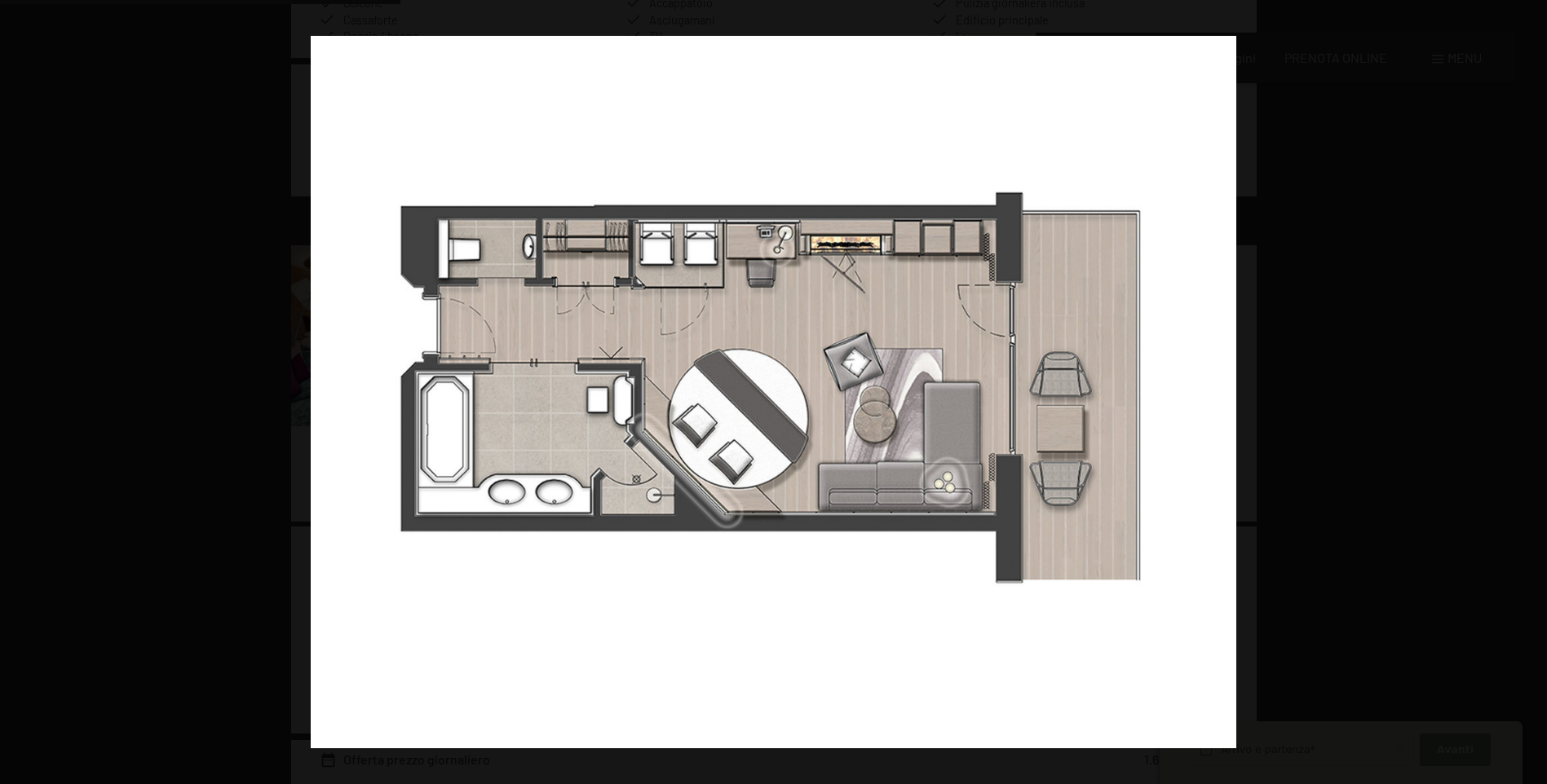
click at [1526, 393] on button "button" at bounding box center [1518, 392] width 57 height 82
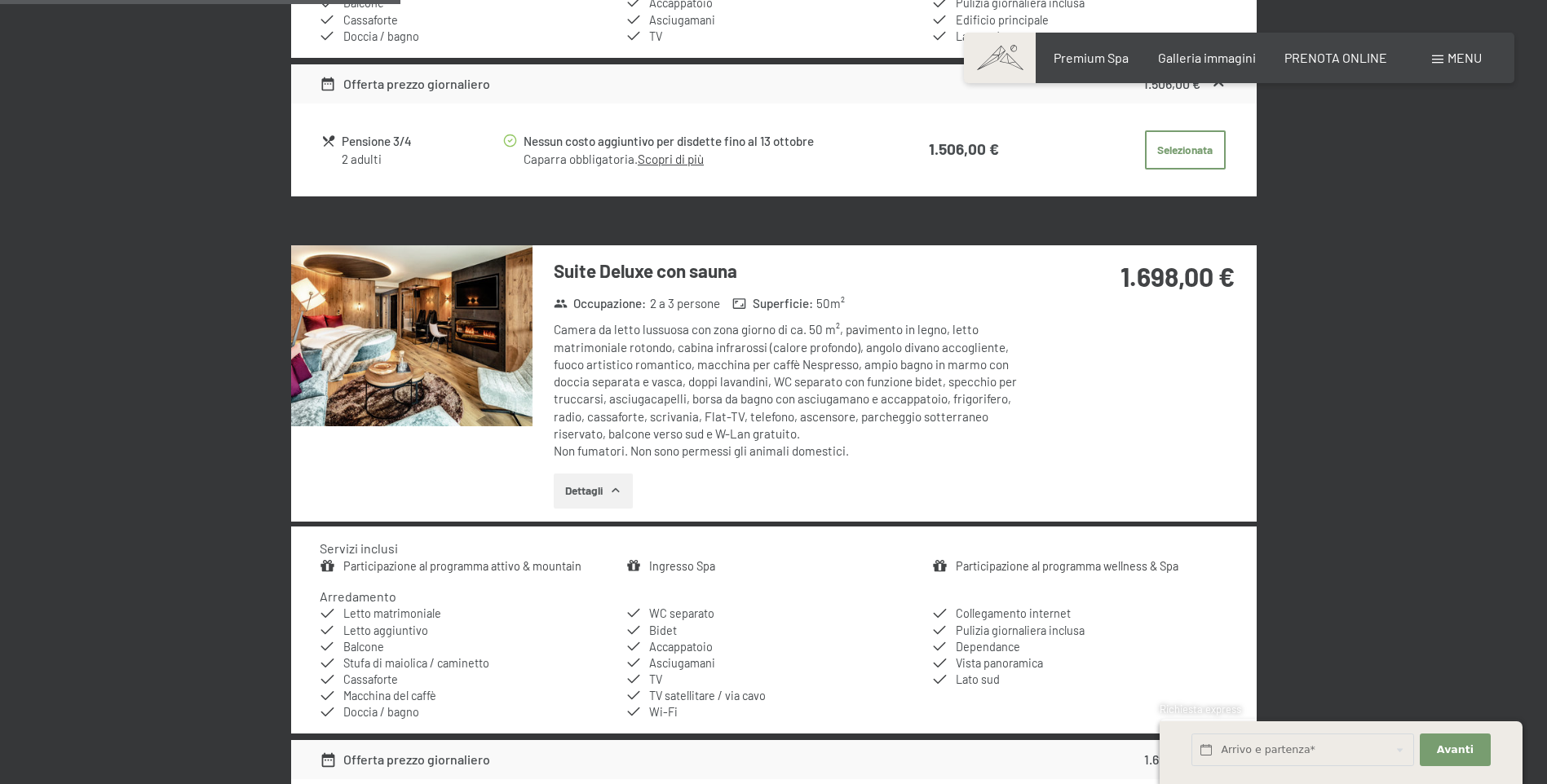
click at [0, 0] on button "button" at bounding box center [0, 0] width 0 height 0
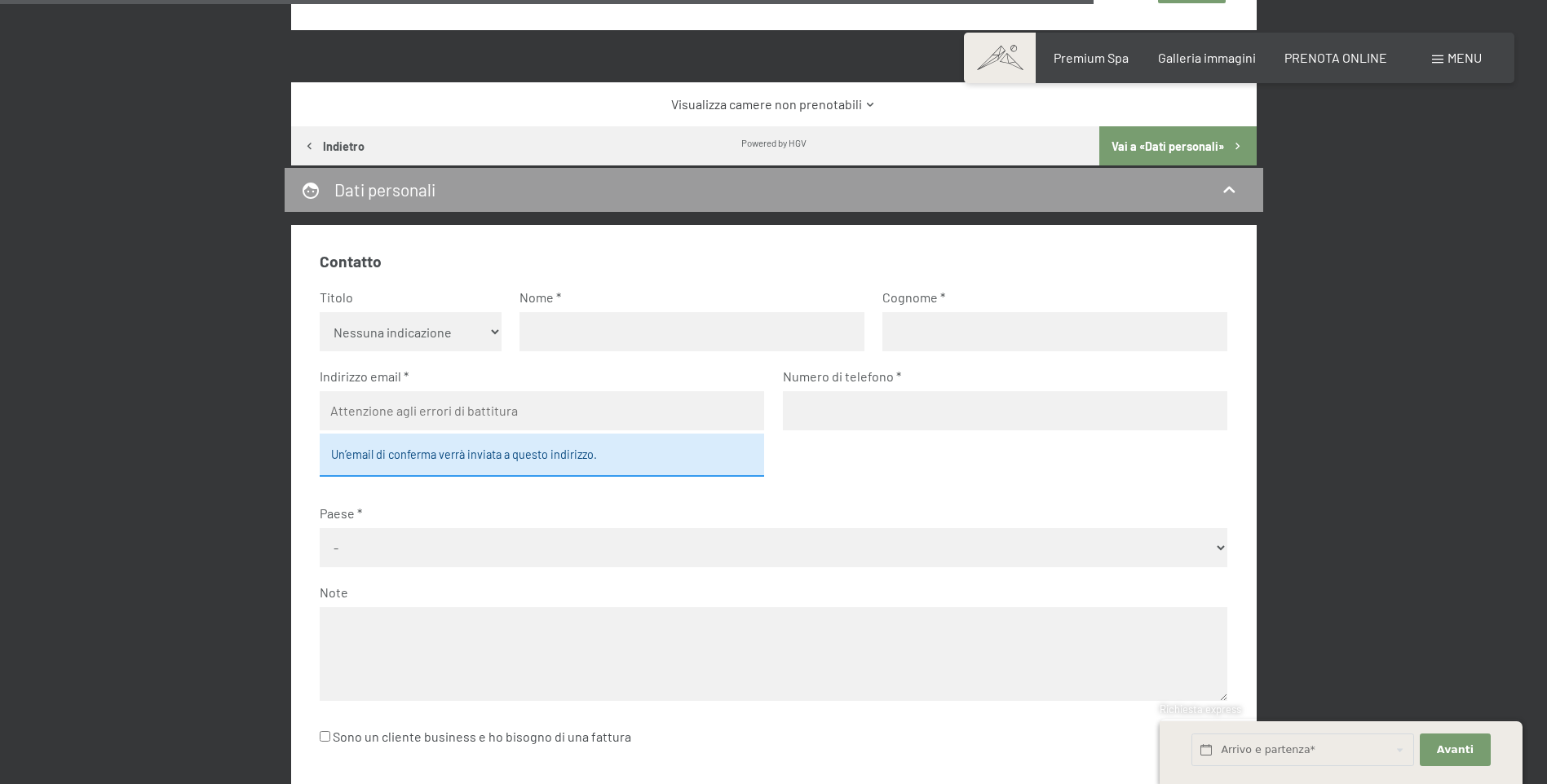
scroll to position [3669, 0]
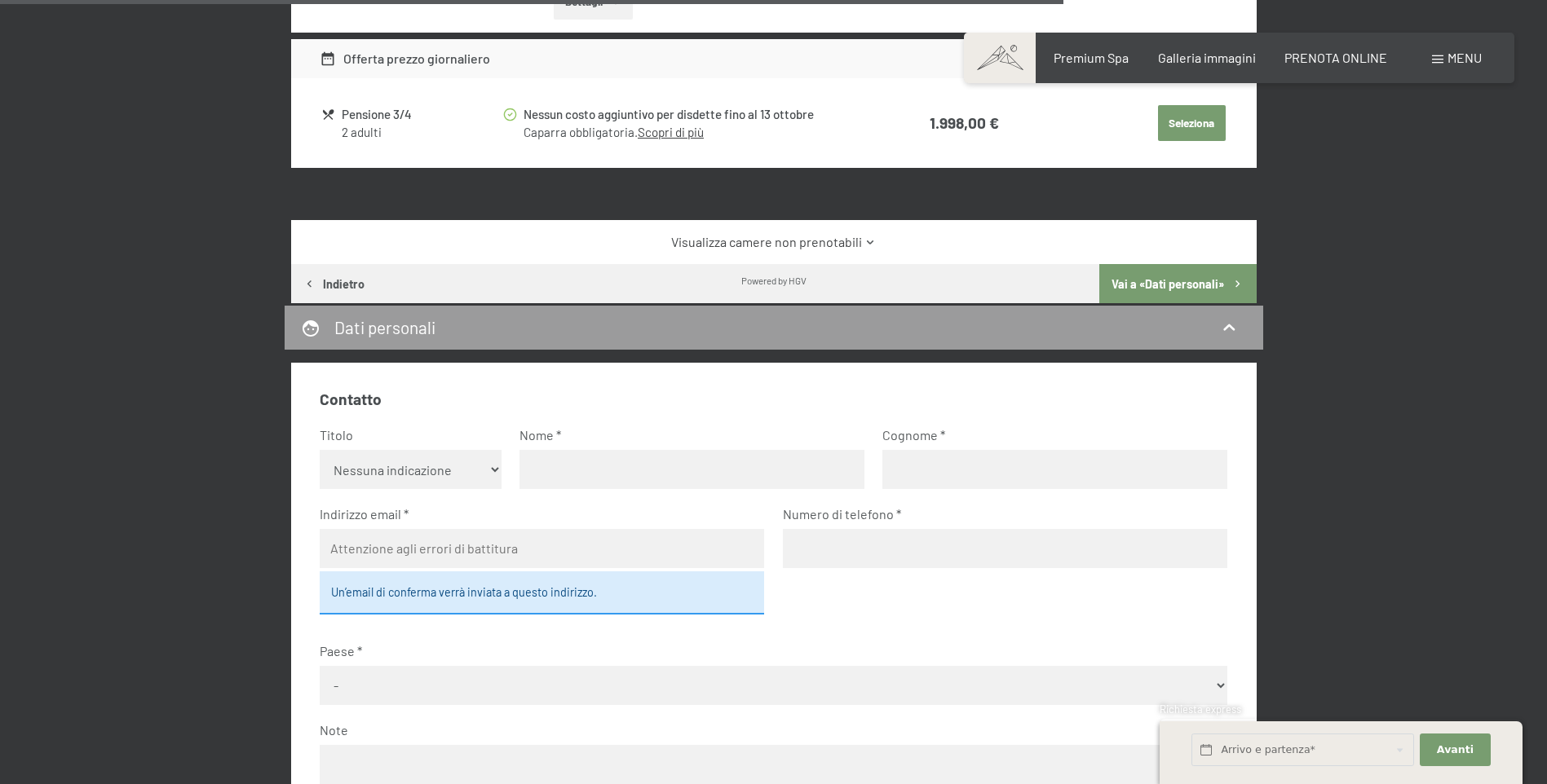
click at [871, 236] on icon at bounding box center [870, 242] width 12 height 12
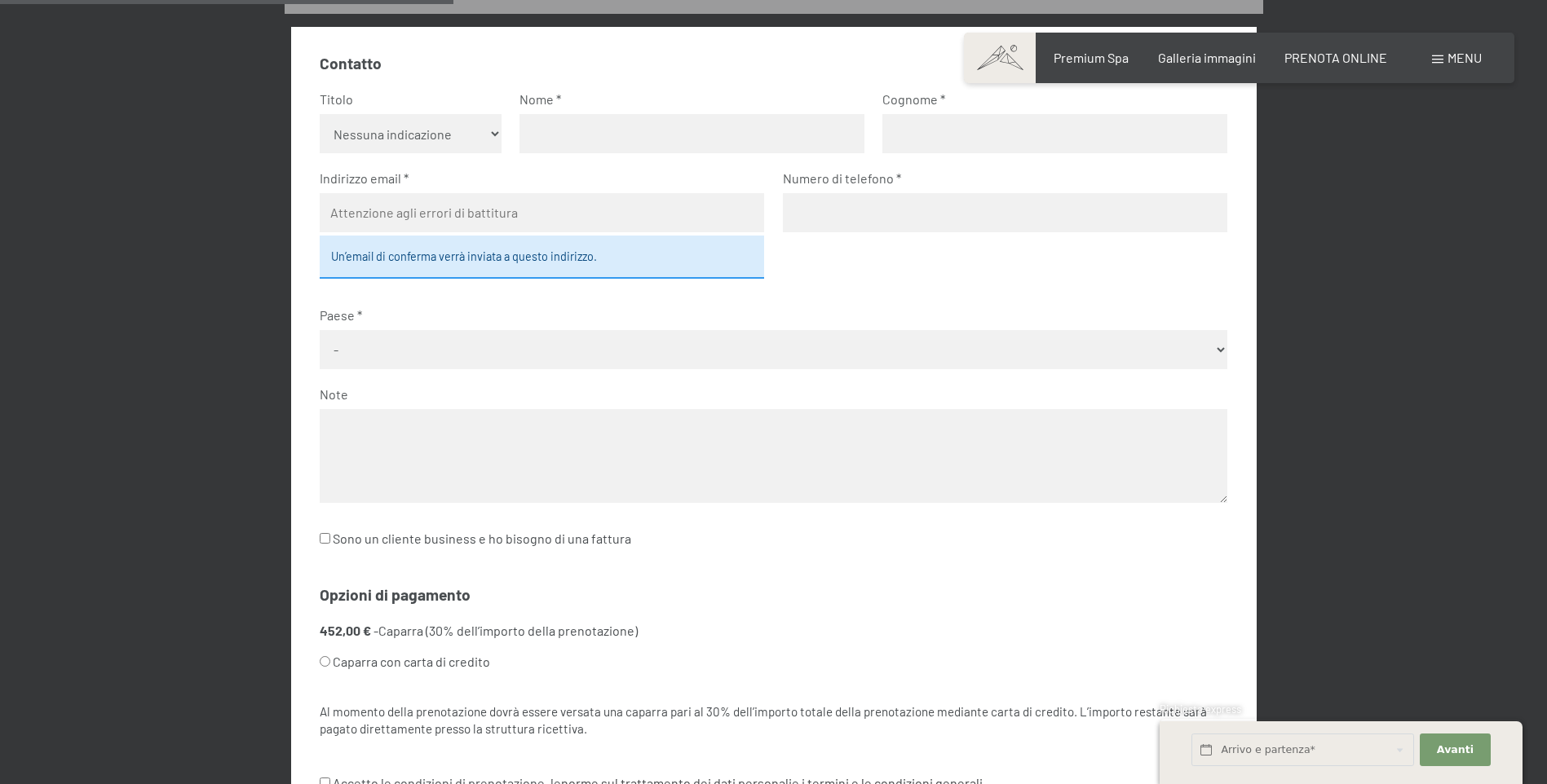
scroll to position [554, 0]
